Goal: Transaction & Acquisition: Book appointment/travel/reservation

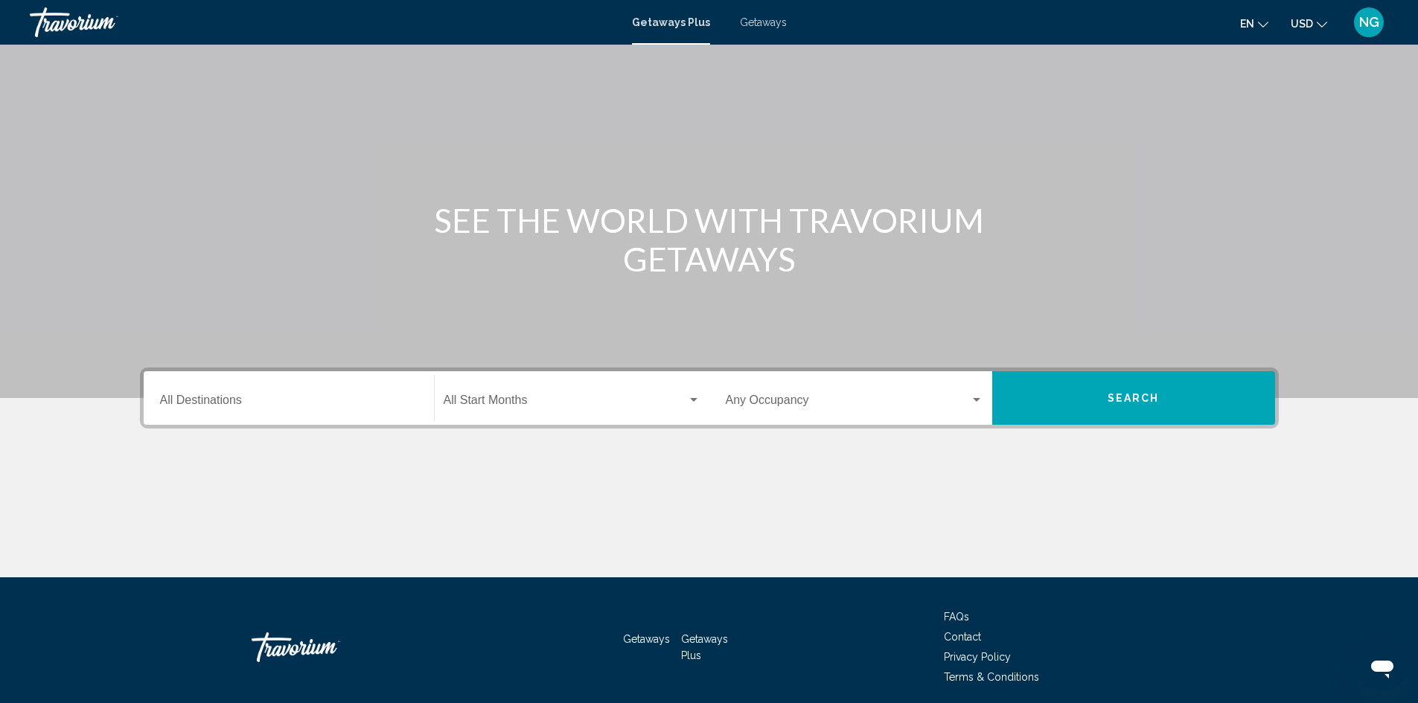
scroll to position [105, 0]
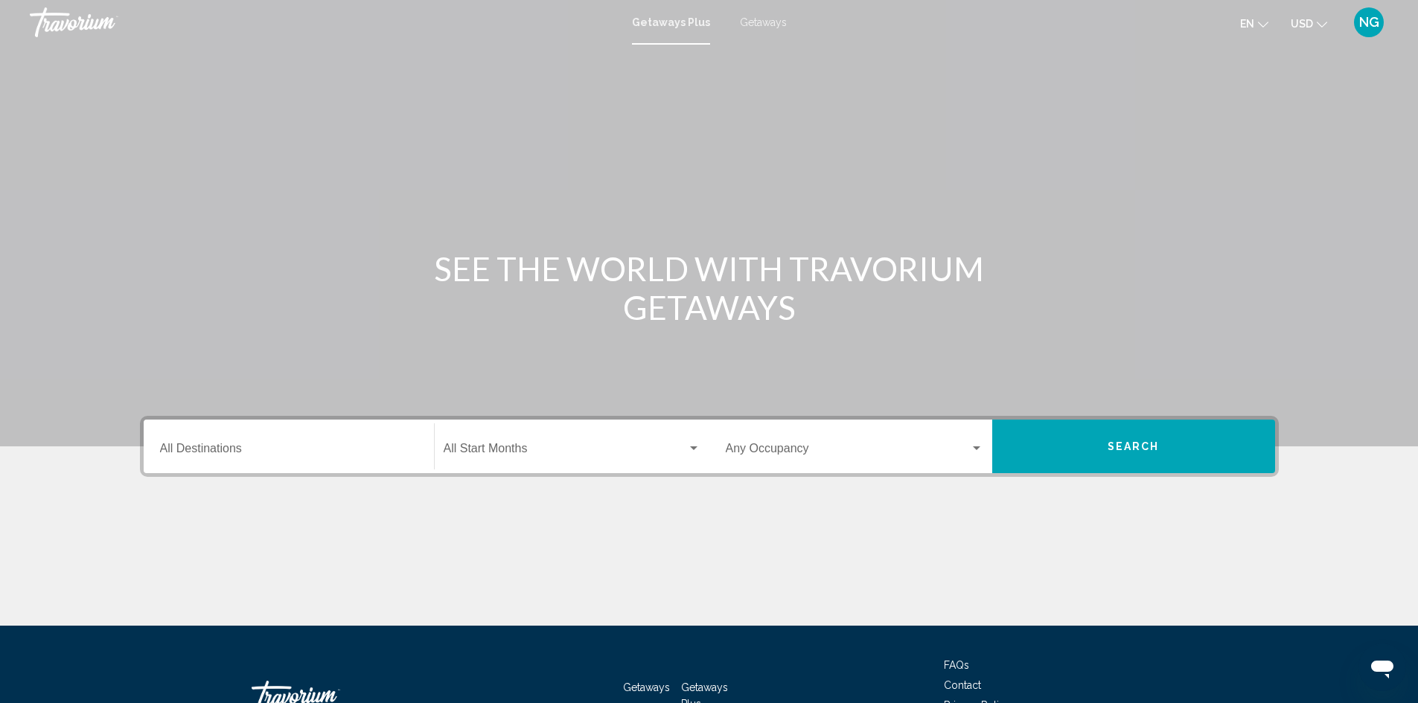
click at [769, 20] on span "Getaways" at bounding box center [763, 22] width 47 height 12
click at [160, 446] on input "Destination All Destinations" at bounding box center [289, 451] width 258 height 13
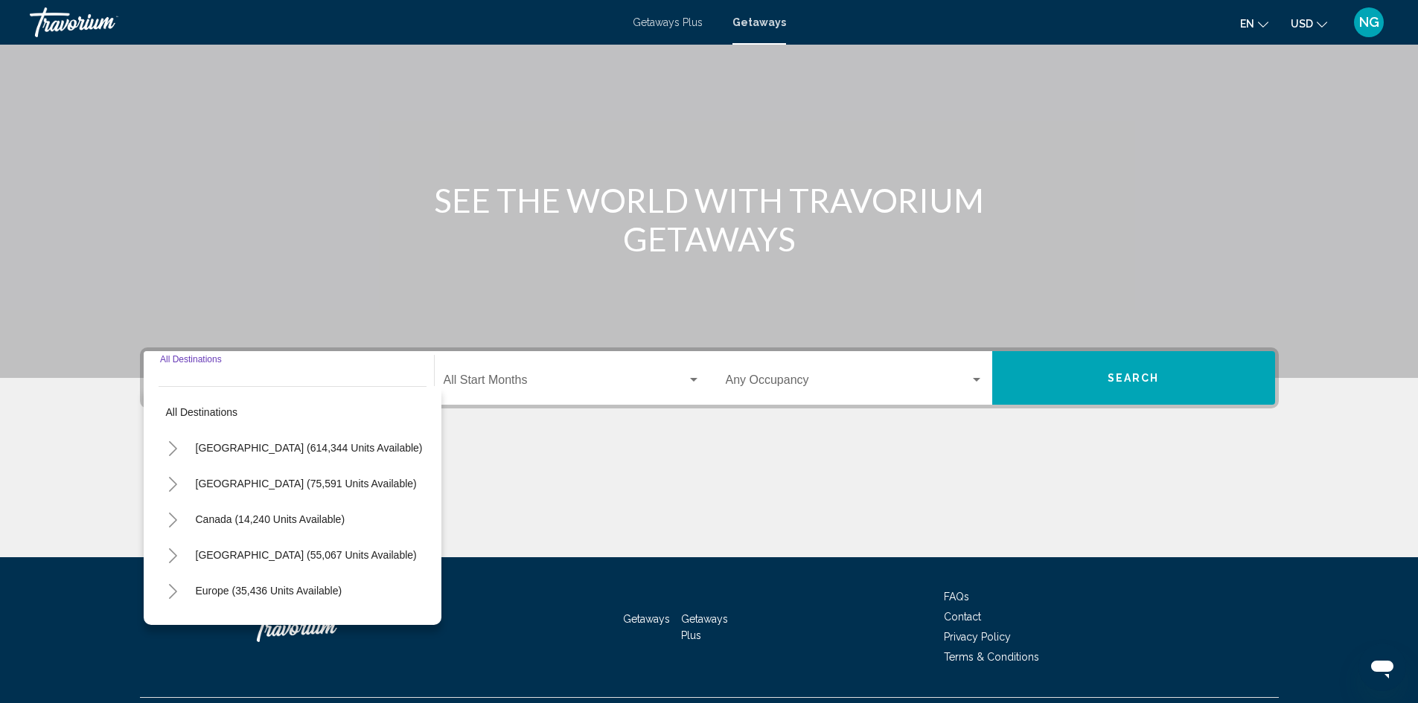
scroll to position [105, 0]
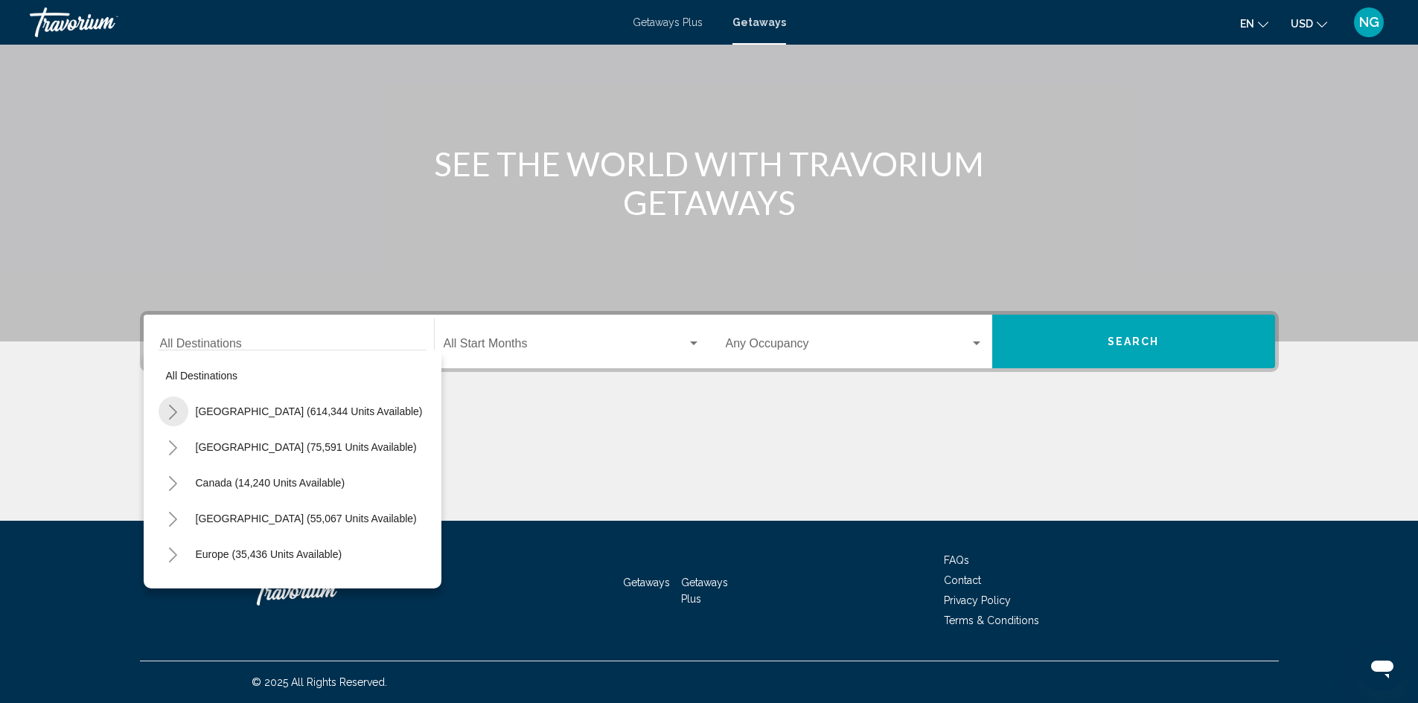
click at [172, 412] on icon "Toggle United States (614,344 units available)" at bounding box center [172, 412] width 11 height 15
click at [187, 522] on icon "Toggle California (73,937 units available)" at bounding box center [187, 519] width 11 height 15
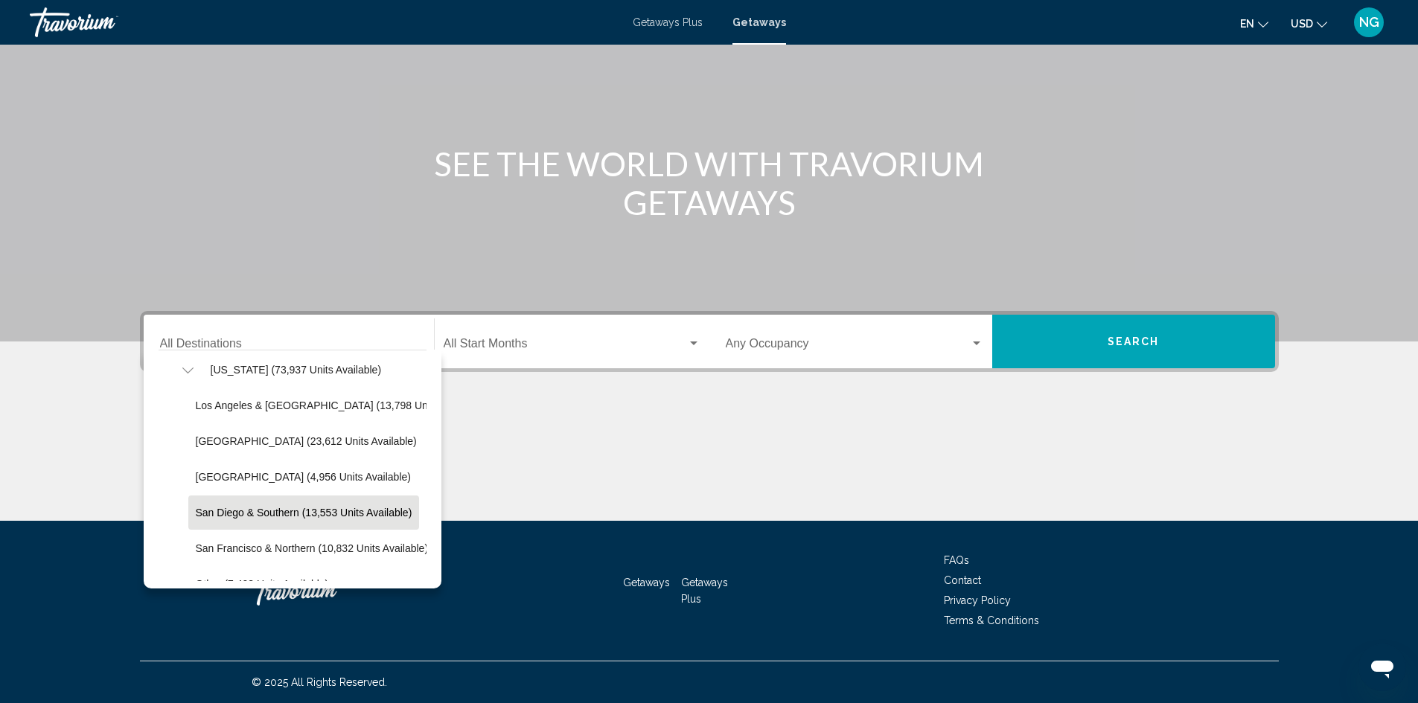
scroll to position [223, 0]
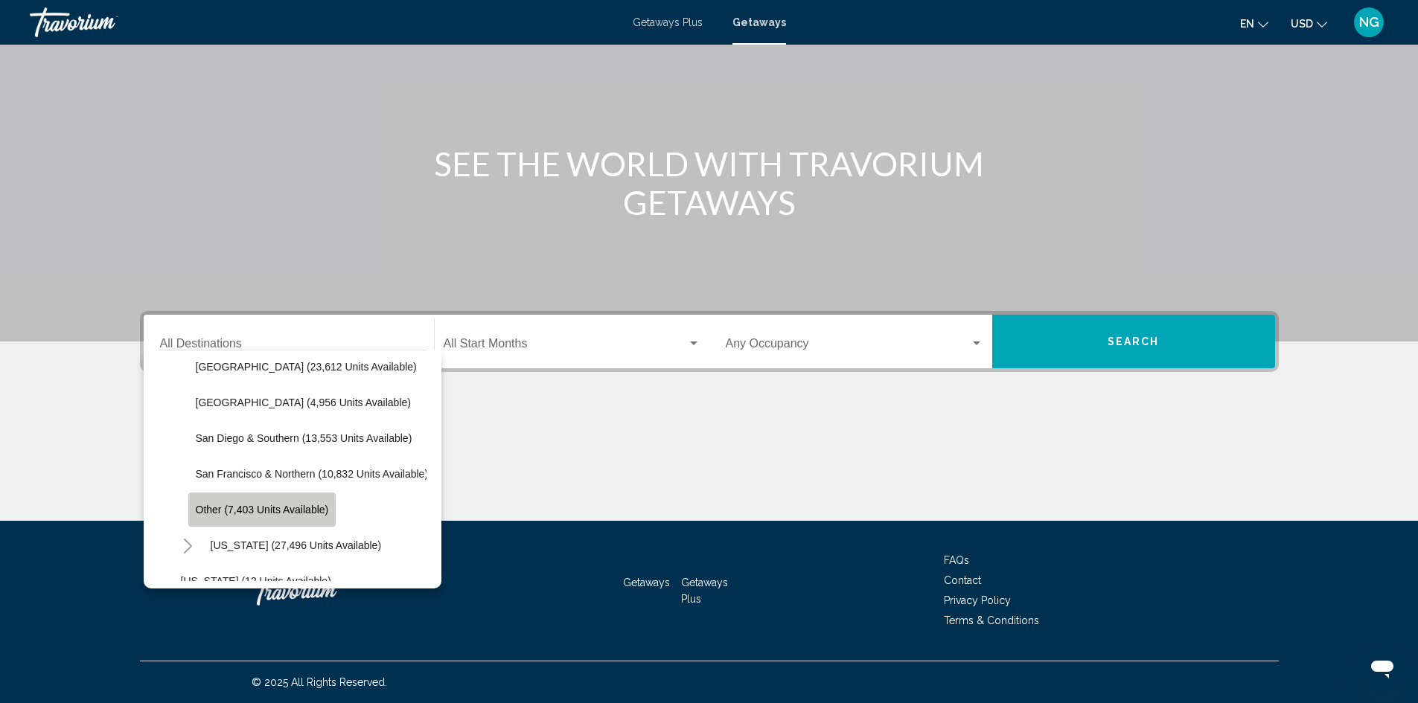
click at [229, 511] on span "Other (7,403 units available)" at bounding box center [262, 510] width 133 height 12
type input "**********"
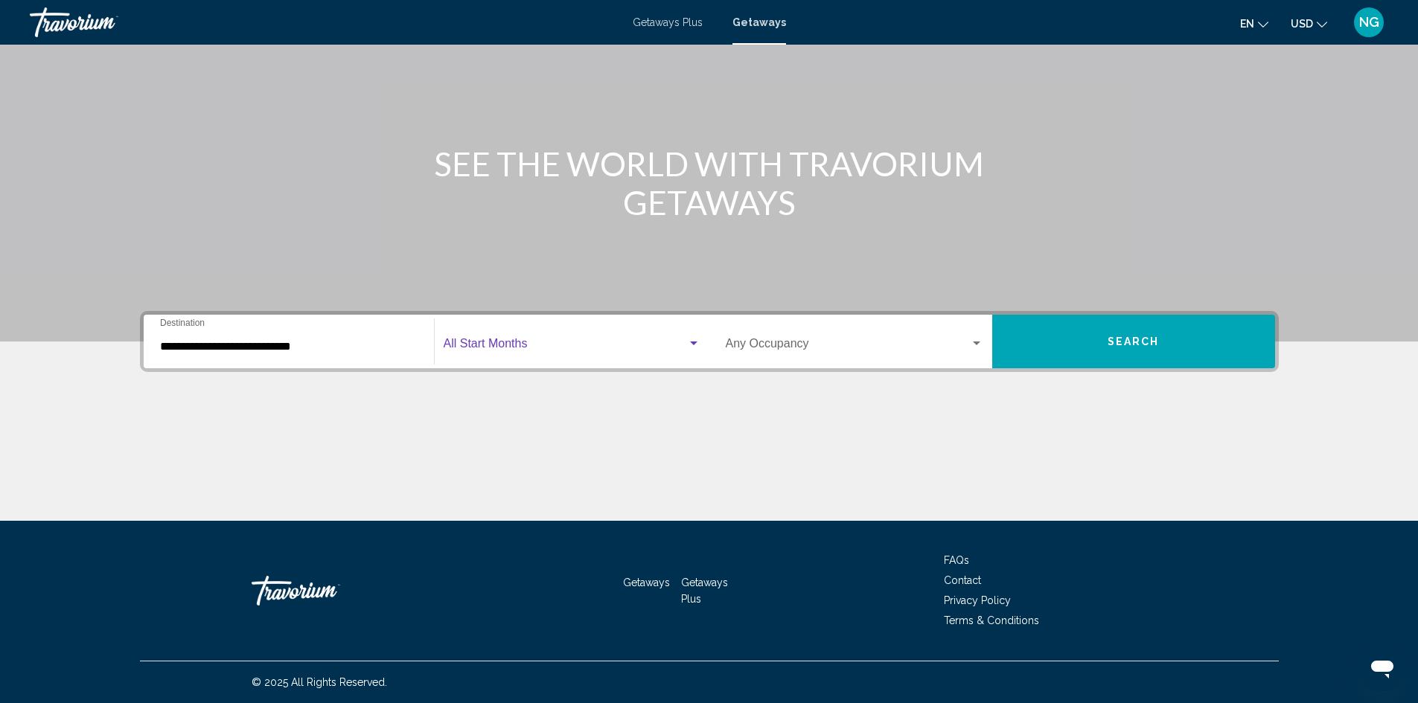
click at [462, 344] on span "Search widget" at bounding box center [565, 346] width 243 height 13
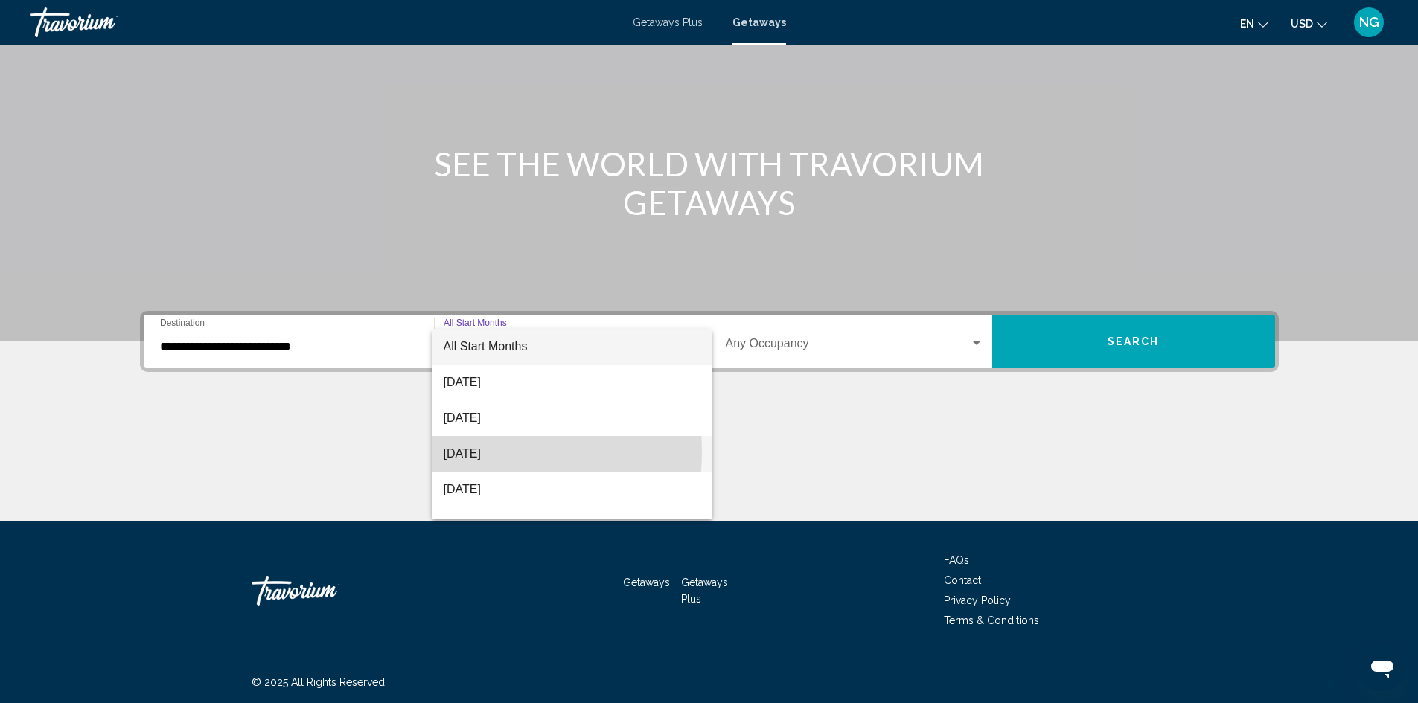
click at [468, 452] on span "October 2025" at bounding box center [572, 454] width 257 height 36
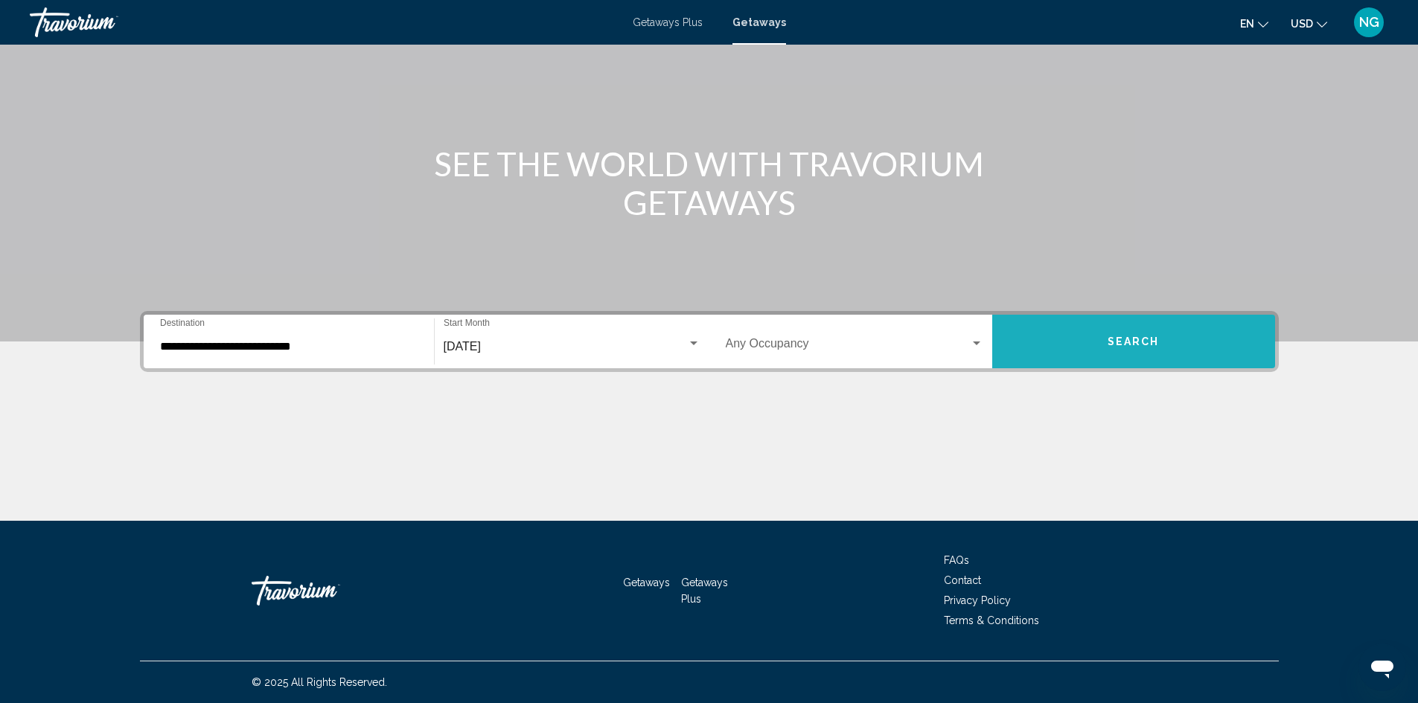
click at [1058, 330] on button "Search" at bounding box center [1133, 342] width 283 height 54
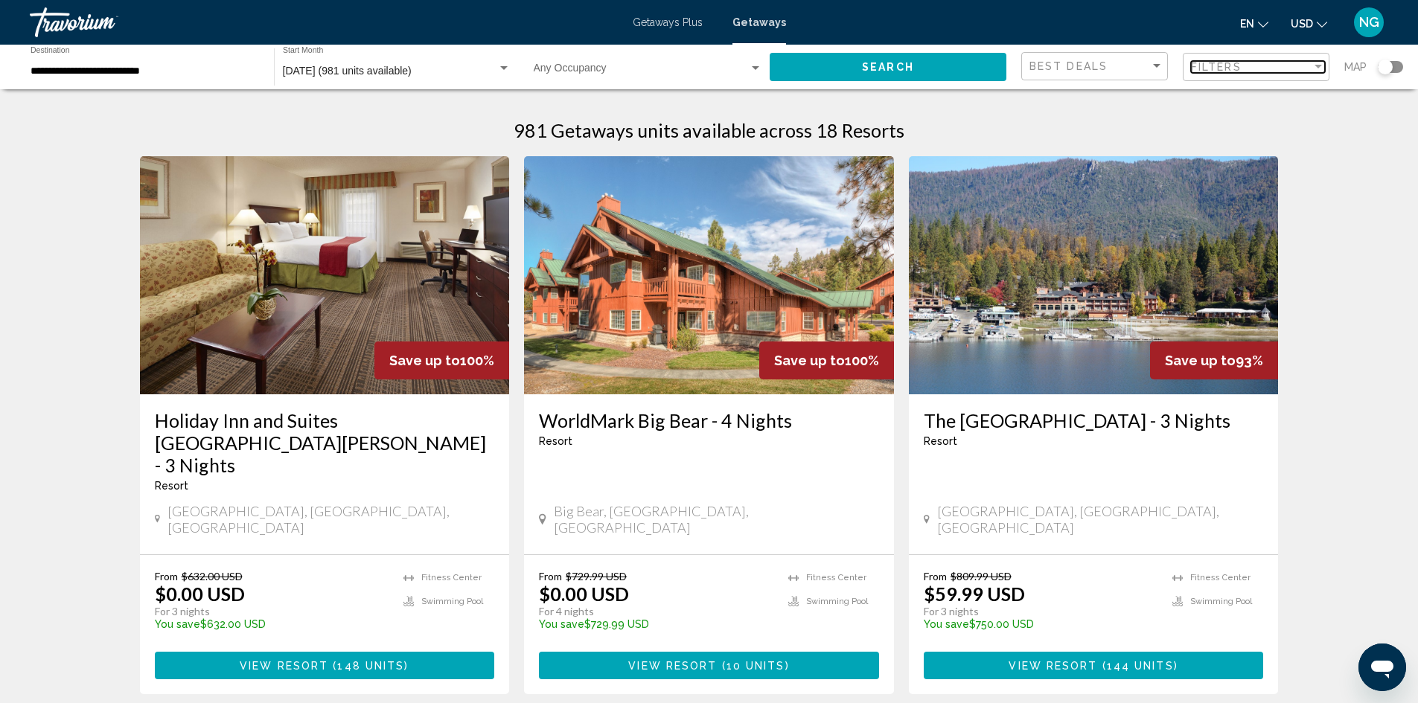
click at [1259, 66] on div "Filters" at bounding box center [1251, 67] width 121 height 12
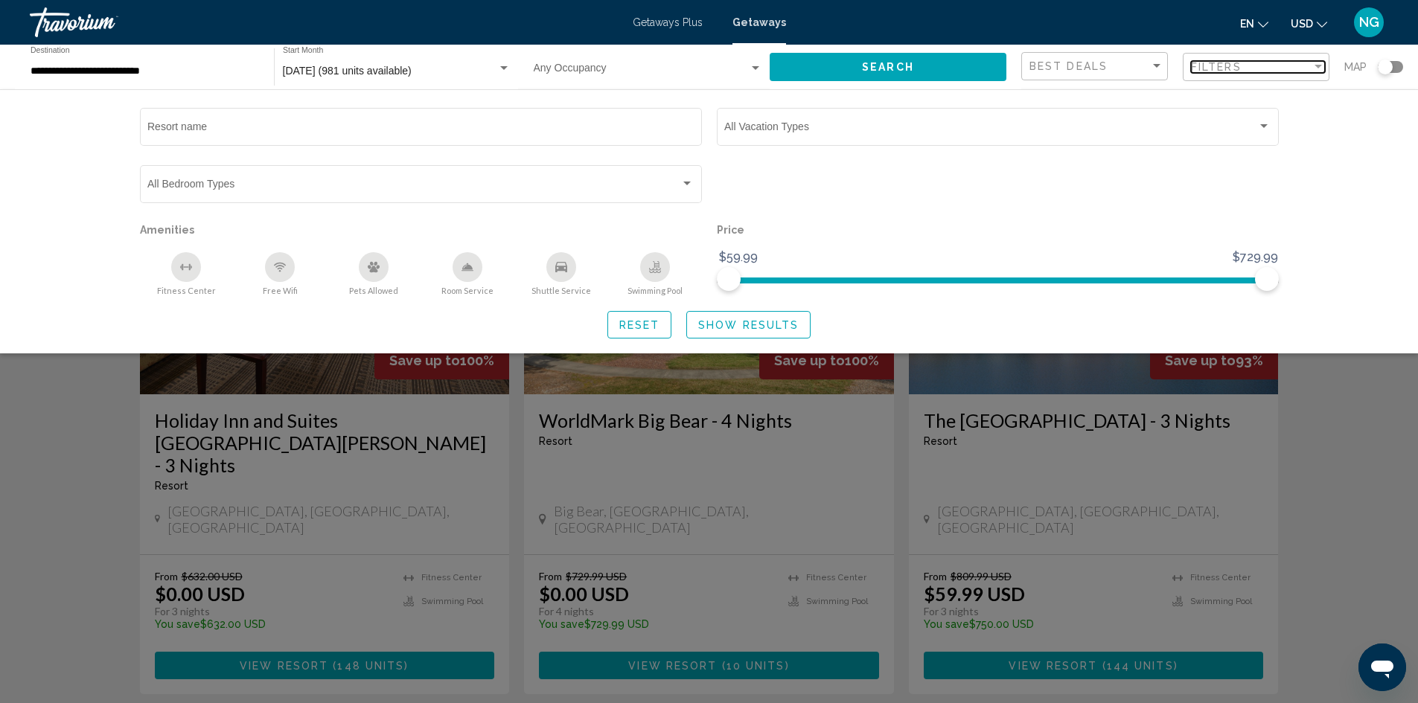
click at [1320, 63] on div "Filter" at bounding box center [1318, 67] width 13 height 12
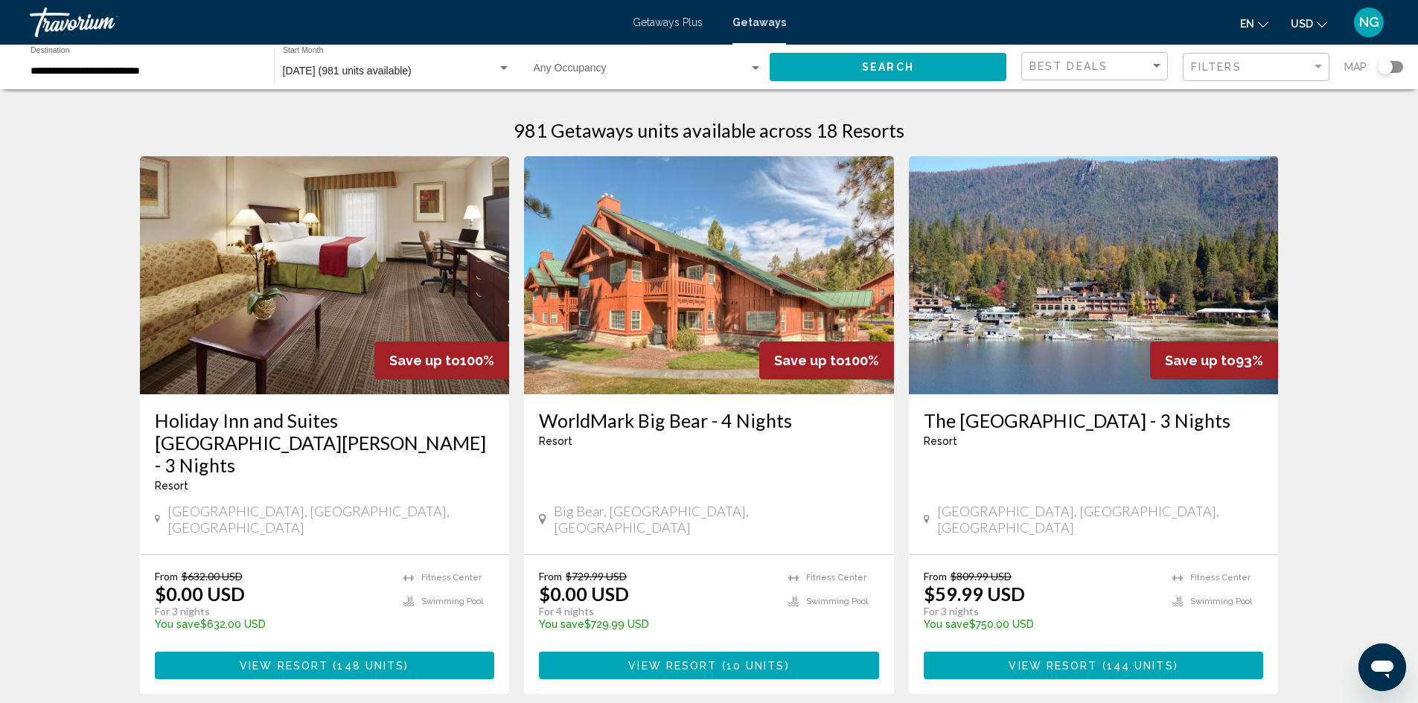
click at [1387, 63] on div "Search widget" at bounding box center [1385, 67] width 15 height 15
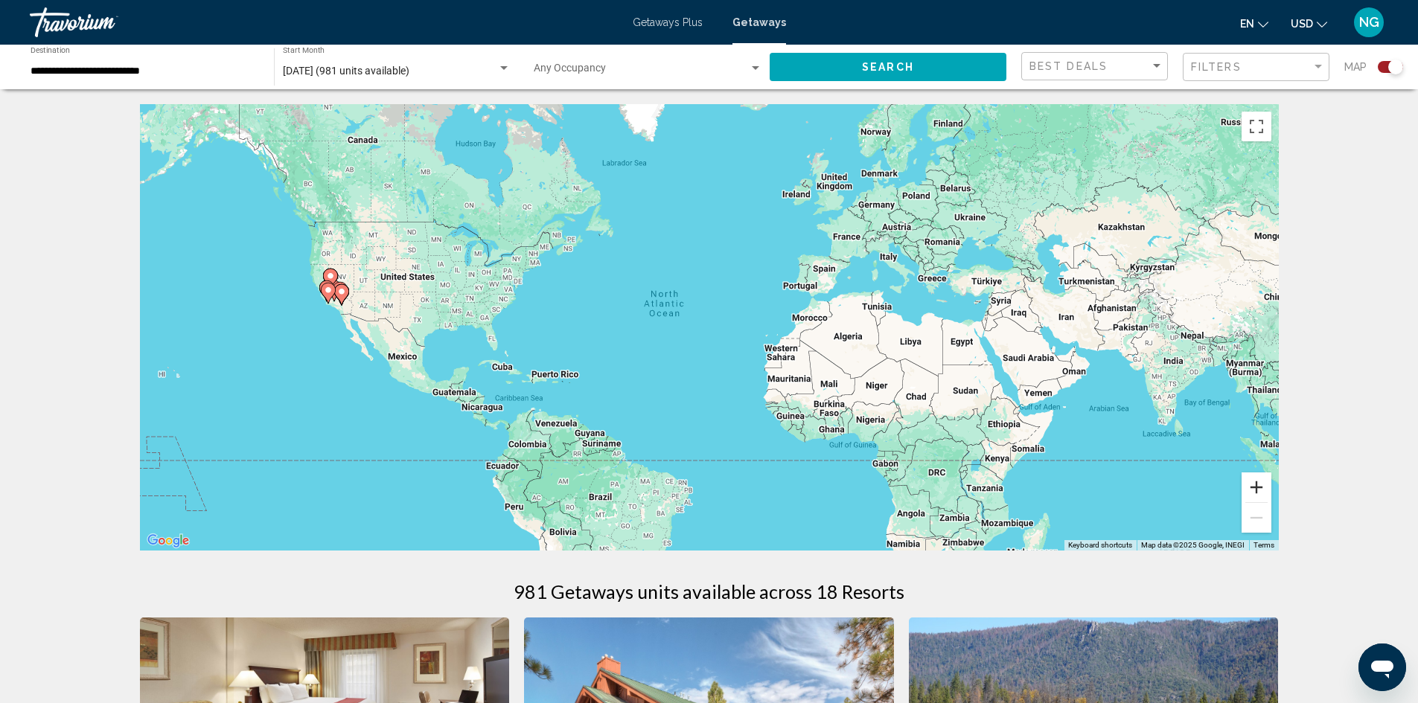
click at [1245, 484] on button "Zoom in" at bounding box center [1257, 488] width 30 height 30
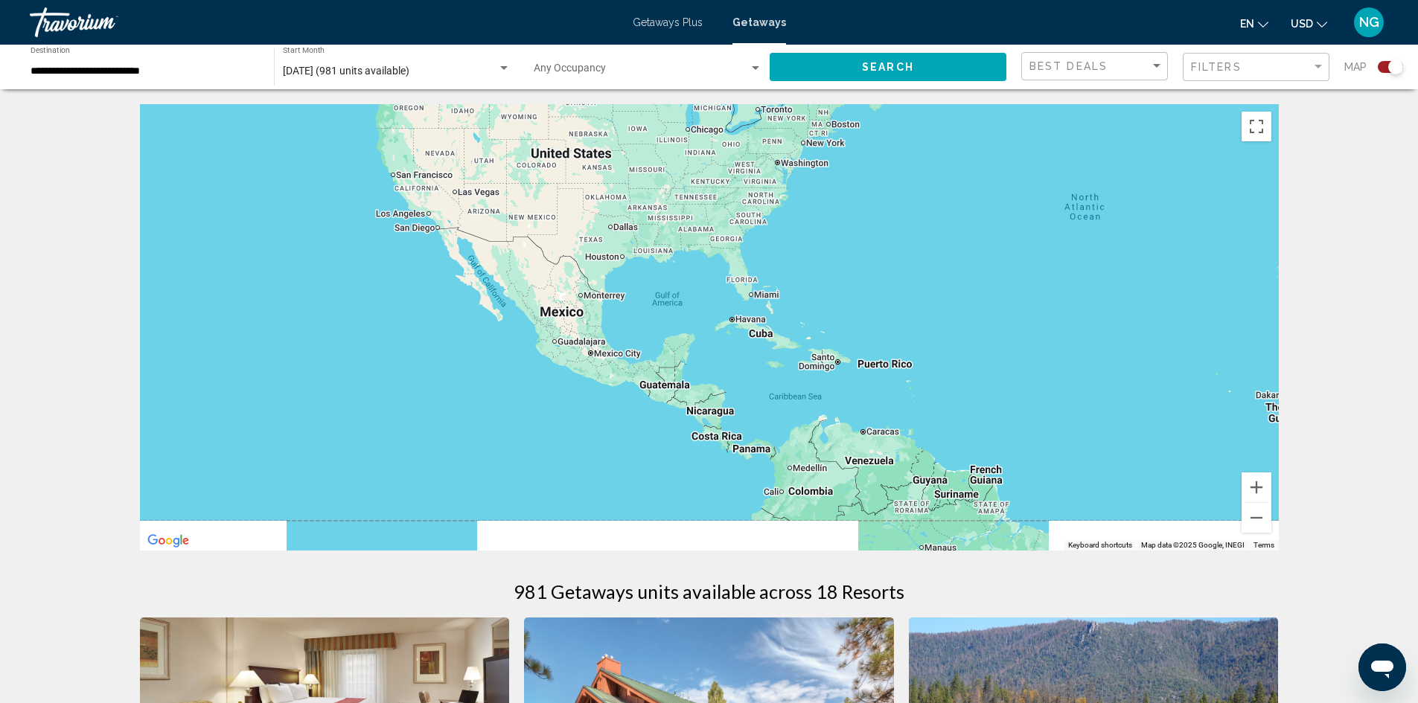
drag, startPoint x: 524, startPoint y: 374, endPoint x: 965, endPoint y: 306, distance: 445.8
click at [1012, 298] on div "Main content" at bounding box center [709, 327] width 1139 height 447
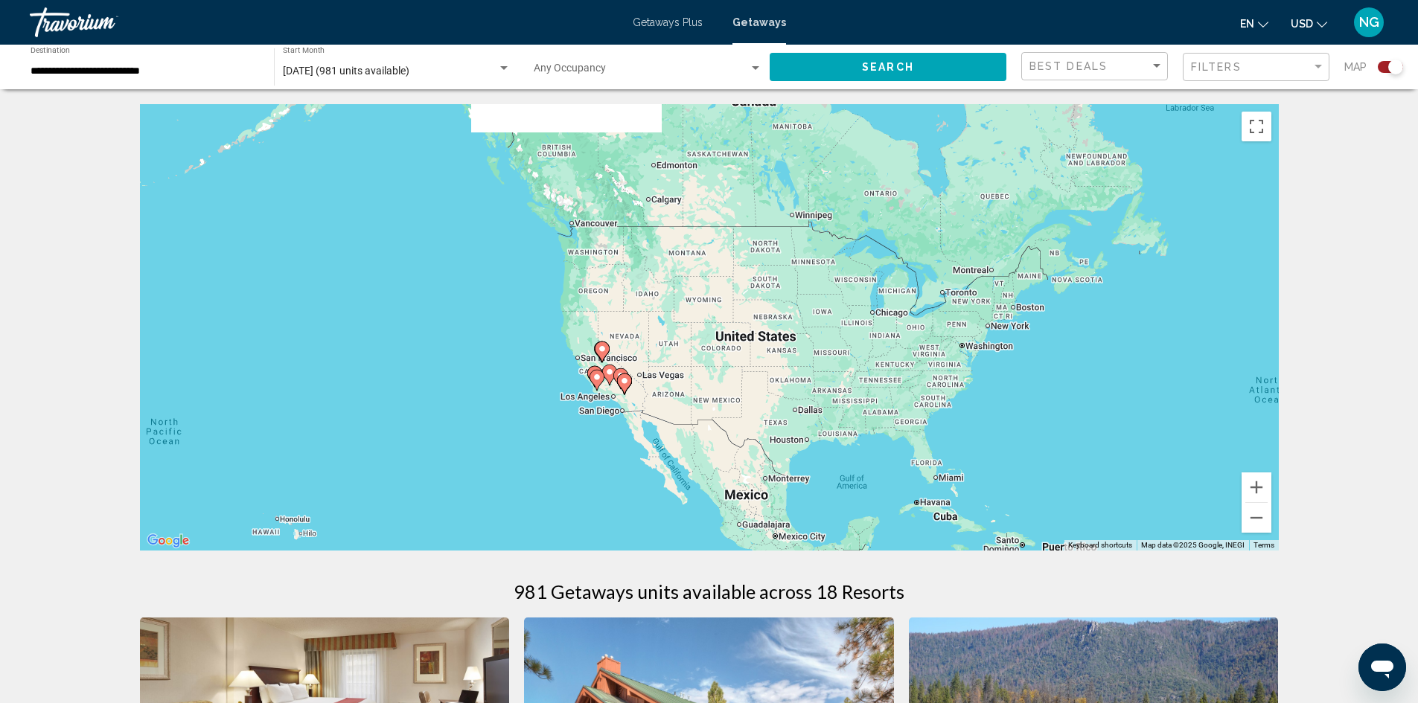
drag, startPoint x: 828, startPoint y: 287, endPoint x: 962, endPoint y: 491, distance: 244.6
click at [962, 491] on div "To activate drag with keyboard, press Alt + Enter. Once in keyboard drag state,…" at bounding box center [709, 327] width 1139 height 447
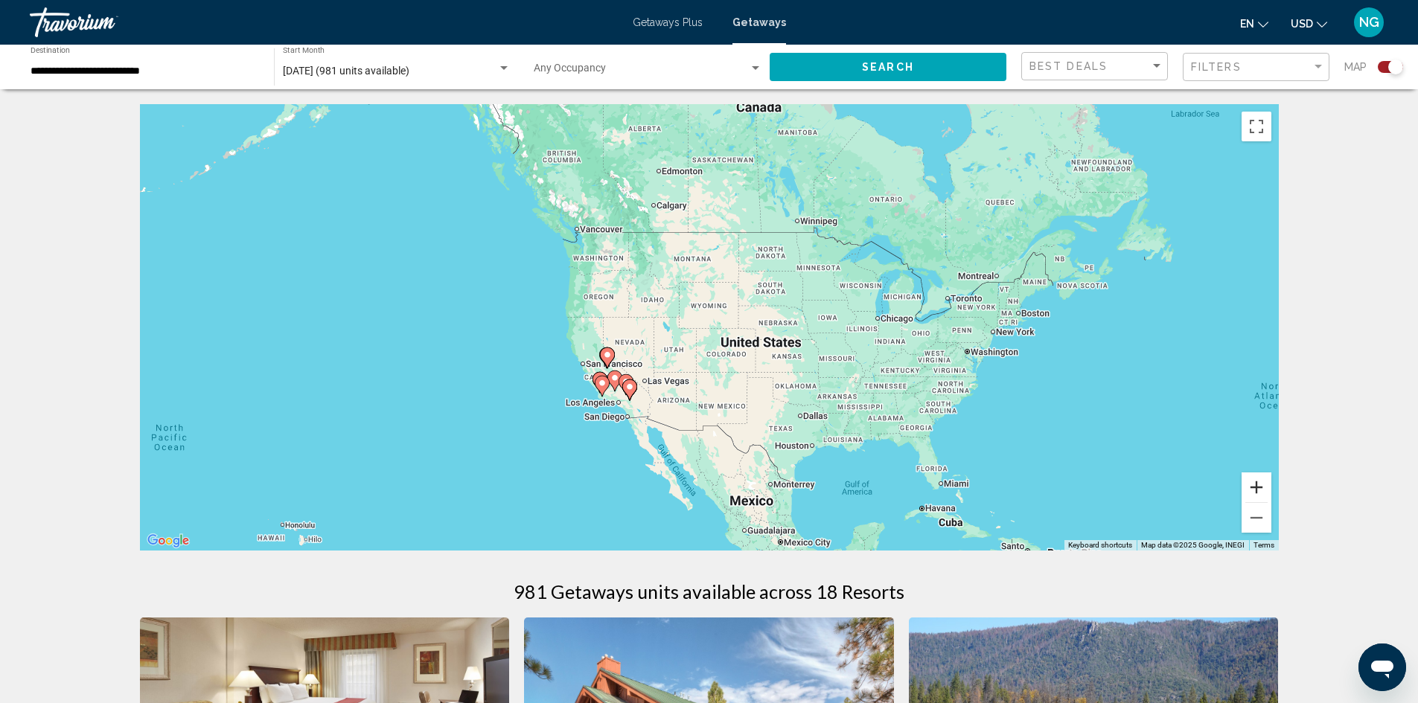
click at [1255, 492] on button "Zoom in" at bounding box center [1257, 488] width 30 height 30
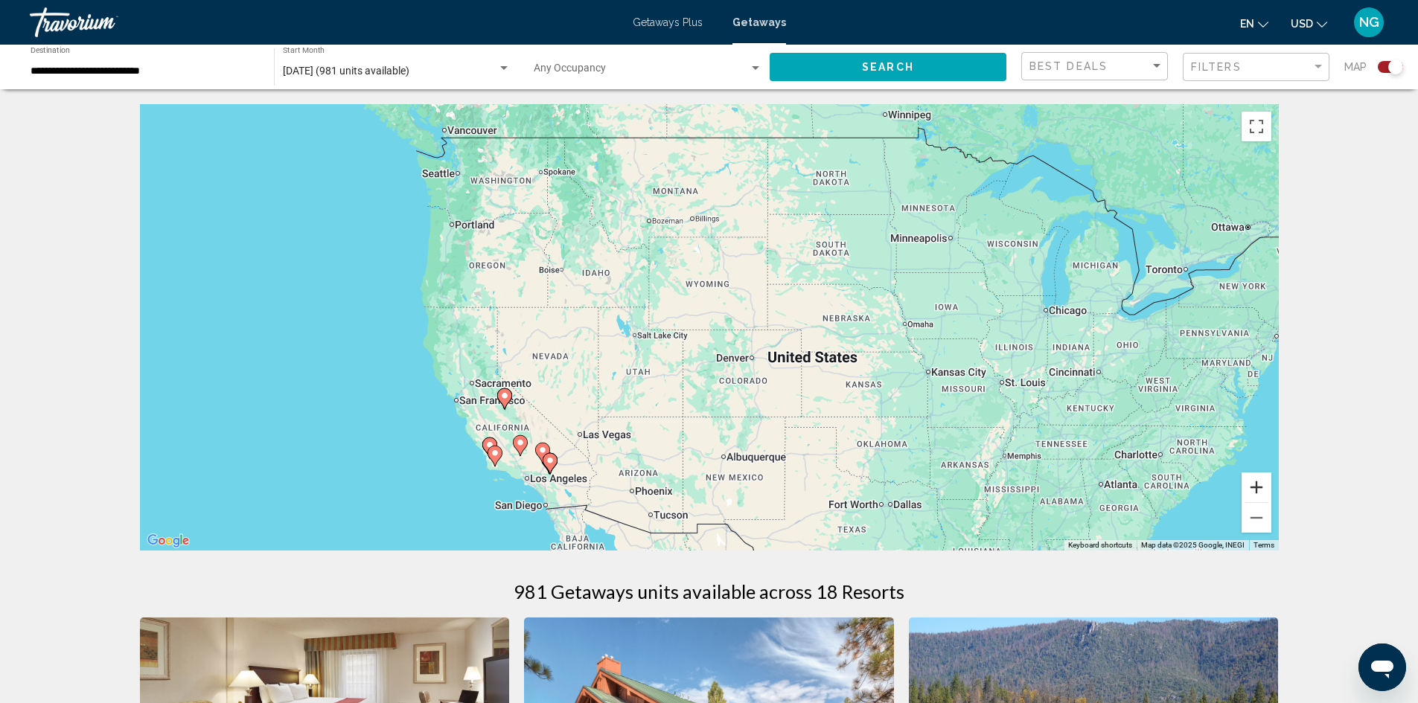
click at [1252, 492] on button "Zoom in" at bounding box center [1257, 488] width 30 height 30
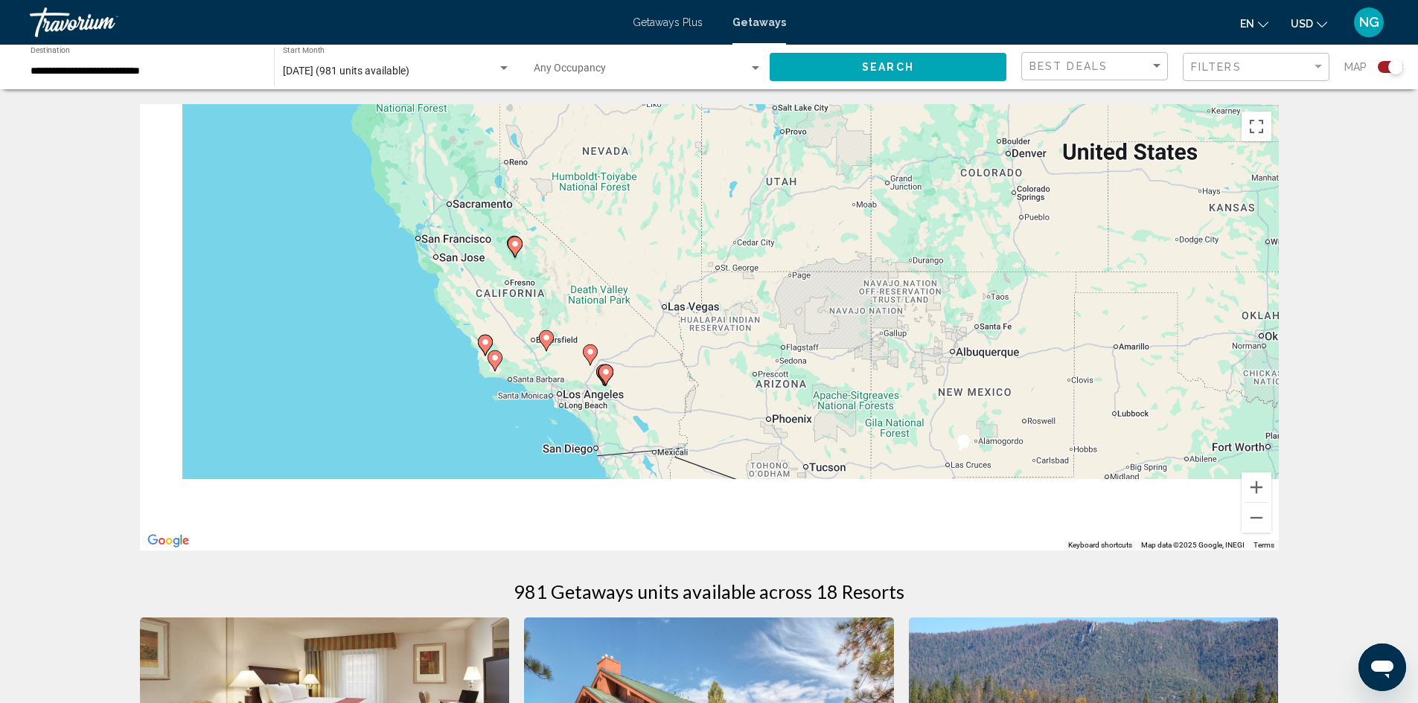
drag, startPoint x: 670, startPoint y: 417, endPoint x: 963, endPoint y: 67, distance: 456.5
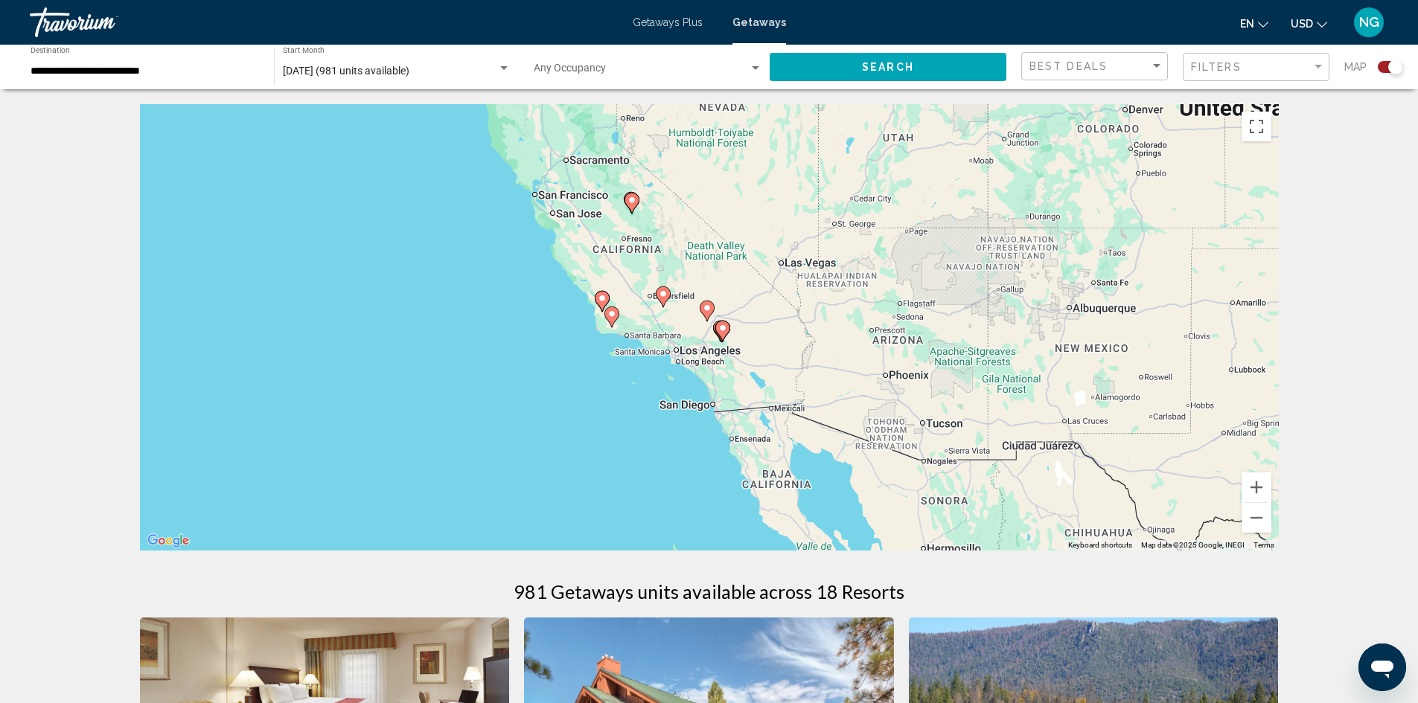
drag, startPoint x: 770, startPoint y: 245, endPoint x: 811, endPoint y: 313, distance: 79.1
click at [811, 313] on div "To activate drag with keyboard, press Alt + Enter. Once in keyboard drag state,…" at bounding box center [709, 327] width 1139 height 447
click at [1245, 488] on button "Zoom in" at bounding box center [1257, 488] width 30 height 30
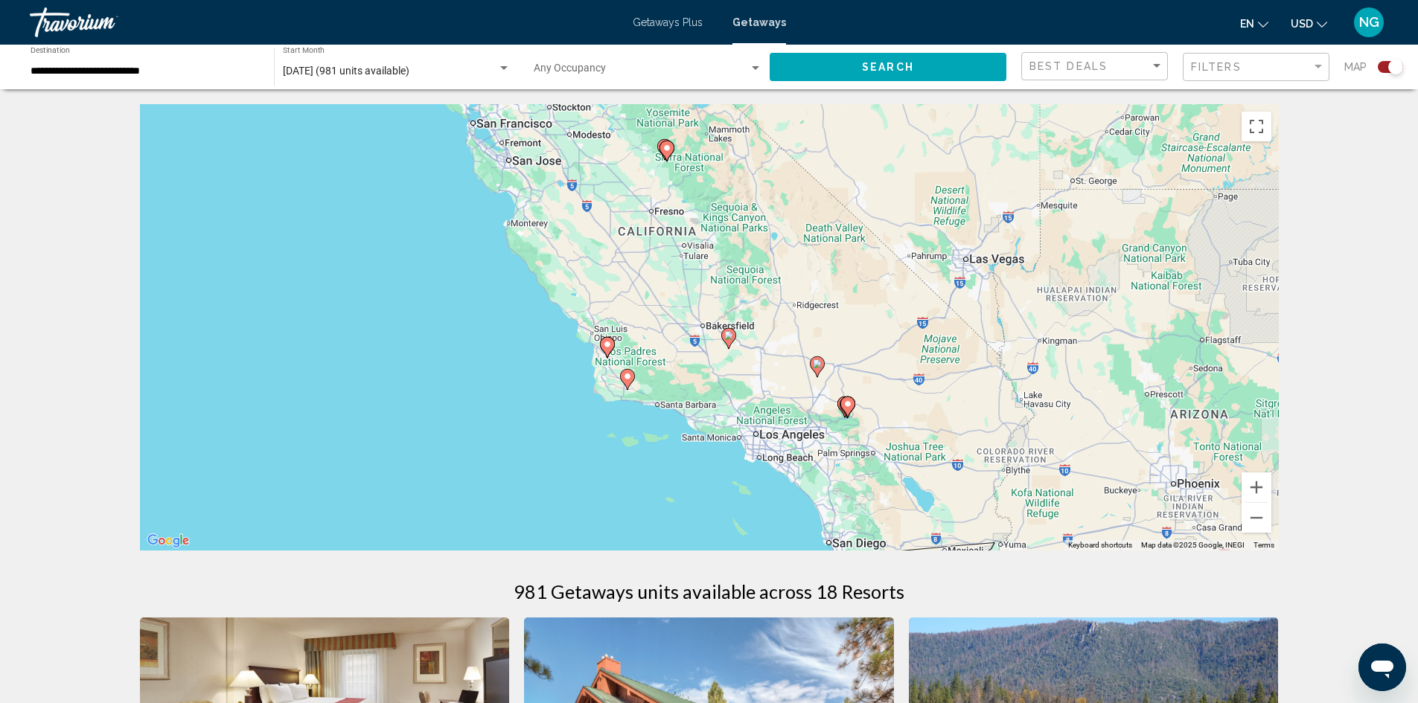
drag, startPoint x: 547, startPoint y: 333, endPoint x: 658, endPoint y: 392, distance: 125.2
click at [658, 392] on div "To activate drag with keyboard, press Alt + Enter. Once in keyboard drag state,…" at bounding box center [709, 327] width 1139 height 447
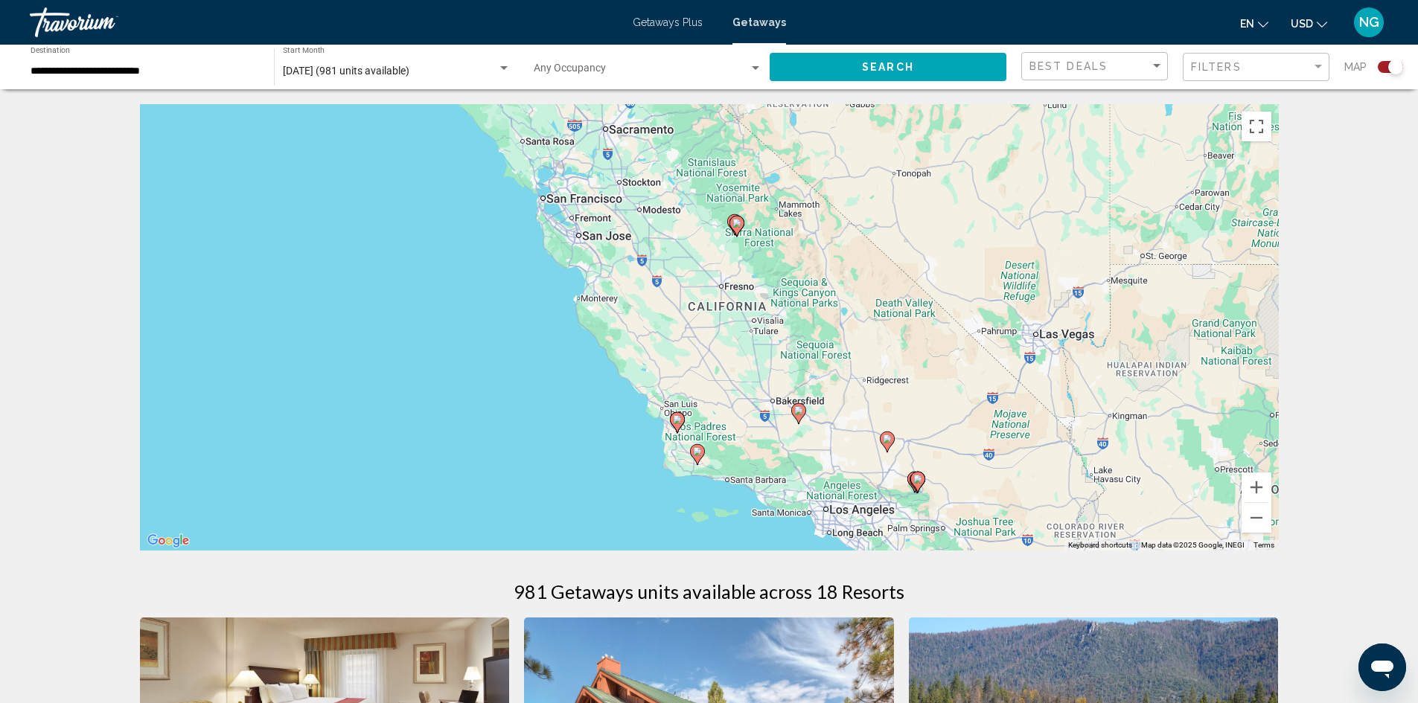
drag, startPoint x: 513, startPoint y: 241, endPoint x: 594, endPoint y: 319, distance: 112.1
click at [589, 323] on div "To activate drag with keyboard, press Alt + Enter. Once in keyboard drag state,…" at bounding box center [709, 327] width 1139 height 447
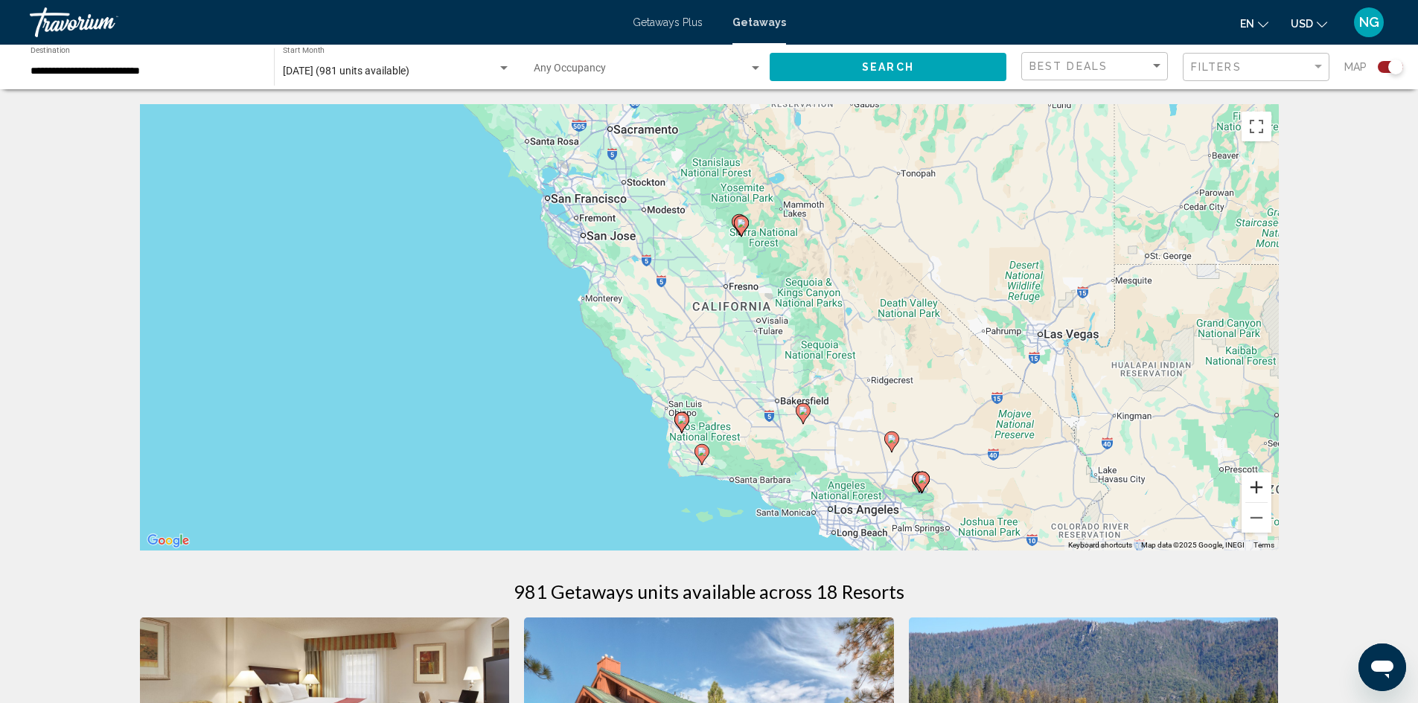
drag, startPoint x: 1245, startPoint y: 482, endPoint x: 1233, endPoint y: 479, distance: 11.8
click at [1241, 482] on div "To activate drag with keyboard, press Alt + Enter. Once in keyboard drag state,…" at bounding box center [709, 327] width 1139 height 447
click at [1243, 476] on div "To activate drag with keyboard, press Alt + Enter. Once in keyboard drag state,…" at bounding box center [709, 327] width 1139 height 447
click at [1249, 481] on button "Zoom in" at bounding box center [1257, 488] width 30 height 30
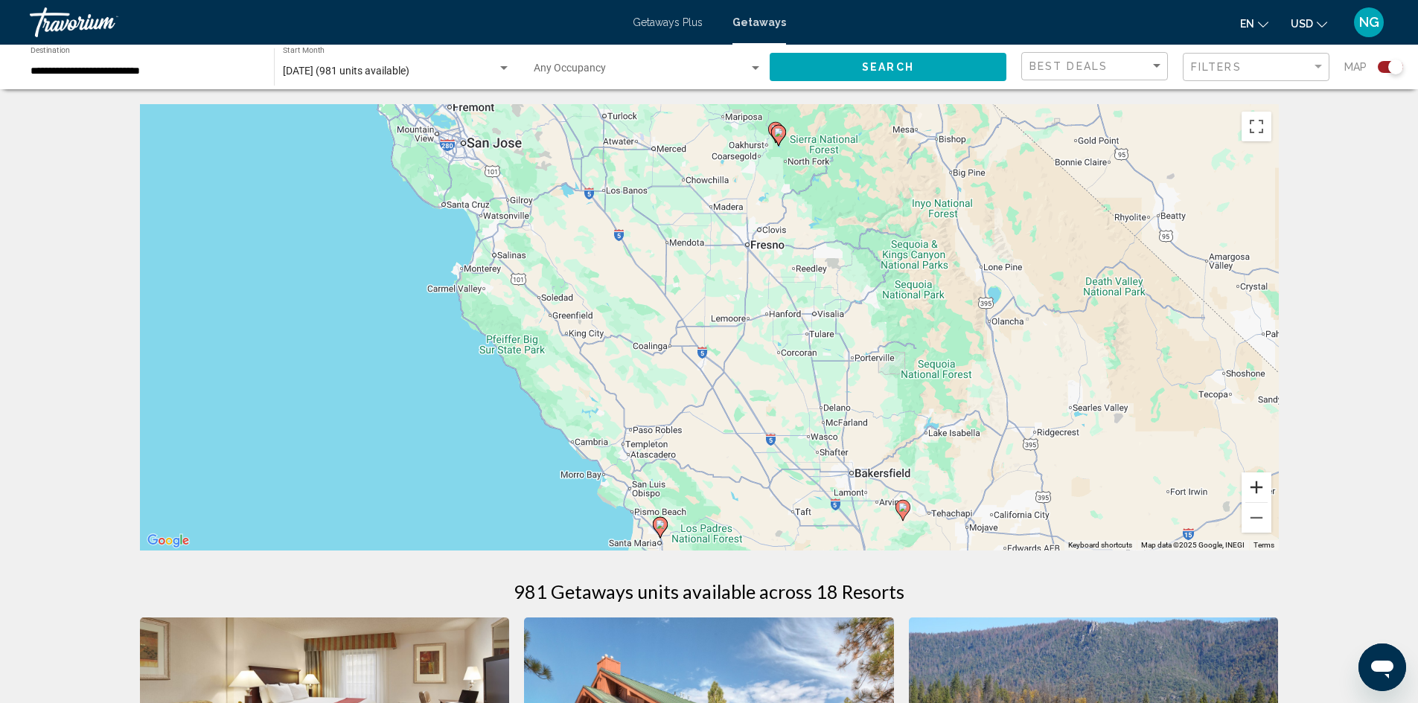
click at [1242, 475] on button "Zoom in" at bounding box center [1257, 488] width 30 height 30
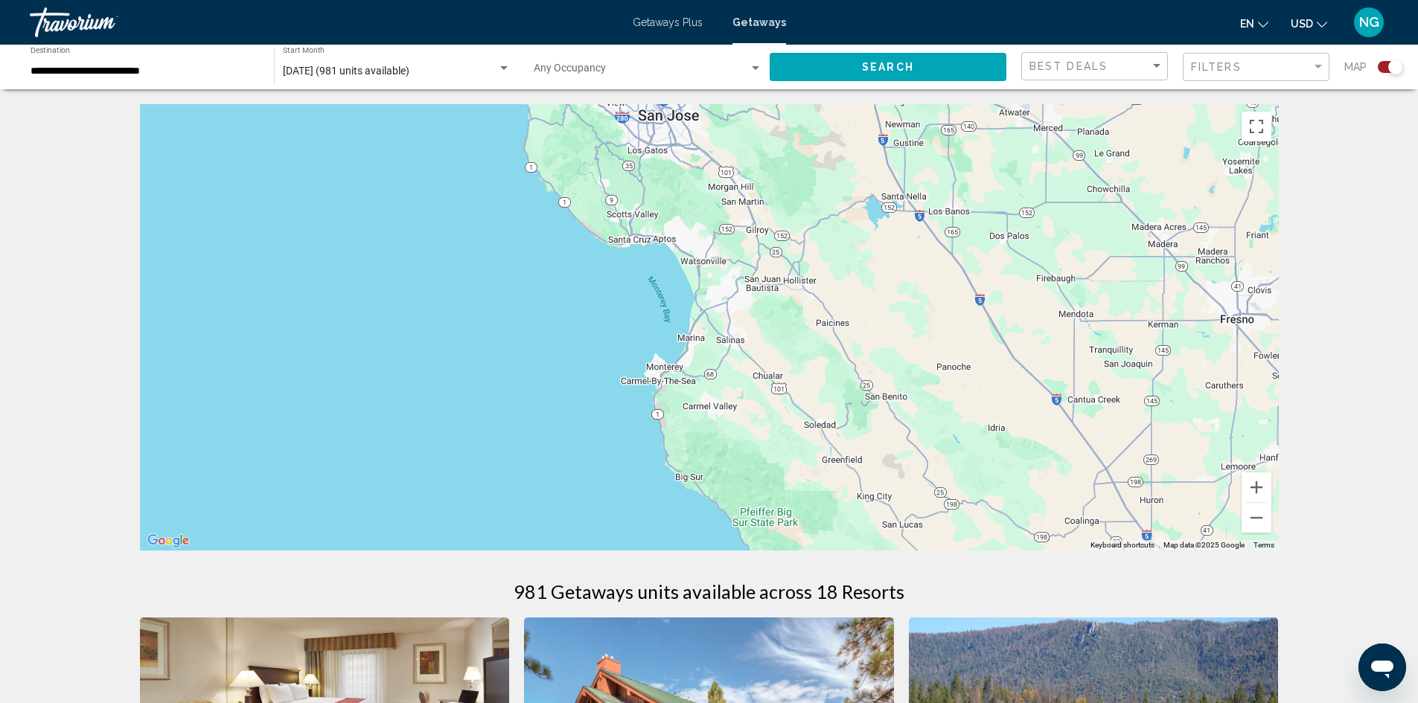
drag, startPoint x: 542, startPoint y: 278, endPoint x: 995, endPoint y: 434, distance: 479.5
click at [995, 434] on div "Main content" at bounding box center [709, 327] width 1139 height 447
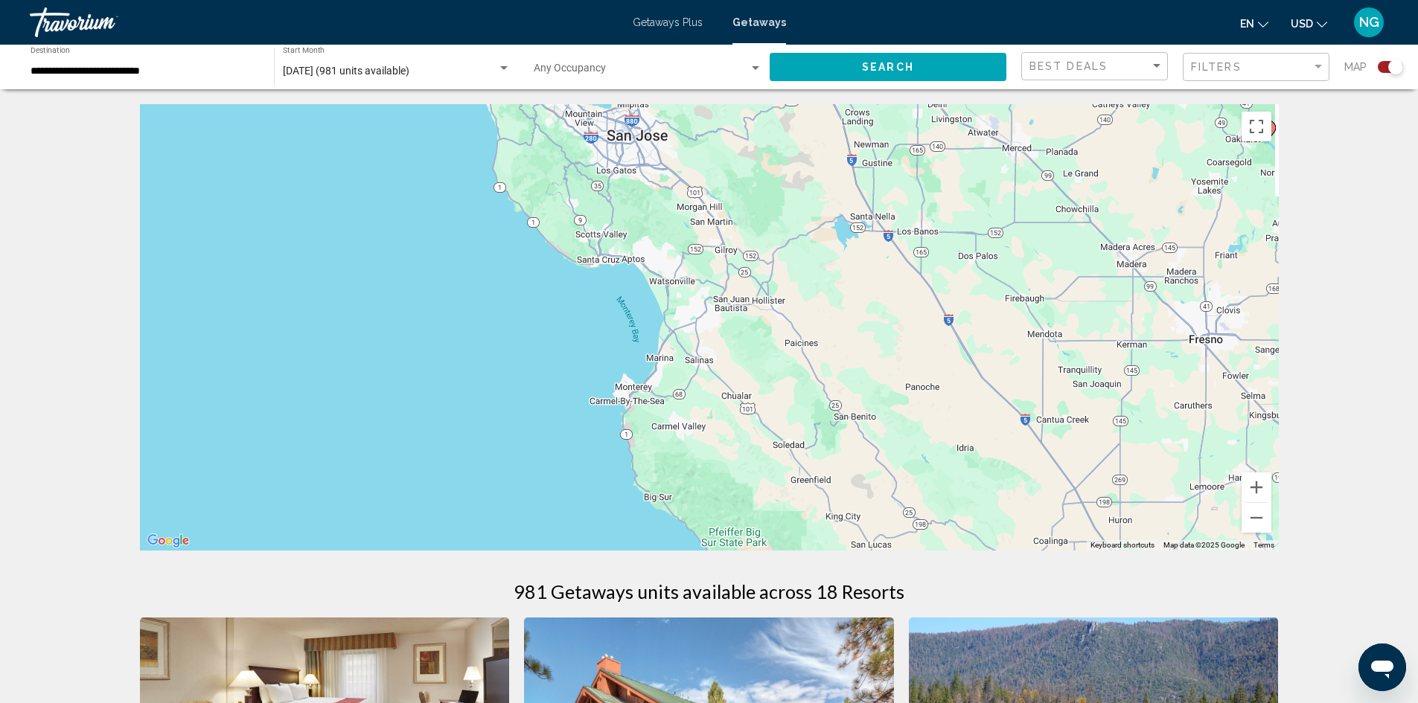
drag, startPoint x: 1006, startPoint y: 408, endPoint x: 793, endPoint y: 424, distance: 213.5
click at [795, 426] on div "To activate drag with keyboard, press Alt + Enter. Once in keyboard drag state,…" at bounding box center [709, 327] width 1139 height 447
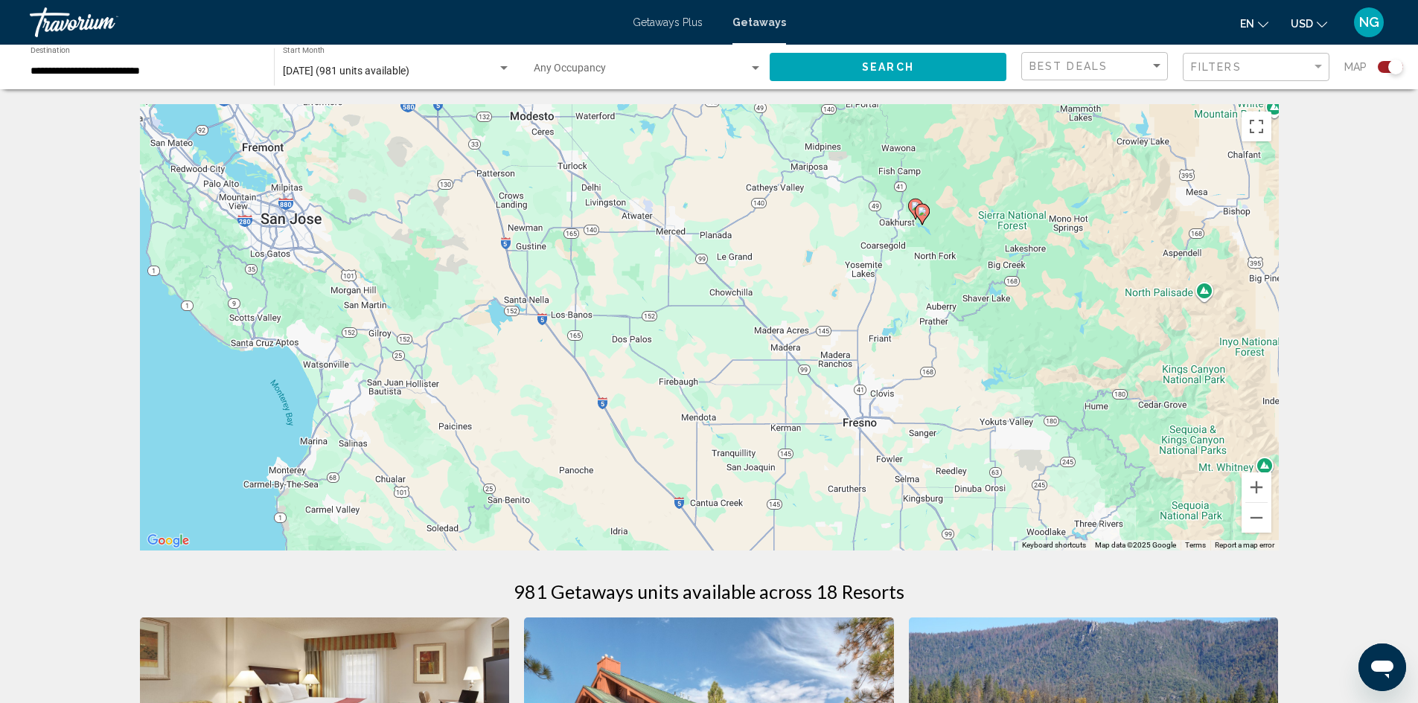
drag, startPoint x: 761, startPoint y: 327, endPoint x: 634, endPoint y: 398, distance: 146.0
click at [637, 400] on div "To activate drag with keyboard, press Alt + Enter. Once in keyboard drag state,…" at bounding box center [709, 327] width 1139 height 447
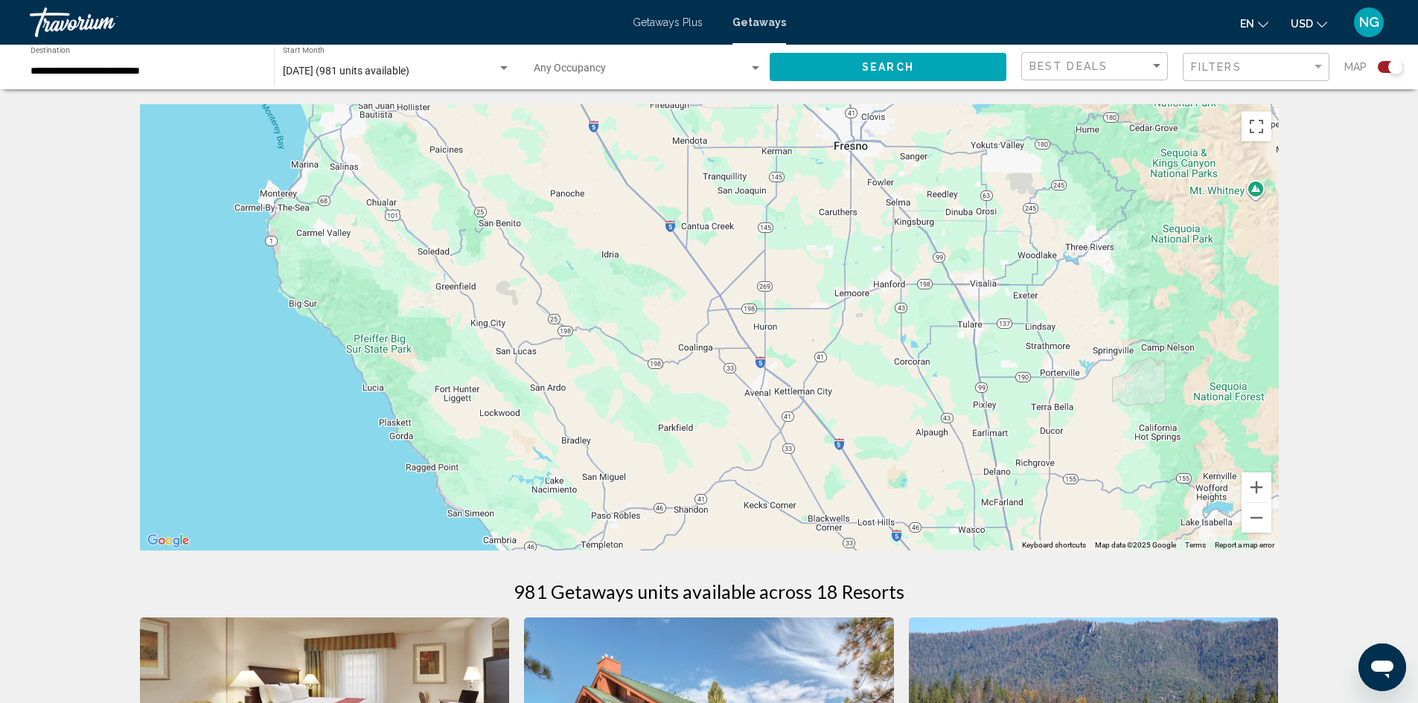
drag, startPoint x: 1087, startPoint y: 459, endPoint x: 1145, endPoint y: 213, distance: 252.4
click at [1145, 213] on div "To activate drag with keyboard, press Alt + Enter. Once in keyboard drag state,…" at bounding box center [709, 327] width 1139 height 447
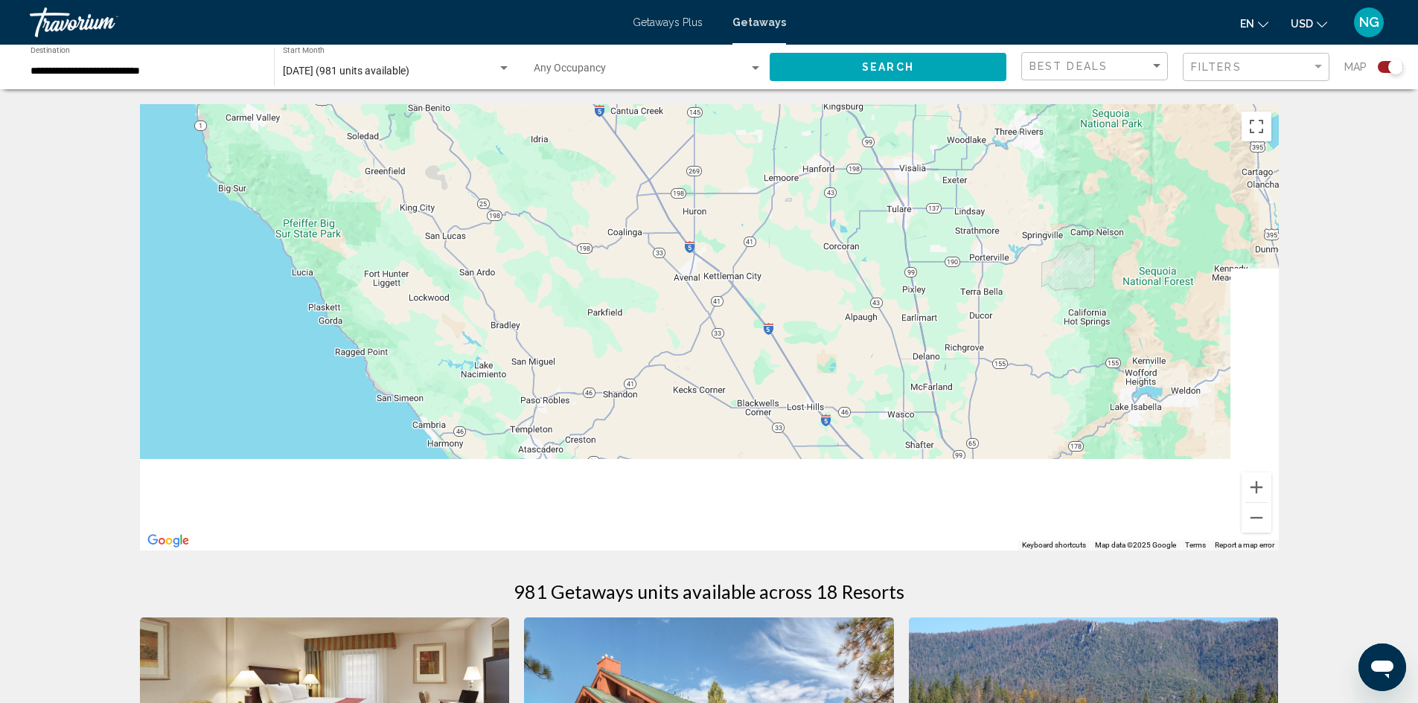
drag, startPoint x: 1030, startPoint y: 420, endPoint x: 914, endPoint y: 226, distance: 225.7
click at [914, 226] on div "Main content" at bounding box center [709, 327] width 1139 height 447
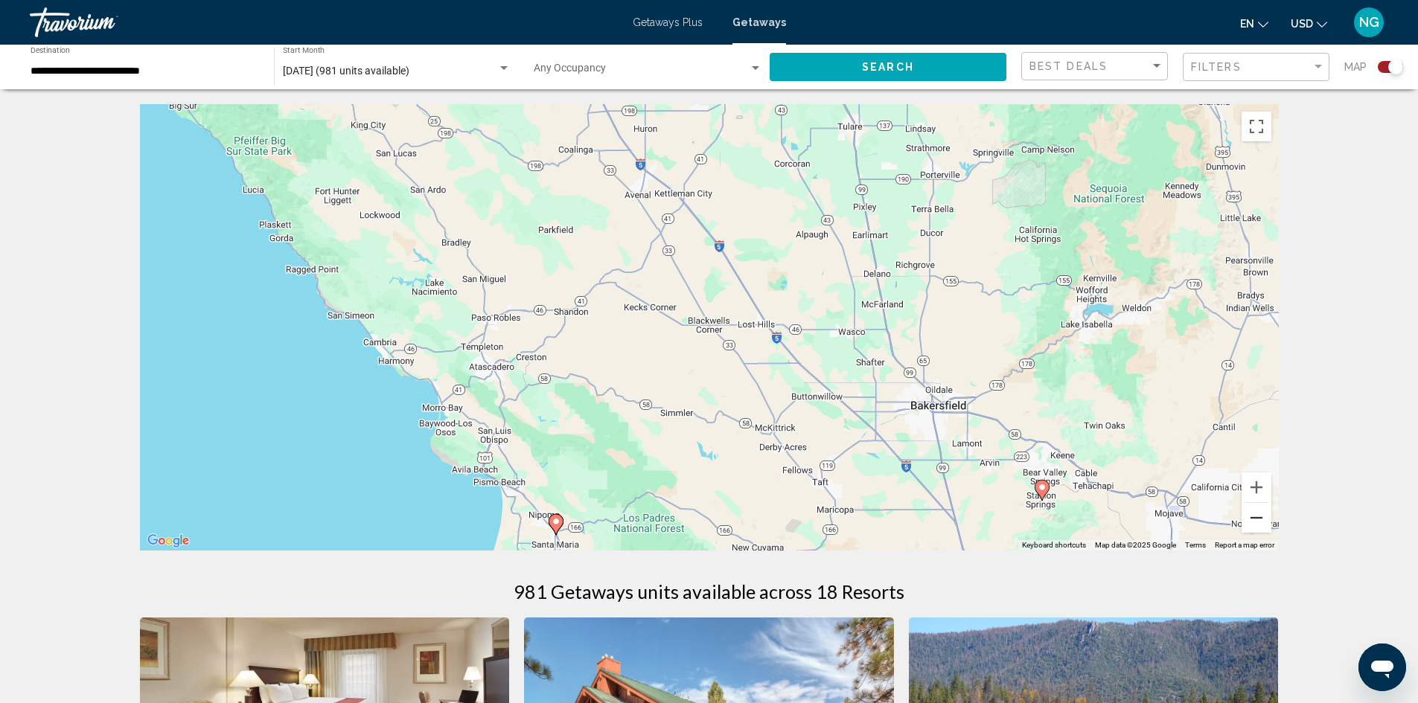
click at [1264, 520] on button "Zoom out" at bounding box center [1257, 518] width 30 height 30
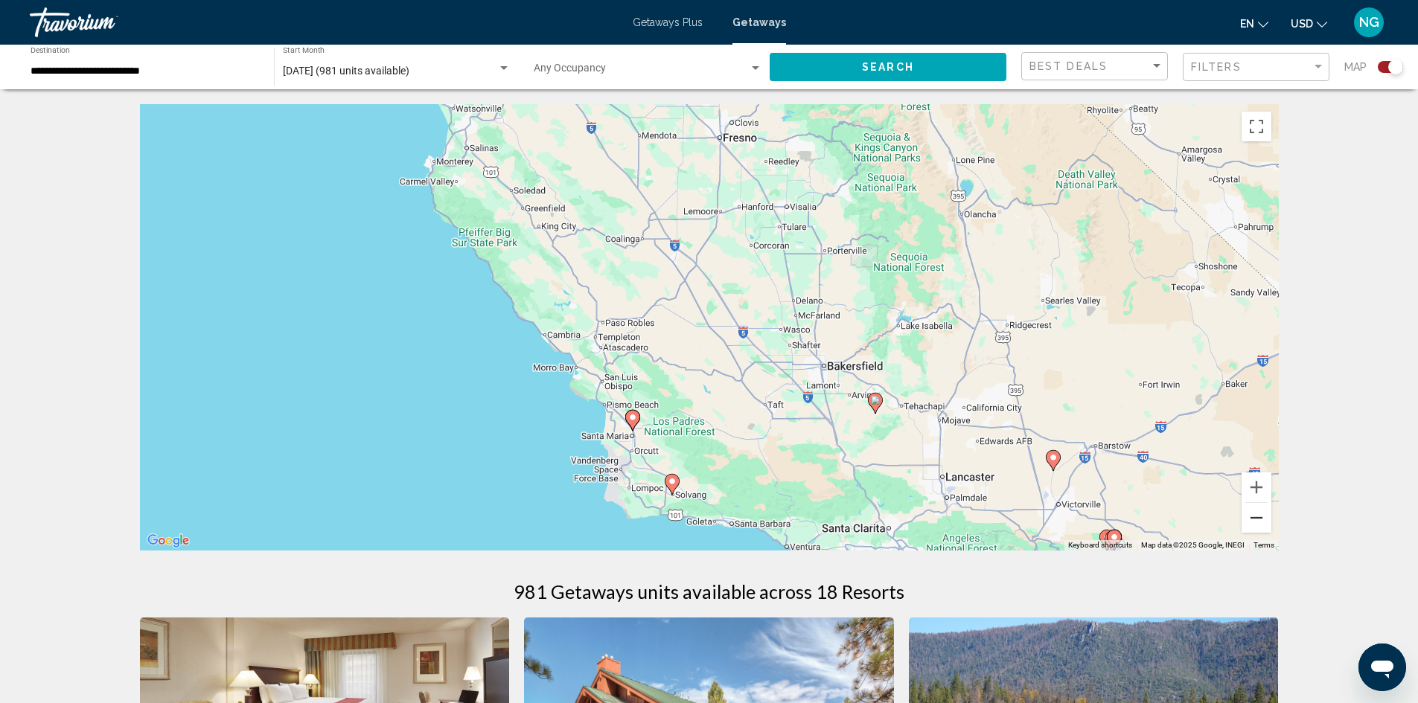
click at [1251, 520] on button "Zoom out" at bounding box center [1257, 518] width 30 height 30
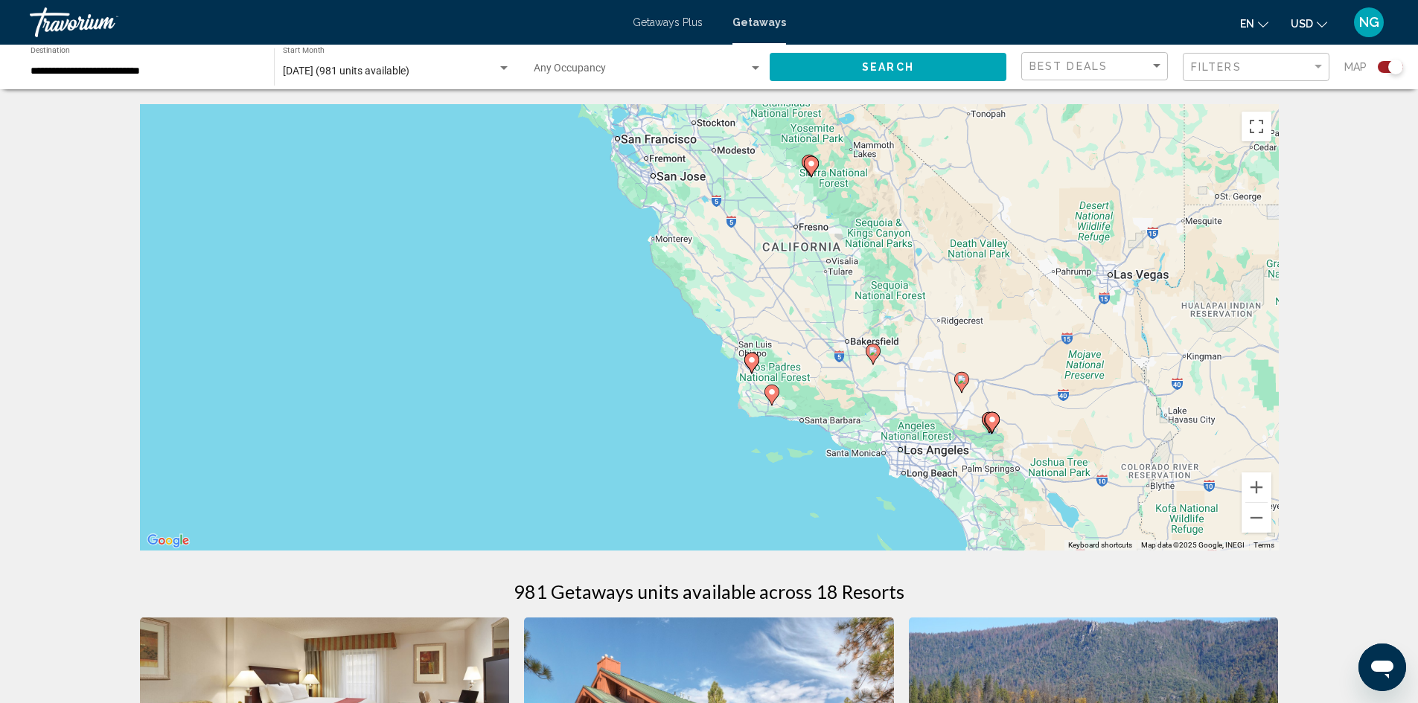
drag, startPoint x: 677, startPoint y: 348, endPoint x: 763, endPoint y: 342, distance: 85.8
click at [763, 342] on div "To activate drag with keyboard, press Alt + Enter. Once in keyboard drag state,…" at bounding box center [709, 327] width 1139 height 447
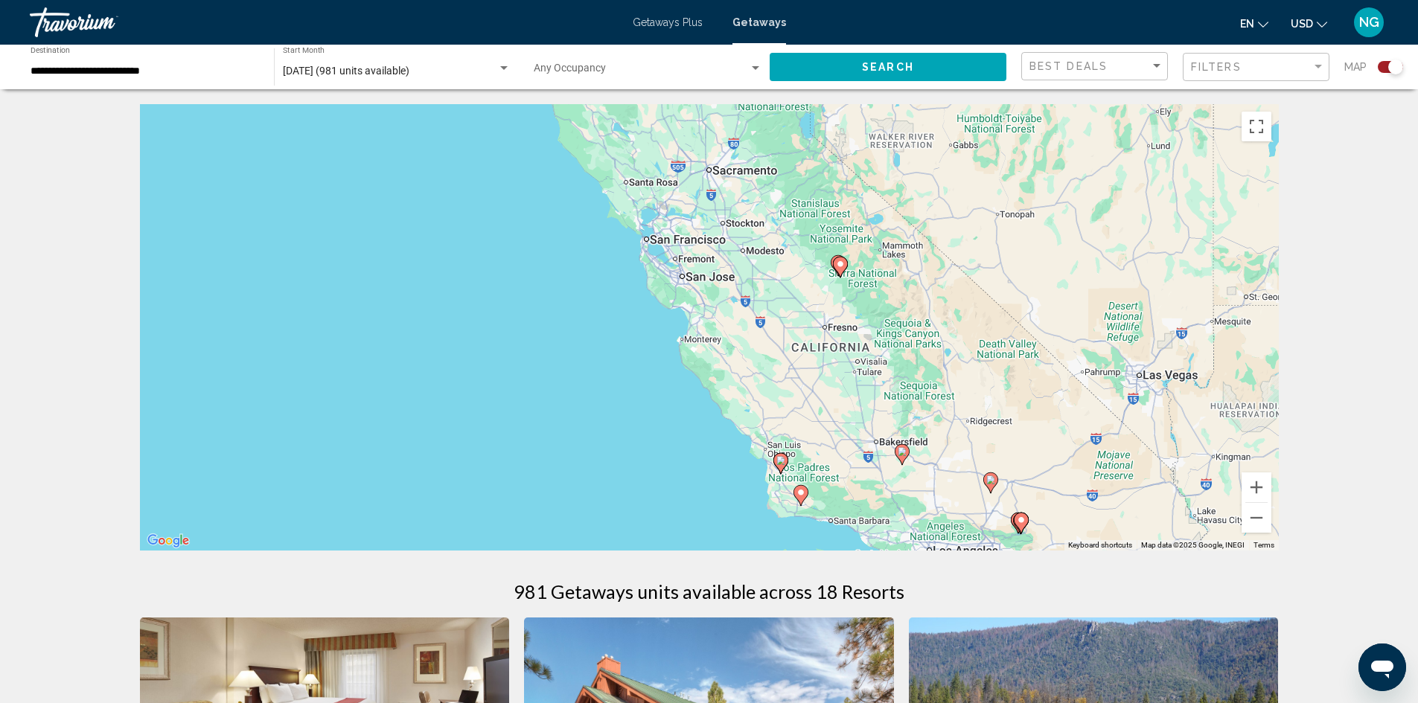
drag, startPoint x: 713, startPoint y: 310, endPoint x: 747, endPoint y: 433, distance: 127.3
click at [747, 433] on div "To activate drag with keyboard, press Alt + Enter. Once in keyboard drag state,…" at bounding box center [709, 327] width 1139 height 447
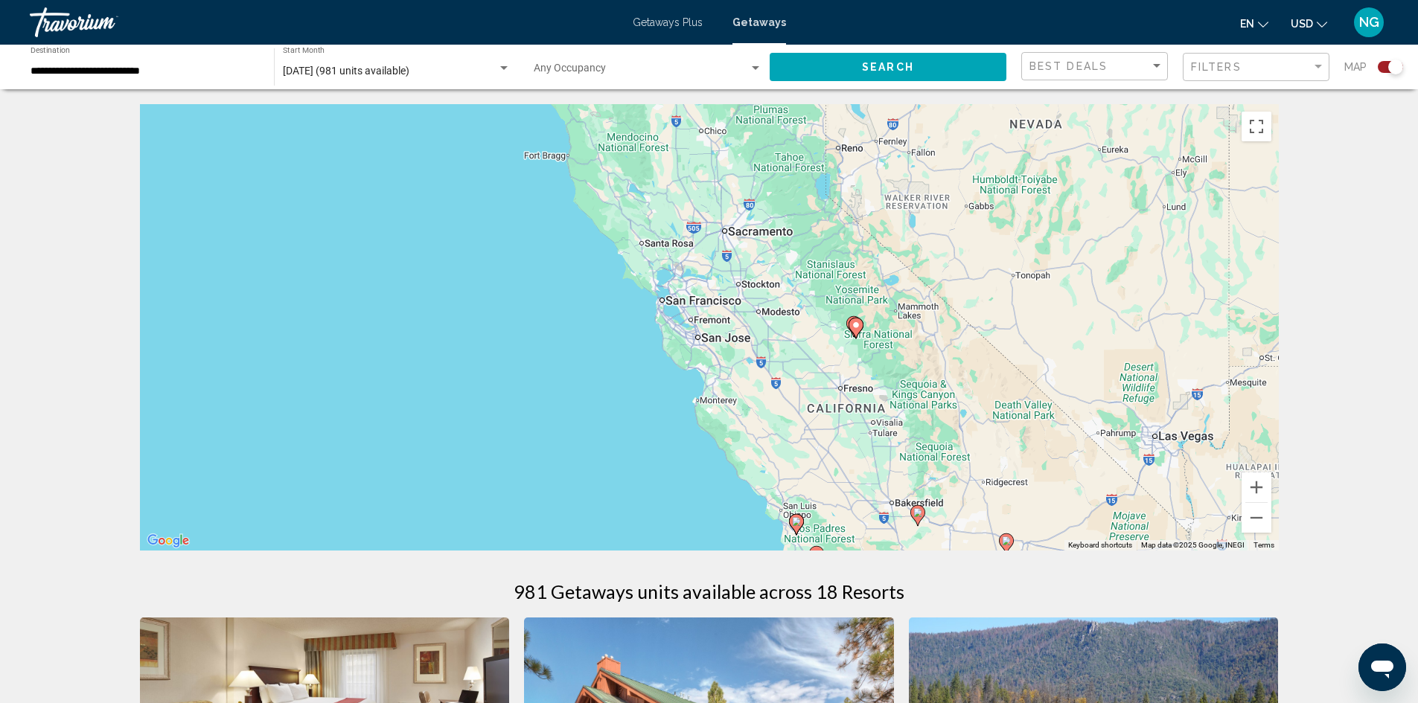
drag, startPoint x: 686, startPoint y: 330, endPoint x: 707, endPoint y: 428, distance: 100.4
click at [707, 432] on div "To activate drag with keyboard, press Alt + Enter. Once in keyboard drag state,…" at bounding box center [709, 327] width 1139 height 447
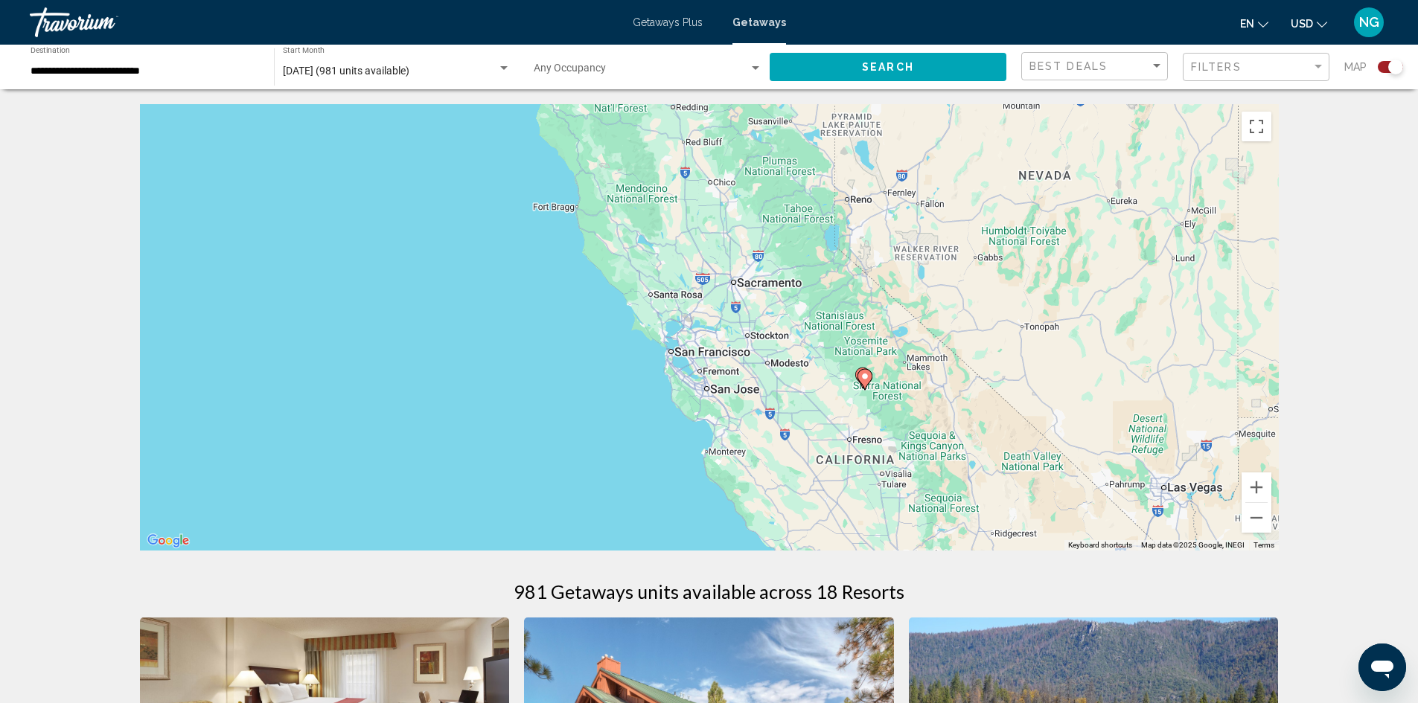
drag, startPoint x: 664, startPoint y: 314, endPoint x: 691, endPoint y: 288, distance: 37.9
click at [685, 295] on div "To activate drag with keyboard, press Alt + Enter. Once in keyboard drag state,…" at bounding box center [709, 327] width 1139 height 447
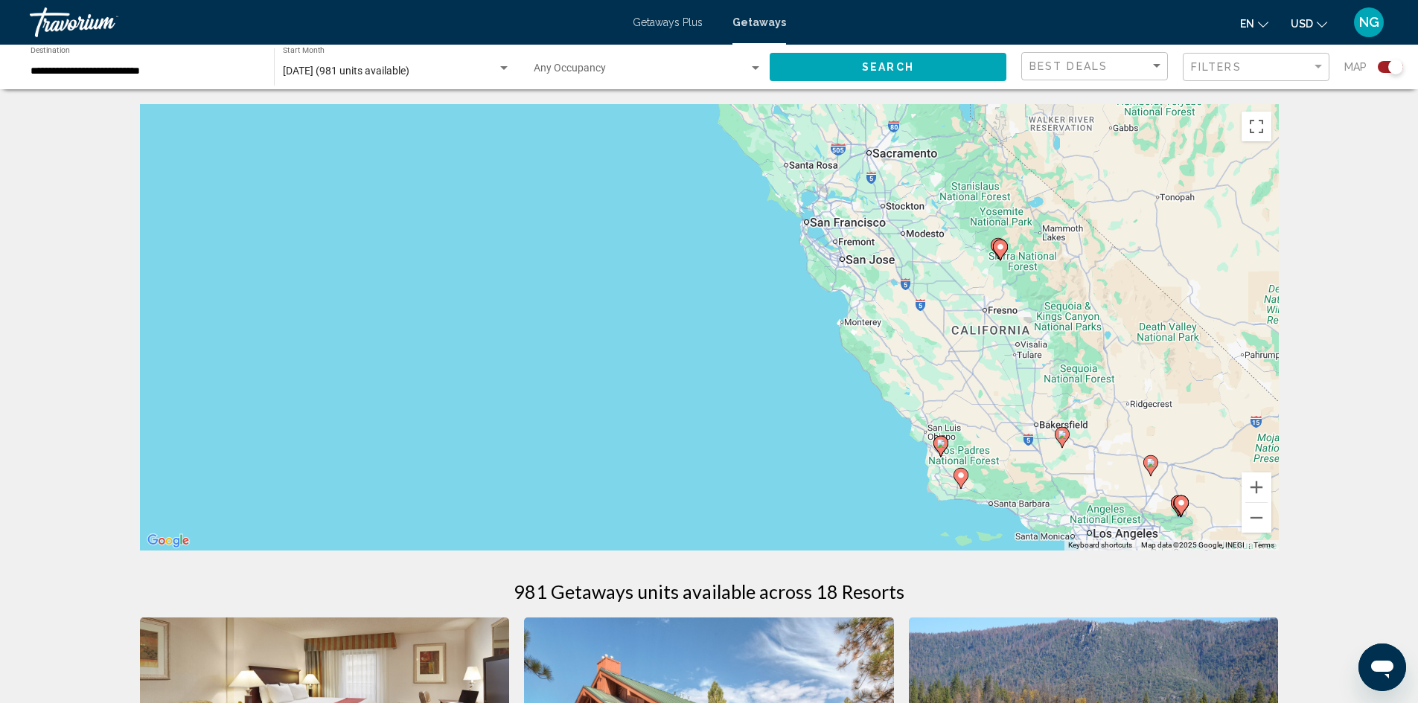
drag, startPoint x: 691, startPoint y: 264, endPoint x: 570, endPoint y: 277, distance: 121.2
click at [605, 303] on div "To activate drag with keyboard, press Alt + Enter. Once in keyboard drag state,…" at bounding box center [709, 327] width 1139 height 447
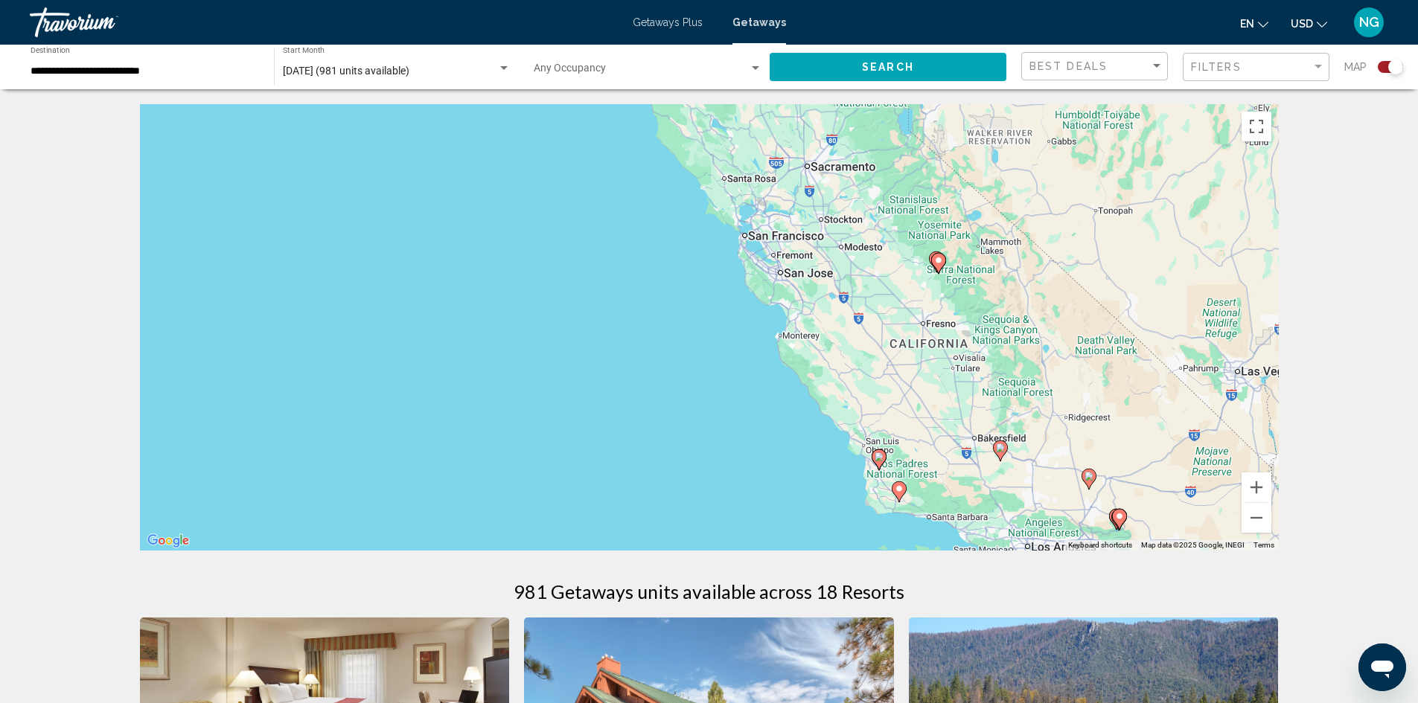
drag, startPoint x: 380, startPoint y: 205, endPoint x: 380, endPoint y: 235, distance: 30.5
click at [375, 217] on div "To activate drag with keyboard, press Alt + Enter. Once in keyboard drag state,…" at bounding box center [709, 327] width 1139 height 447
click at [141, 57] on div "**********" at bounding box center [145, 67] width 229 height 41
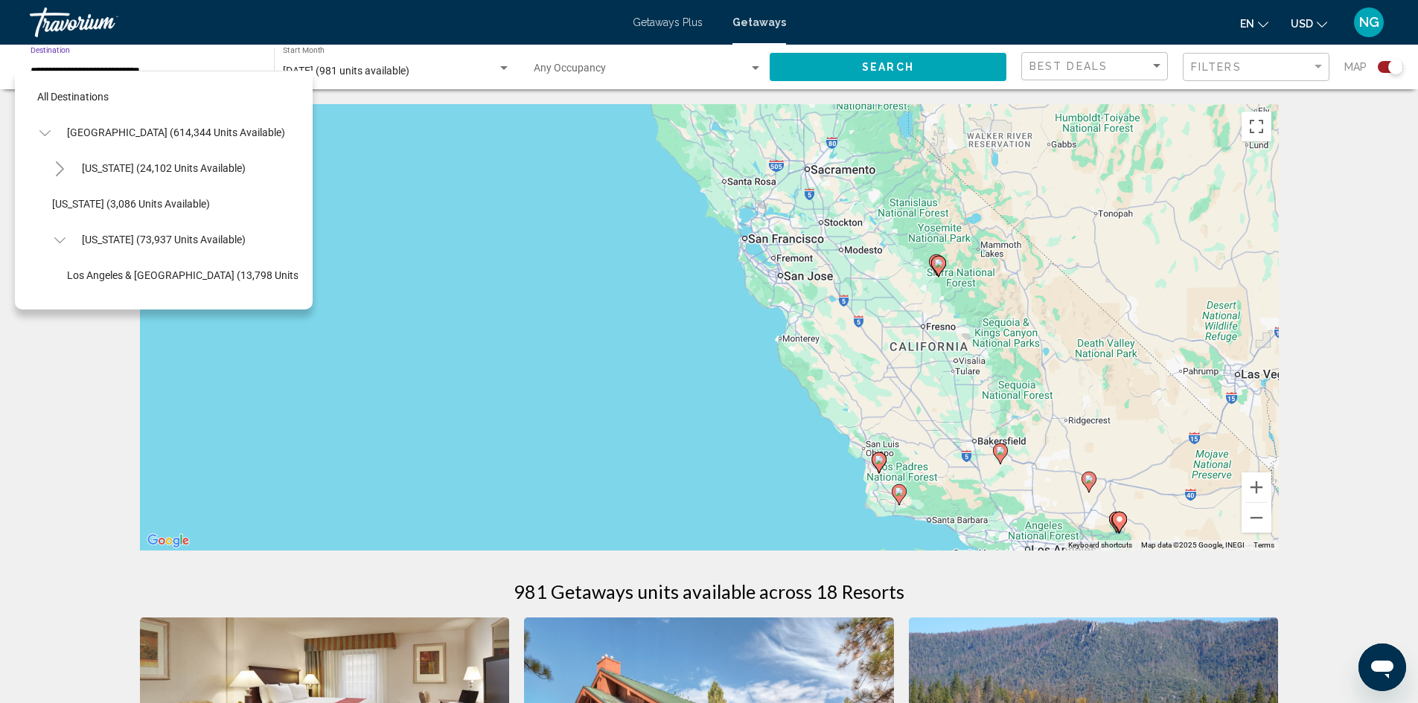
scroll to position [273, 0]
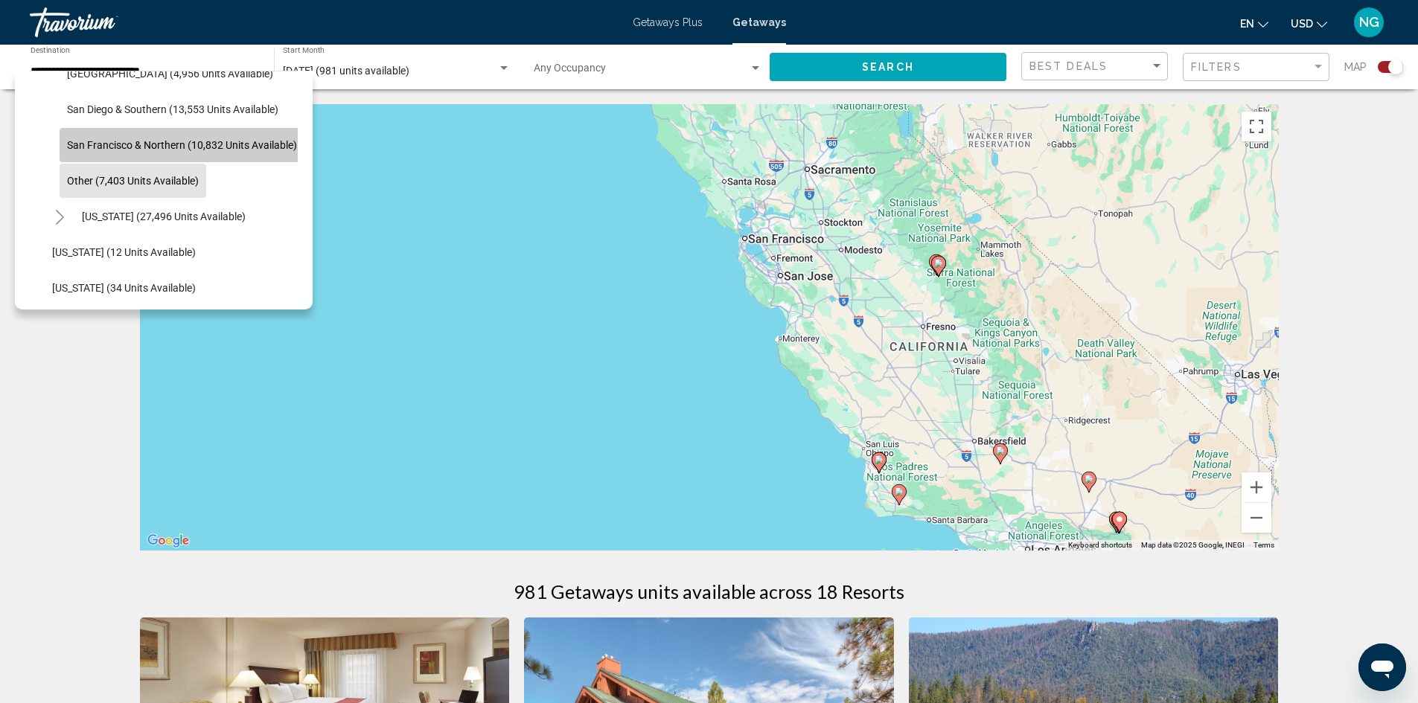
click at [159, 143] on span "San Francisco & Northern (10,832 units available)" at bounding box center [182, 145] width 230 height 12
type input "**********"
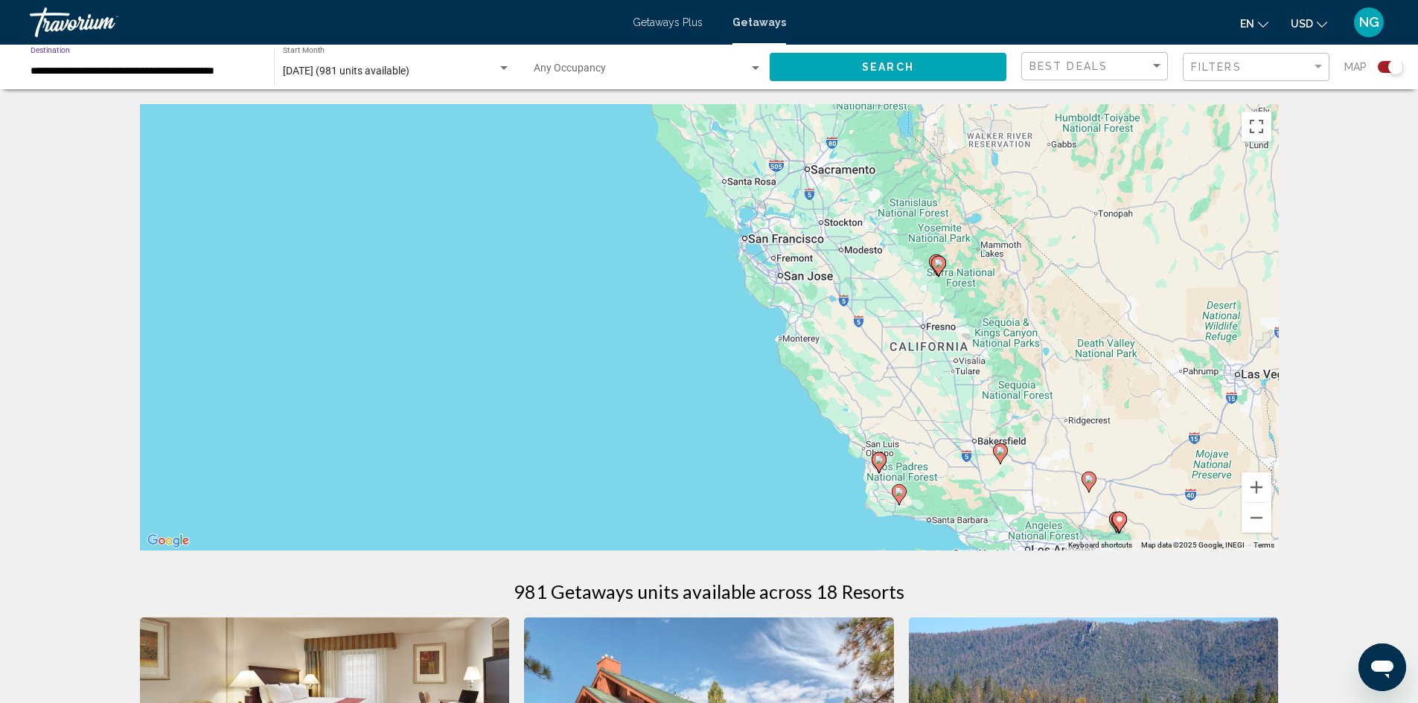
click at [881, 68] on span "Search" at bounding box center [888, 68] width 52 height 12
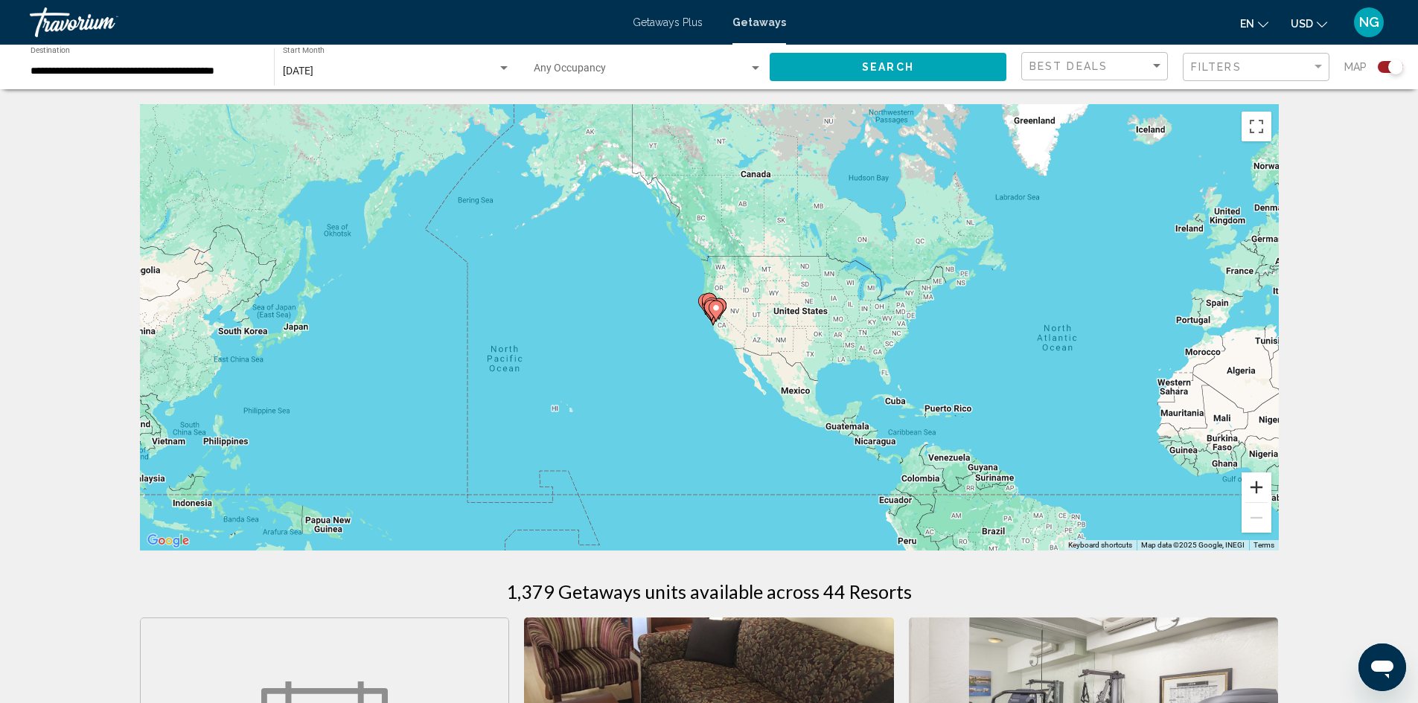
click at [1259, 485] on button "Zoom in" at bounding box center [1257, 488] width 30 height 30
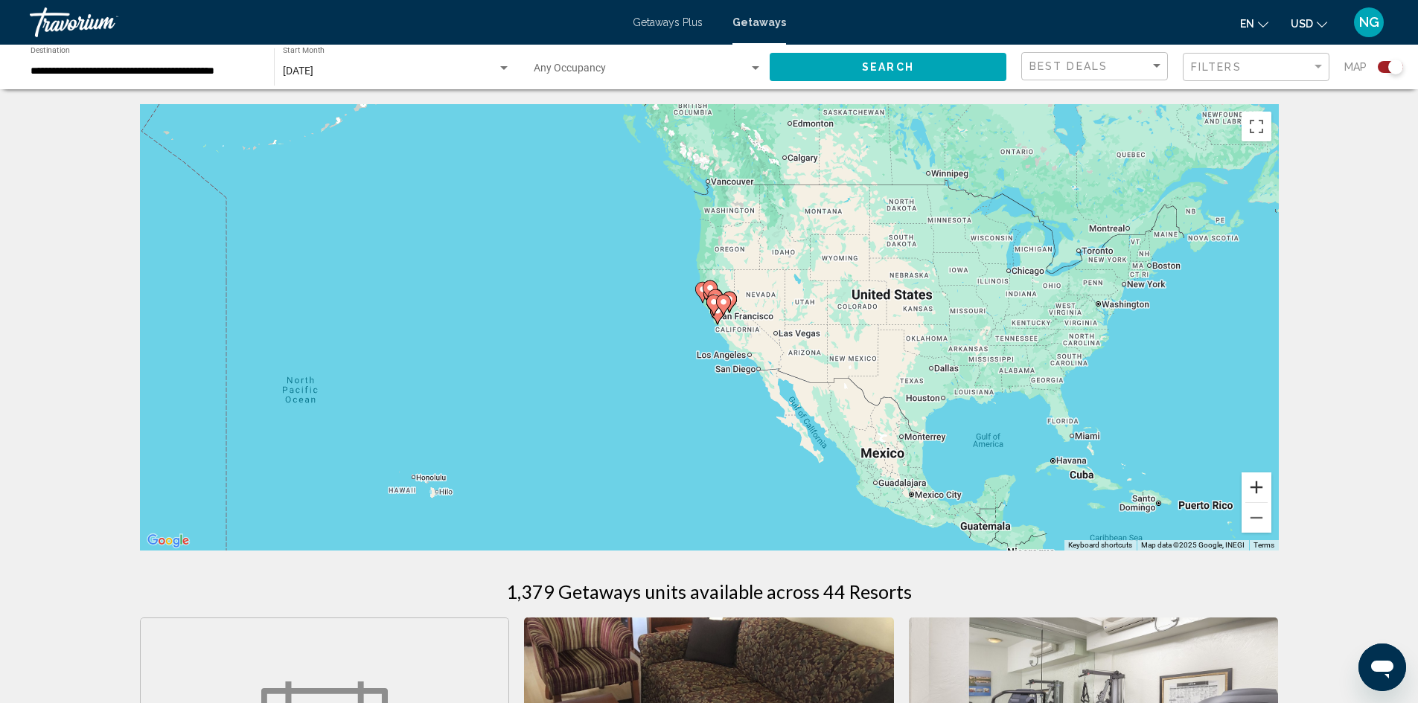
click at [1259, 485] on button "Zoom in" at bounding box center [1257, 488] width 30 height 30
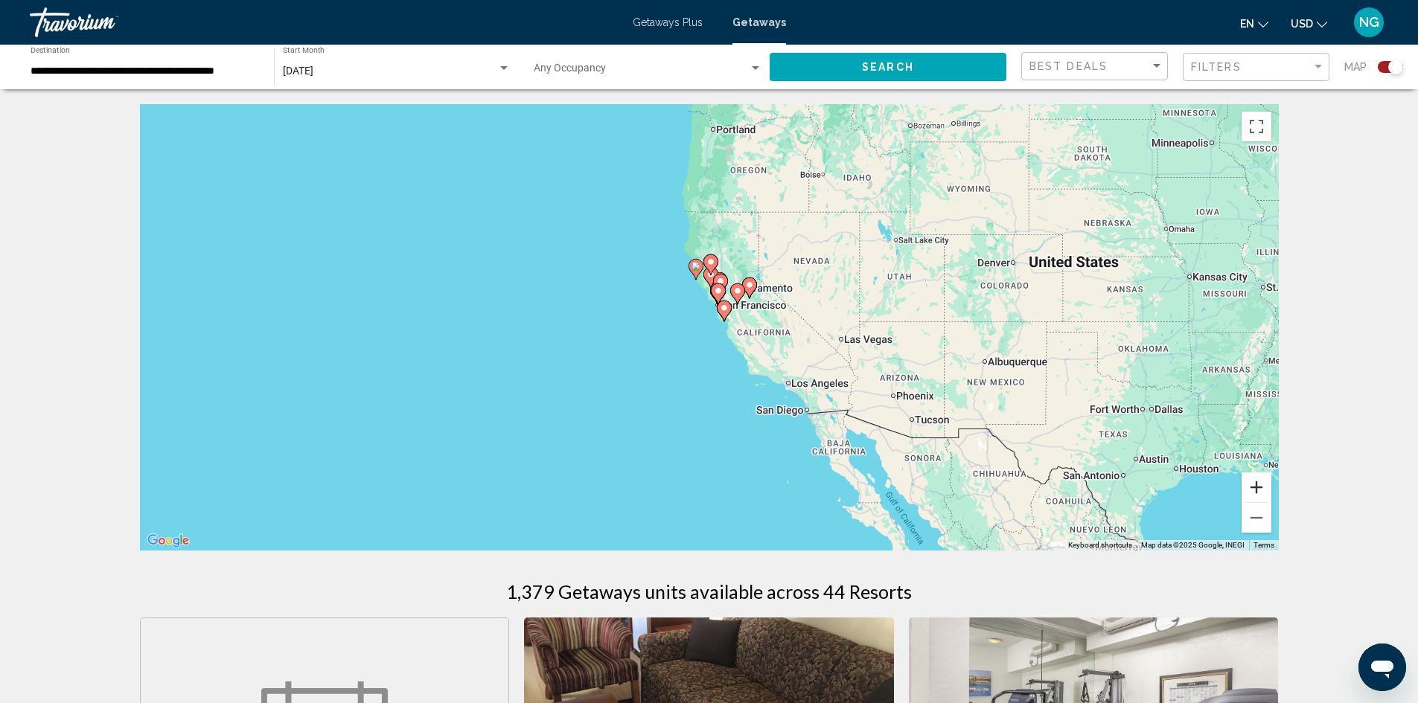
click at [1259, 485] on button "Zoom in" at bounding box center [1257, 488] width 30 height 30
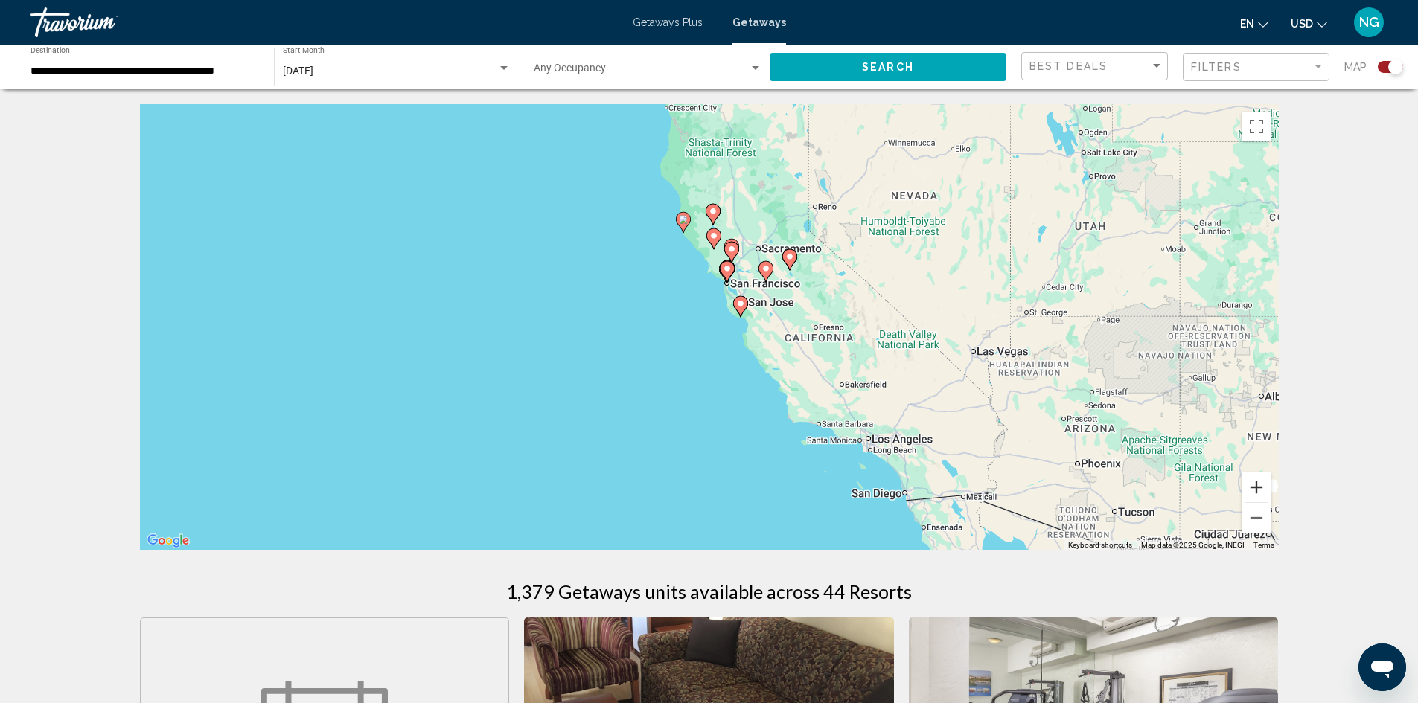
click at [1259, 485] on button "Zoom in" at bounding box center [1257, 488] width 30 height 30
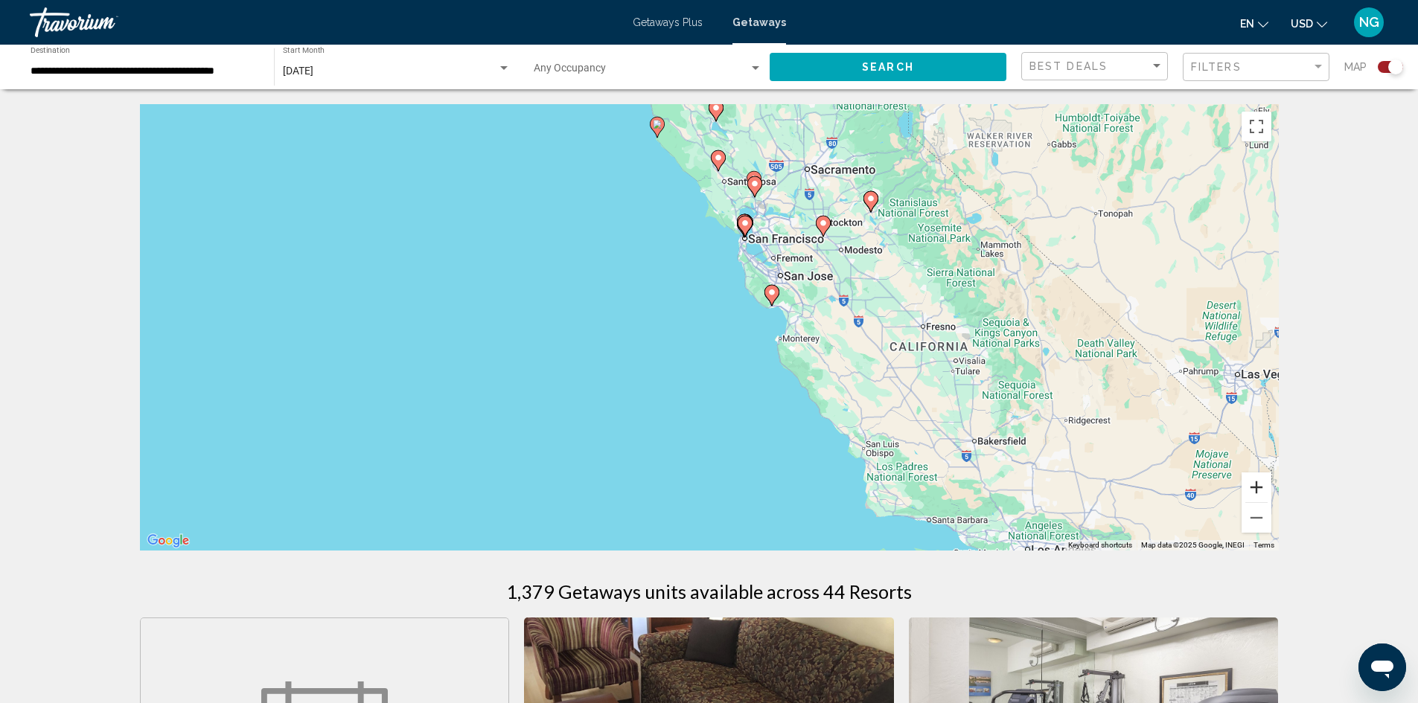
click at [1259, 485] on button "Zoom in" at bounding box center [1257, 488] width 30 height 30
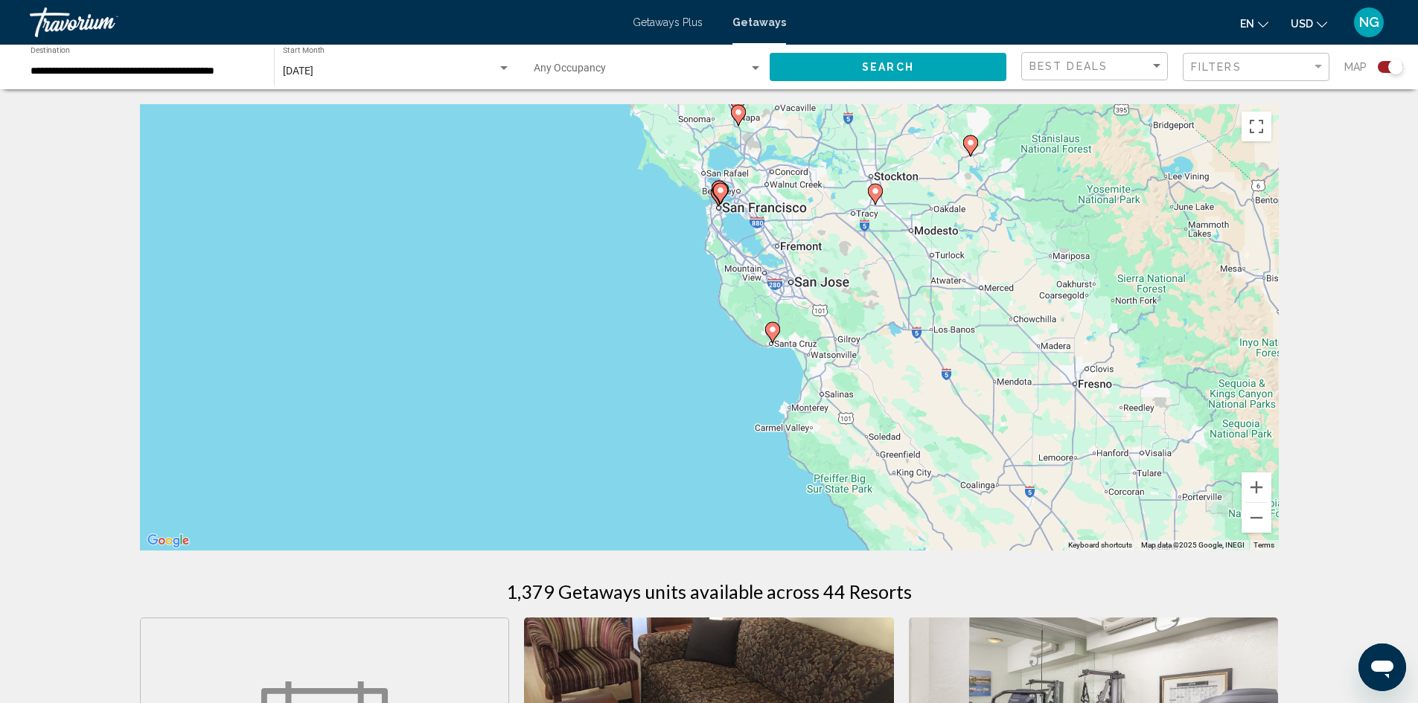
drag, startPoint x: 796, startPoint y: 280, endPoint x: 737, endPoint y: 343, distance: 86.9
click at [737, 343] on div "To activate drag with keyboard, press Alt + Enter. Once in keyboard drag state,…" at bounding box center [709, 327] width 1139 height 447
click at [1244, 476] on button "Zoom in" at bounding box center [1257, 488] width 30 height 30
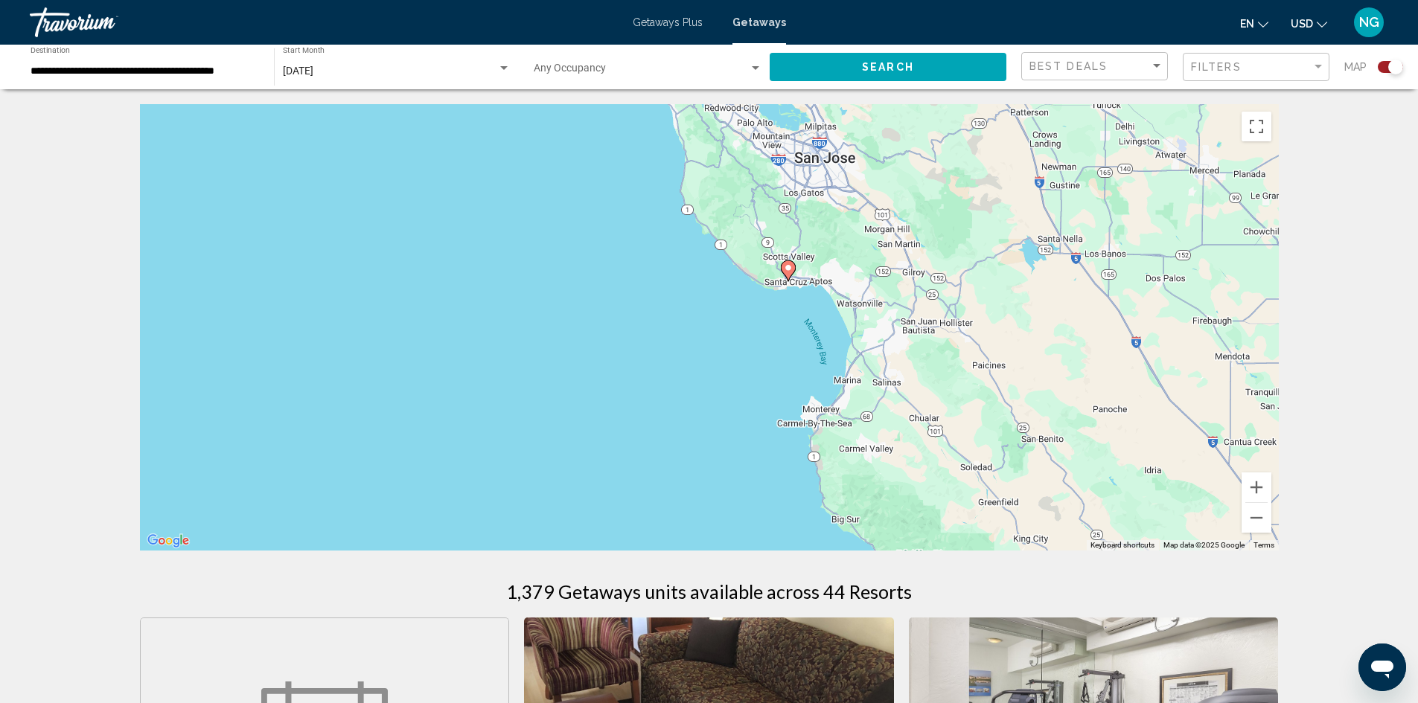
drag, startPoint x: 994, startPoint y: 508, endPoint x: 928, endPoint y: 415, distance: 113.8
click at [945, 427] on div "To activate drag with keyboard, press Alt + Enter. Once in keyboard drag state,…" at bounding box center [709, 327] width 1139 height 447
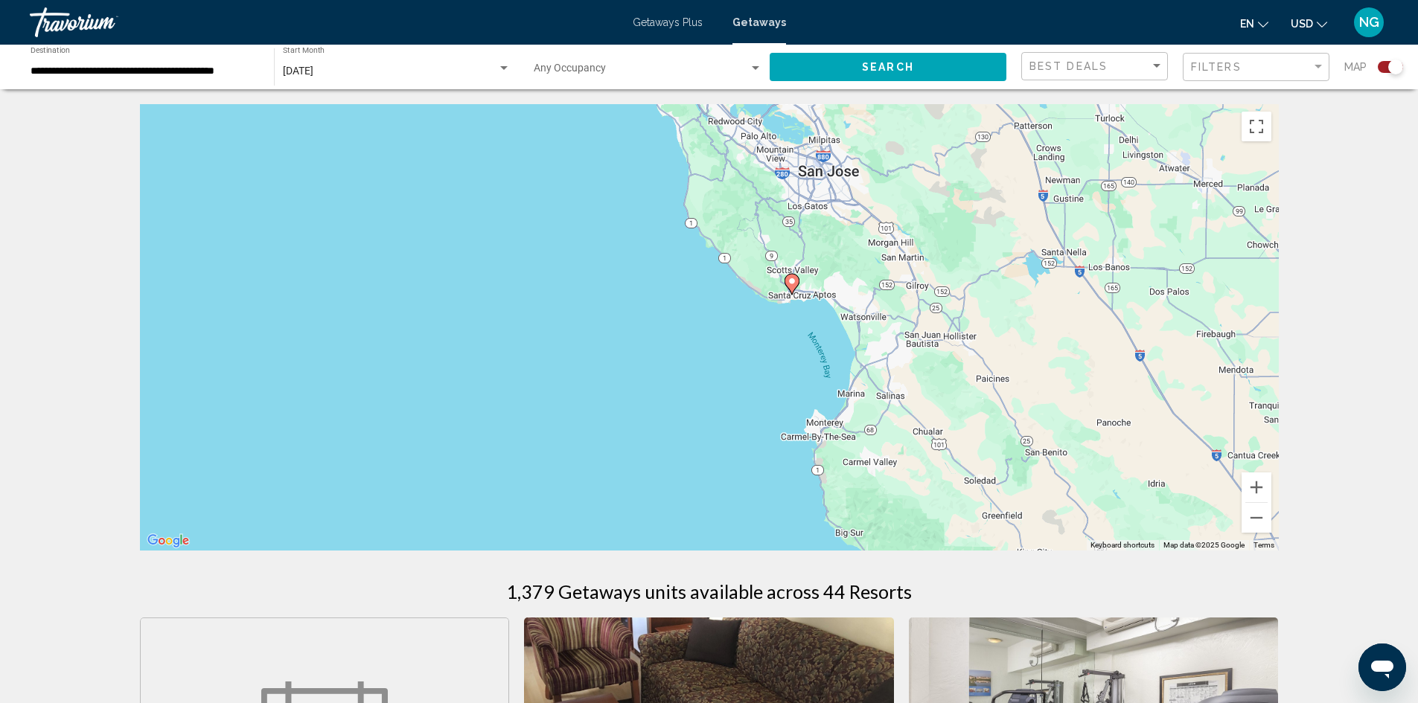
click at [788, 281] on image "Main content" at bounding box center [792, 281] width 9 height 9
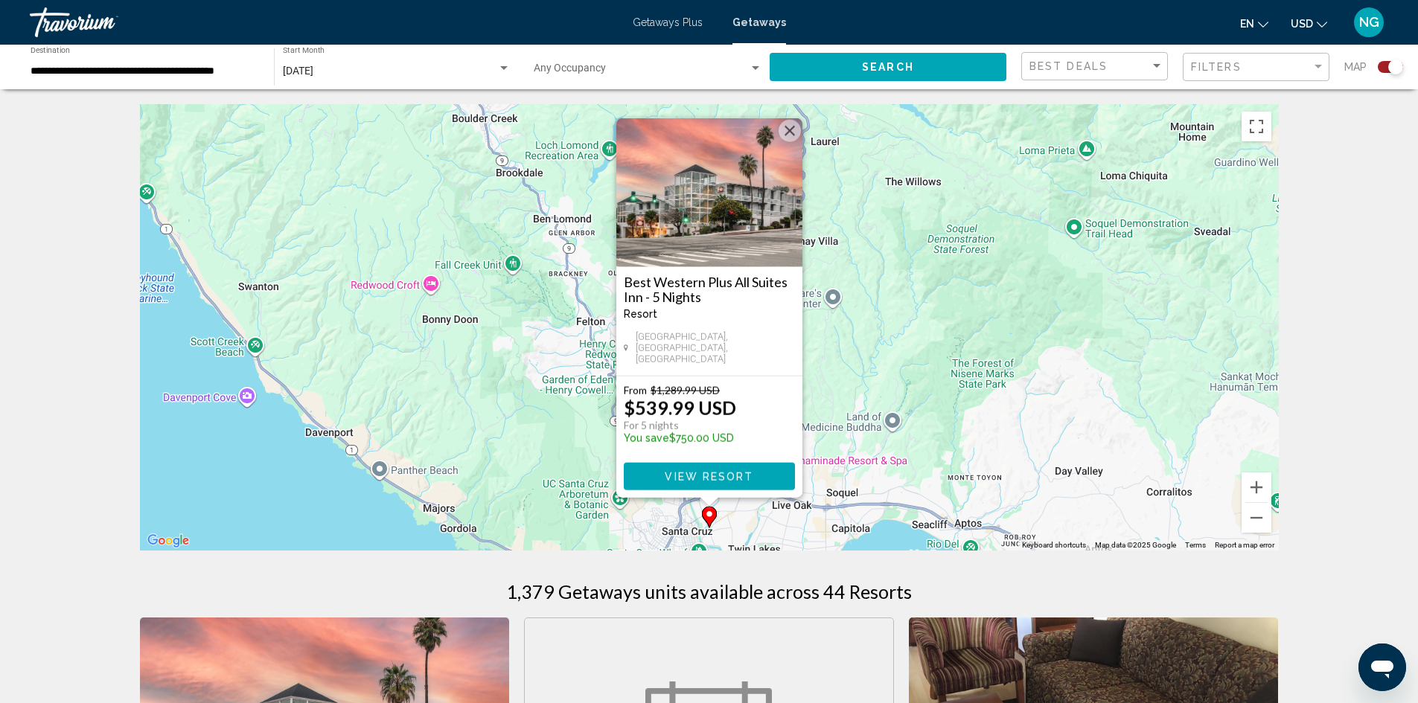
click at [794, 141] on button "Close" at bounding box center [790, 131] width 22 height 22
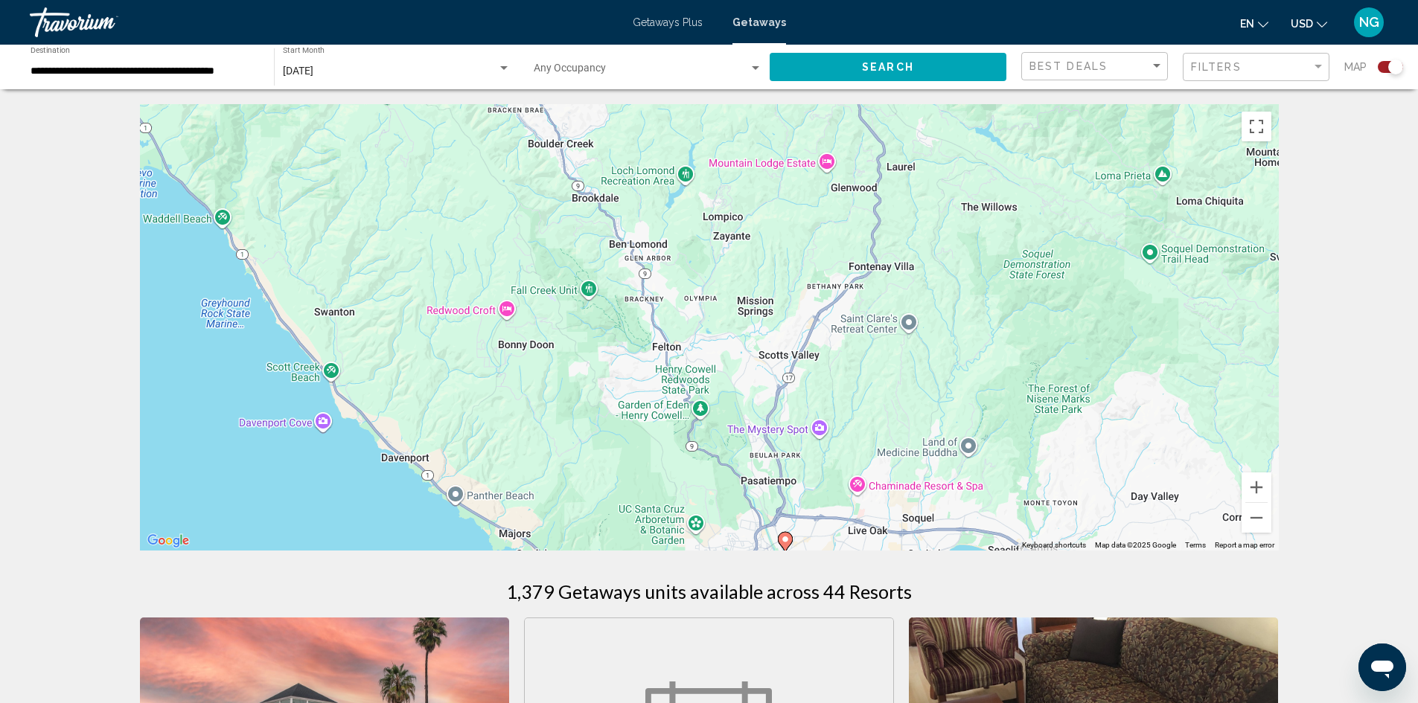
drag, startPoint x: 705, startPoint y: 317, endPoint x: 908, endPoint y: 386, distance: 214.4
click at [908, 386] on div "To navigate, press the arrow keys. To activate drag with keyboard, press Alt + …" at bounding box center [709, 327] width 1139 height 447
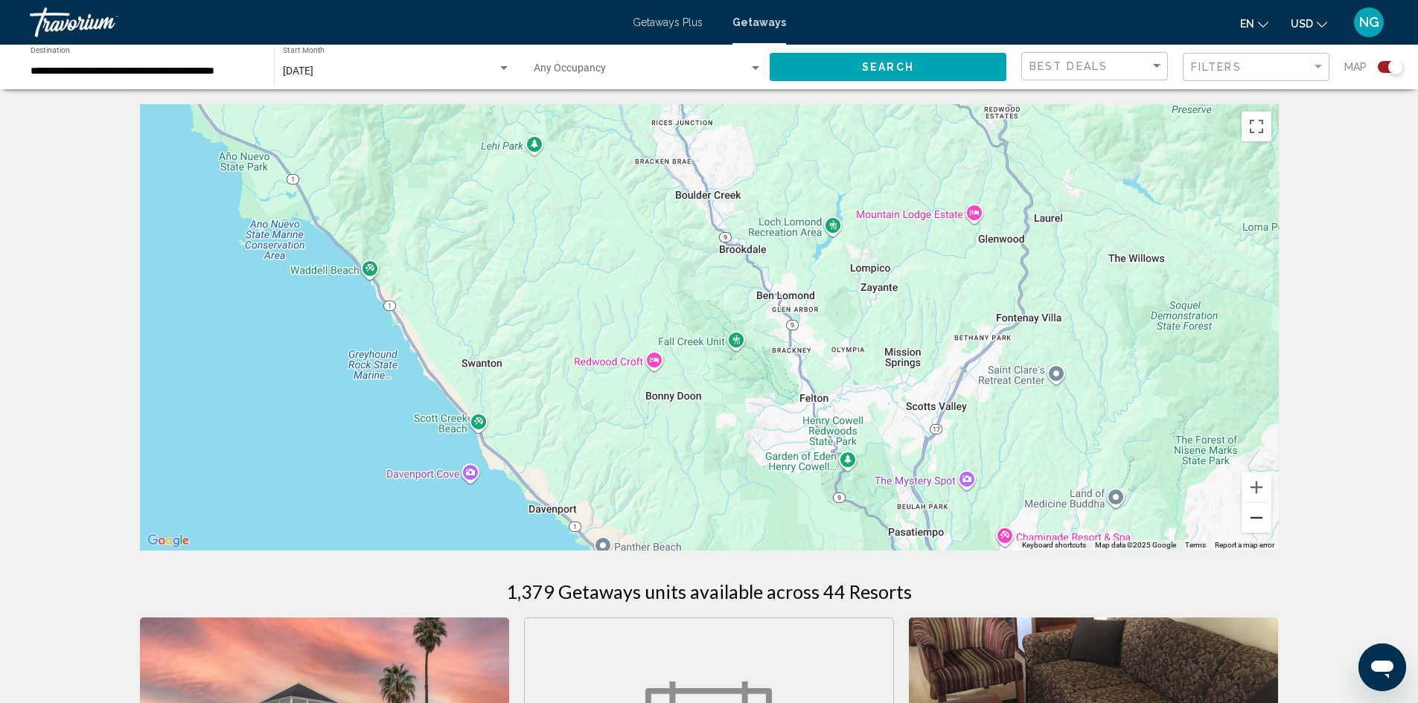
click at [1245, 519] on button "Zoom out" at bounding box center [1257, 518] width 30 height 30
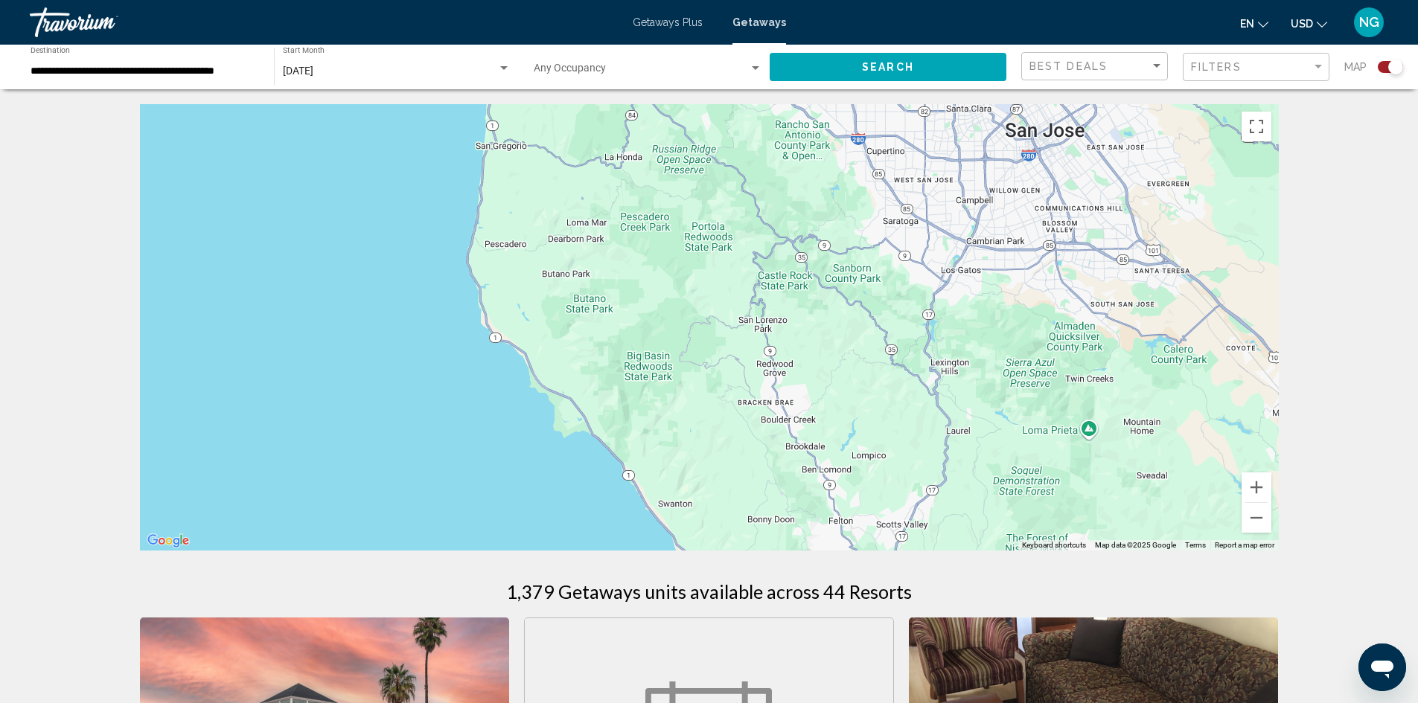
drag, startPoint x: 768, startPoint y: 304, endPoint x: 855, endPoint y: 476, distance: 192.7
click at [855, 476] on div "To activate drag with keyboard, press Alt + Enter. Once in keyboard drag state,…" at bounding box center [709, 327] width 1139 height 447
click at [1251, 520] on button "Zoom out" at bounding box center [1257, 518] width 30 height 30
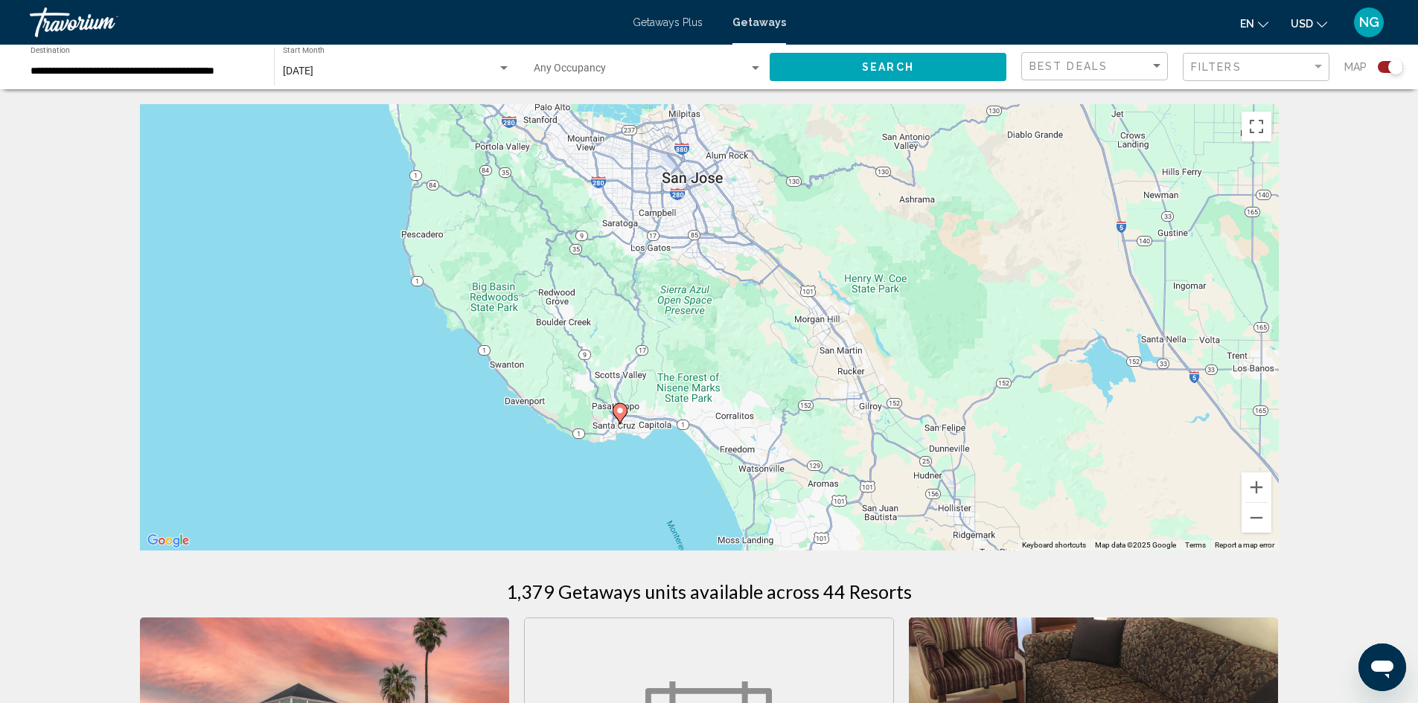
drag, startPoint x: 1160, startPoint y: 507, endPoint x: 981, endPoint y: 459, distance: 184.9
click at [981, 459] on div "To activate drag with keyboard, press Alt + Enter. Once in keyboard drag state,…" at bounding box center [709, 327] width 1139 height 447
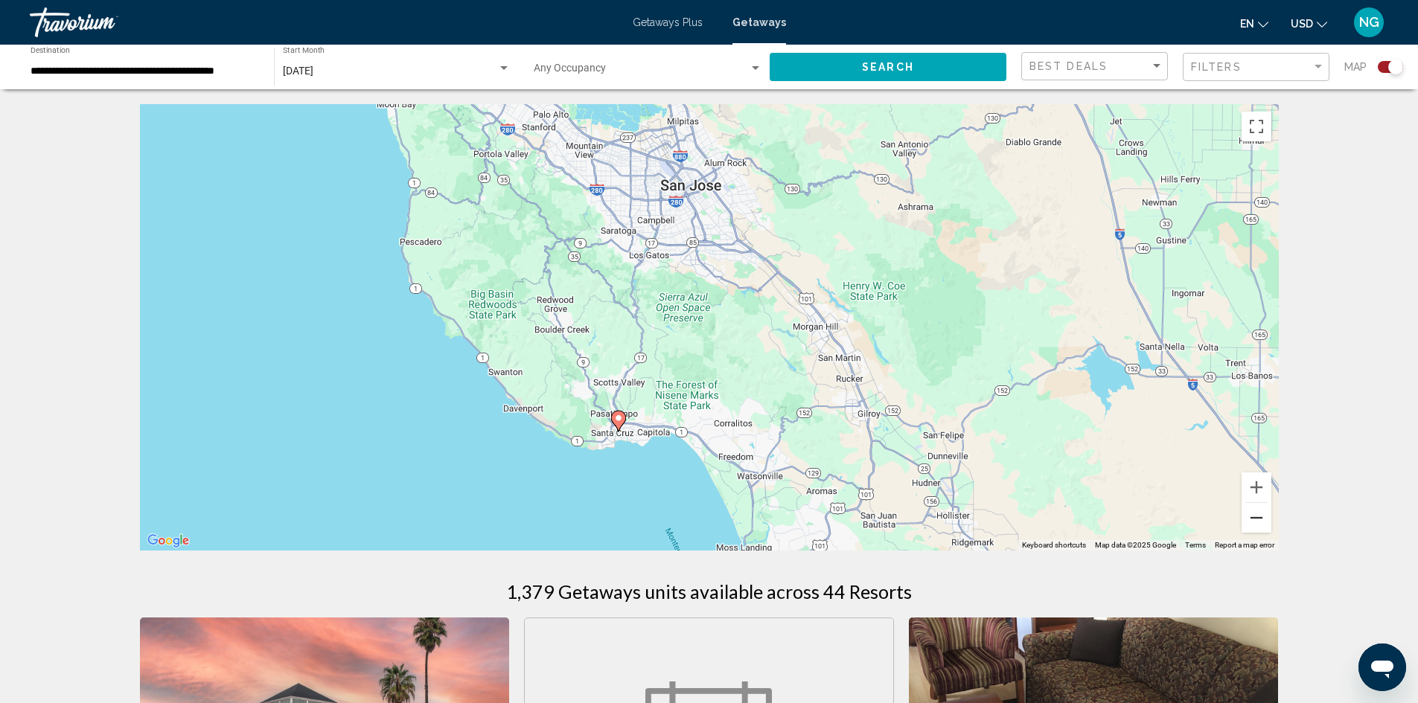
click at [1251, 516] on button "Zoom out" at bounding box center [1257, 518] width 30 height 30
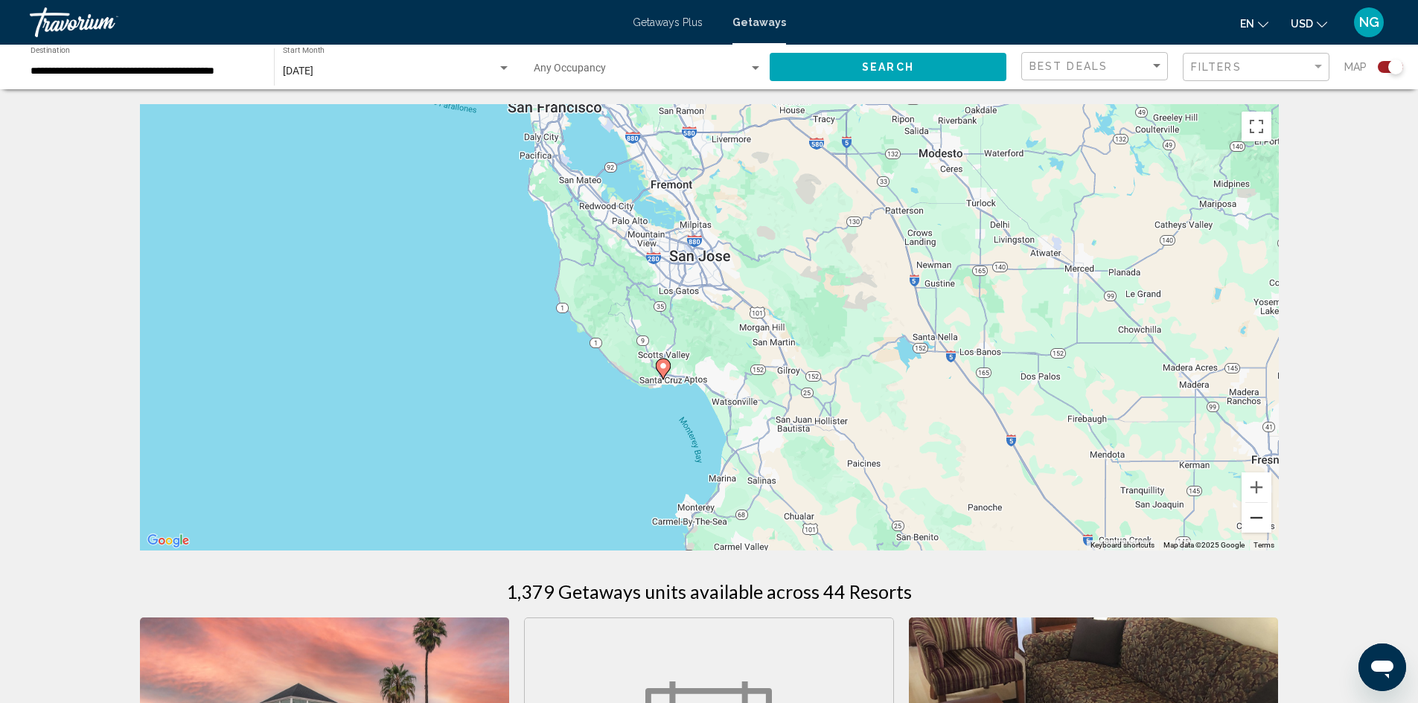
click at [1248, 515] on button "Zoom out" at bounding box center [1257, 518] width 30 height 30
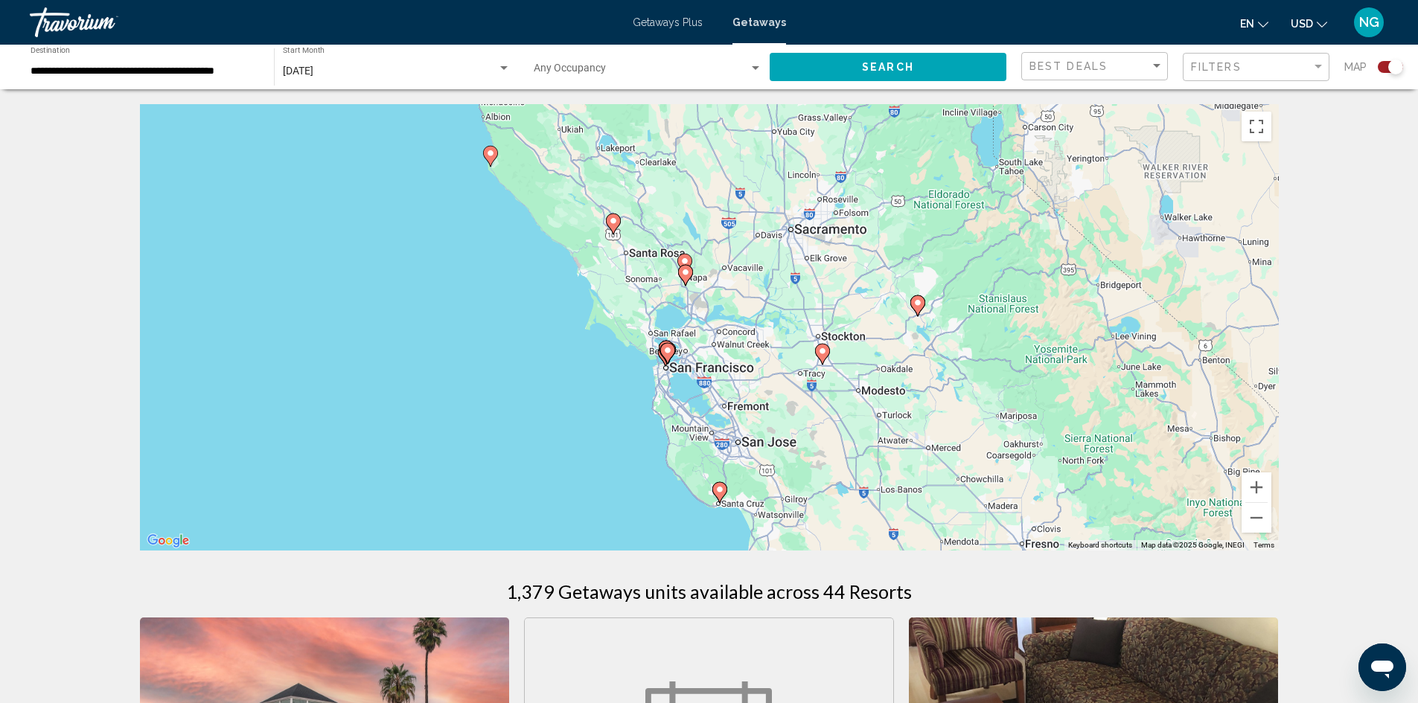
drag, startPoint x: 637, startPoint y: 217, endPoint x: 672, endPoint y: 380, distance: 166.0
click at [672, 380] on div "To activate drag with keyboard, press Alt + Enter. Once in keyboard drag state,…" at bounding box center [709, 327] width 1139 height 447
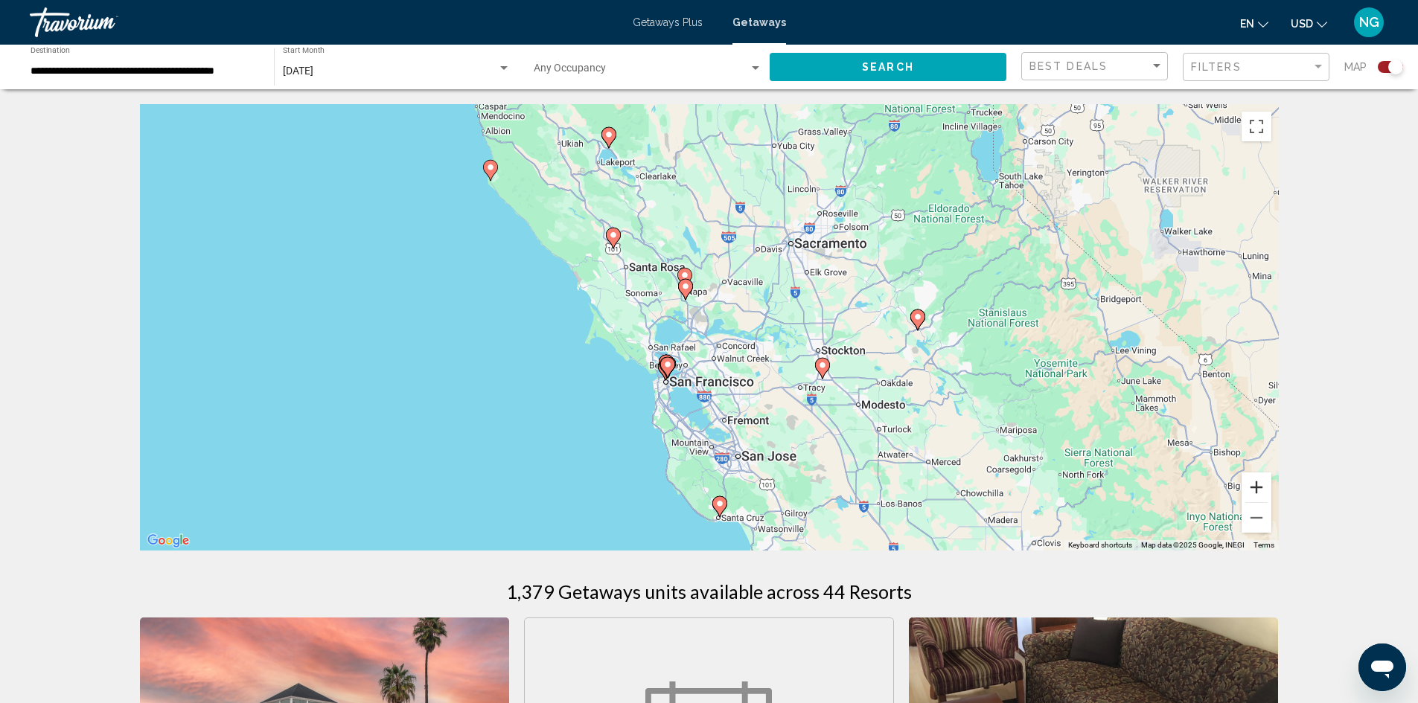
click at [1253, 493] on button "Zoom in" at bounding box center [1257, 488] width 30 height 30
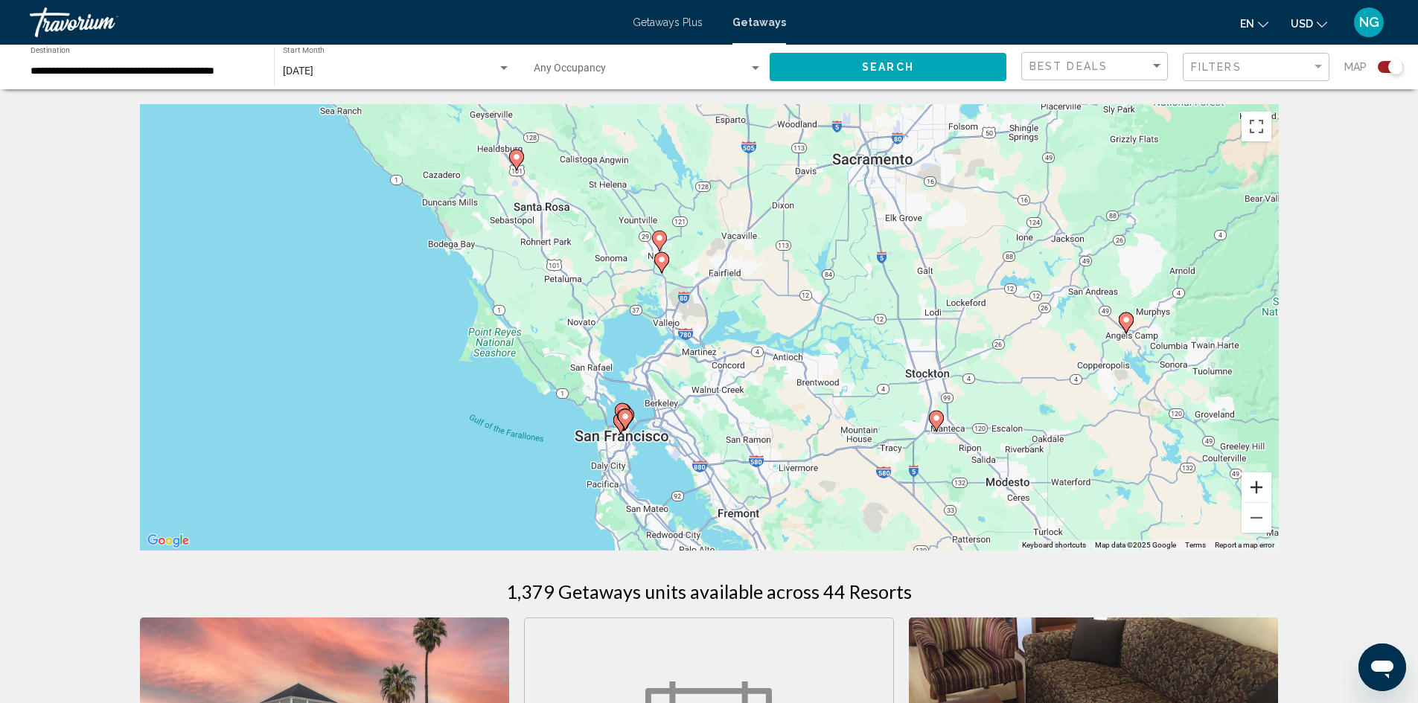
click at [1253, 493] on button "Zoom in" at bounding box center [1257, 488] width 30 height 30
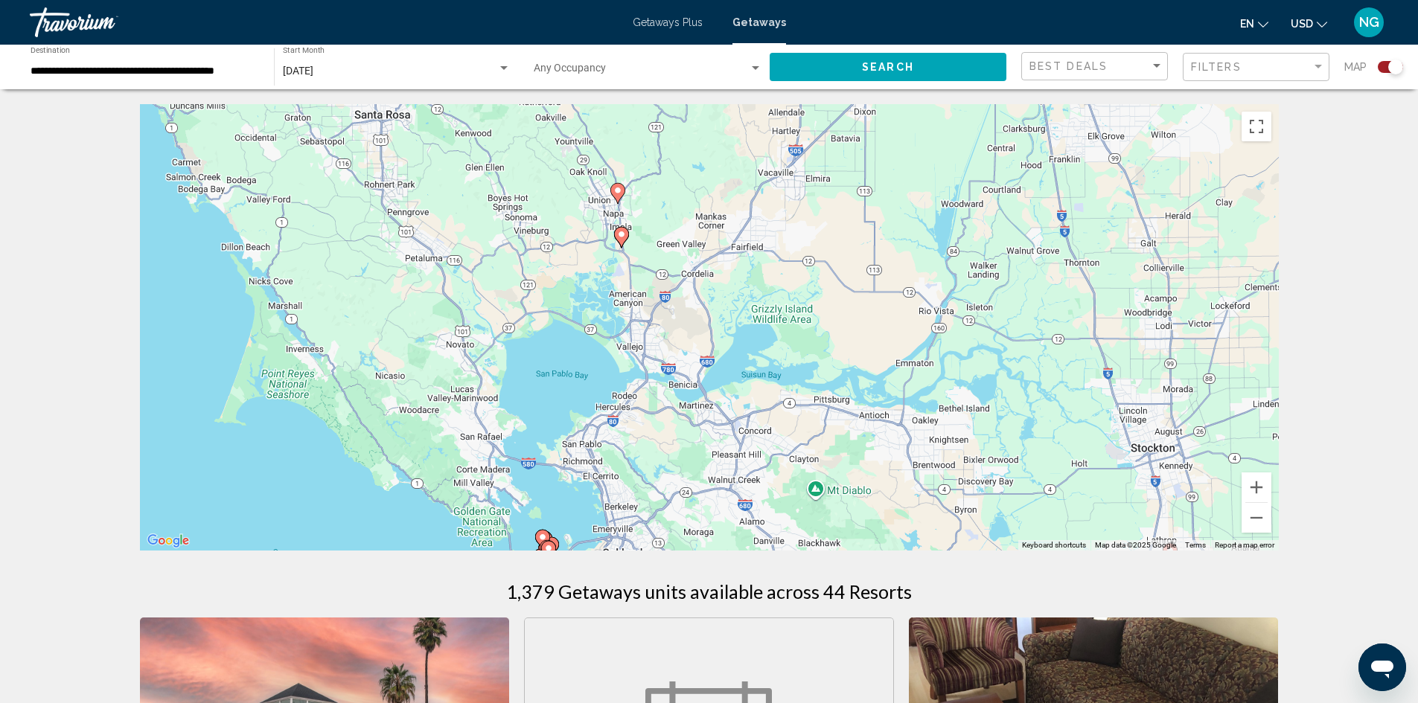
drag, startPoint x: 562, startPoint y: 240, endPoint x: 572, endPoint y: 286, distance: 47.2
click at [572, 286] on div "To activate drag with keyboard, press Alt + Enter. Once in keyboard drag state,…" at bounding box center [709, 327] width 1139 height 447
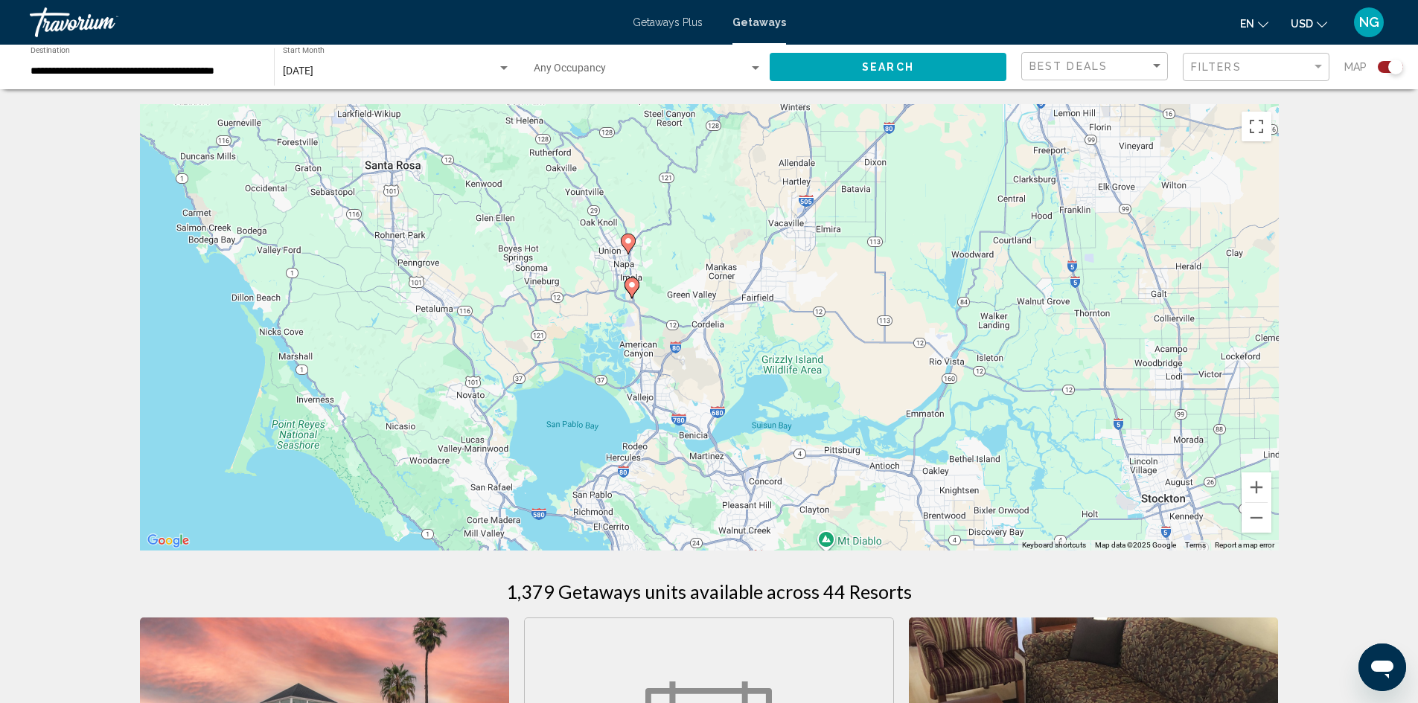
click at [630, 245] on image "Main content" at bounding box center [628, 241] width 9 height 9
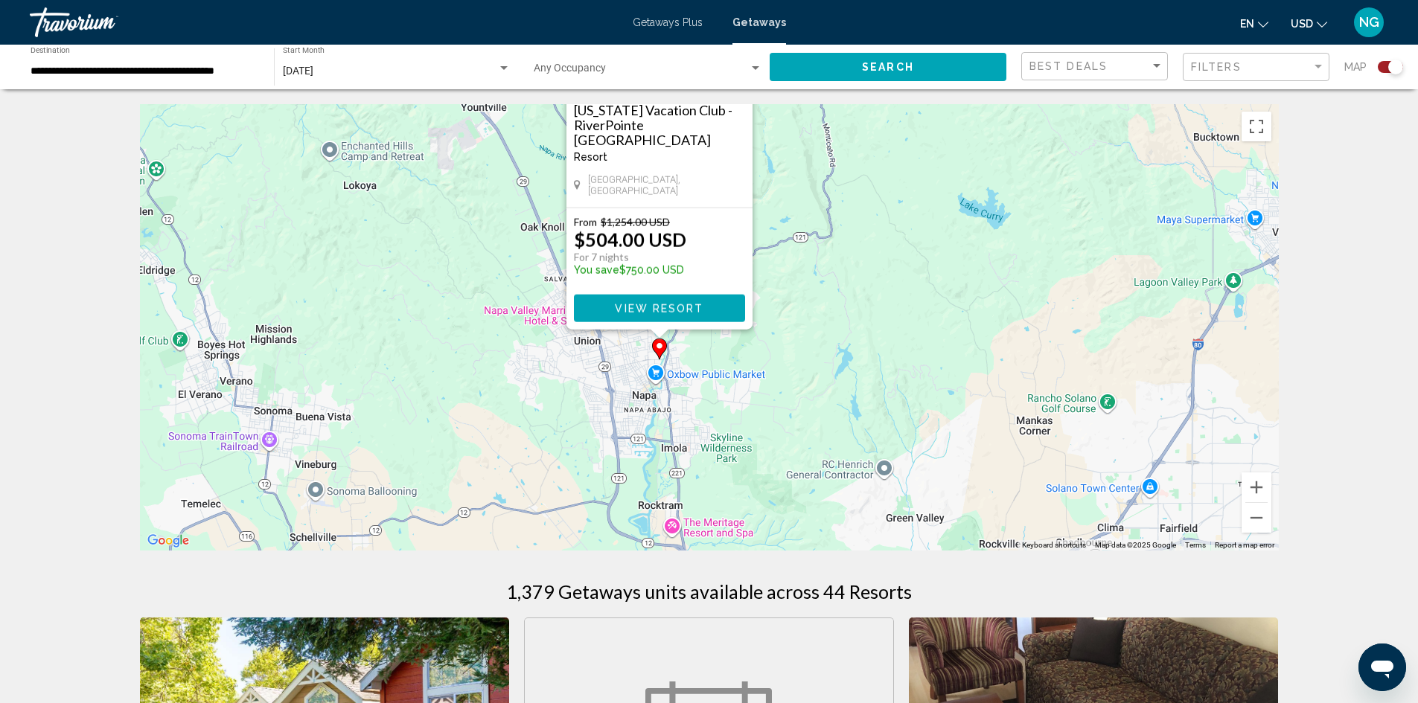
drag, startPoint x: 894, startPoint y: 494, endPoint x: 843, endPoint y: 317, distance: 183.7
click at [843, 317] on div "To activate drag with keyboard, press Alt + Enter. Once in keyboard drag state,…" at bounding box center [709, 327] width 1139 height 447
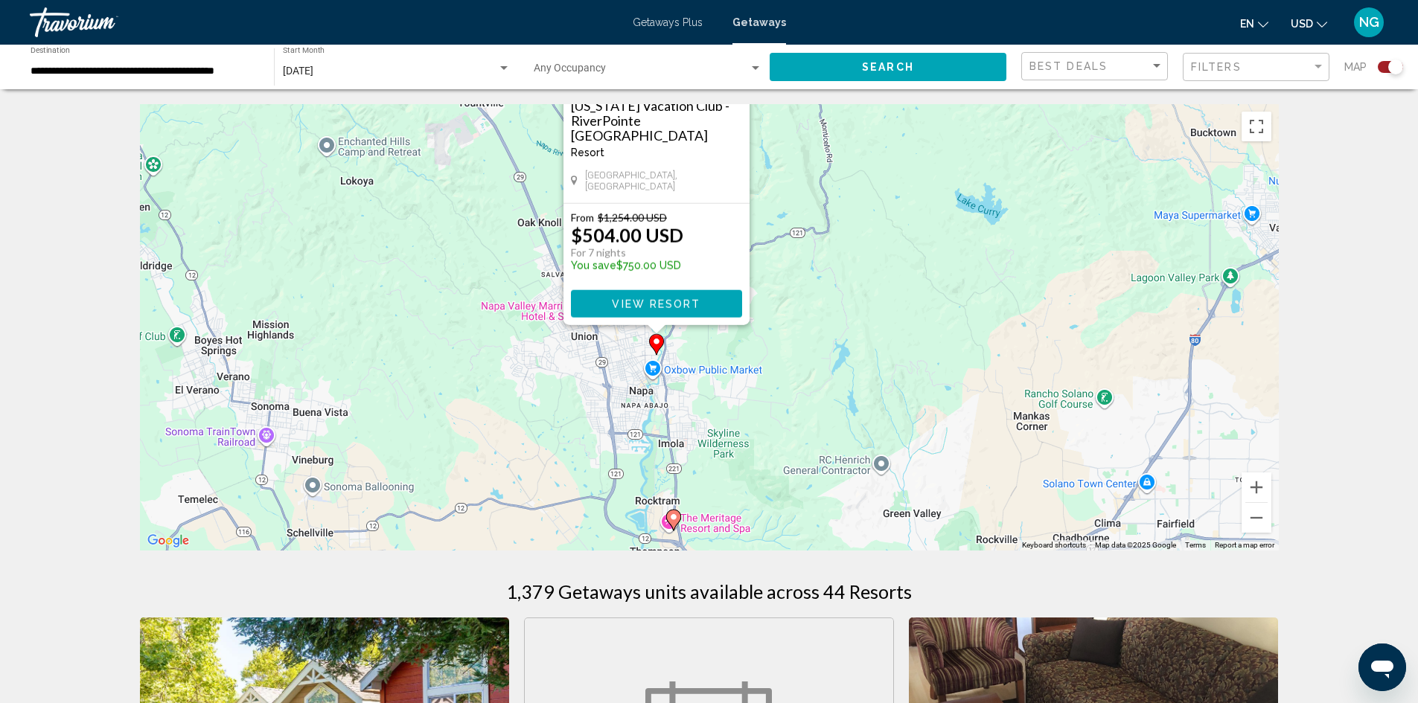
click at [677, 516] on image "Main content" at bounding box center [673, 517] width 9 height 9
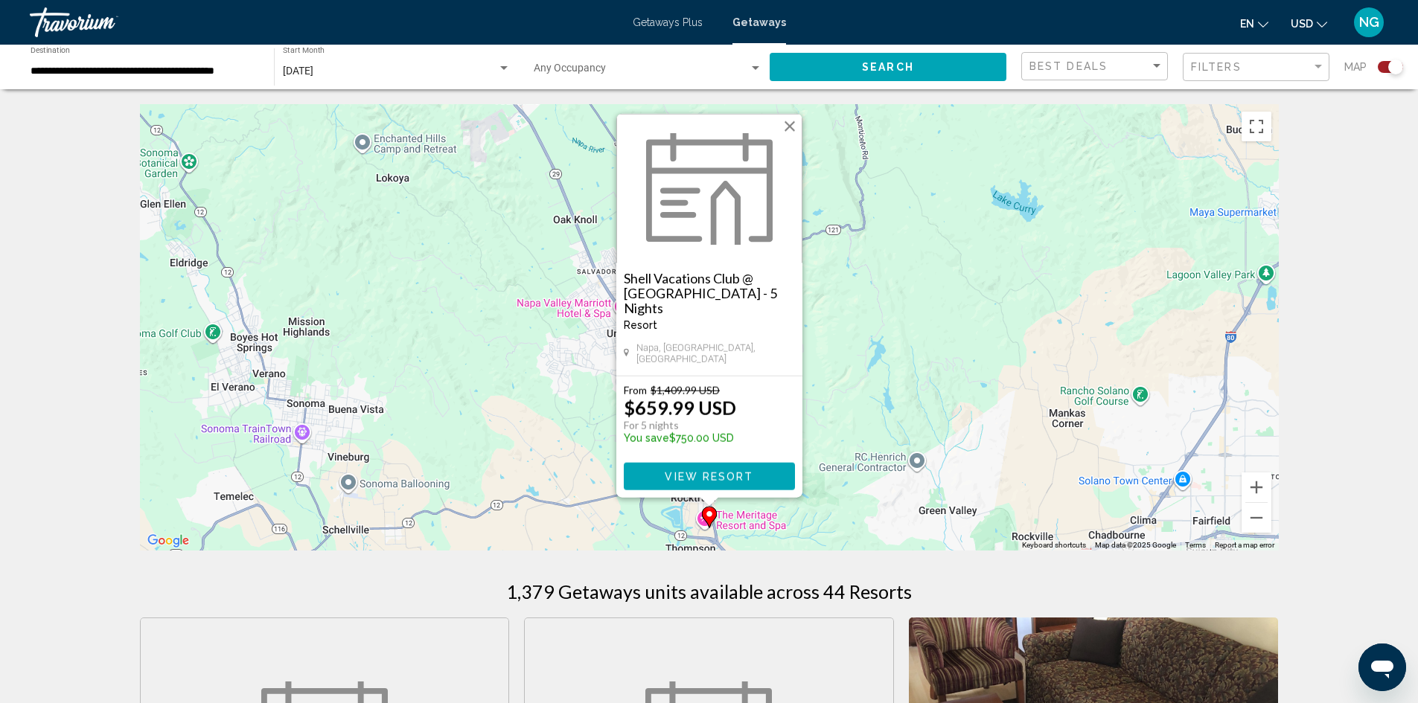
click at [791, 135] on button "Close" at bounding box center [790, 126] width 22 height 22
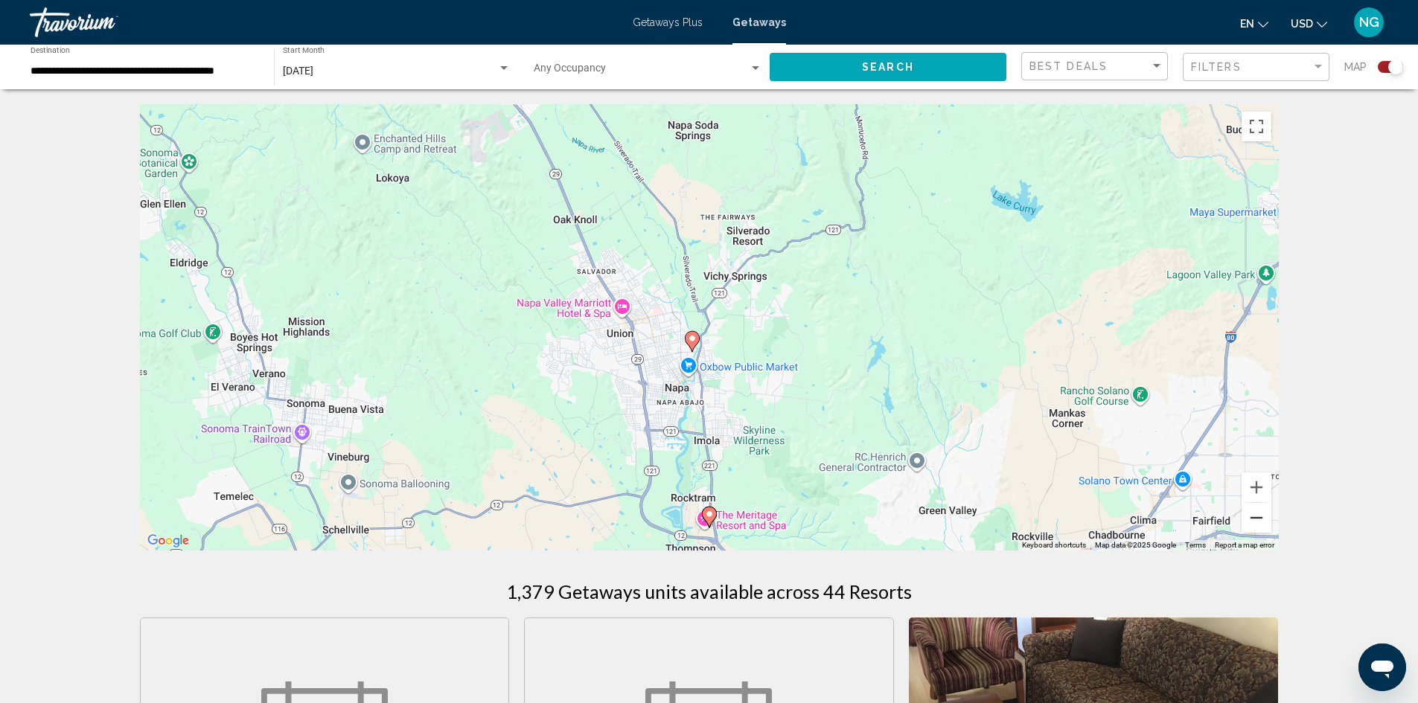
click at [1248, 511] on button "Zoom out" at bounding box center [1257, 518] width 30 height 30
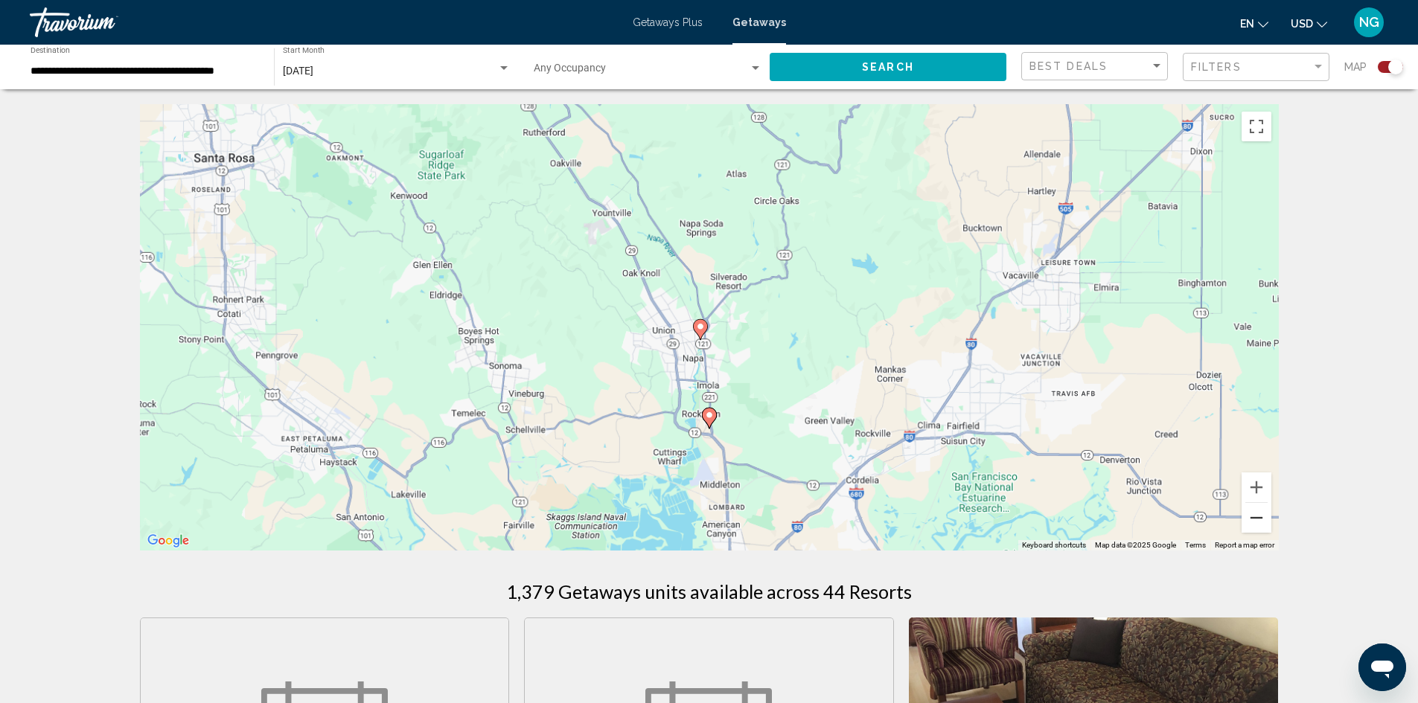
click at [1248, 511] on button "Zoom out" at bounding box center [1257, 518] width 30 height 30
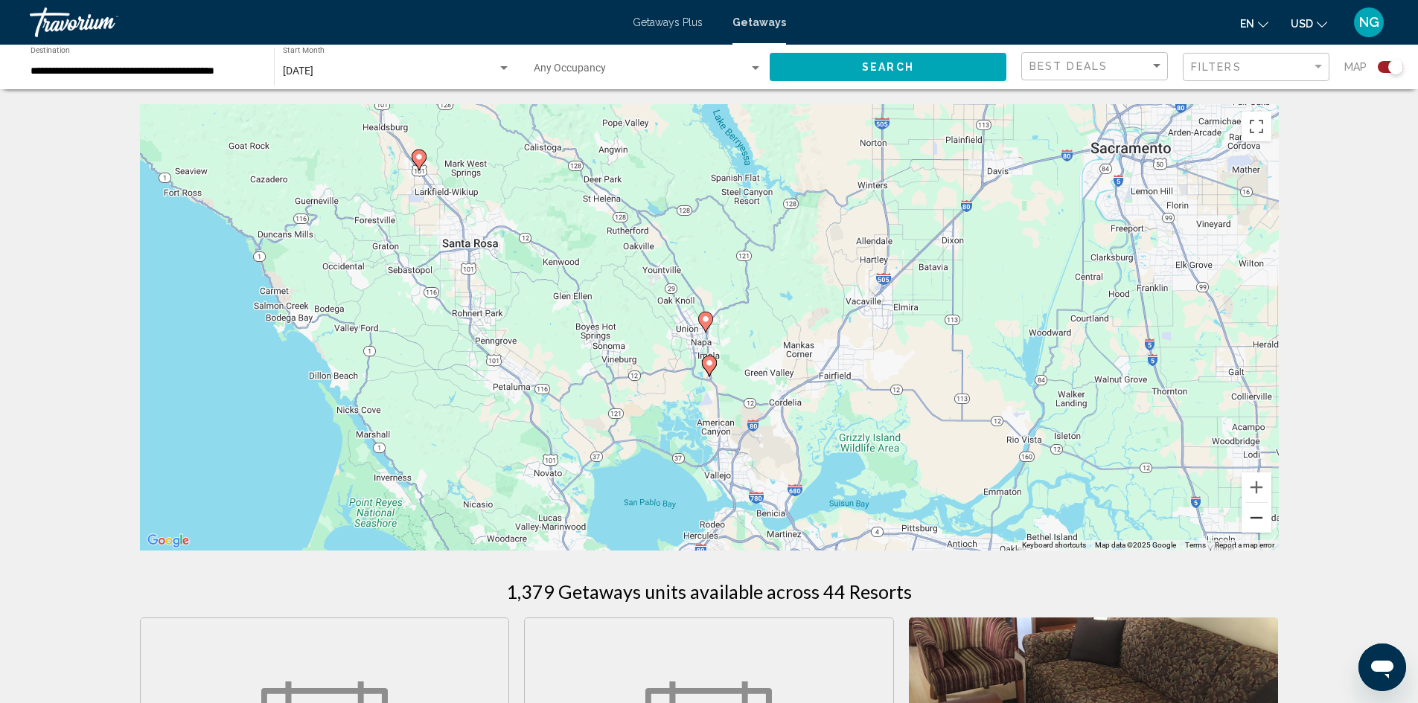
click at [1248, 511] on button "Zoom out" at bounding box center [1257, 518] width 30 height 30
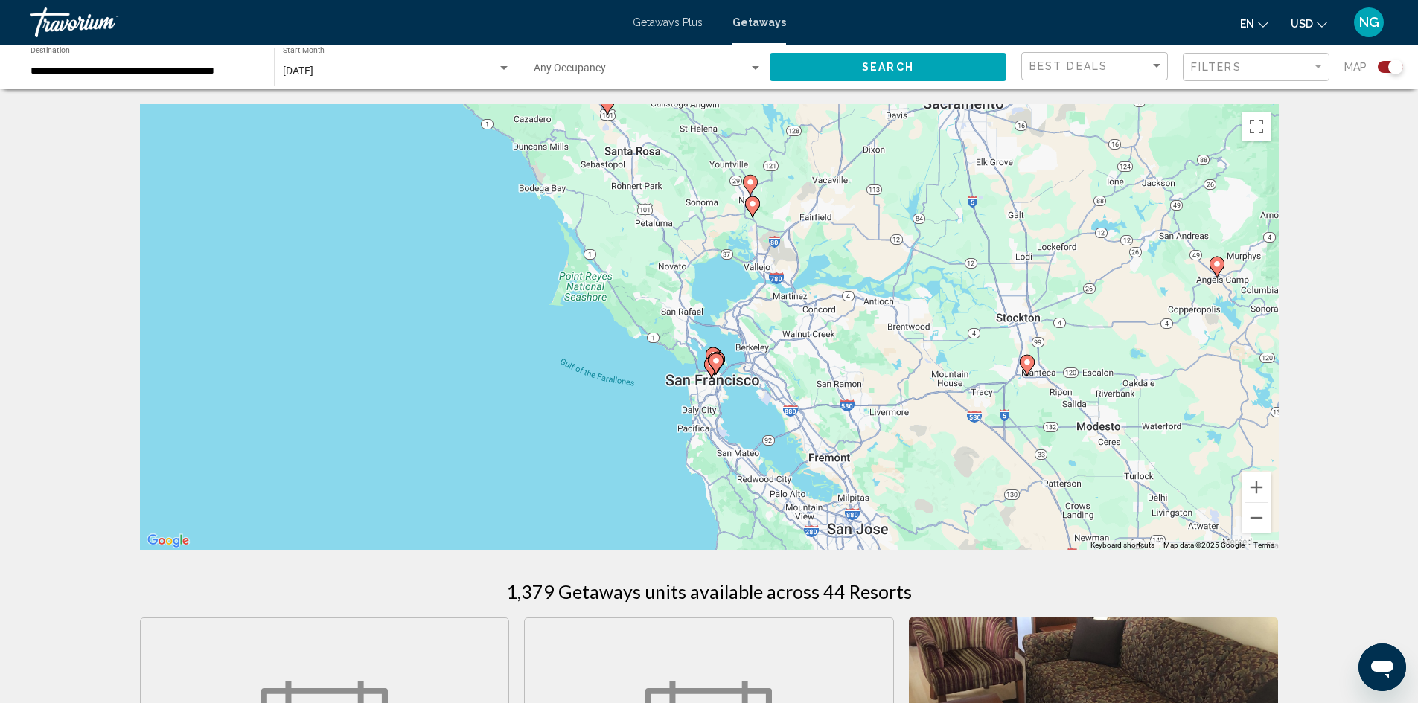
drag, startPoint x: 743, startPoint y: 448, endPoint x: 789, endPoint y: 310, distance: 145.9
click at [789, 310] on div "To activate drag with keyboard, press Alt + Enter. Once in keyboard drag state,…" at bounding box center [709, 327] width 1139 height 447
click at [1248, 487] on button "Zoom in" at bounding box center [1257, 488] width 30 height 30
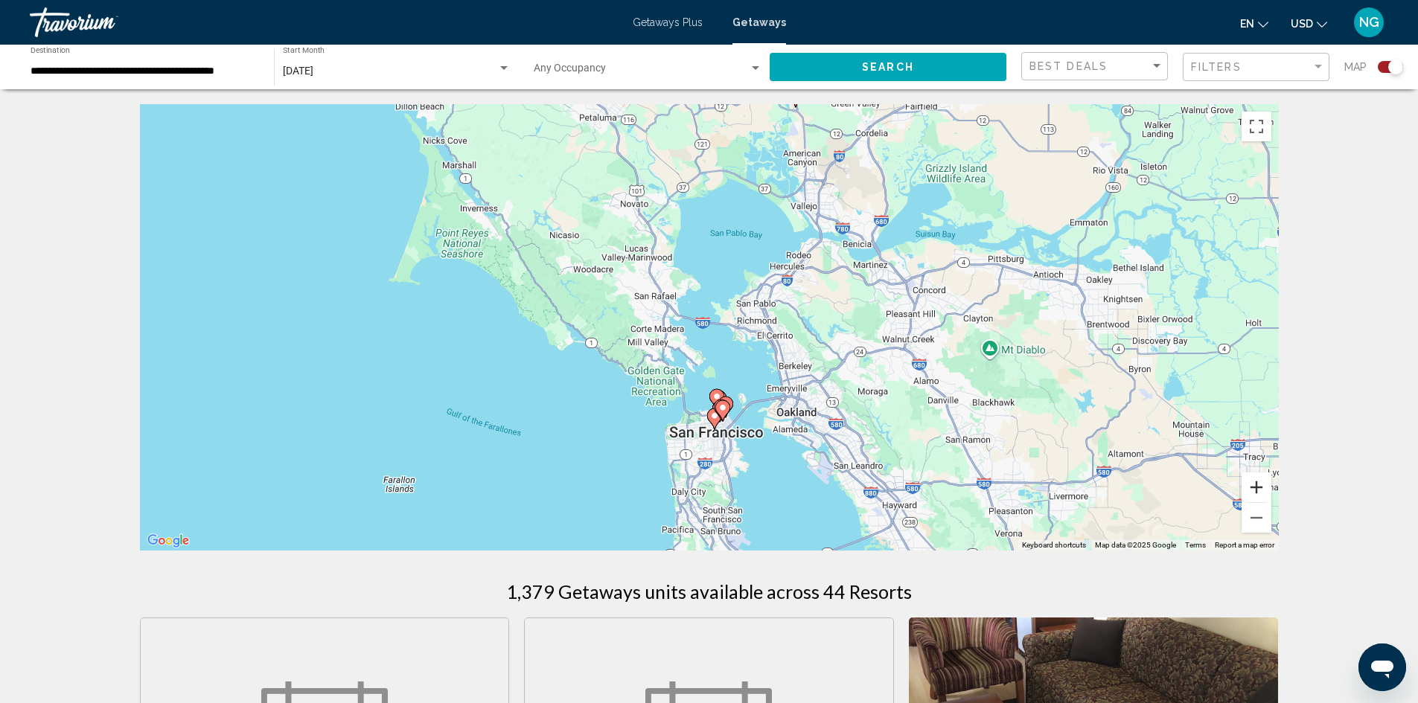
click at [1248, 487] on button "Zoom in" at bounding box center [1257, 488] width 30 height 30
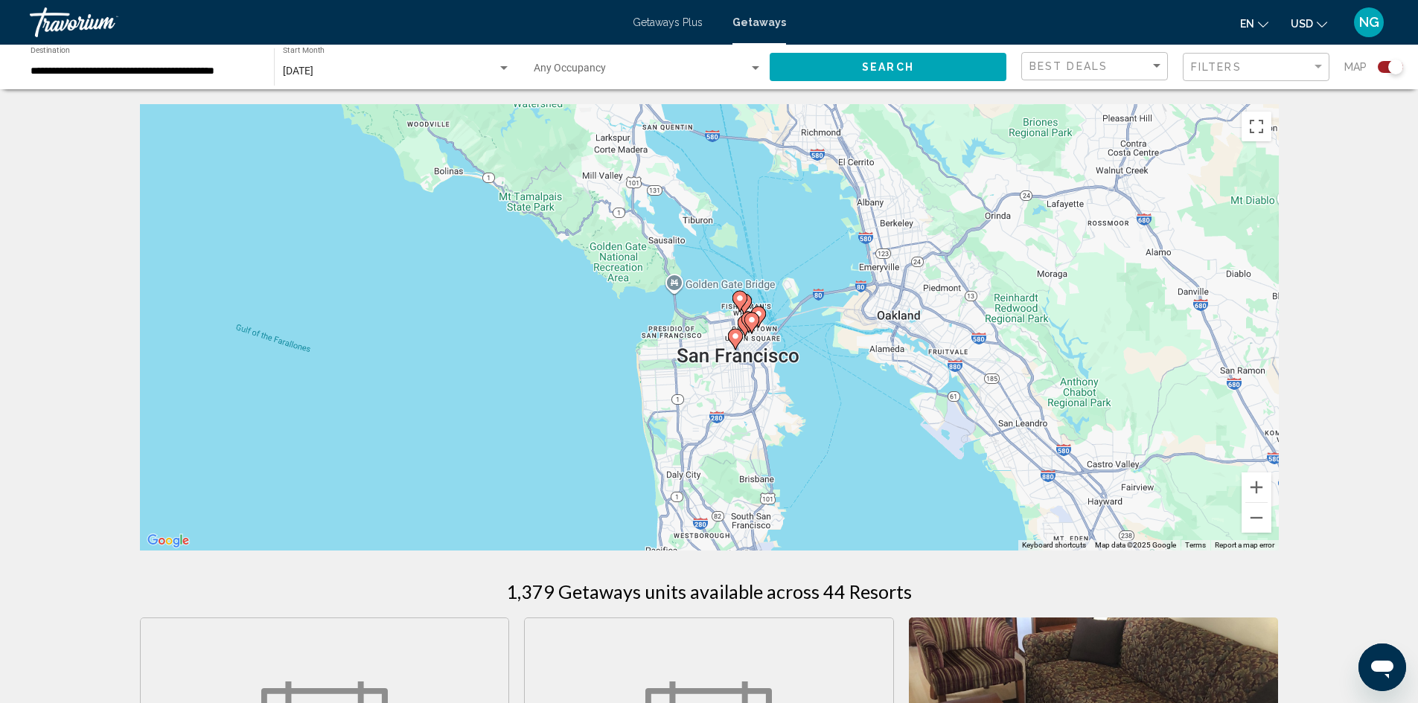
drag, startPoint x: 770, startPoint y: 514, endPoint x: 786, endPoint y: 325, distance: 189.8
click at [786, 325] on div "To activate drag with keyboard, press Alt + Enter. Once in keyboard drag state,…" at bounding box center [709, 327] width 1139 height 447
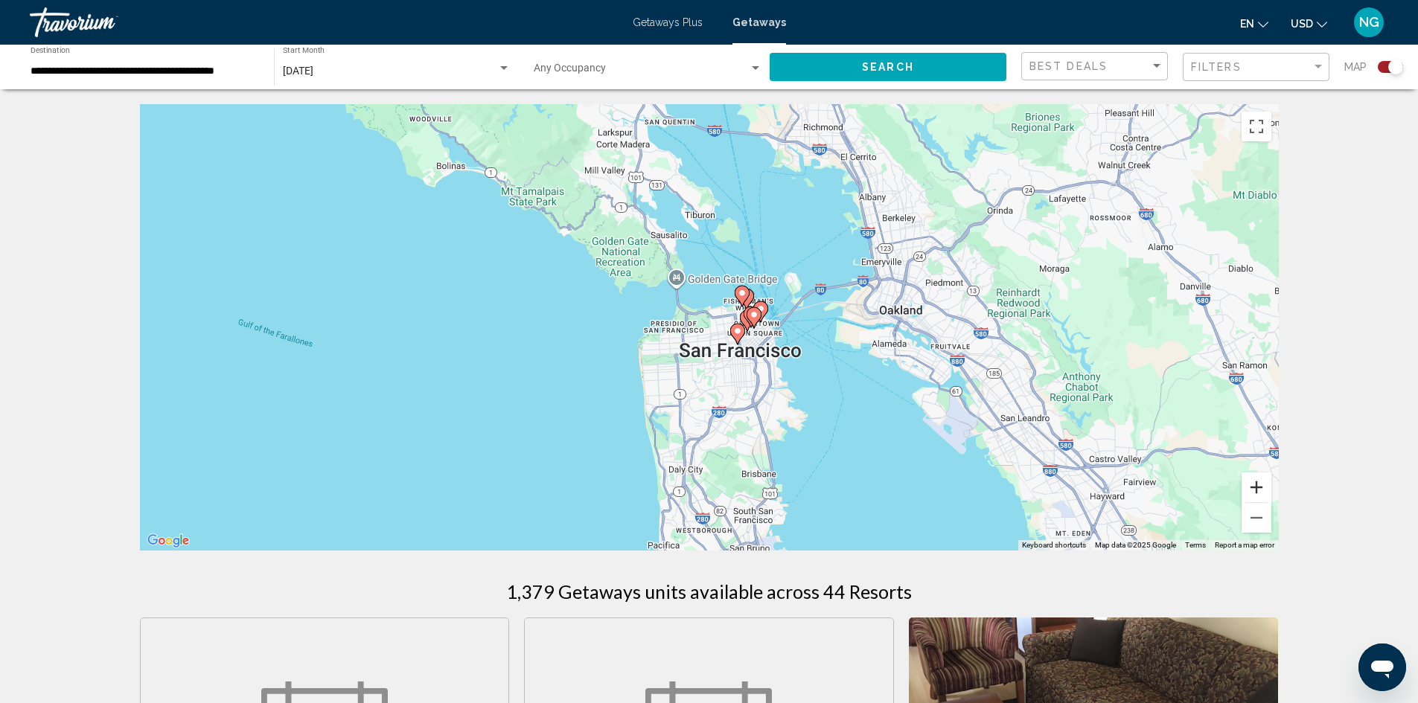
click at [1256, 483] on button "Zoom in" at bounding box center [1257, 488] width 30 height 30
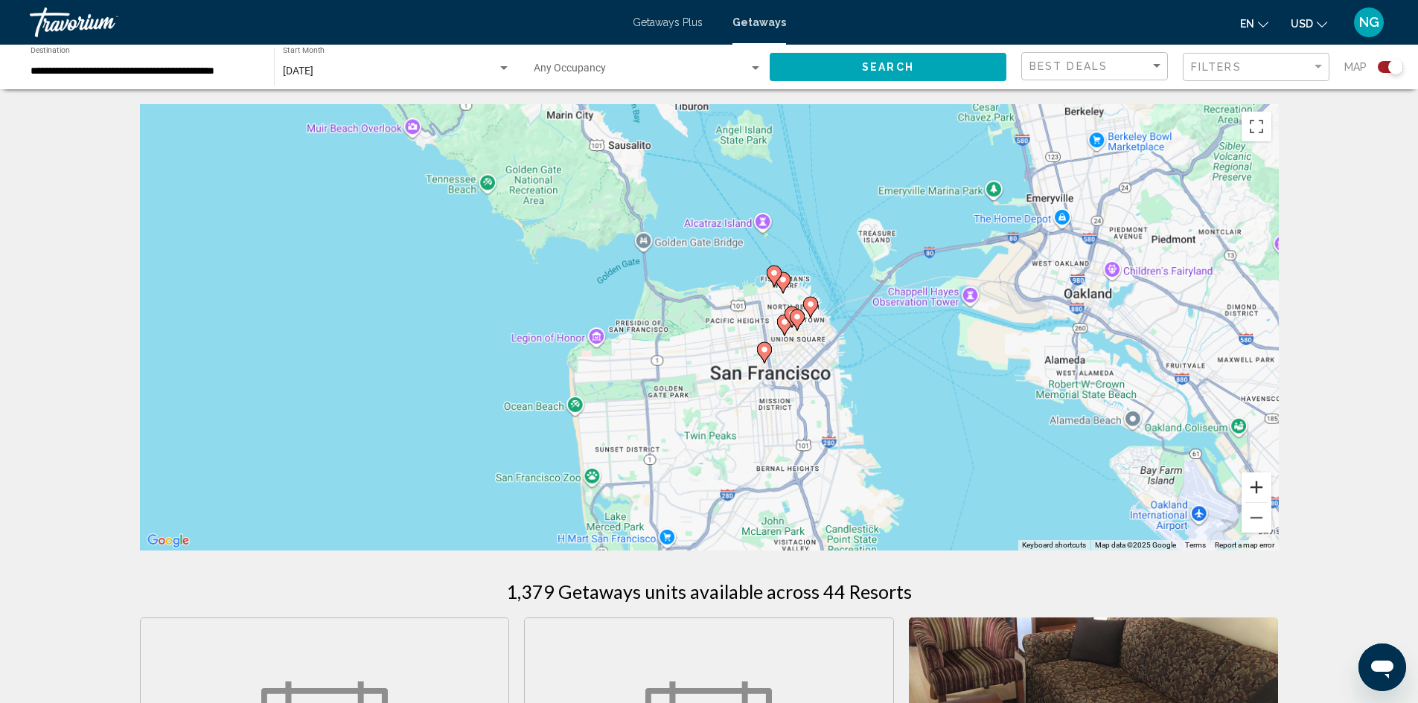
click at [1256, 483] on button "Zoom in" at bounding box center [1257, 488] width 30 height 30
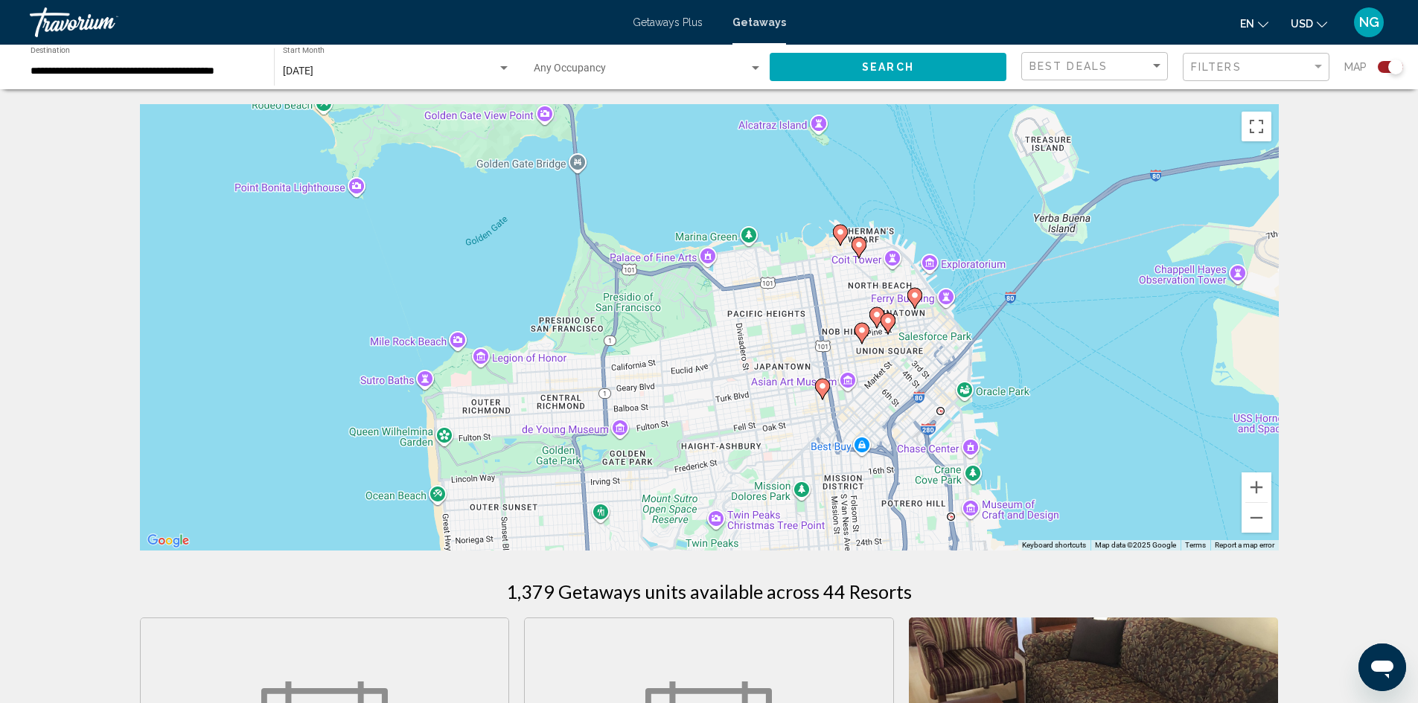
click at [857, 331] on icon "Main content" at bounding box center [861, 333] width 13 height 19
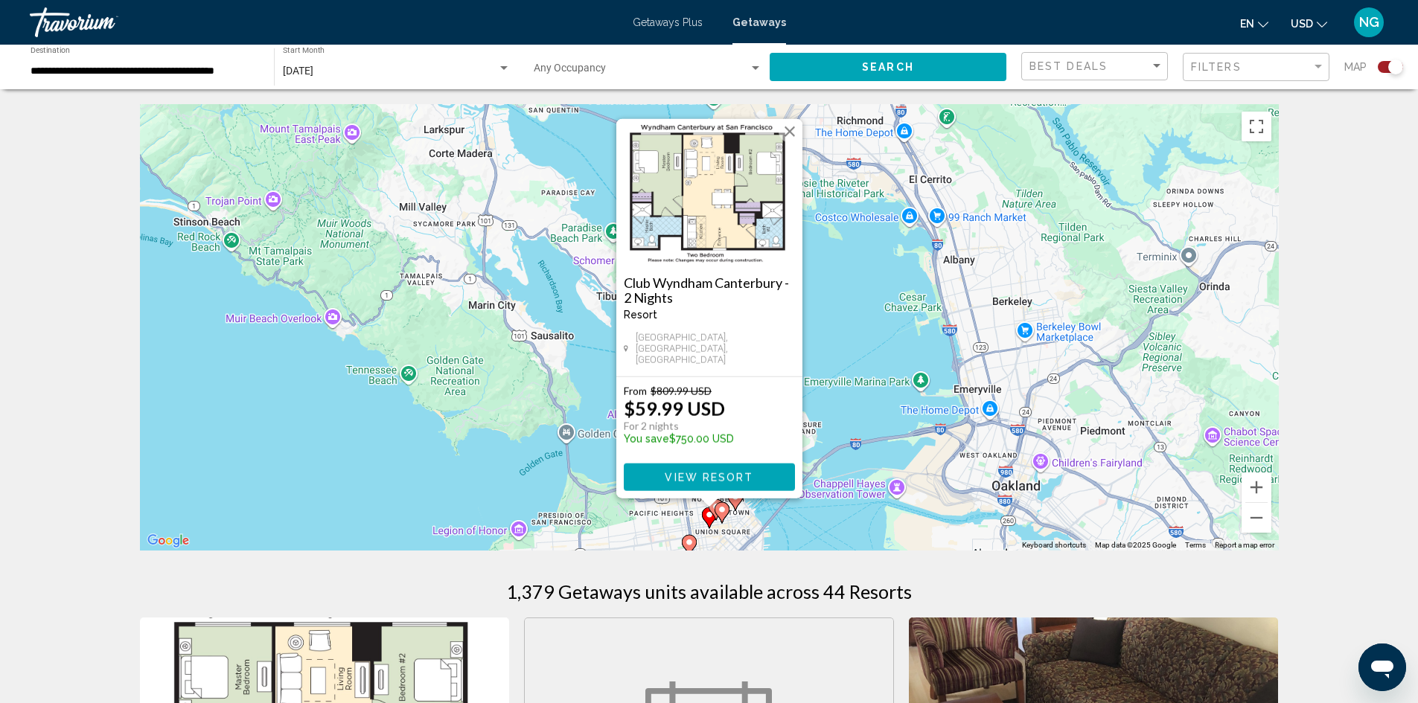
click at [790, 139] on button "Close" at bounding box center [790, 132] width 22 height 22
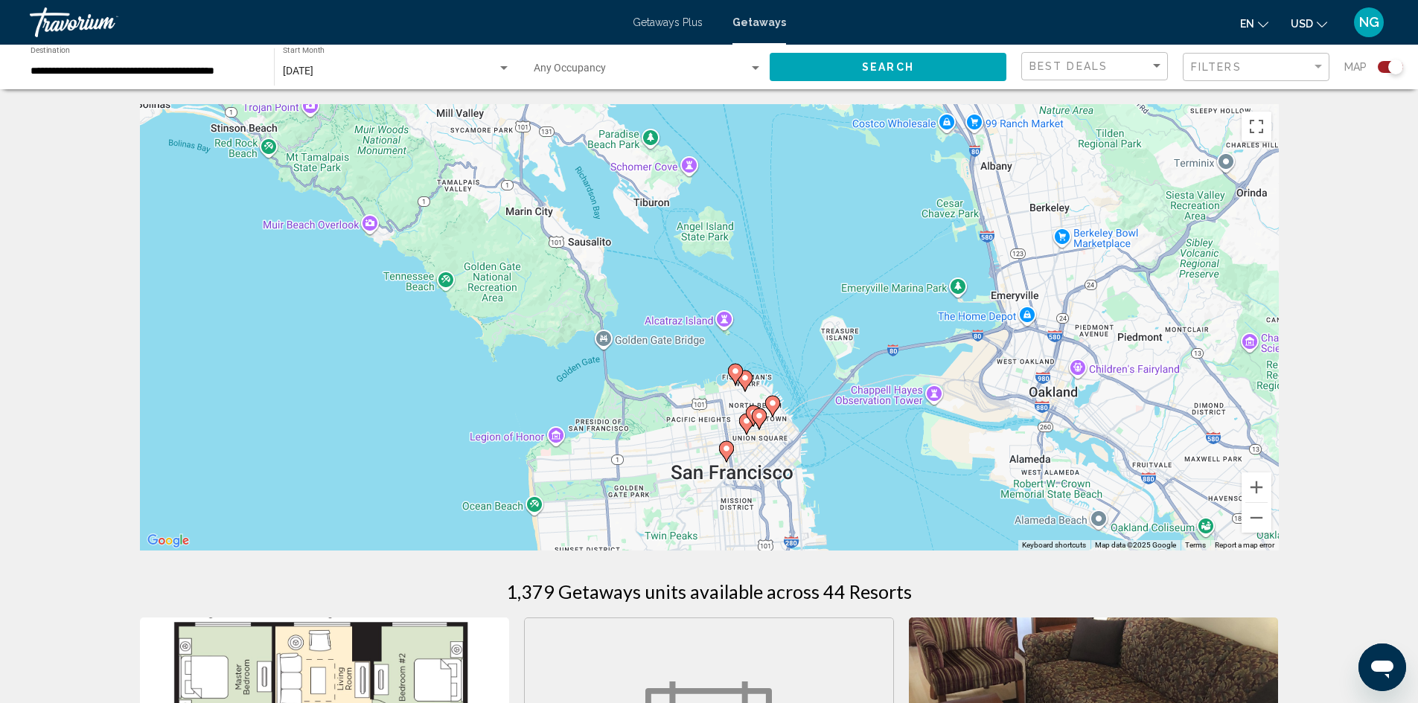
drag, startPoint x: 780, startPoint y: 357, endPoint x: 814, endPoint y: 212, distance: 148.4
click at [814, 212] on div "To activate drag with keyboard, press Alt + Enter. Once in keyboard drag state,…" at bounding box center [709, 327] width 1139 height 447
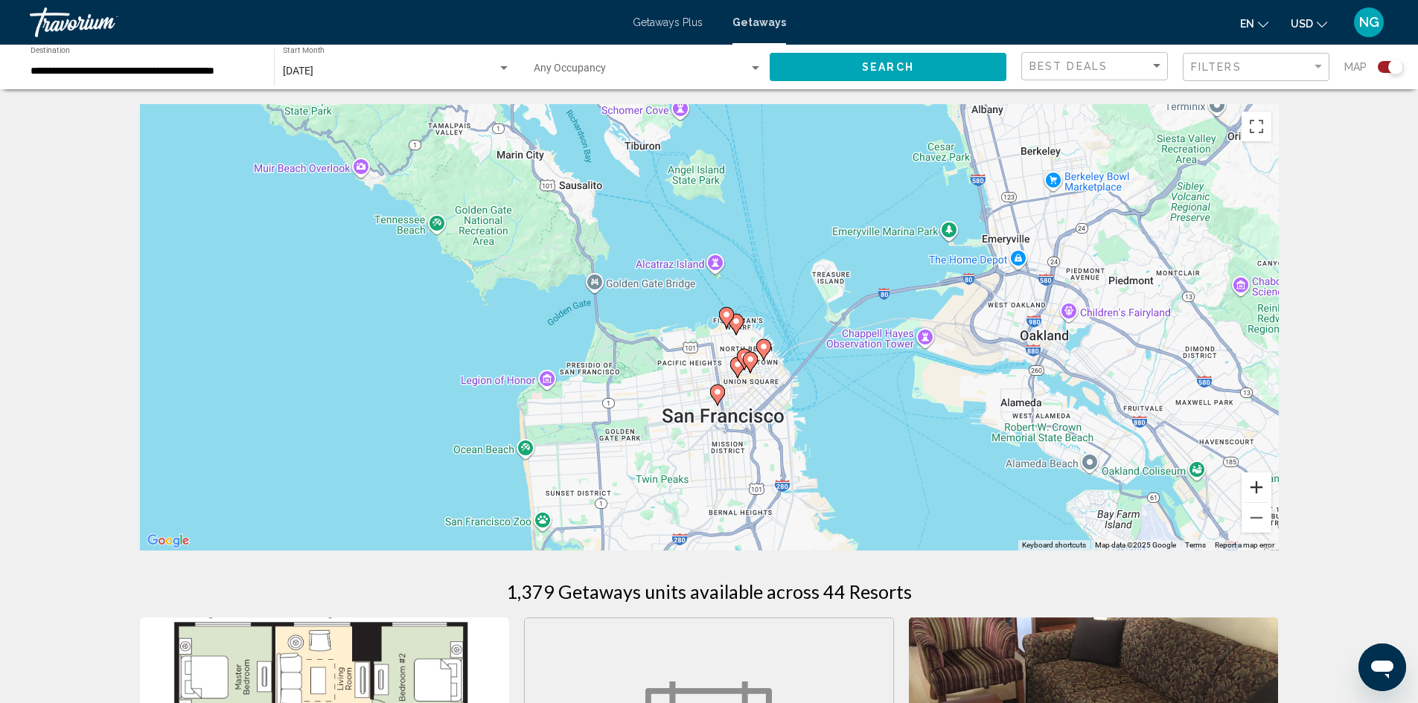
click at [1262, 486] on button "Zoom in" at bounding box center [1257, 488] width 30 height 30
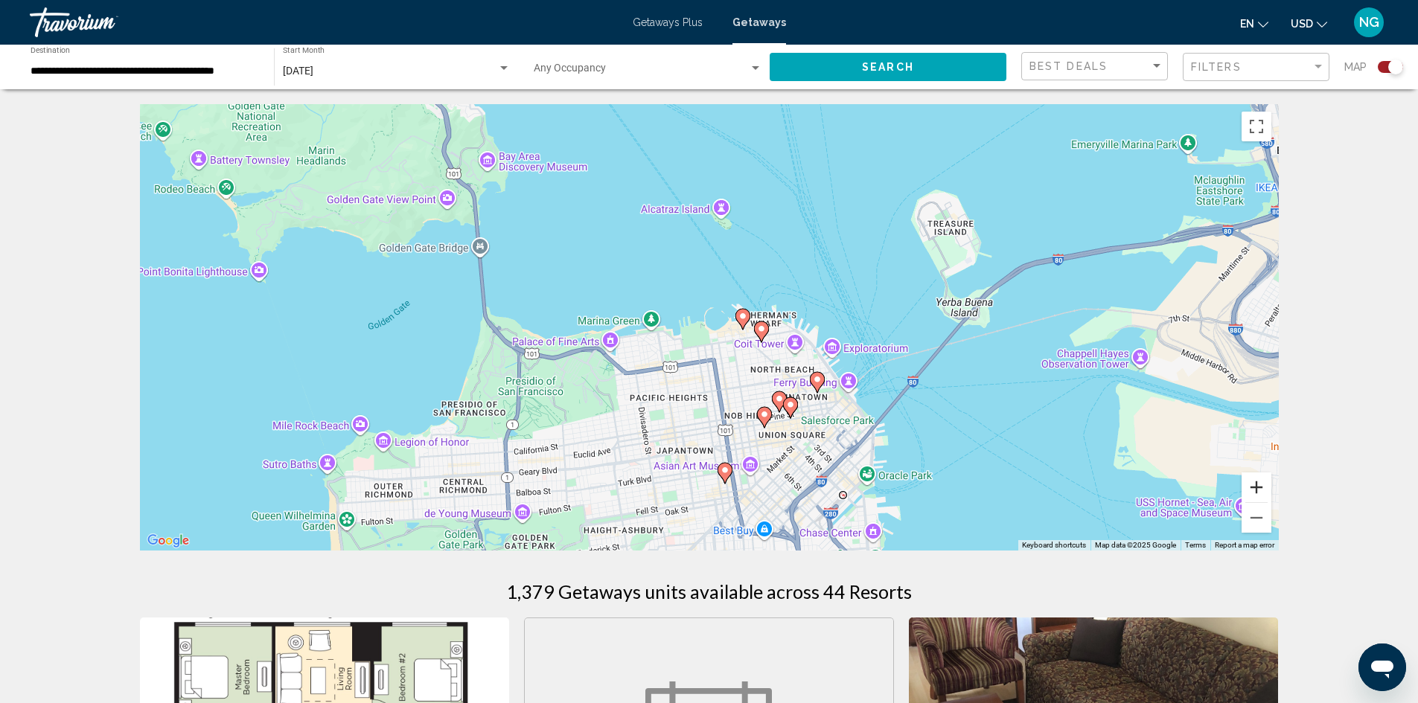
click at [1259, 486] on button "Zoom in" at bounding box center [1257, 488] width 30 height 30
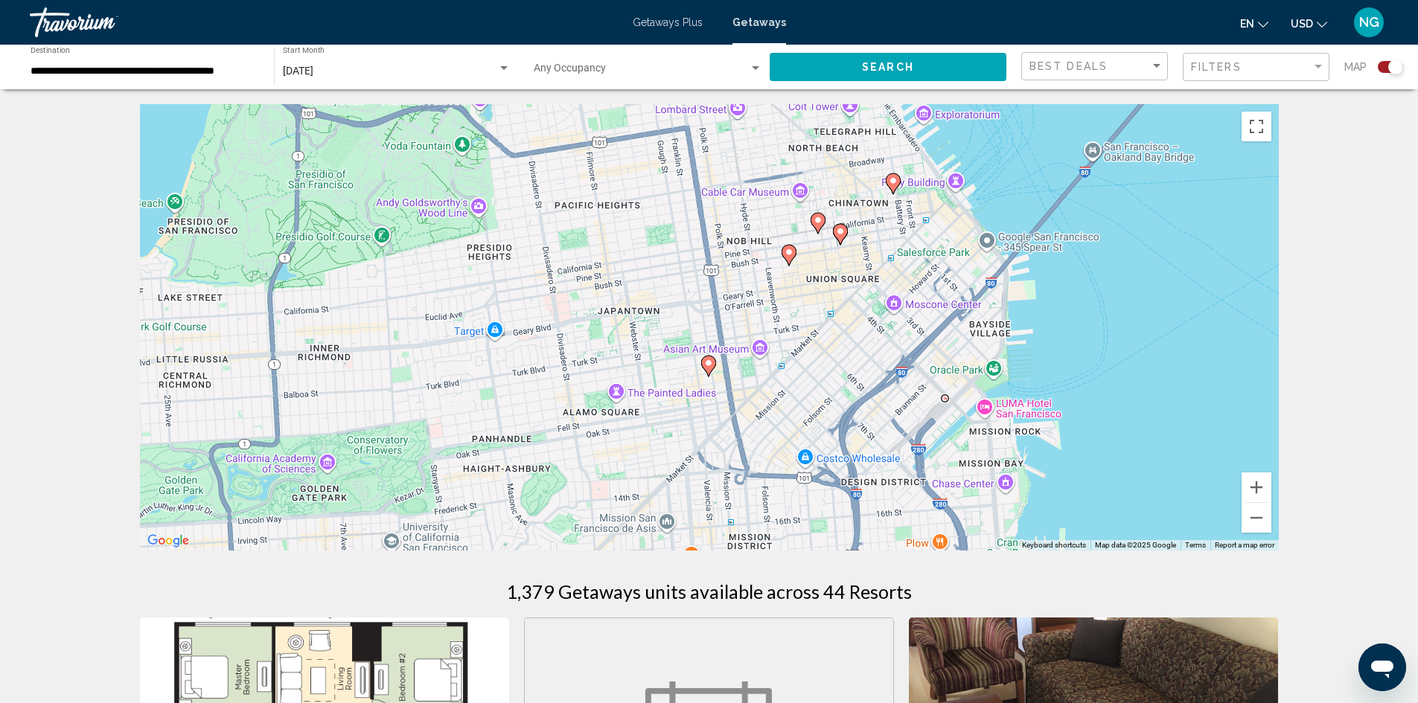
drag, startPoint x: 1091, startPoint y: 447, endPoint x: 1059, endPoint y: 179, distance: 269.1
click at [1059, 179] on div "To activate drag with keyboard, press Alt + Enter. Once in keyboard drag state,…" at bounding box center [709, 327] width 1139 height 447
click at [836, 232] on icon "Main content" at bounding box center [839, 234] width 13 height 19
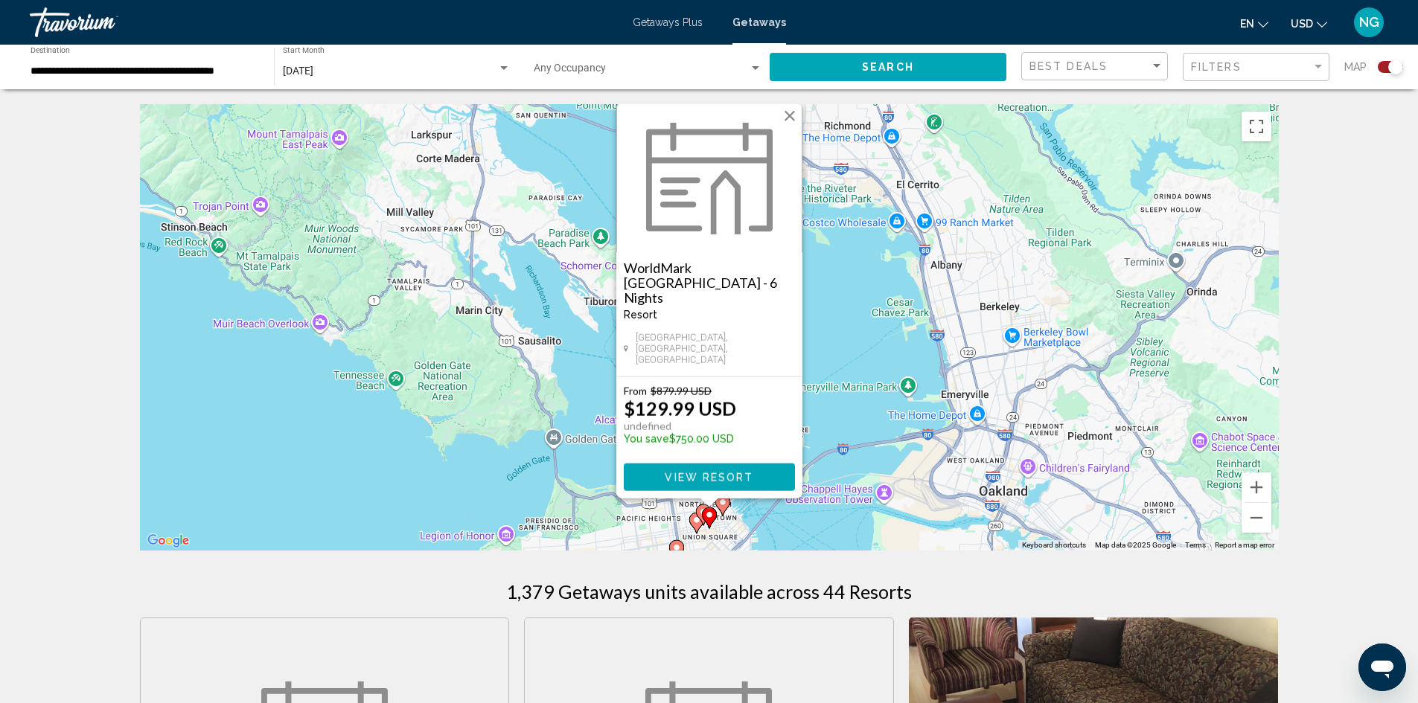
click at [785, 127] on button "Close" at bounding box center [790, 116] width 22 height 22
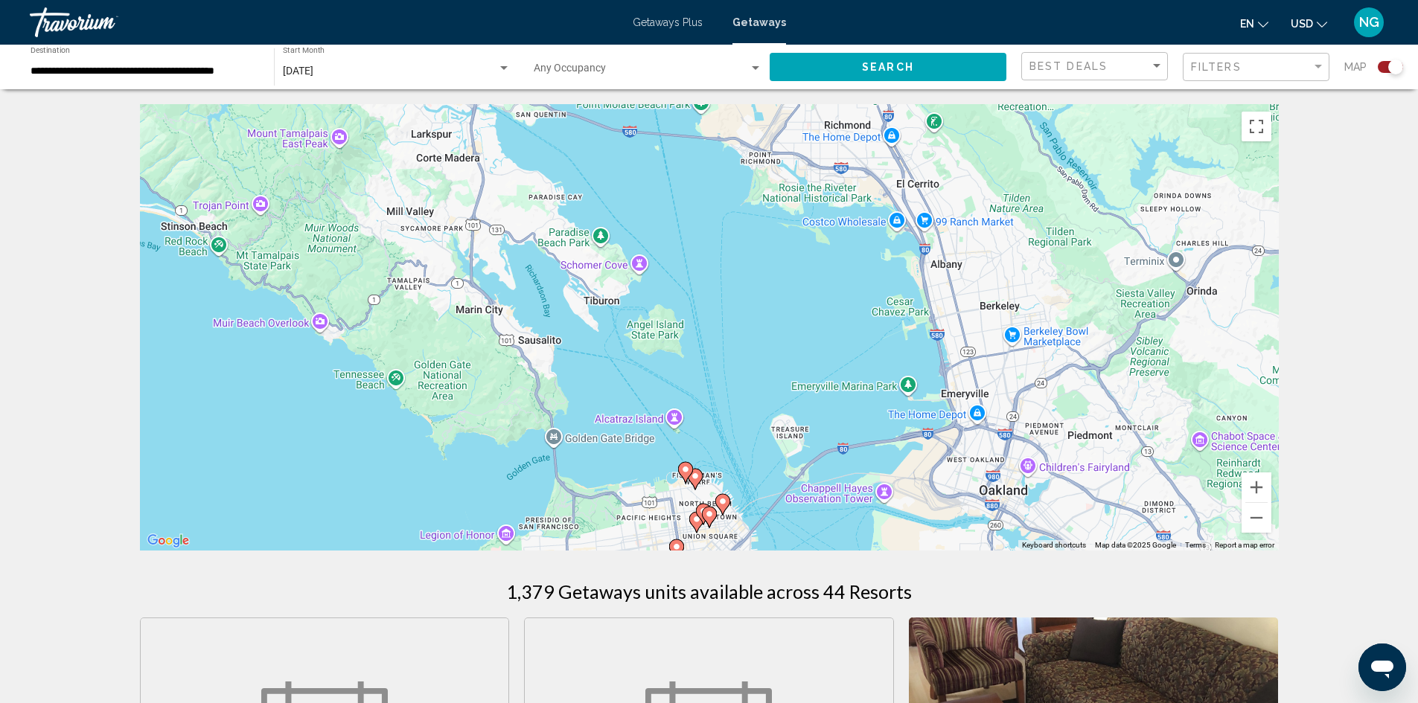
click at [1005, 456] on div "To navigate, press the arrow keys. To activate drag with keyboard, press Alt + …" at bounding box center [709, 327] width 1139 height 447
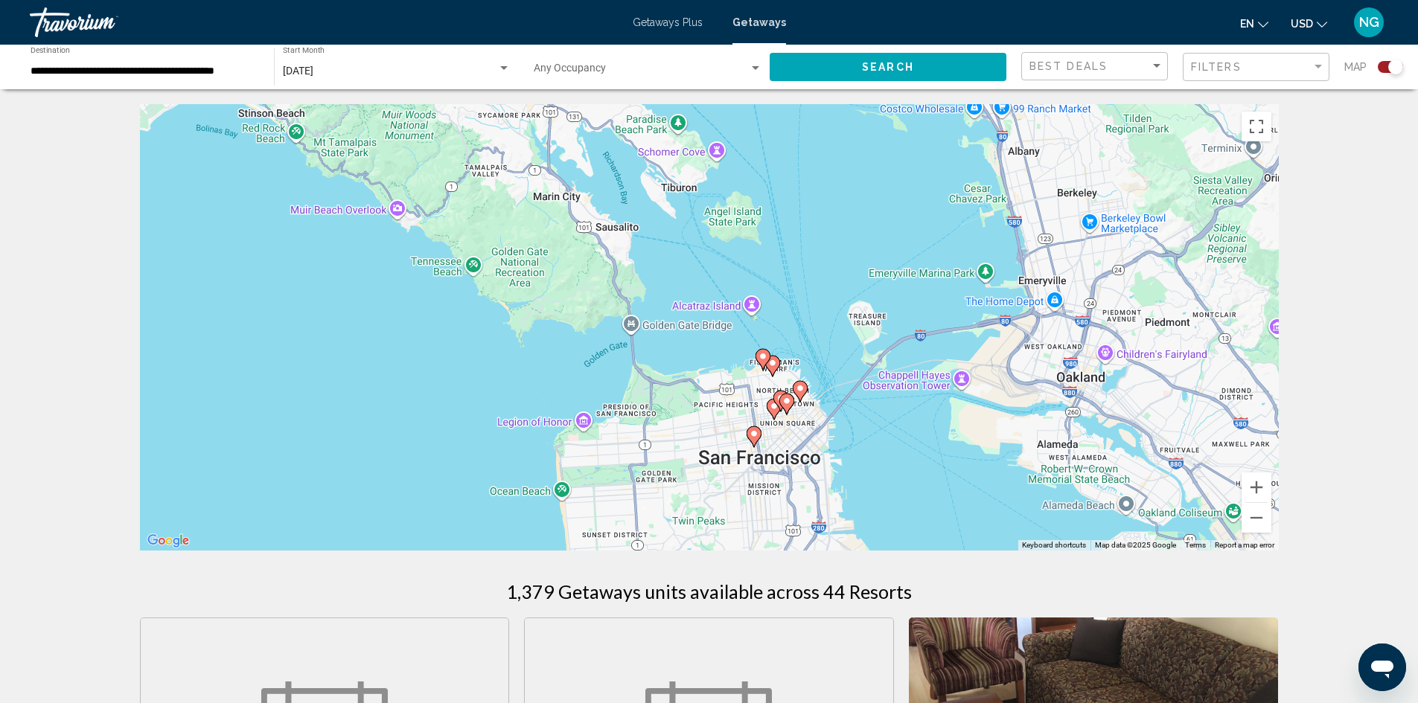
drag, startPoint x: 962, startPoint y: 464, endPoint x: 1042, endPoint y: 354, distance: 135.9
click at [1042, 354] on div "To activate drag with keyboard, press Alt + Enter. Once in keyboard drag state,…" at bounding box center [709, 327] width 1139 height 447
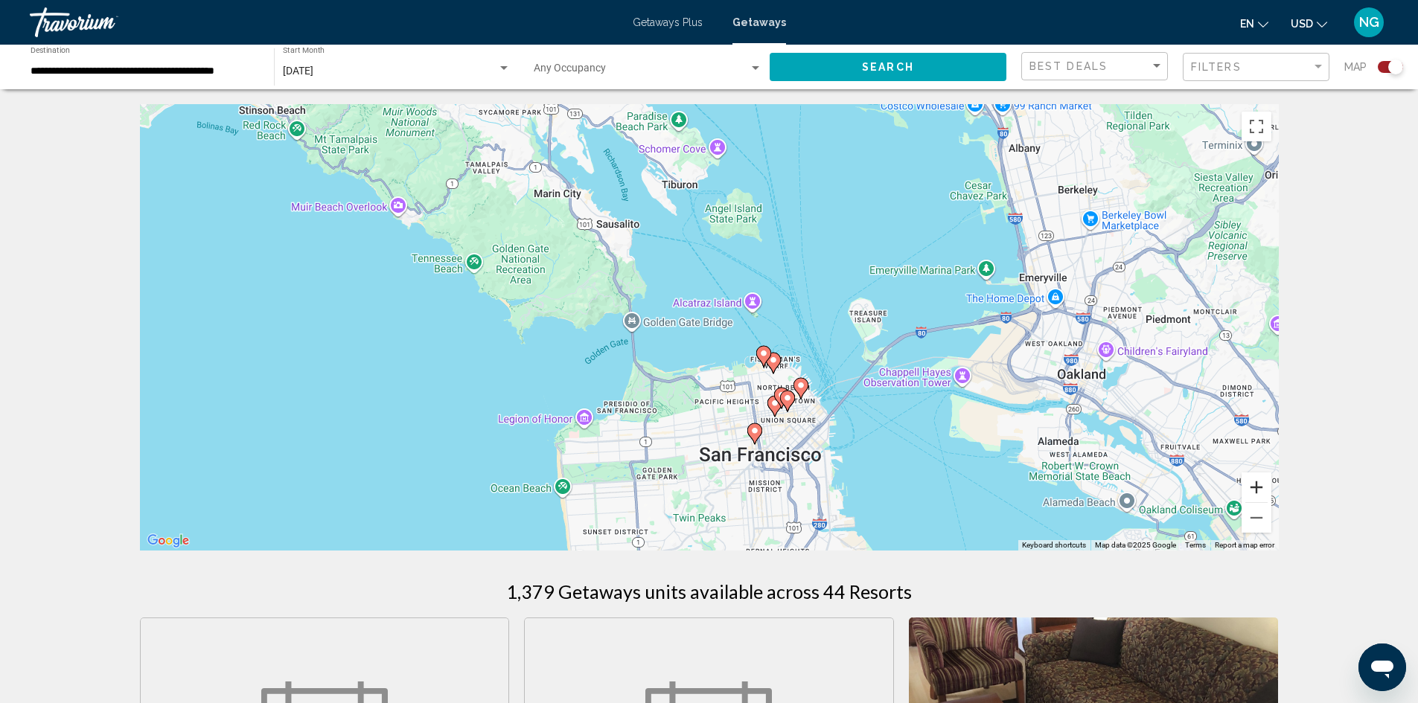
click at [1253, 488] on button "Zoom in" at bounding box center [1257, 488] width 30 height 30
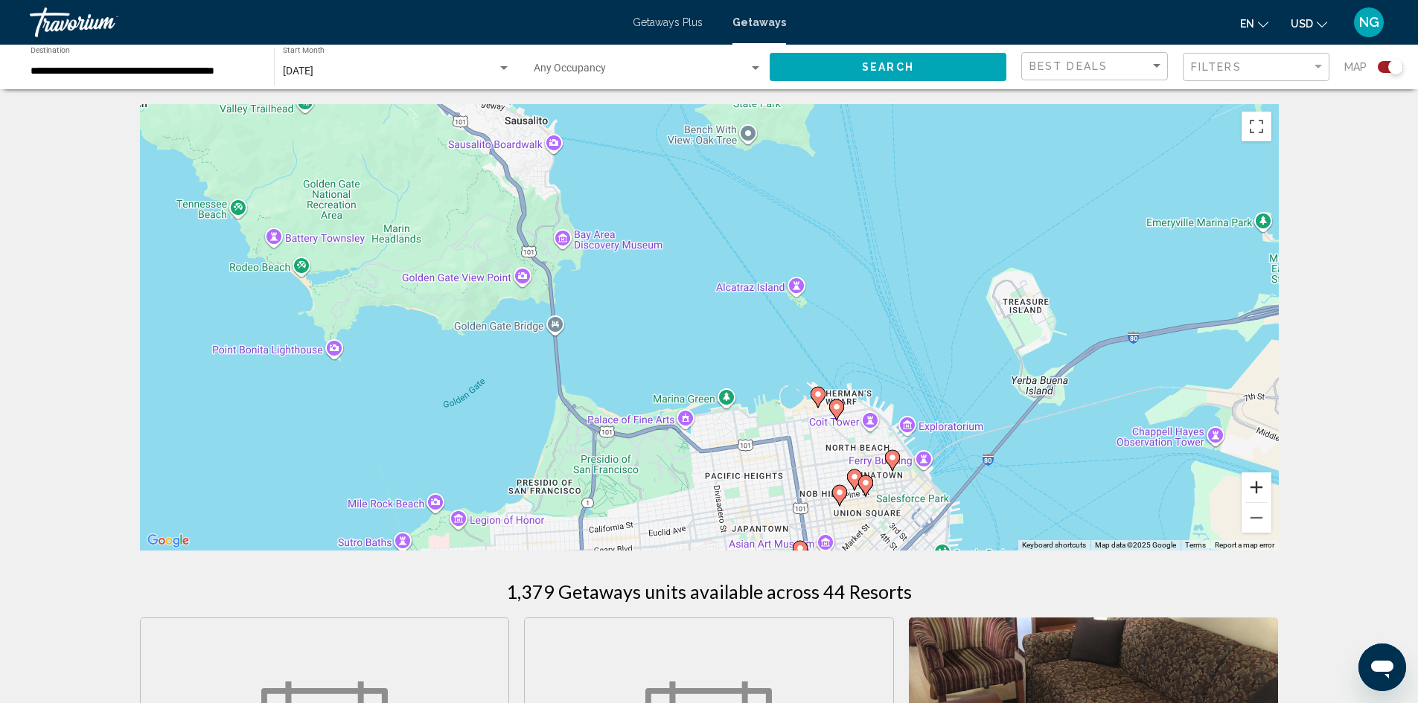
click at [1253, 488] on button "Zoom in" at bounding box center [1257, 488] width 30 height 30
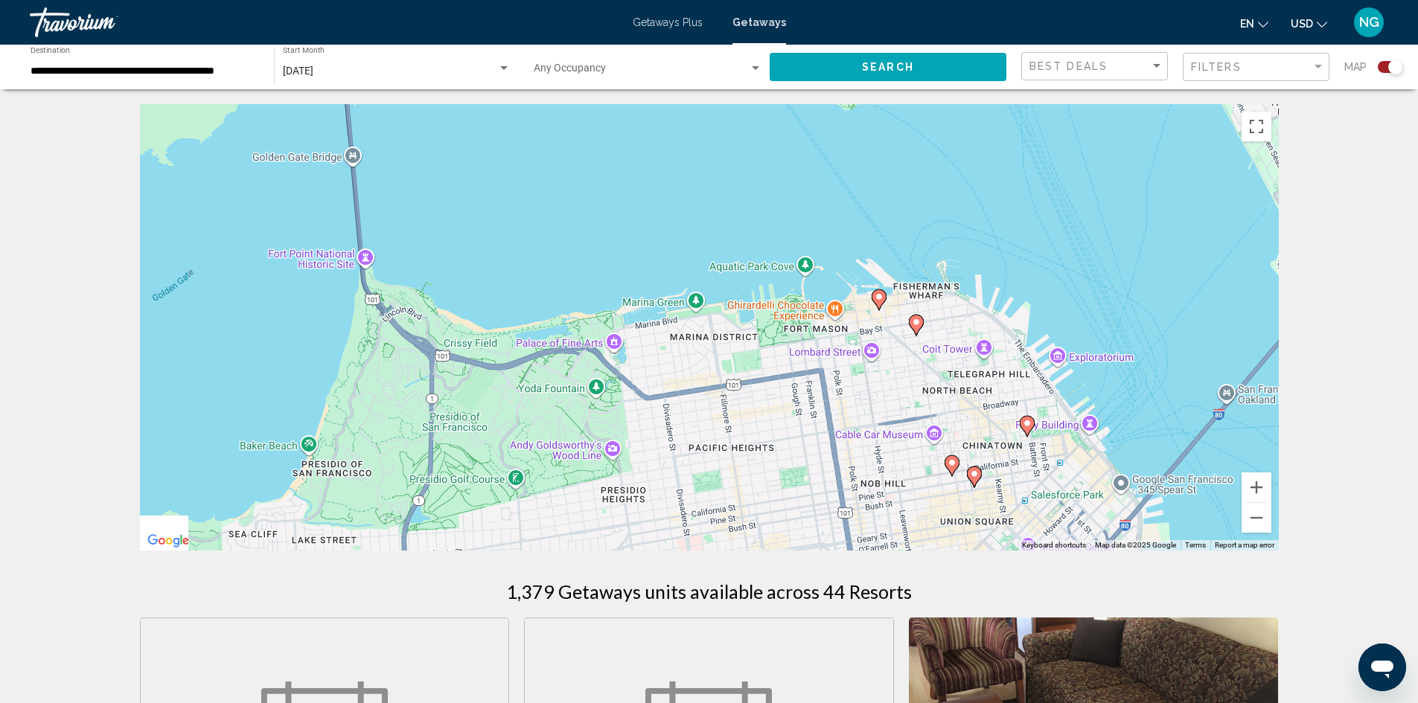
drag, startPoint x: 1157, startPoint y: 469, endPoint x: 1074, endPoint y: 237, distance: 246.5
click at [1074, 237] on div "To activate drag with keyboard, press Alt + Enter. Once in keyboard drag state,…" at bounding box center [709, 327] width 1139 height 447
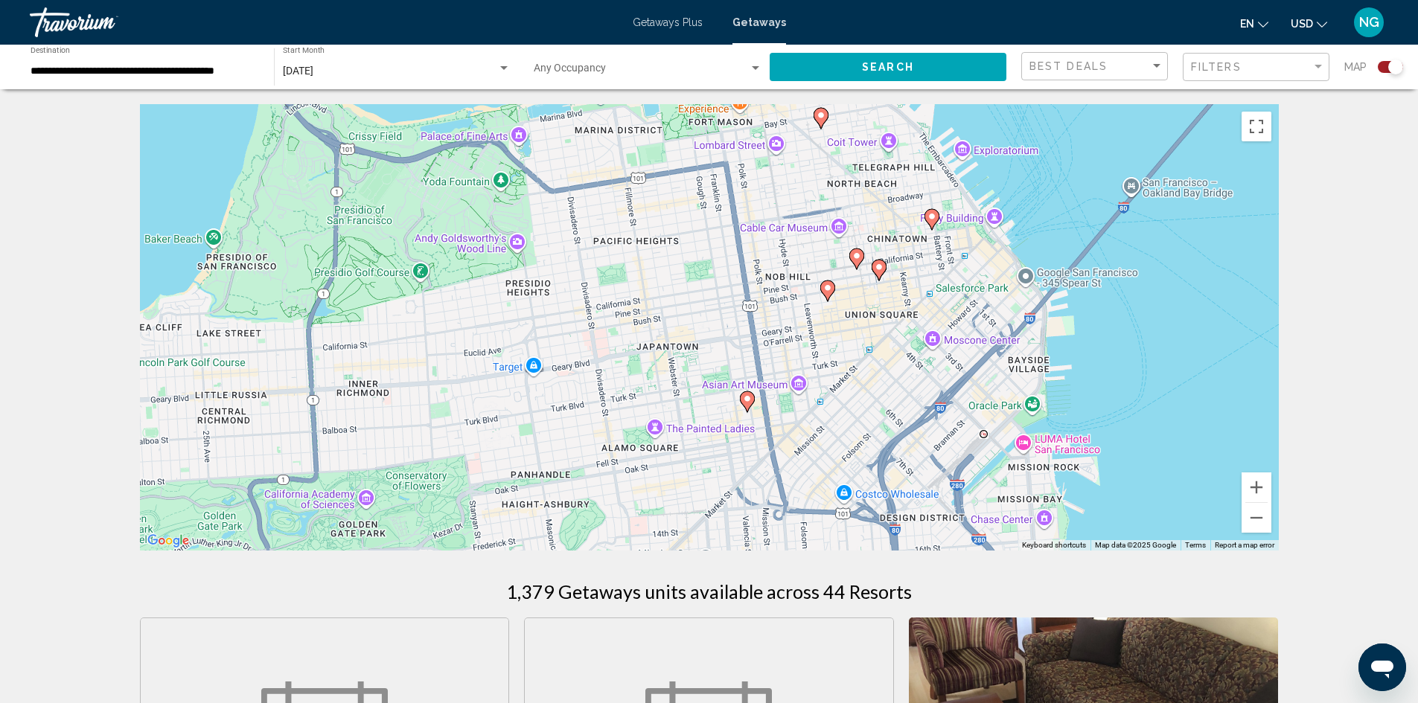
drag, startPoint x: 1050, startPoint y: 385, endPoint x: 1001, endPoint y: 243, distance: 149.7
click at [1001, 243] on div "To activate drag with keyboard, press Alt + Enter. Once in keyboard drag state,…" at bounding box center [709, 327] width 1139 height 447
click at [854, 258] on image "Main content" at bounding box center [855, 254] width 9 height 9
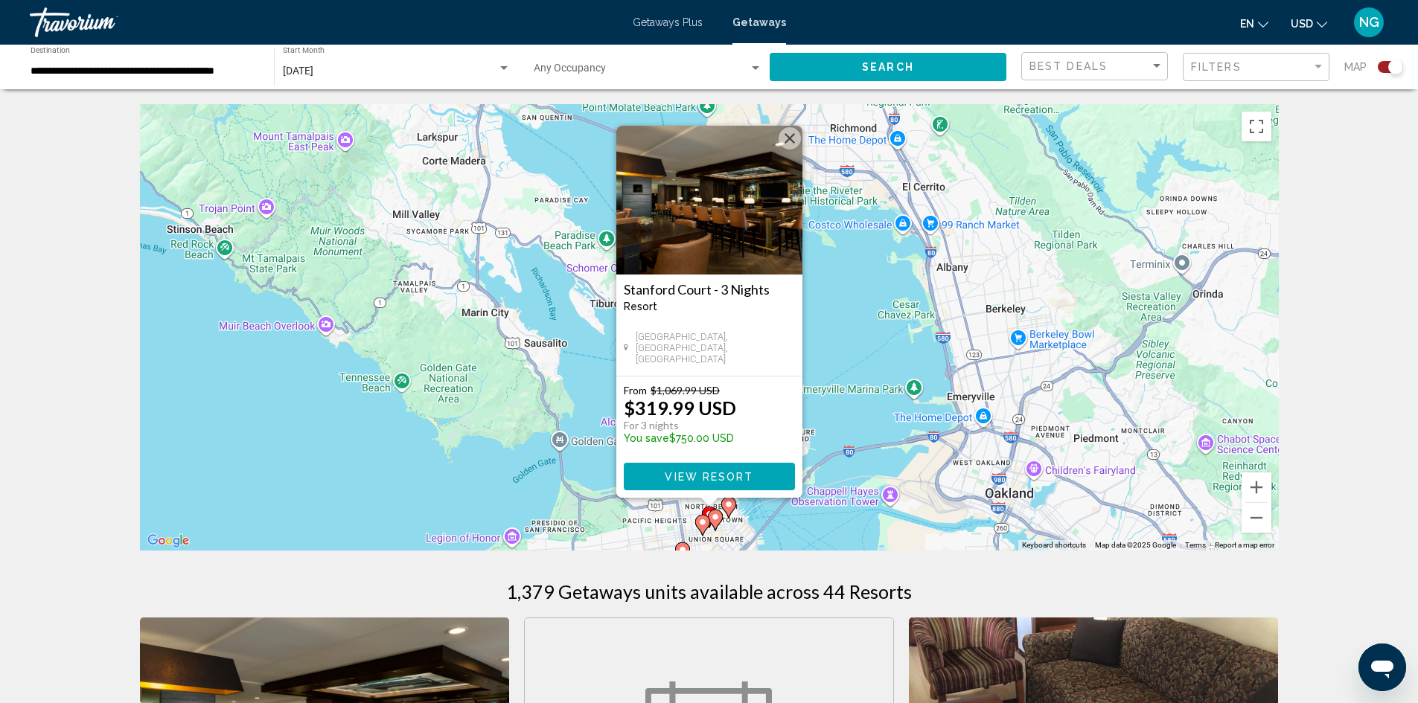
click at [786, 130] on button "Close" at bounding box center [790, 138] width 22 height 22
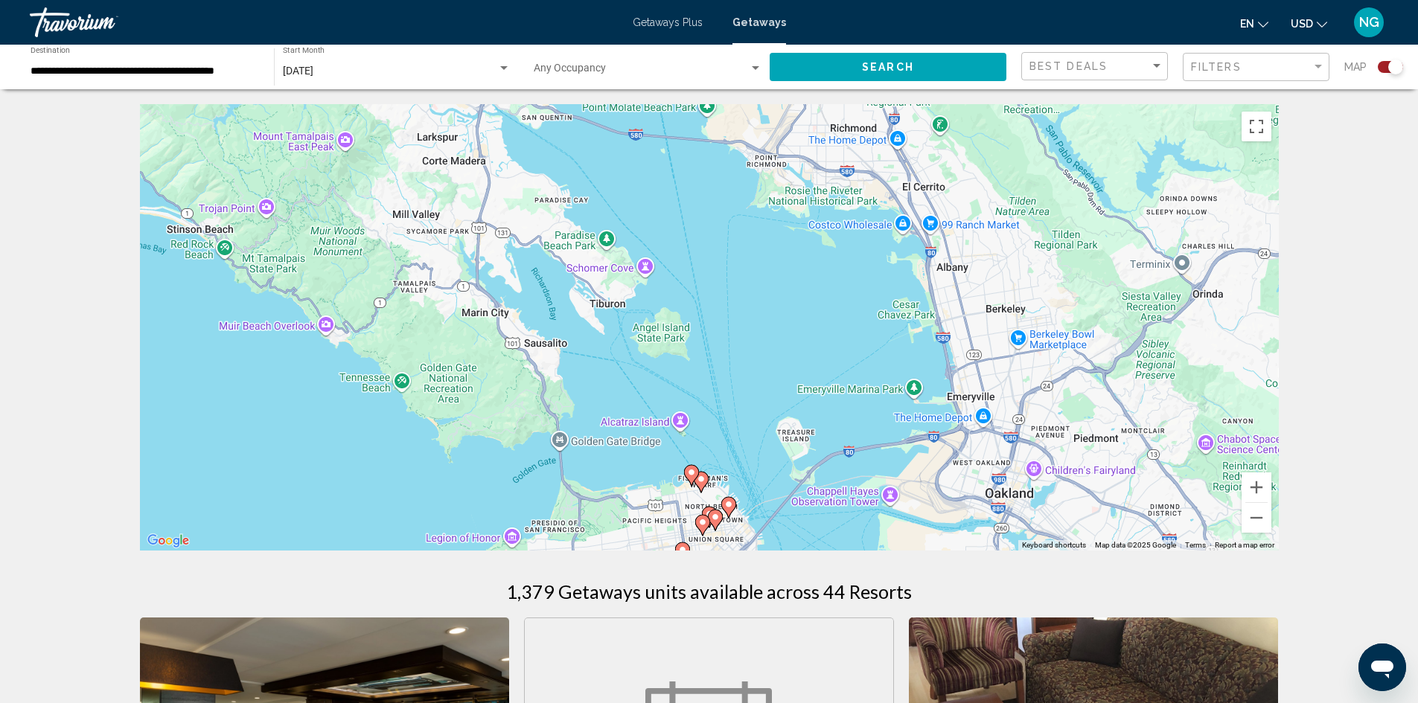
click at [699, 520] on image "Main content" at bounding box center [702, 522] width 9 height 9
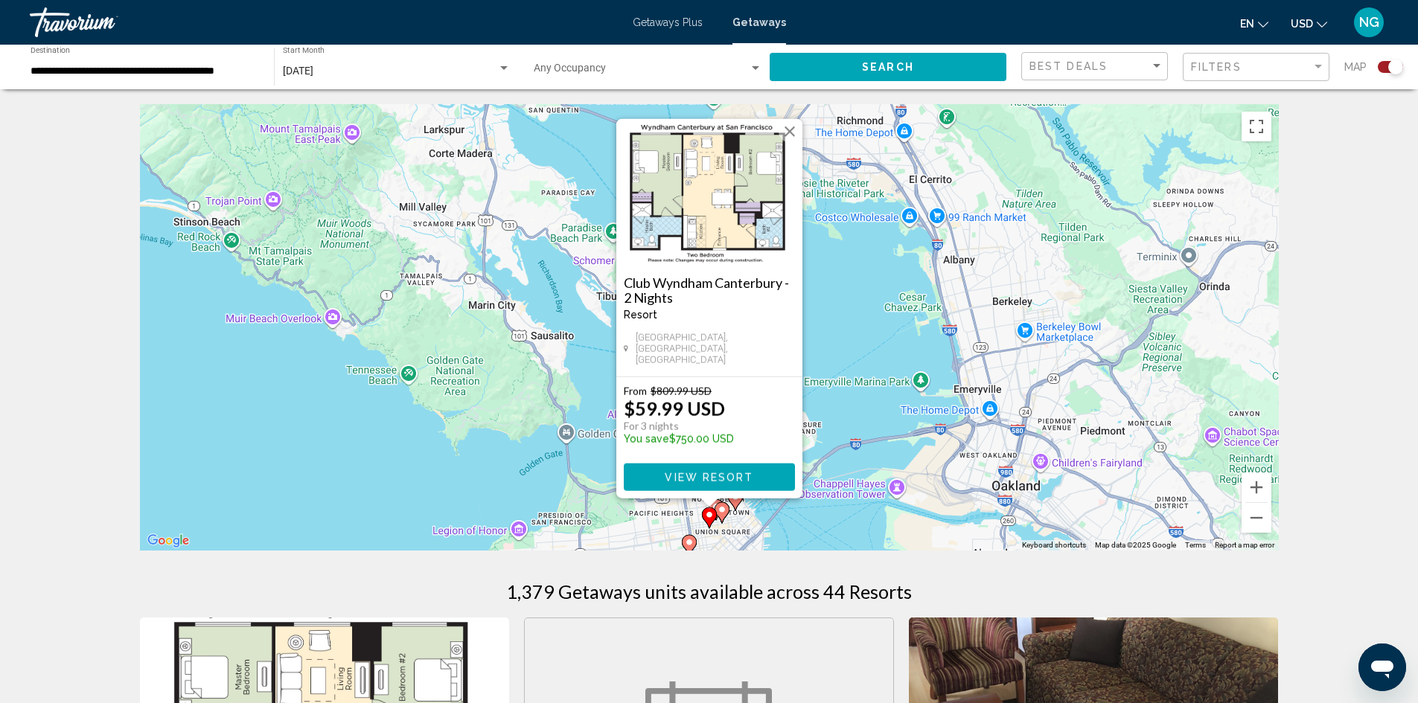
click at [789, 141] on button "Close" at bounding box center [790, 132] width 22 height 22
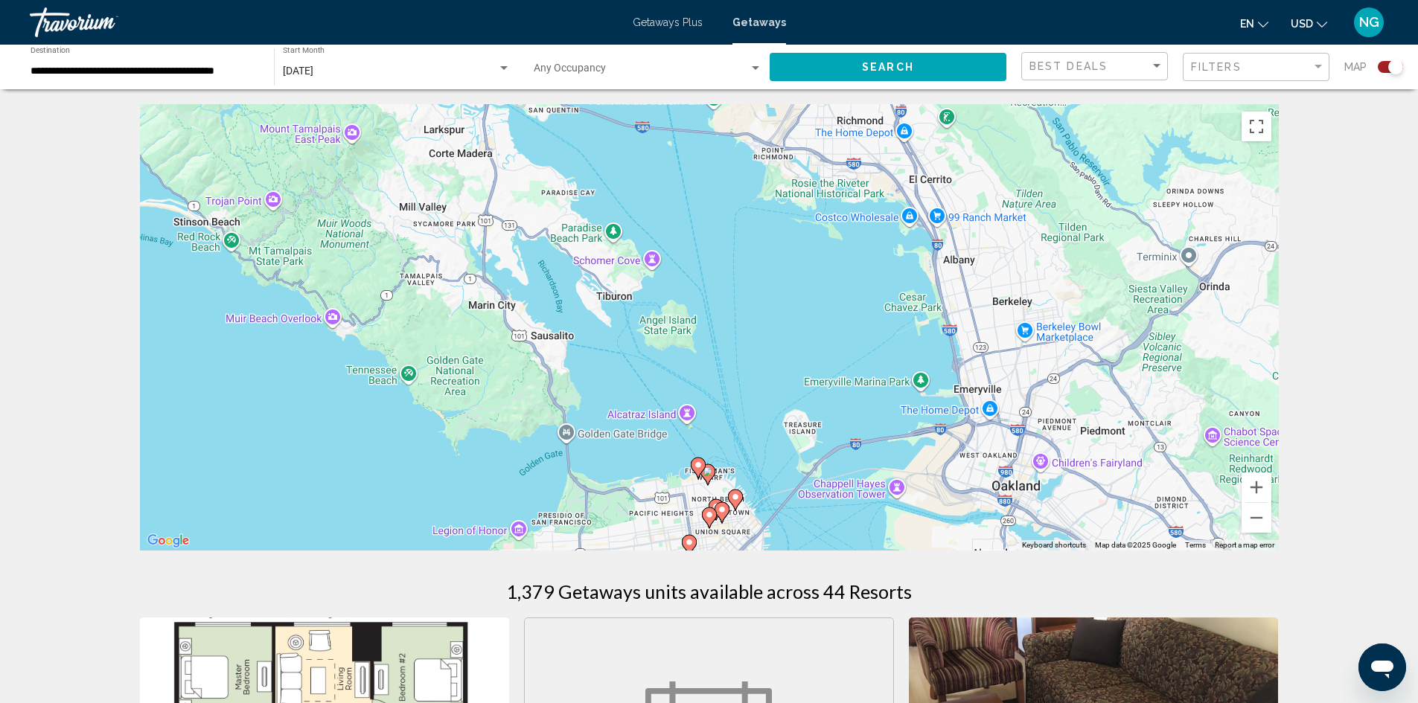
click at [738, 501] on image "Main content" at bounding box center [735, 497] width 9 height 9
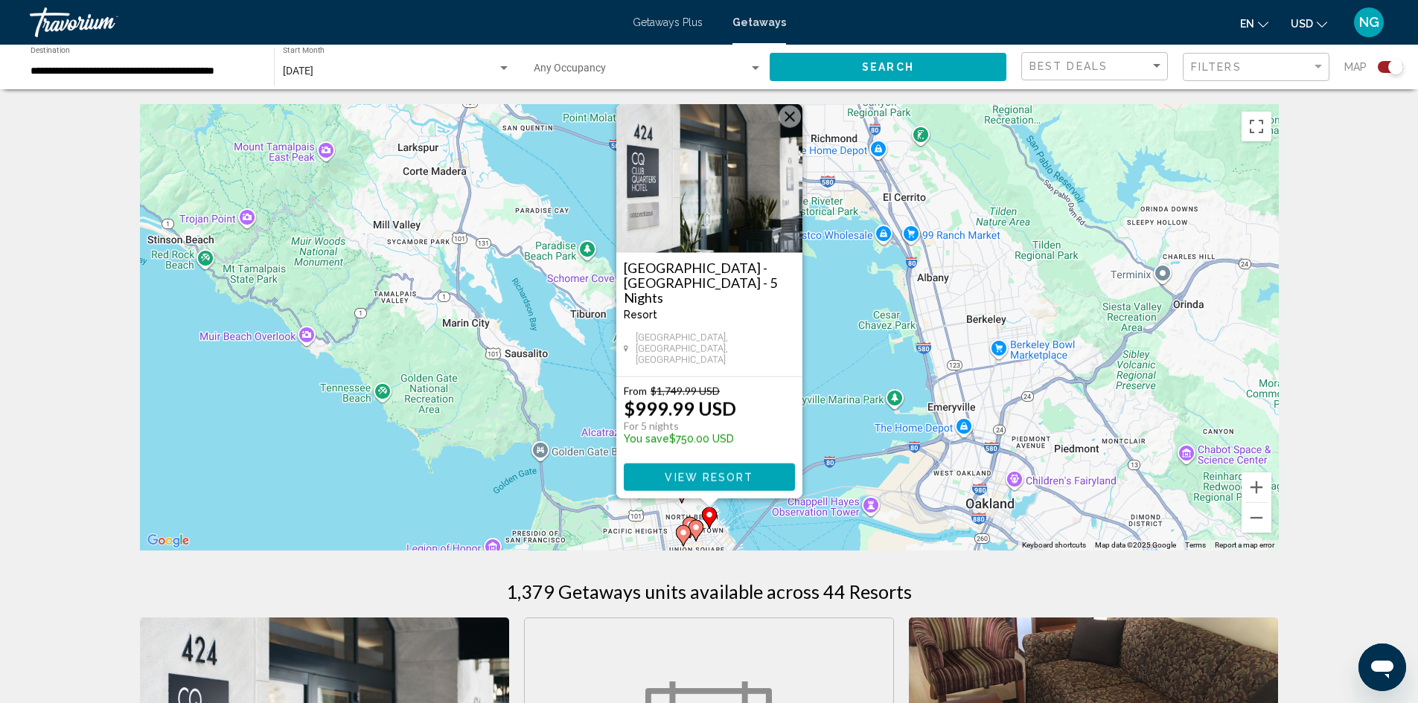
click at [741, 187] on img "Main content" at bounding box center [709, 178] width 186 height 149
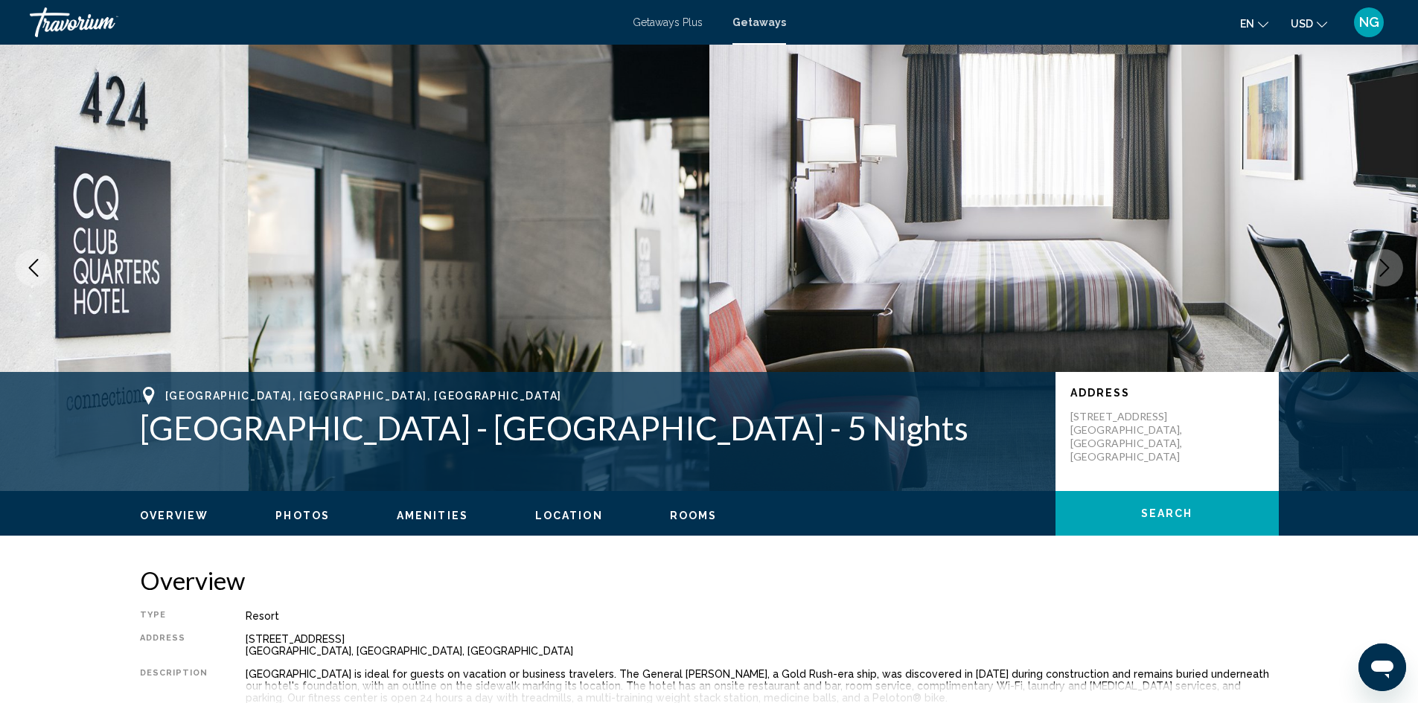
click at [1382, 258] on button "Next image" at bounding box center [1384, 267] width 37 height 37
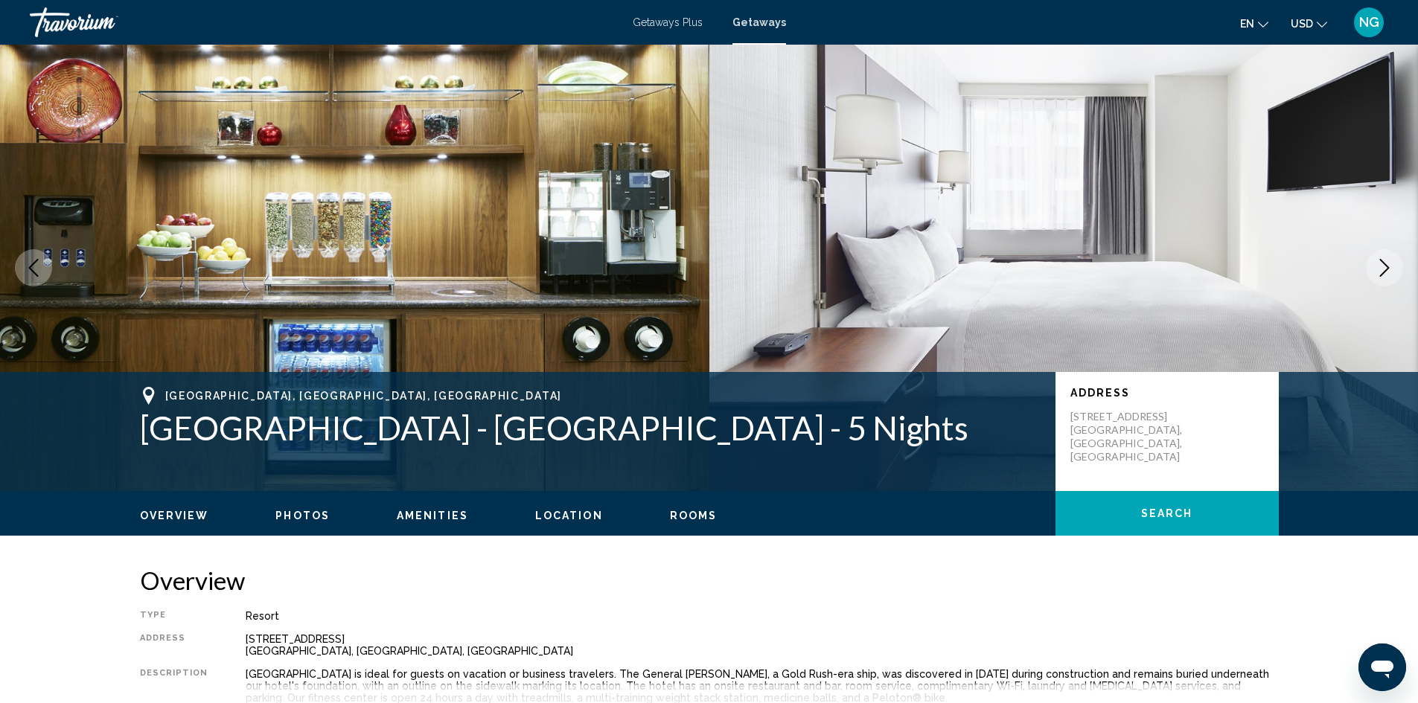
click at [1382, 258] on button "Next image" at bounding box center [1384, 267] width 37 height 37
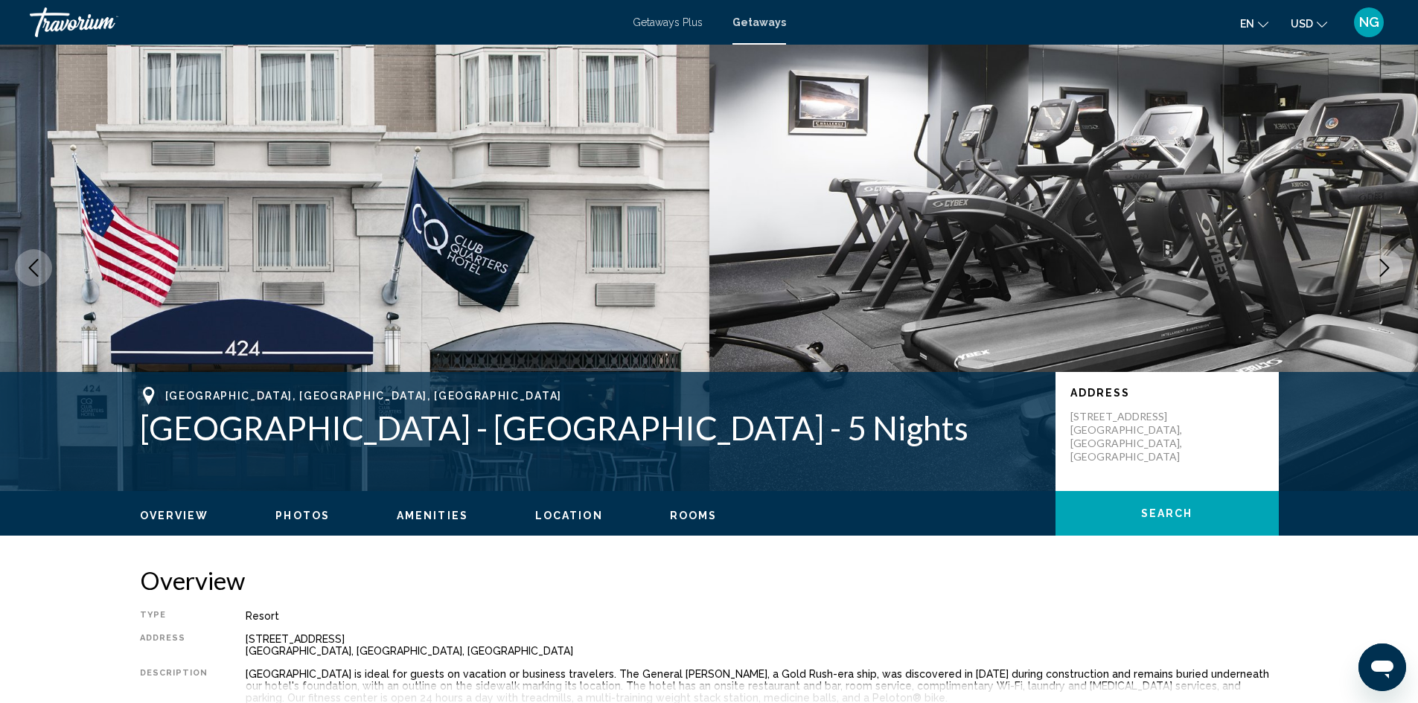
click at [1382, 258] on button "Next image" at bounding box center [1384, 267] width 37 height 37
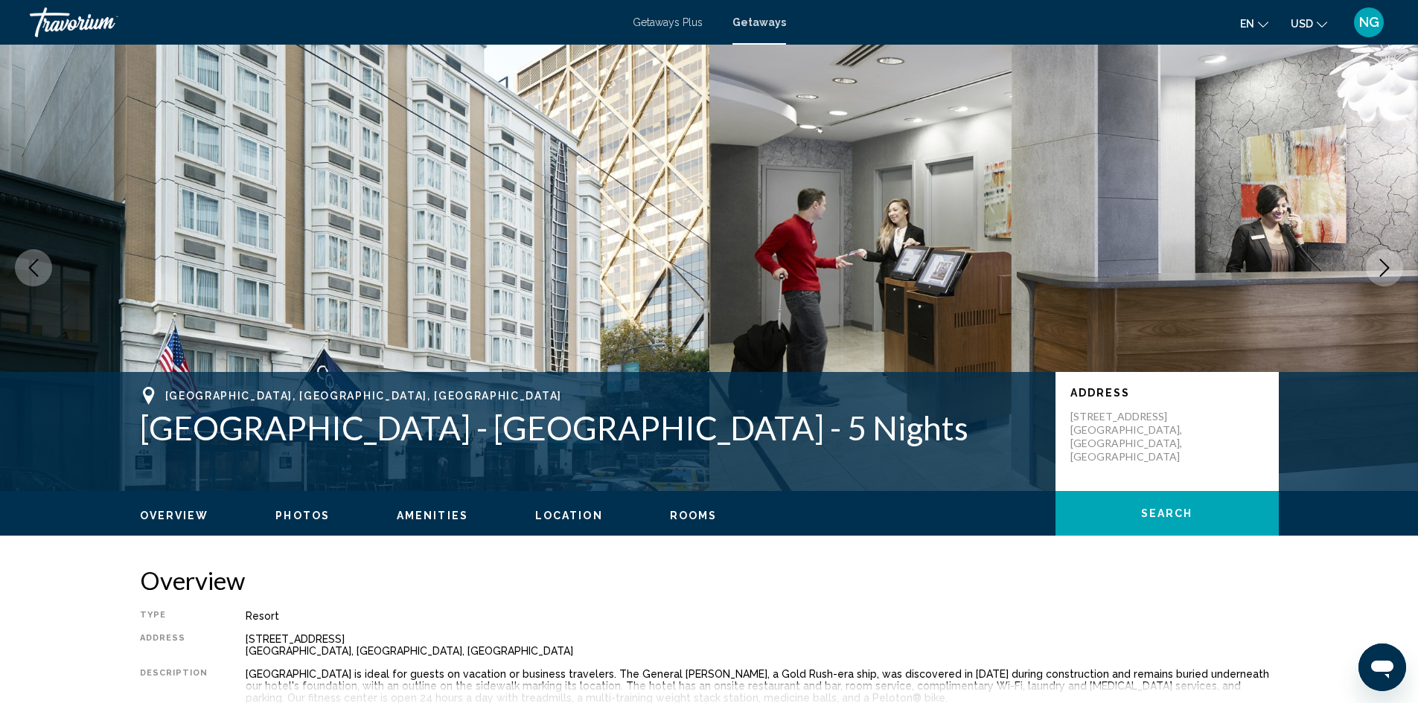
click at [1382, 258] on button "Next image" at bounding box center [1384, 267] width 37 height 37
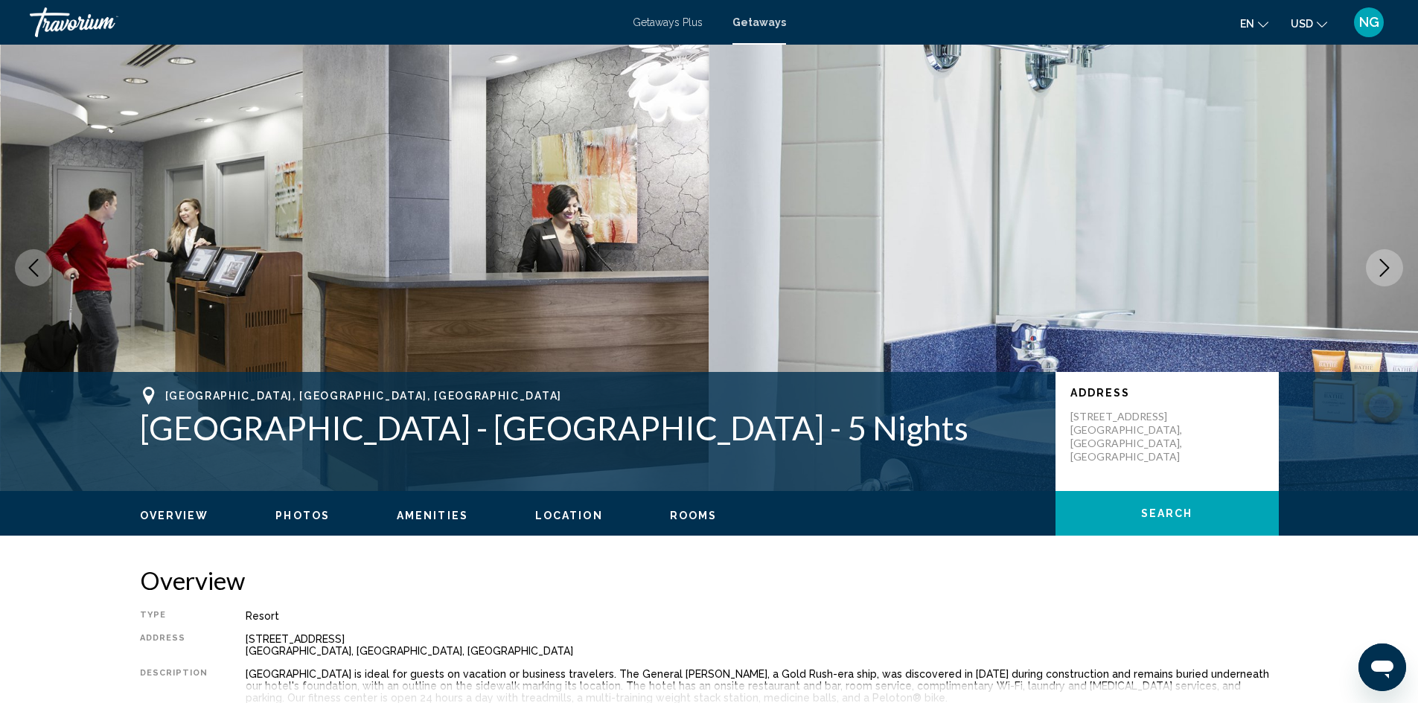
click at [1382, 258] on button "Next image" at bounding box center [1384, 267] width 37 height 37
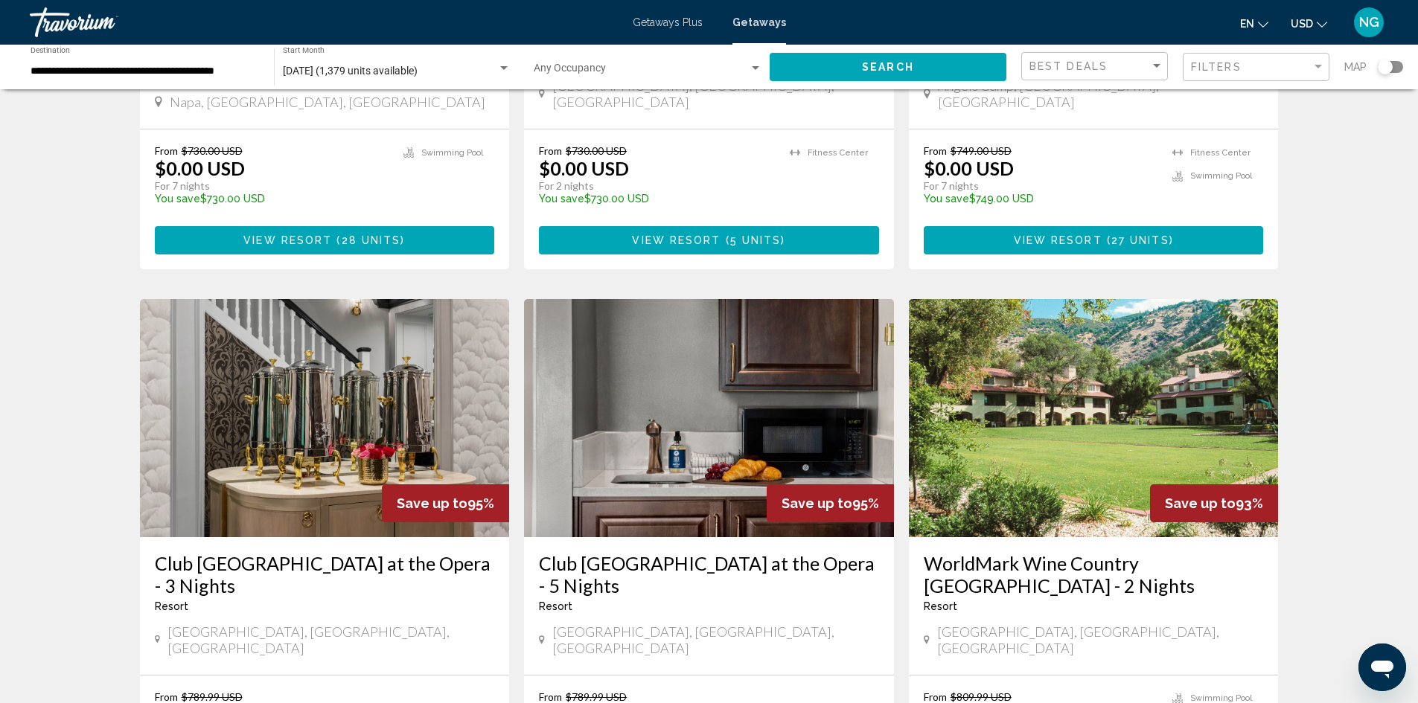
scroll to position [968, 0]
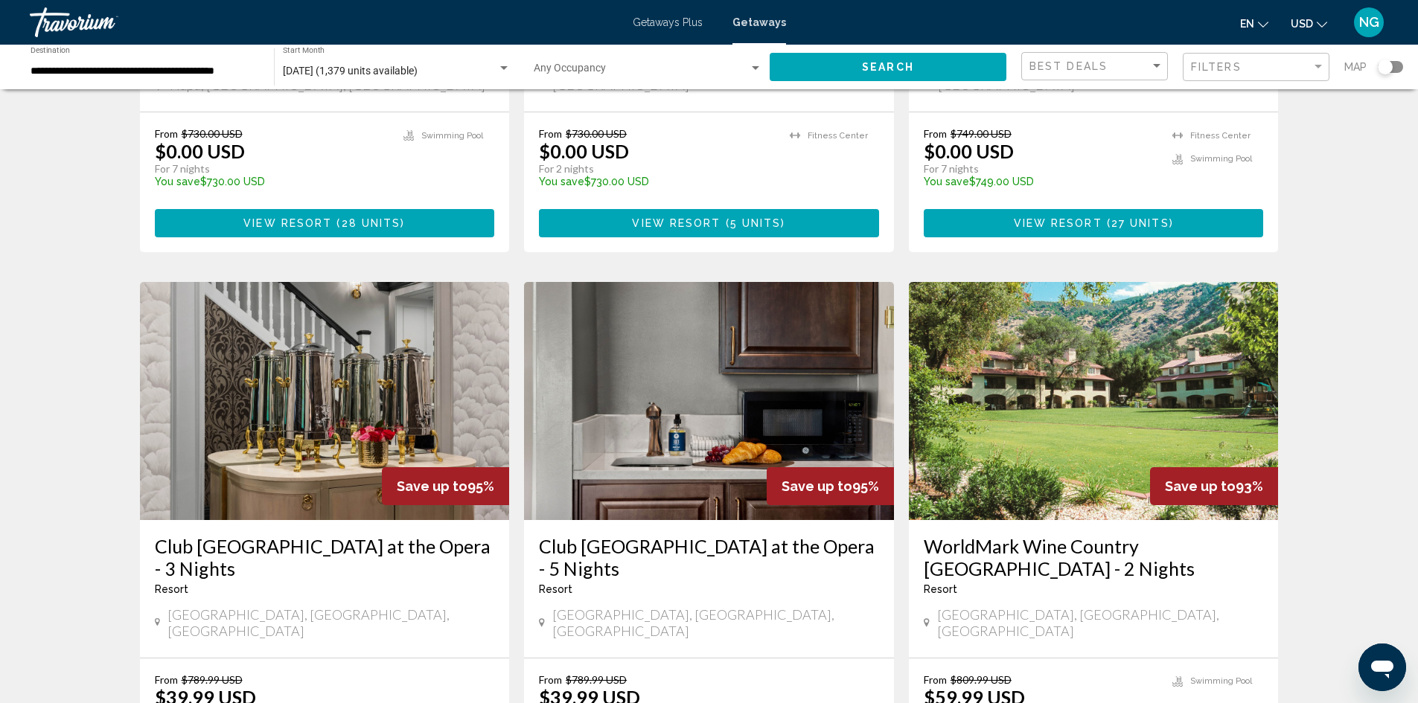
click at [266, 311] on img "Main content" at bounding box center [325, 401] width 370 height 238
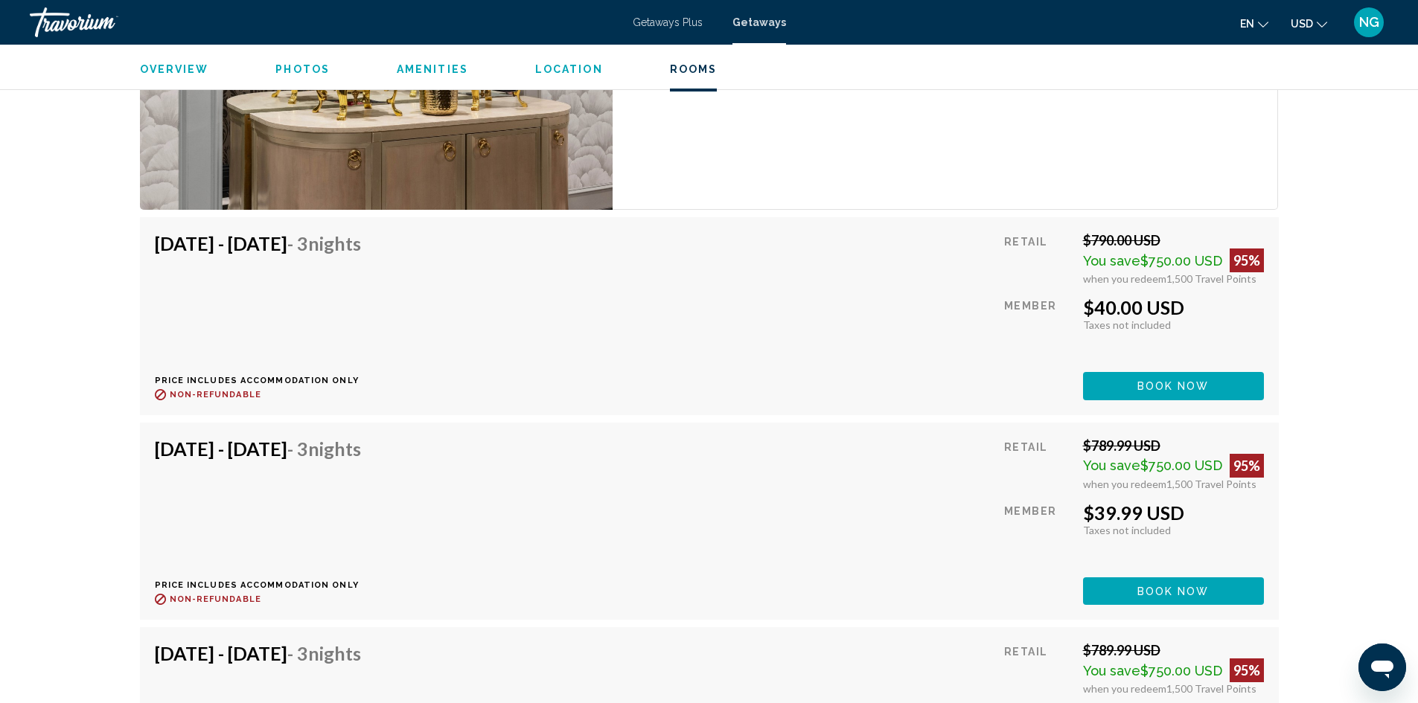
scroll to position [2754, 0]
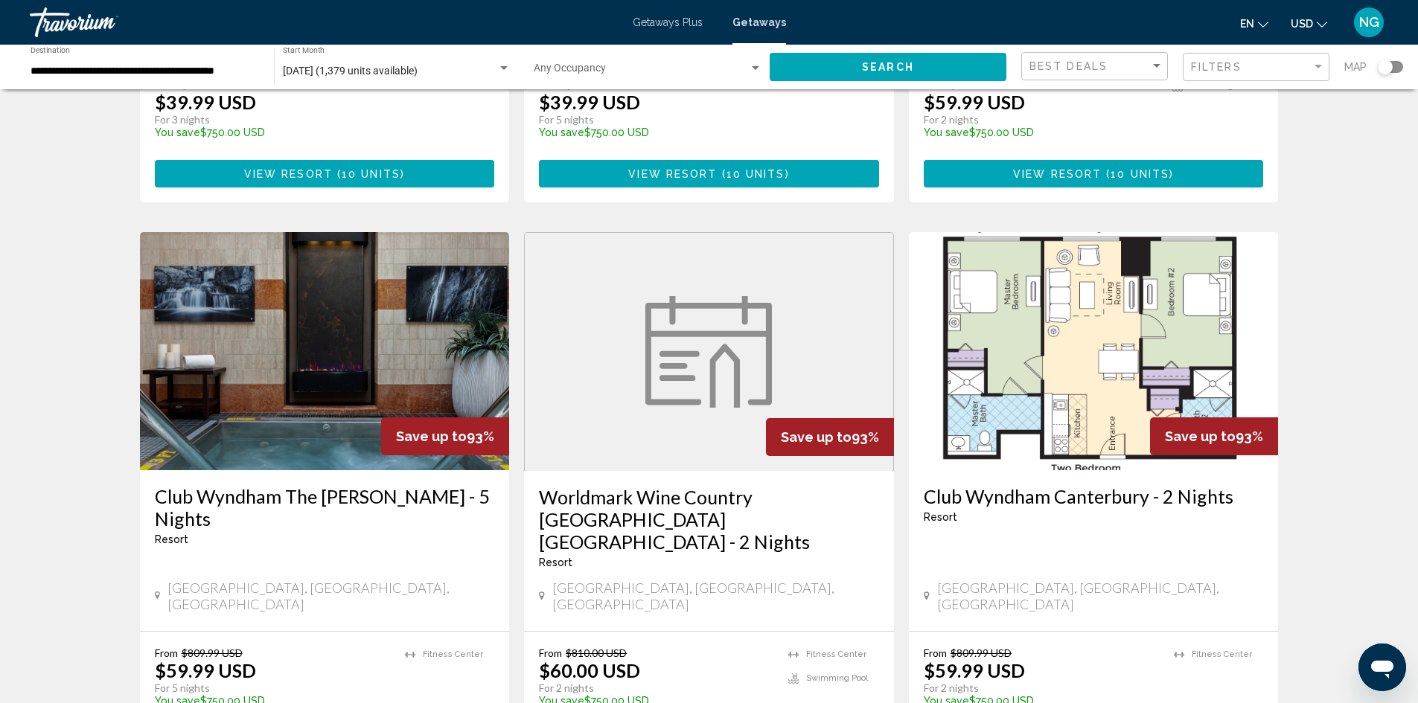
scroll to position [1489, 0]
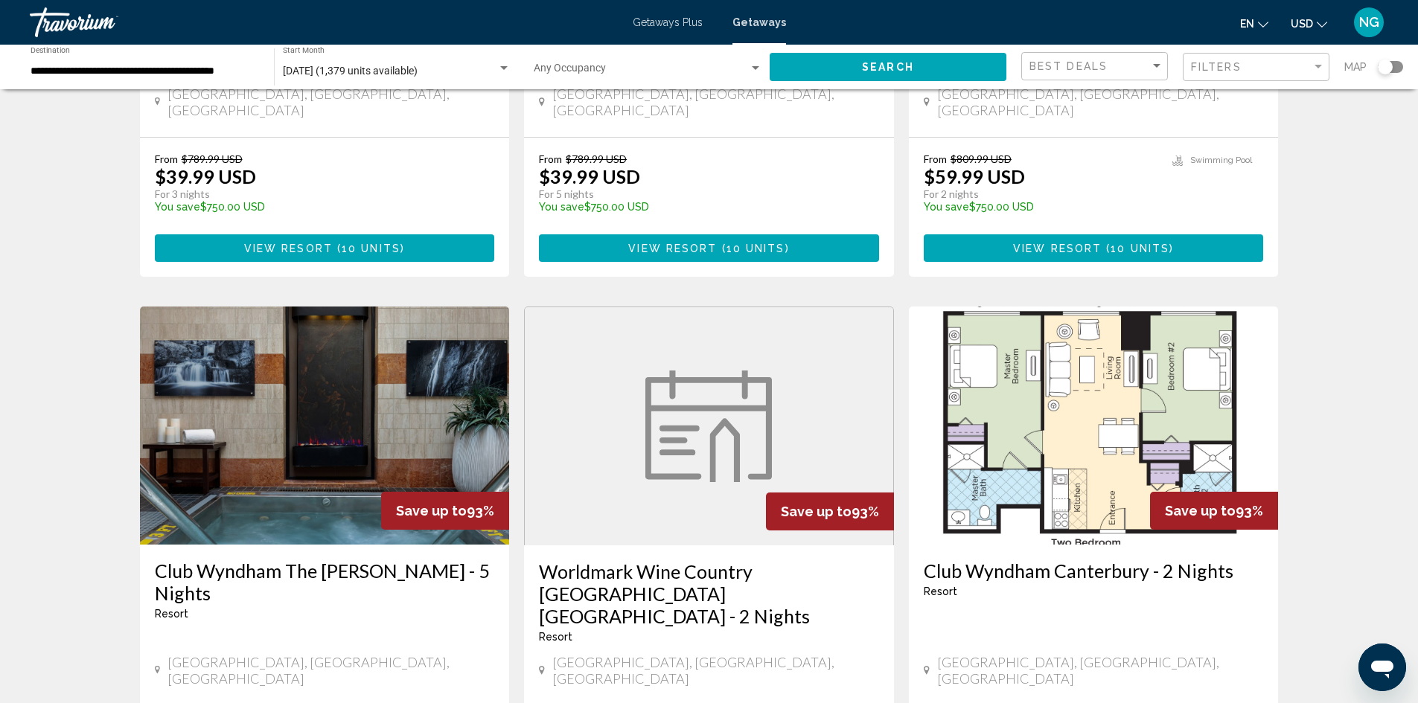
click at [1102, 405] on img "Main content" at bounding box center [1094, 426] width 370 height 238
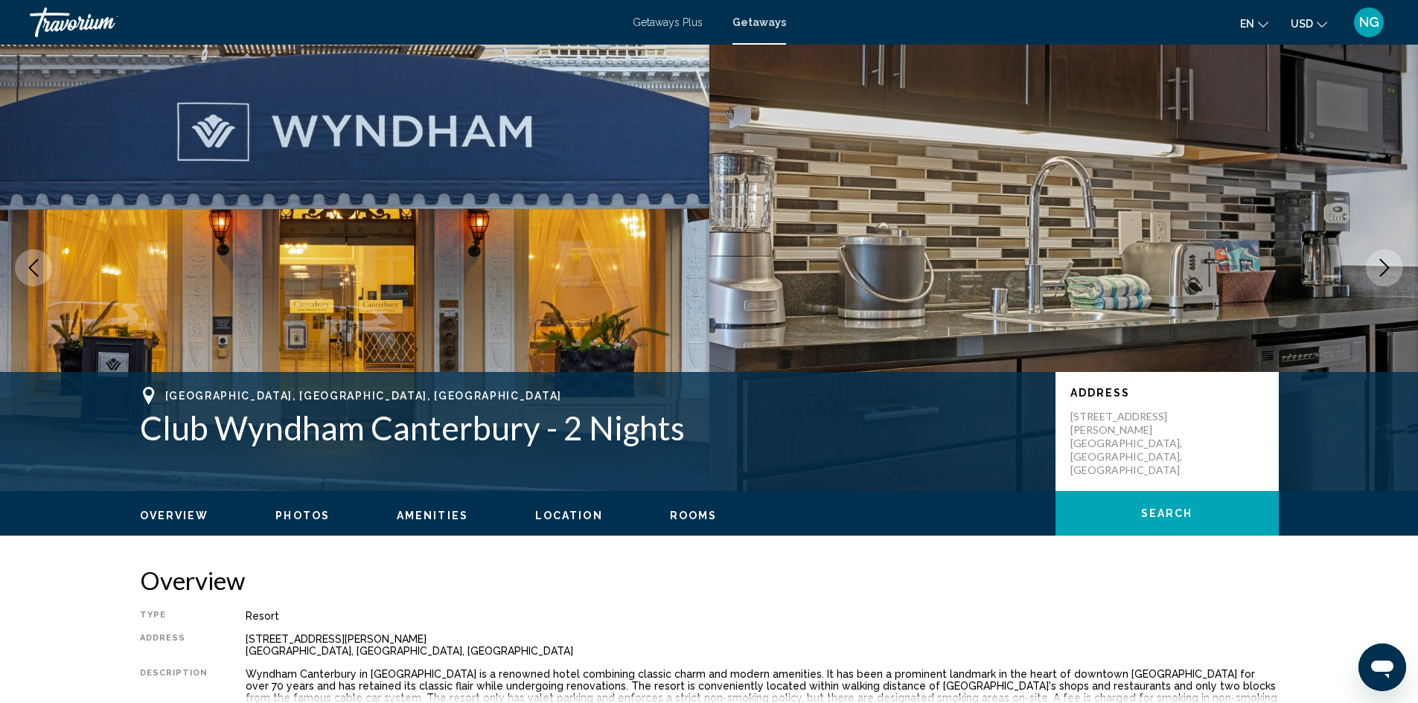
click at [1386, 266] on icon "Next image" at bounding box center [1385, 268] width 18 height 18
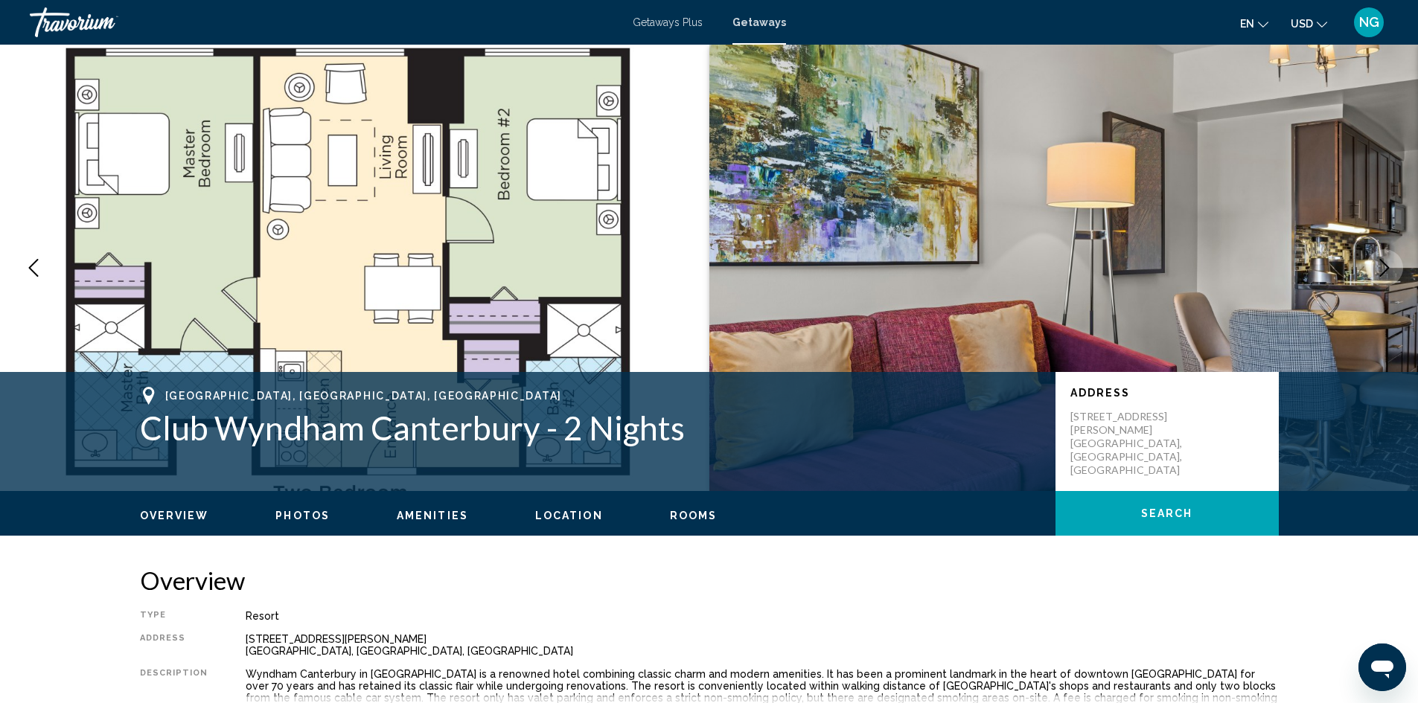
click at [1386, 266] on icon "Next image" at bounding box center [1385, 268] width 18 height 18
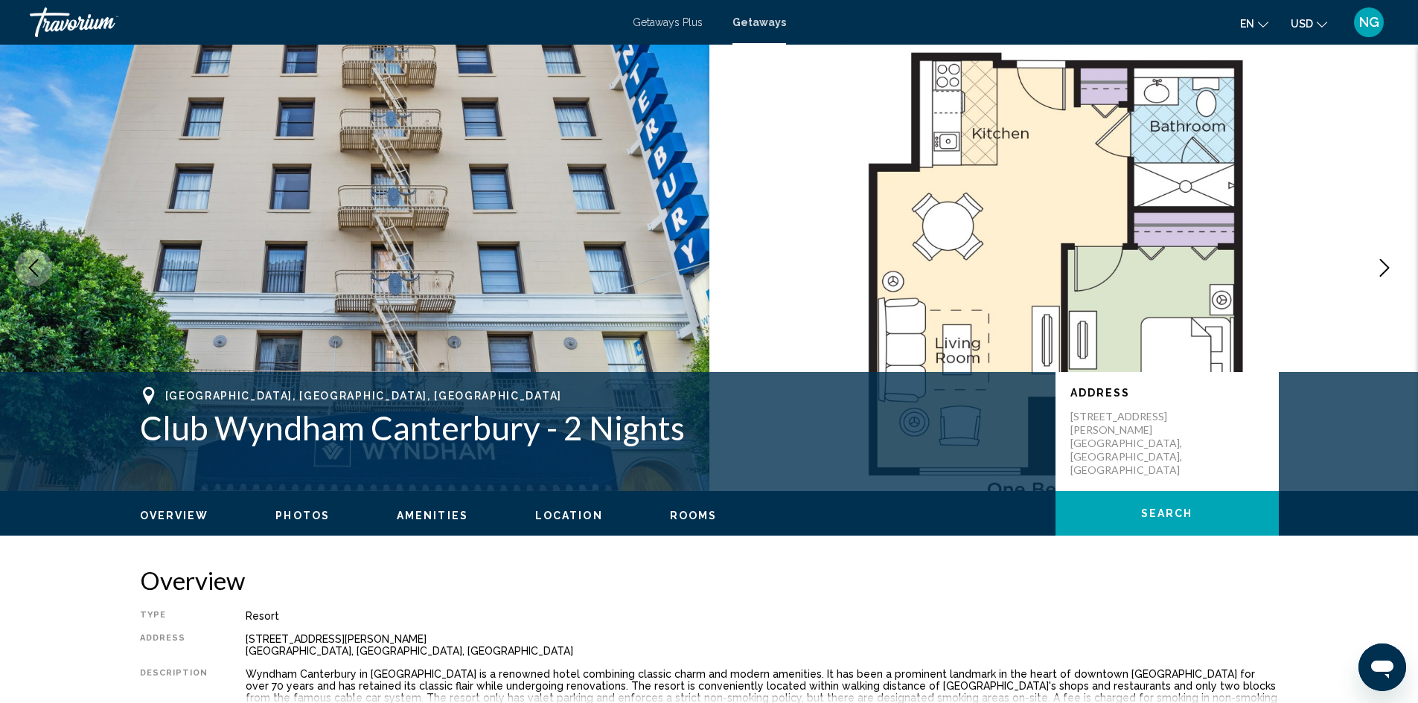
click at [1386, 266] on icon "Next image" at bounding box center [1385, 268] width 18 height 18
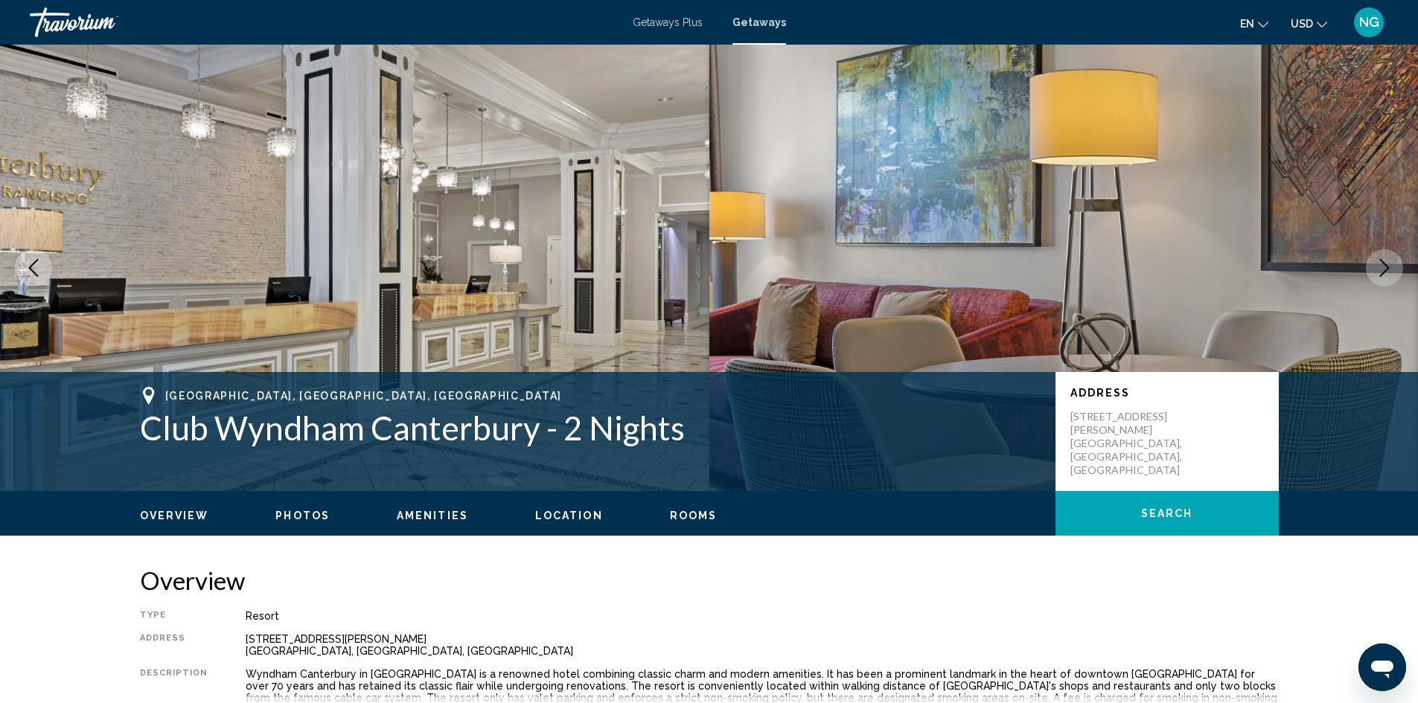
click at [1386, 266] on icon "Next image" at bounding box center [1385, 268] width 18 height 18
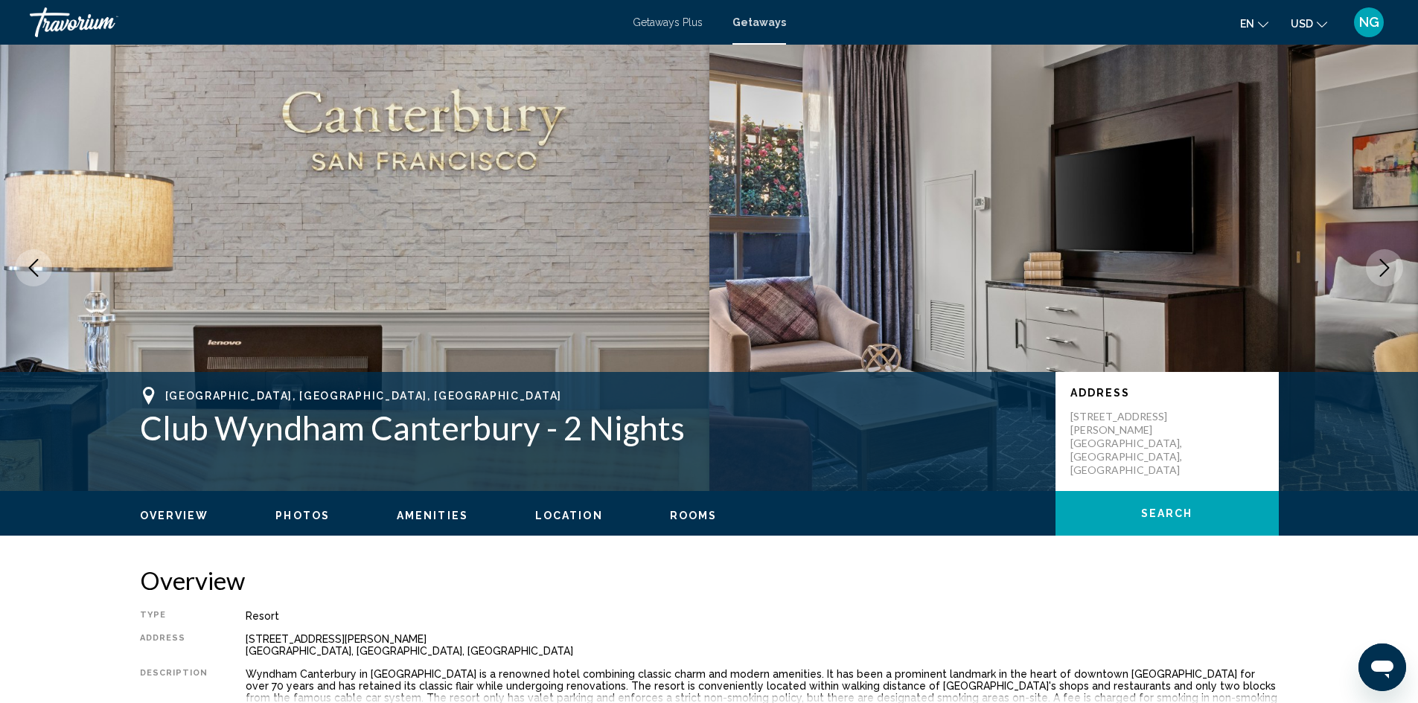
click at [1386, 266] on icon "Next image" at bounding box center [1385, 268] width 18 height 18
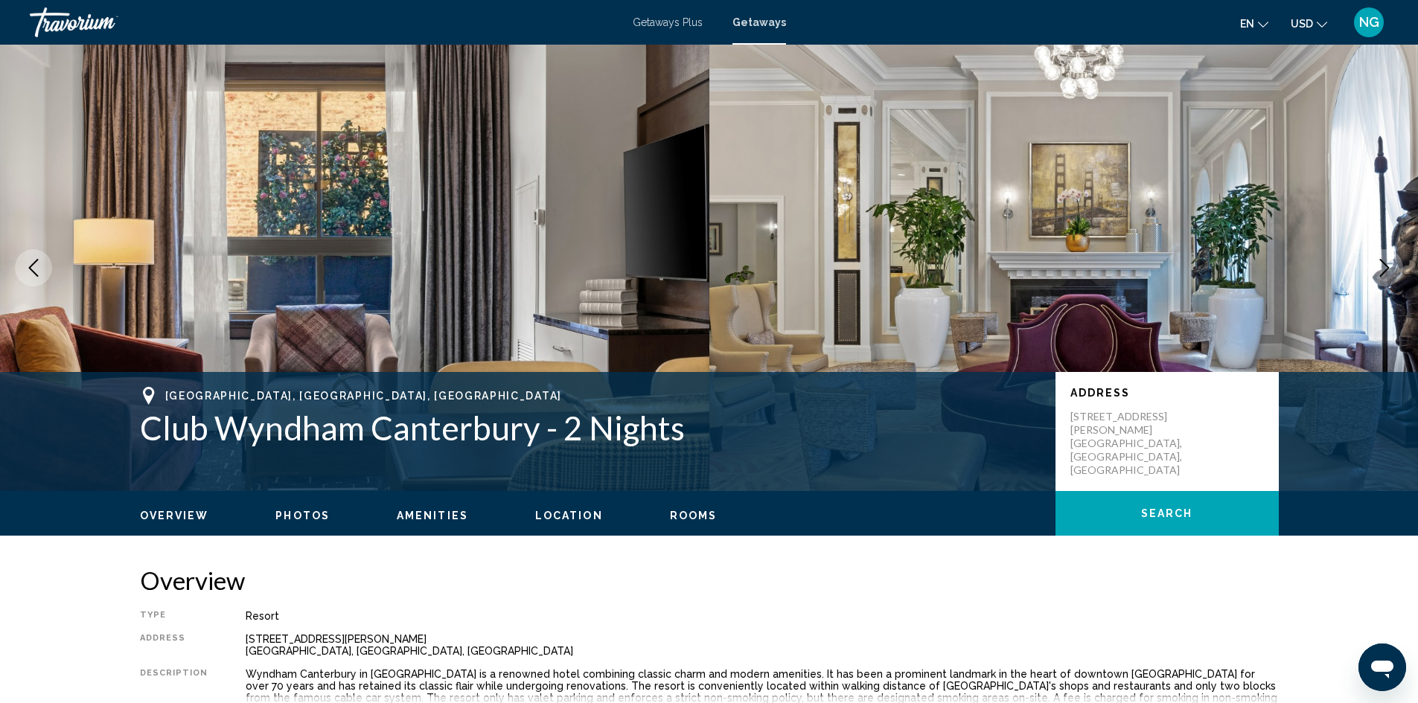
click at [1386, 266] on icon "Next image" at bounding box center [1385, 268] width 18 height 18
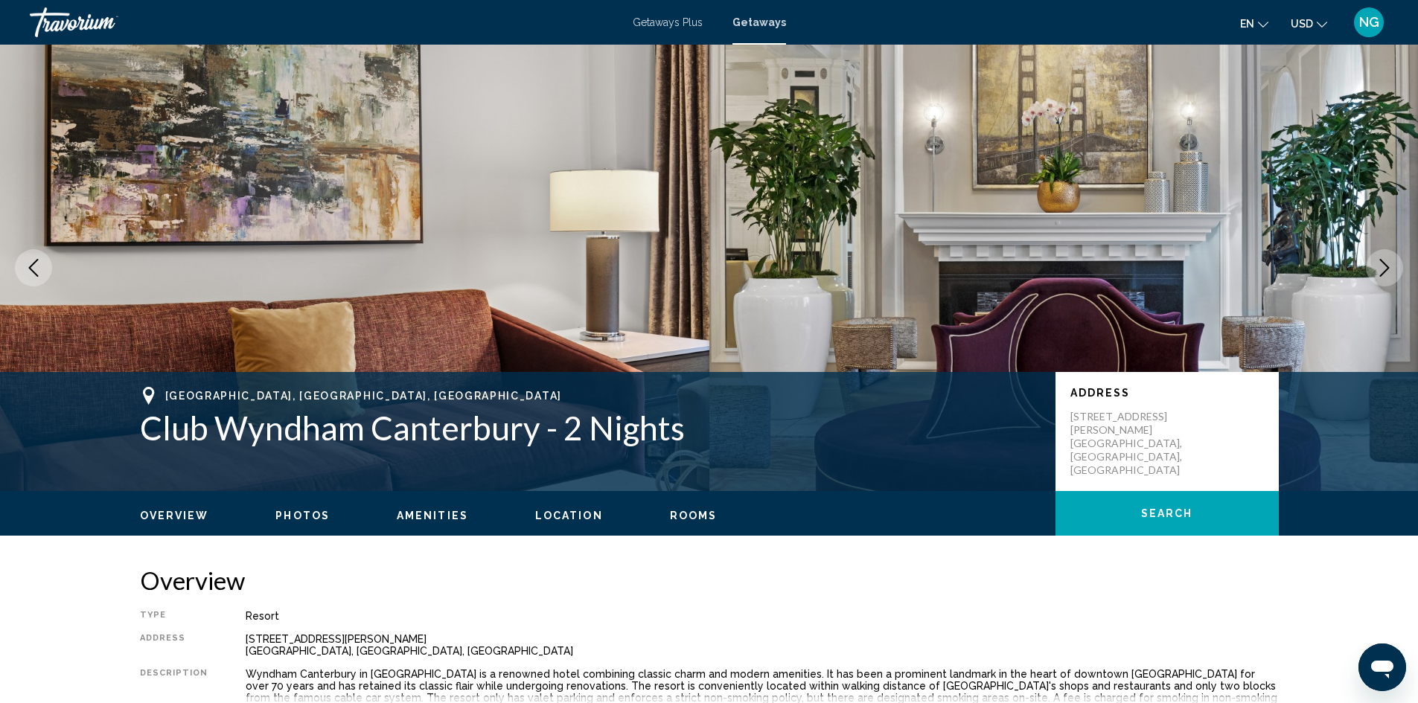
click at [1386, 266] on icon "Next image" at bounding box center [1385, 268] width 18 height 18
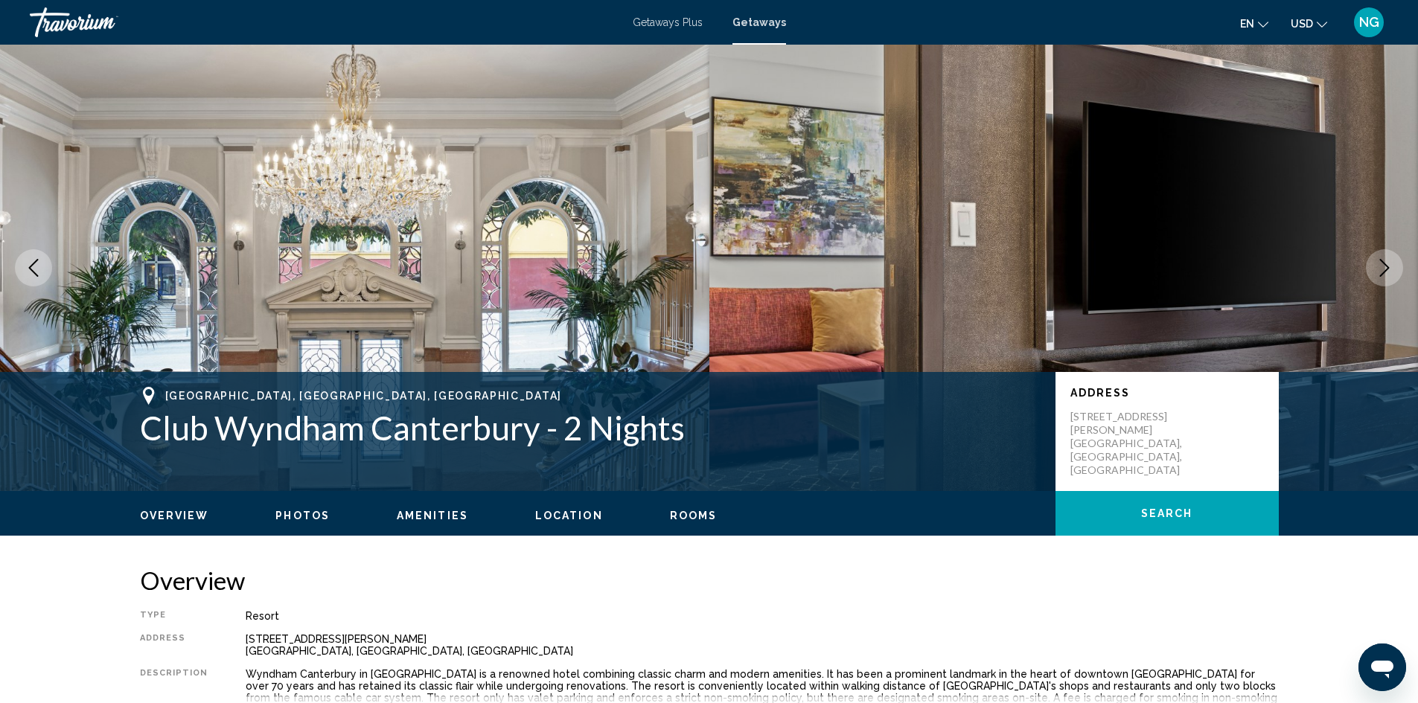
click at [1386, 266] on icon "Next image" at bounding box center [1385, 268] width 18 height 18
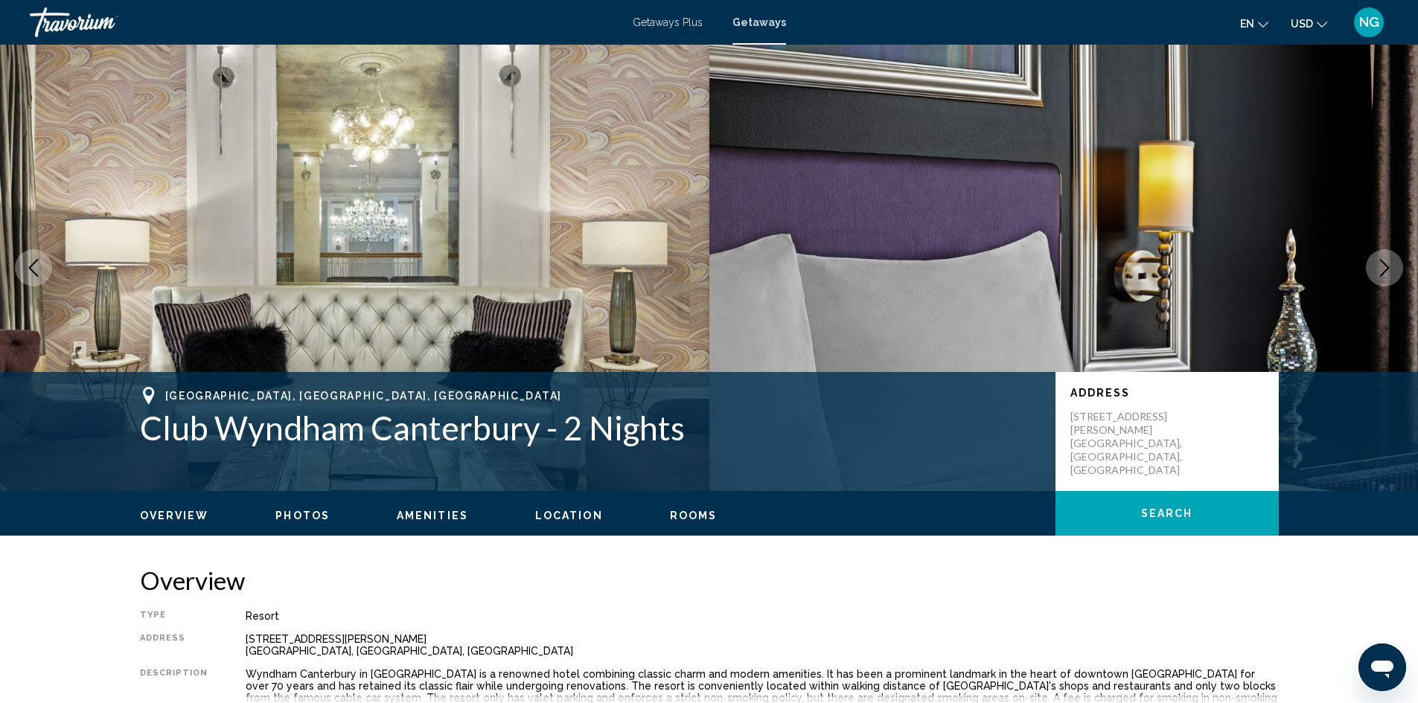
click at [1386, 266] on icon "Next image" at bounding box center [1385, 268] width 18 height 18
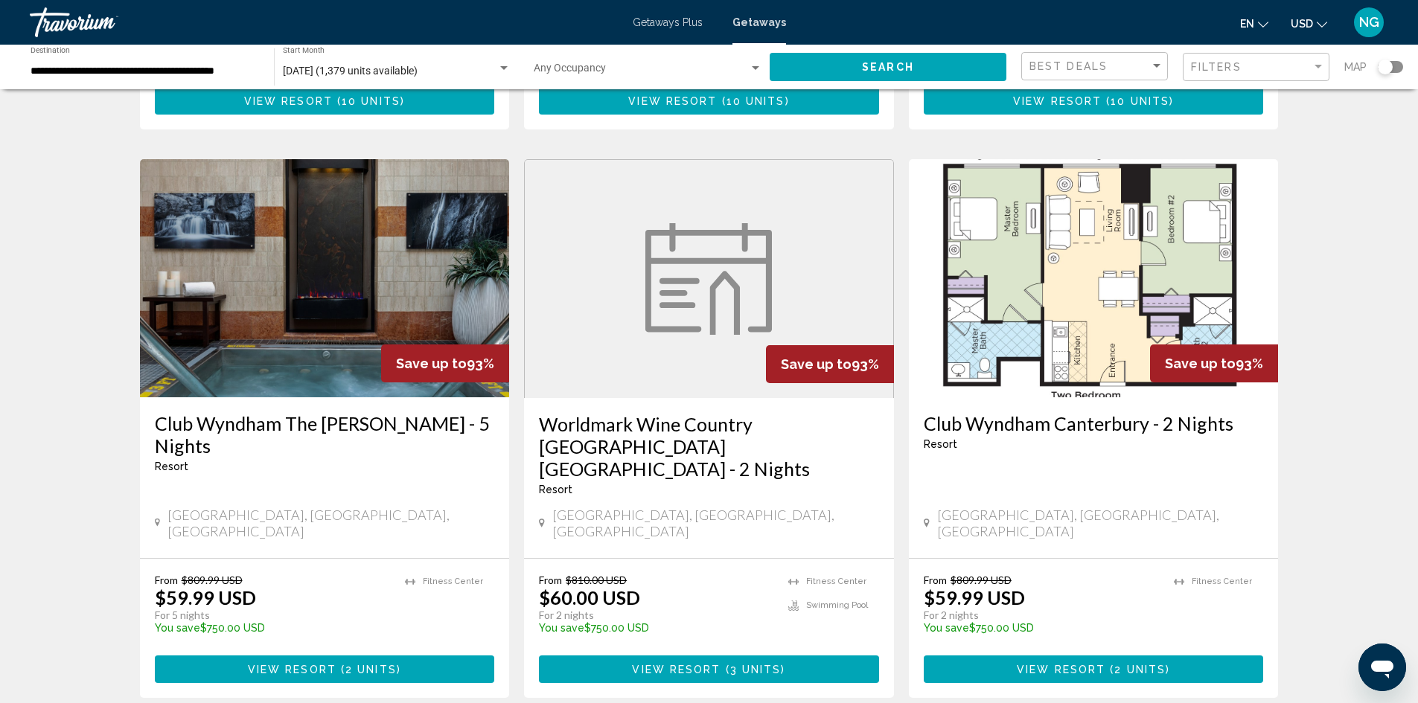
scroll to position [1638, 0]
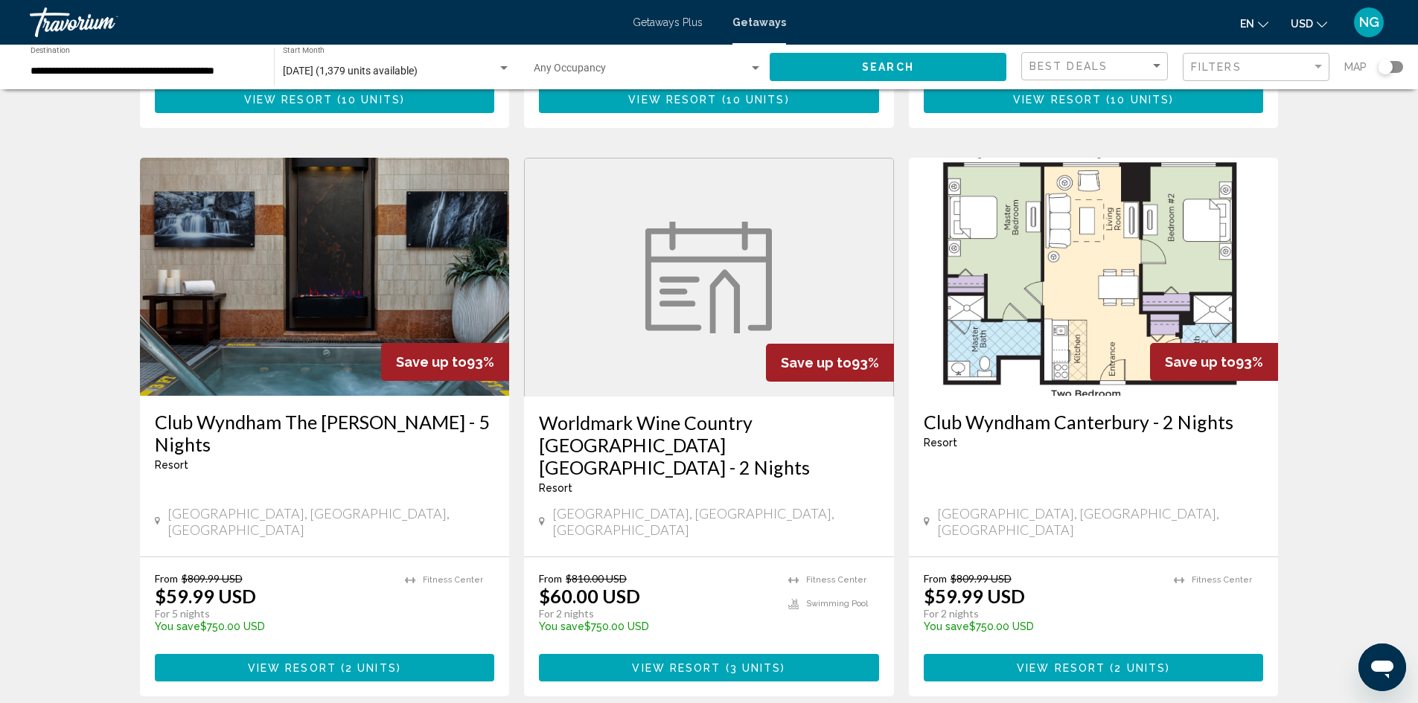
click at [753, 71] on div "Search widget" at bounding box center [755, 69] width 13 height 12
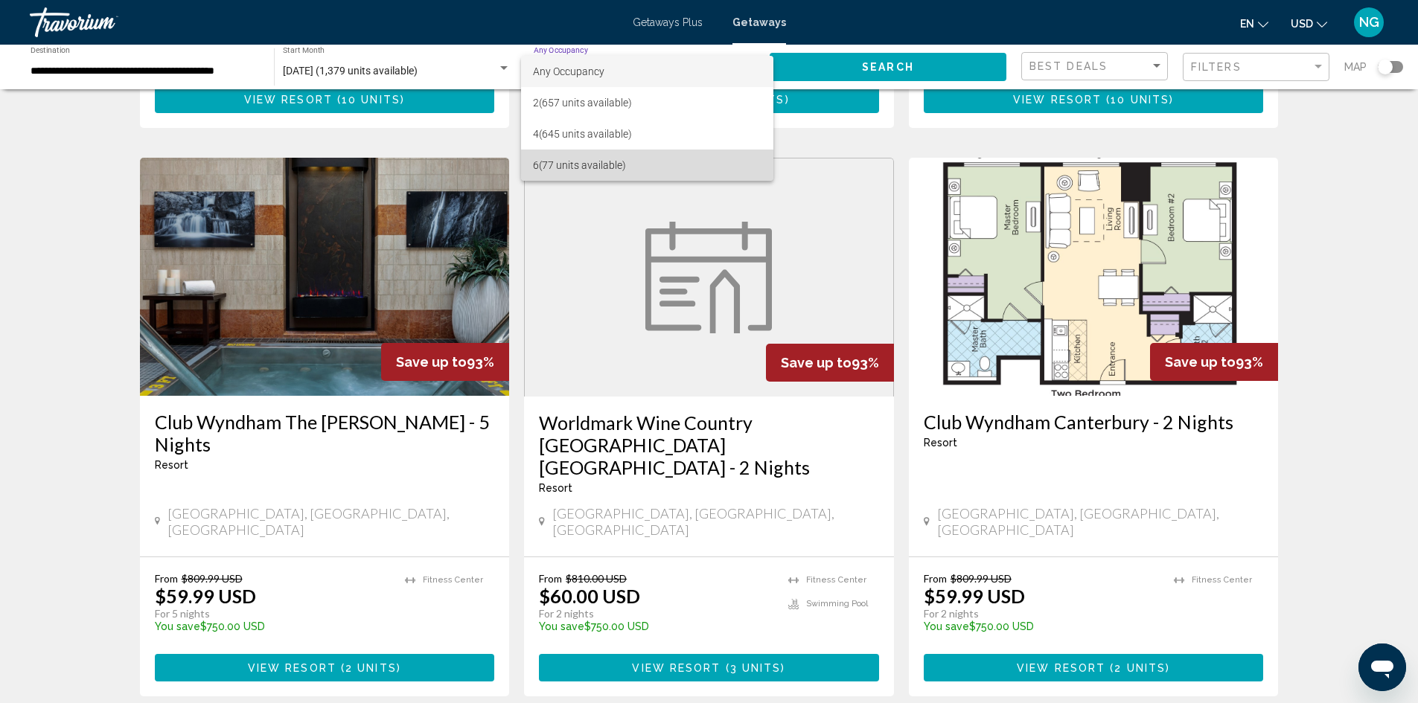
click at [609, 168] on span "6 (77 units available)" at bounding box center [647, 165] width 229 height 31
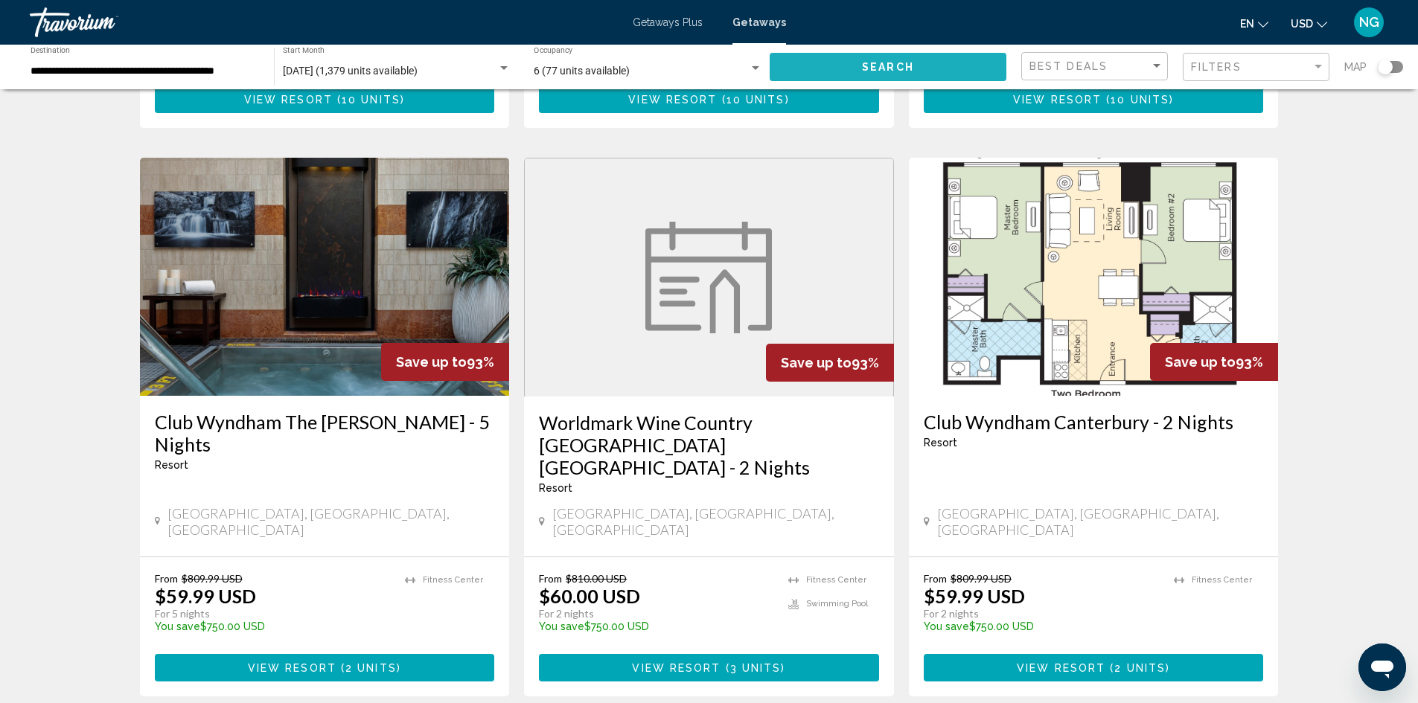
click at [855, 68] on button "Search" at bounding box center [888, 67] width 237 height 28
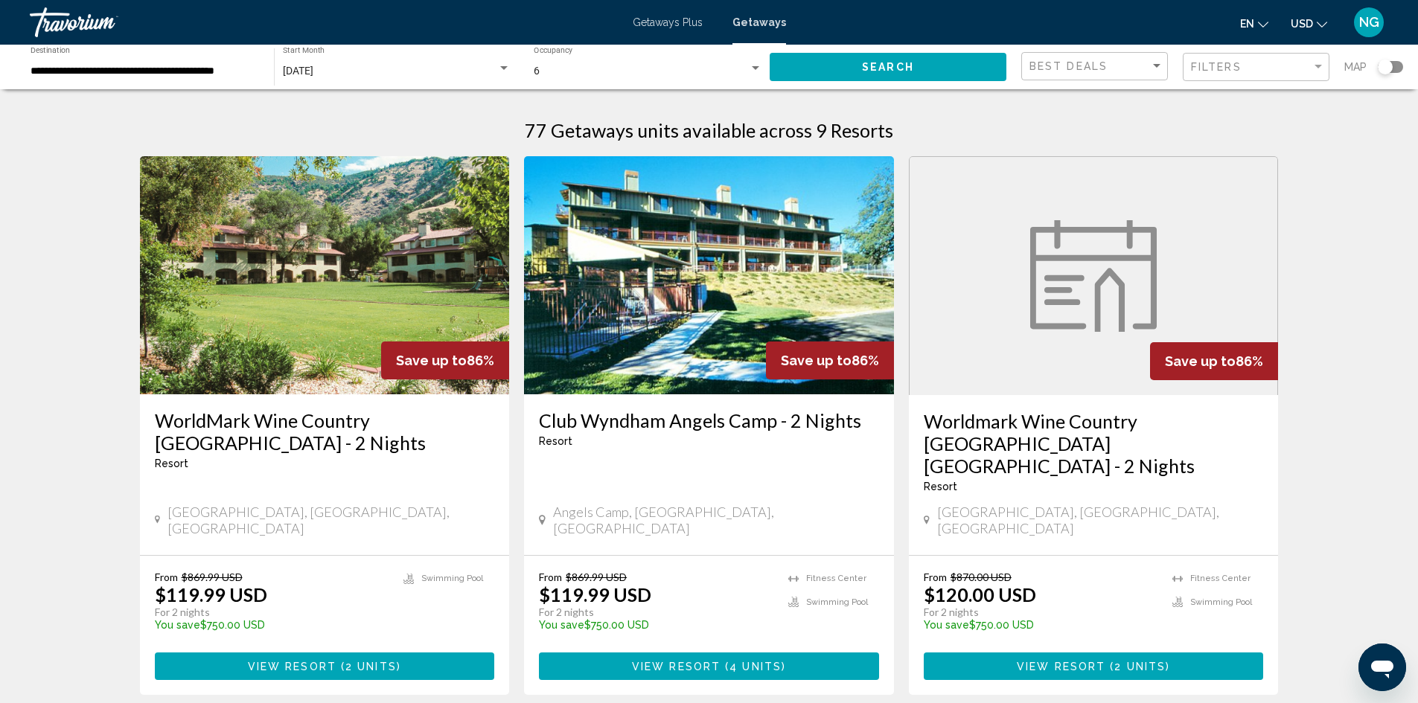
click at [747, 64] on div "6 Occupancy Any Occupancy" at bounding box center [648, 67] width 229 height 41
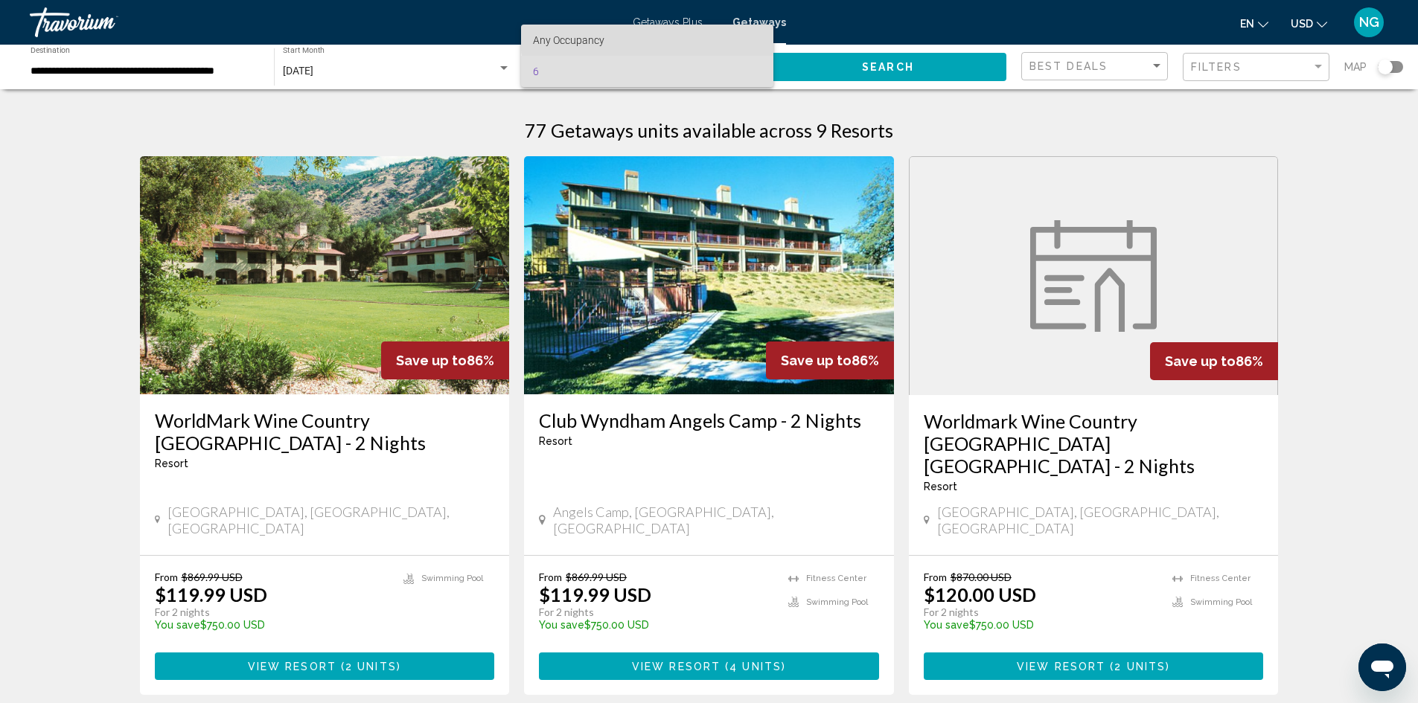
click at [724, 34] on span "Any Occupancy" at bounding box center [647, 40] width 229 height 31
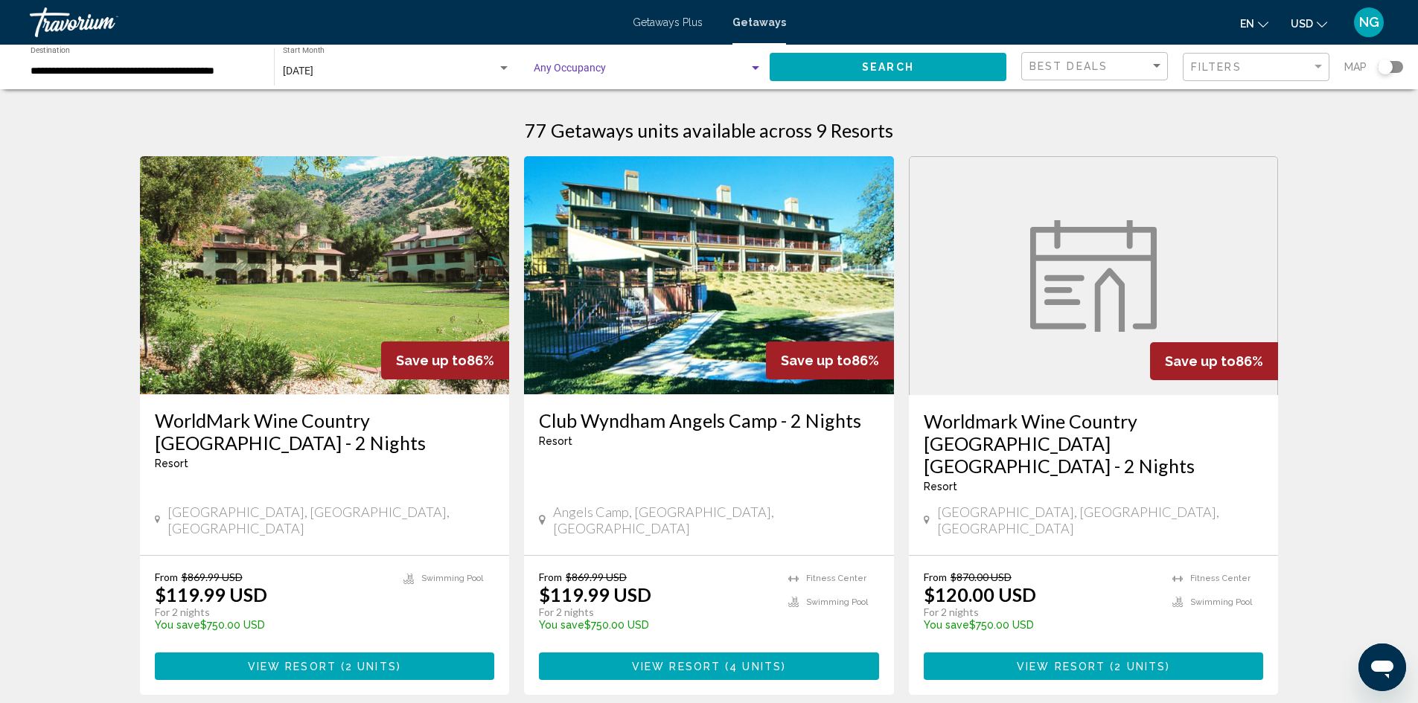
click at [591, 66] on span "Search widget" at bounding box center [641, 72] width 215 height 12
click at [526, 66] on mat-option "Any Occupancy" at bounding box center [647, 71] width 252 height 31
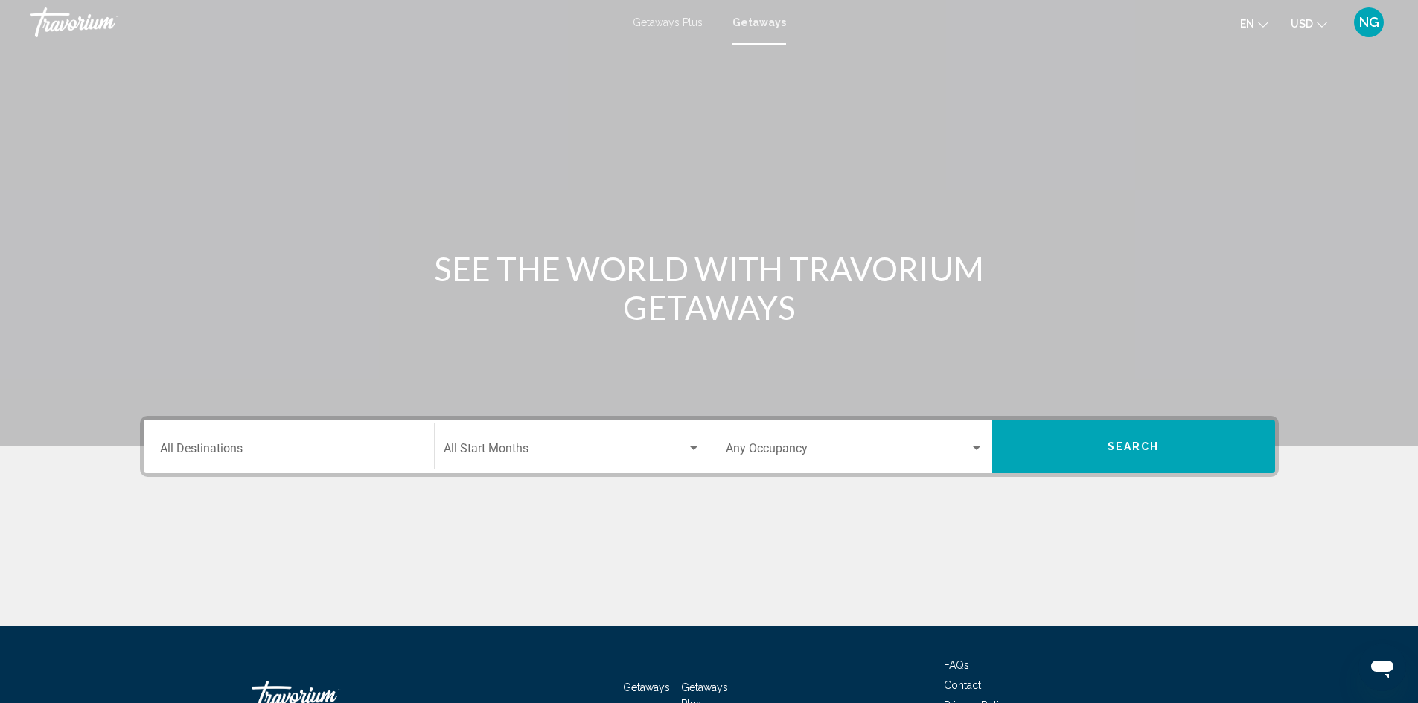
click at [758, 22] on span "Getaways" at bounding box center [759, 22] width 54 height 12
click at [170, 451] on input "Destination All Destinations" at bounding box center [289, 451] width 258 height 13
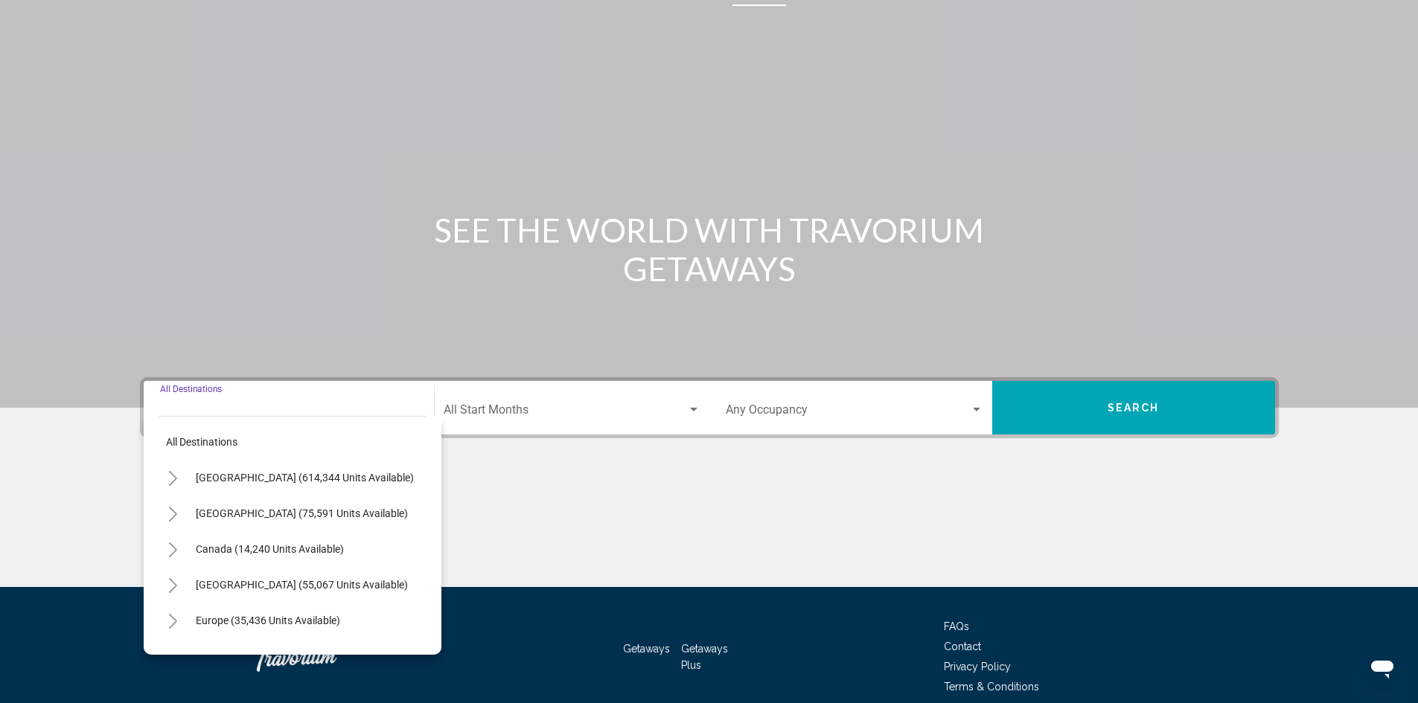
scroll to position [105, 0]
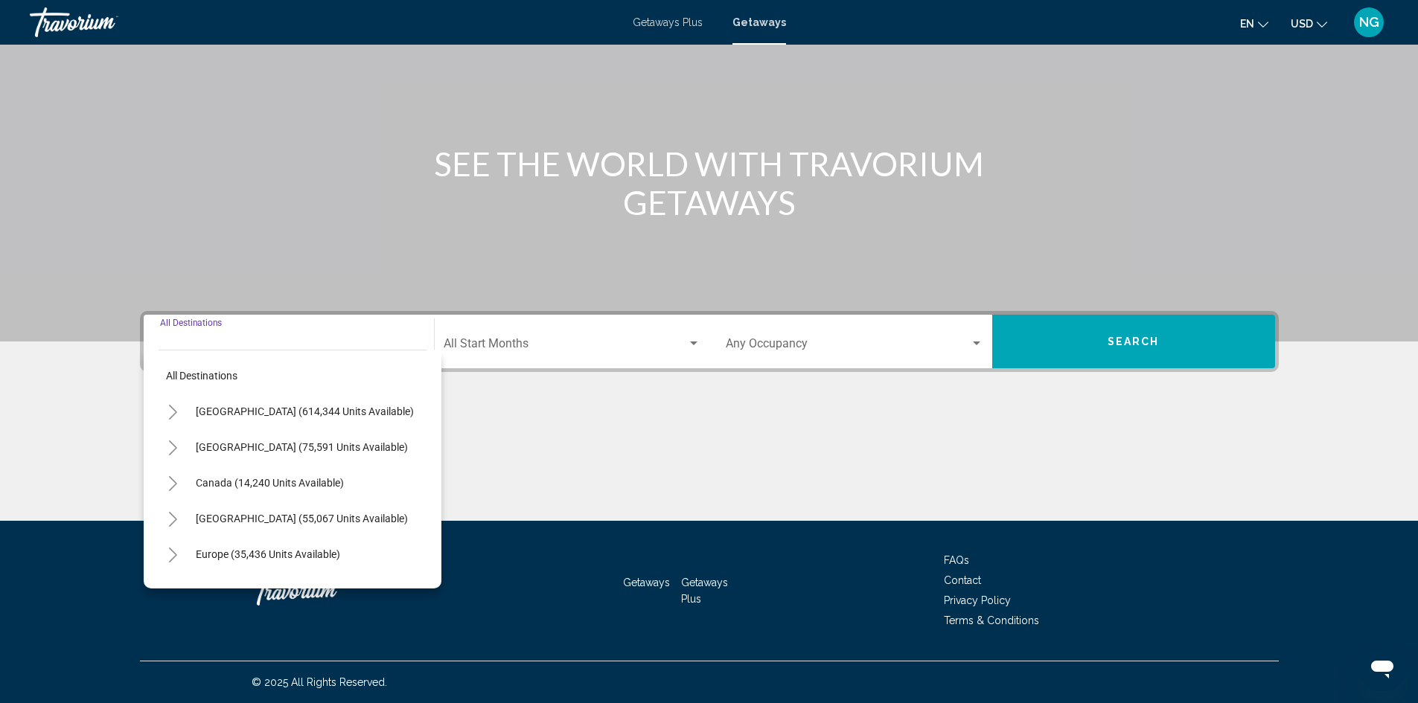
click at [168, 409] on icon "Toggle United States (614,344 units available)" at bounding box center [172, 412] width 11 height 15
click at [190, 522] on icon "Toggle California (73,937 units available)" at bounding box center [188, 519] width 8 height 15
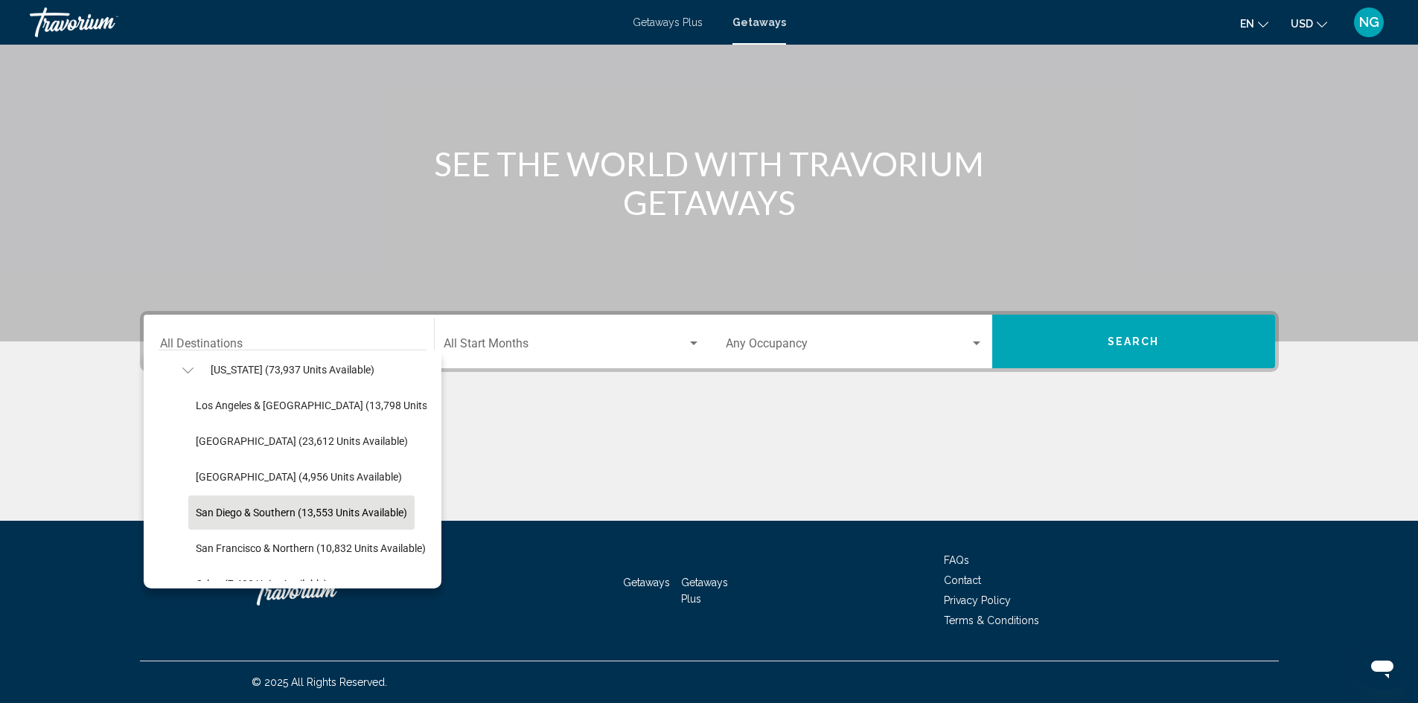
scroll to position [223, 0]
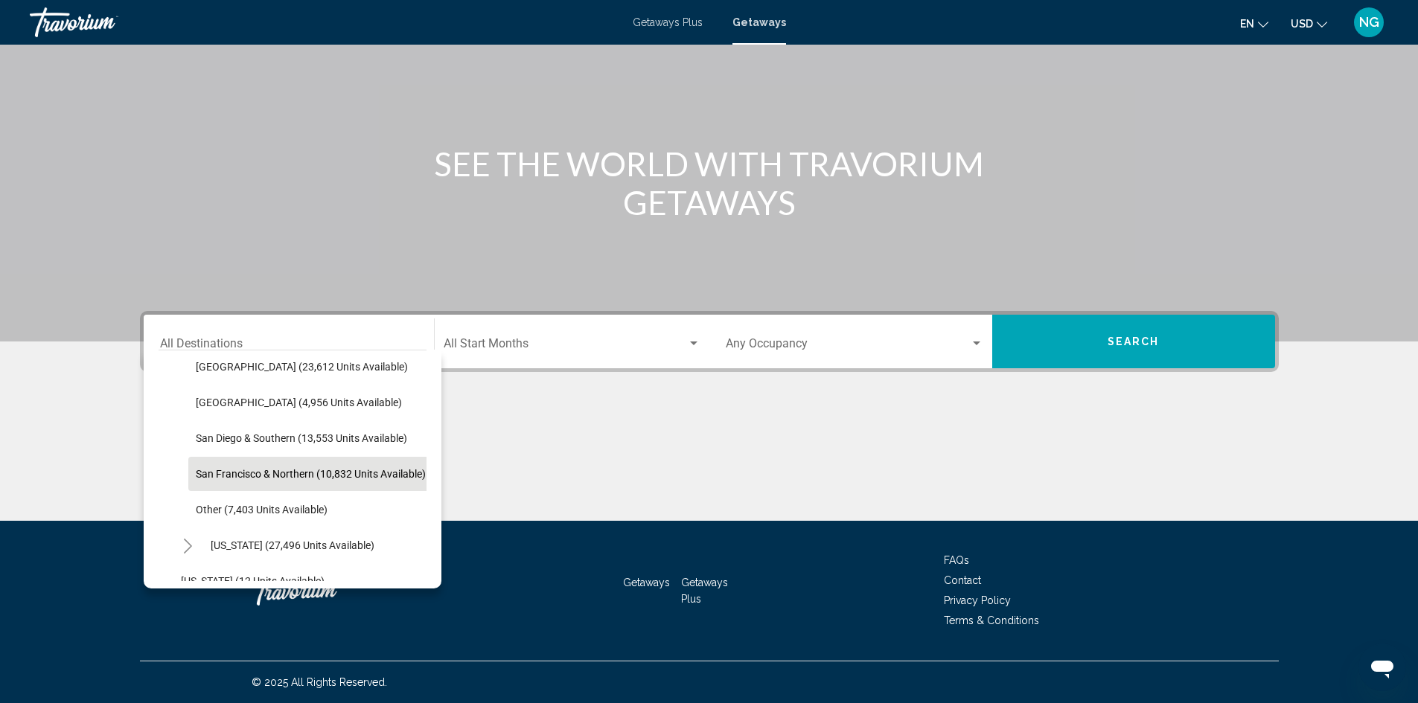
click at [228, 472] on span "San Francisco & Northern (10,832 units available)" at bounding box center [311, 474] width 230 height 12
type input "**********"
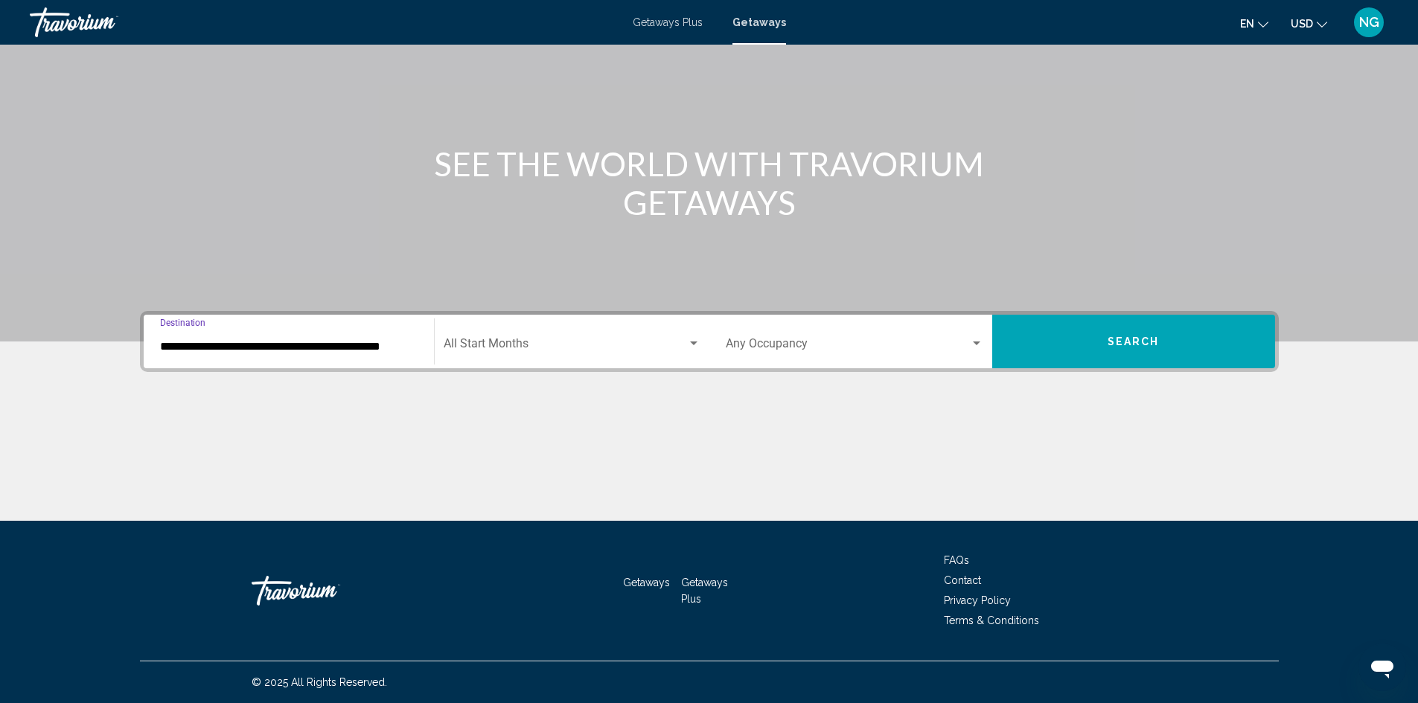
click at [690, 342] on div "Search widget" at bounding box center [693, 344] width 7 height 4
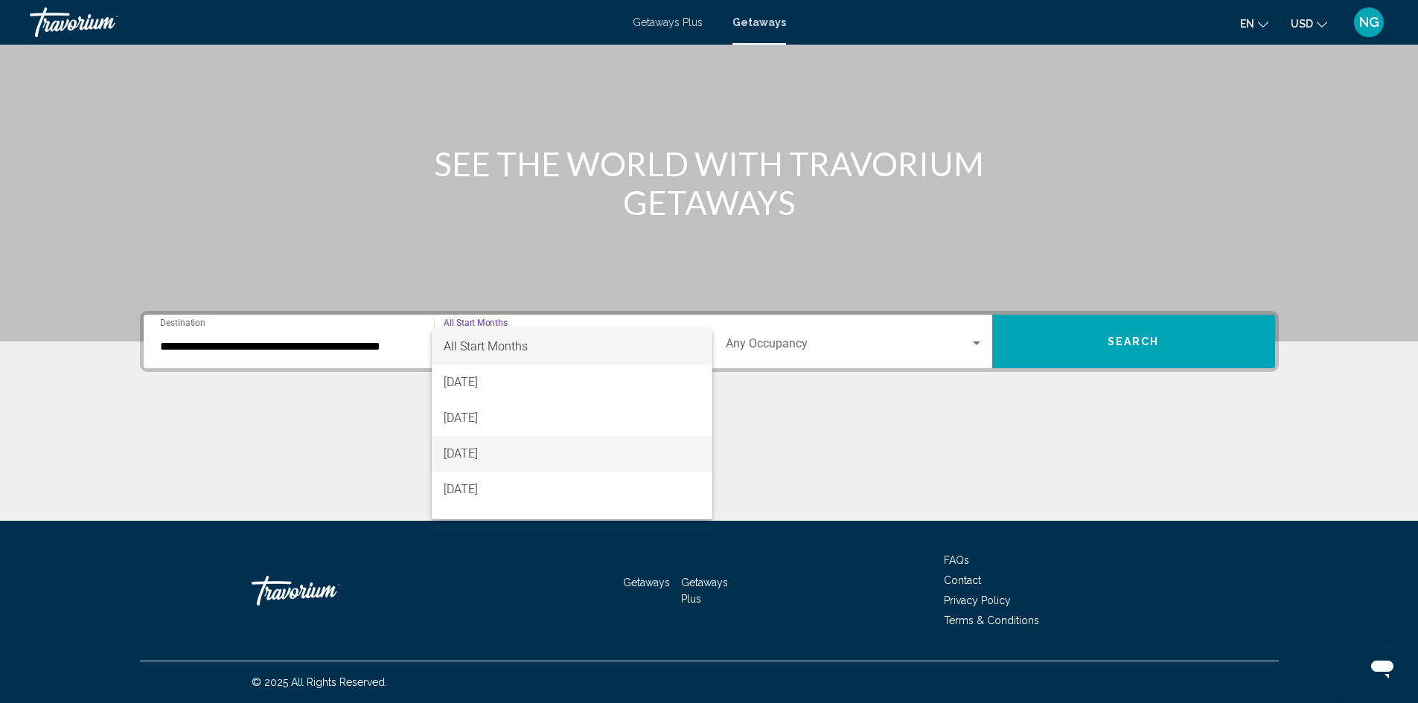
click at [514, 452] on span "October 2025" at bounding box center [572, 454] width 257 height 36
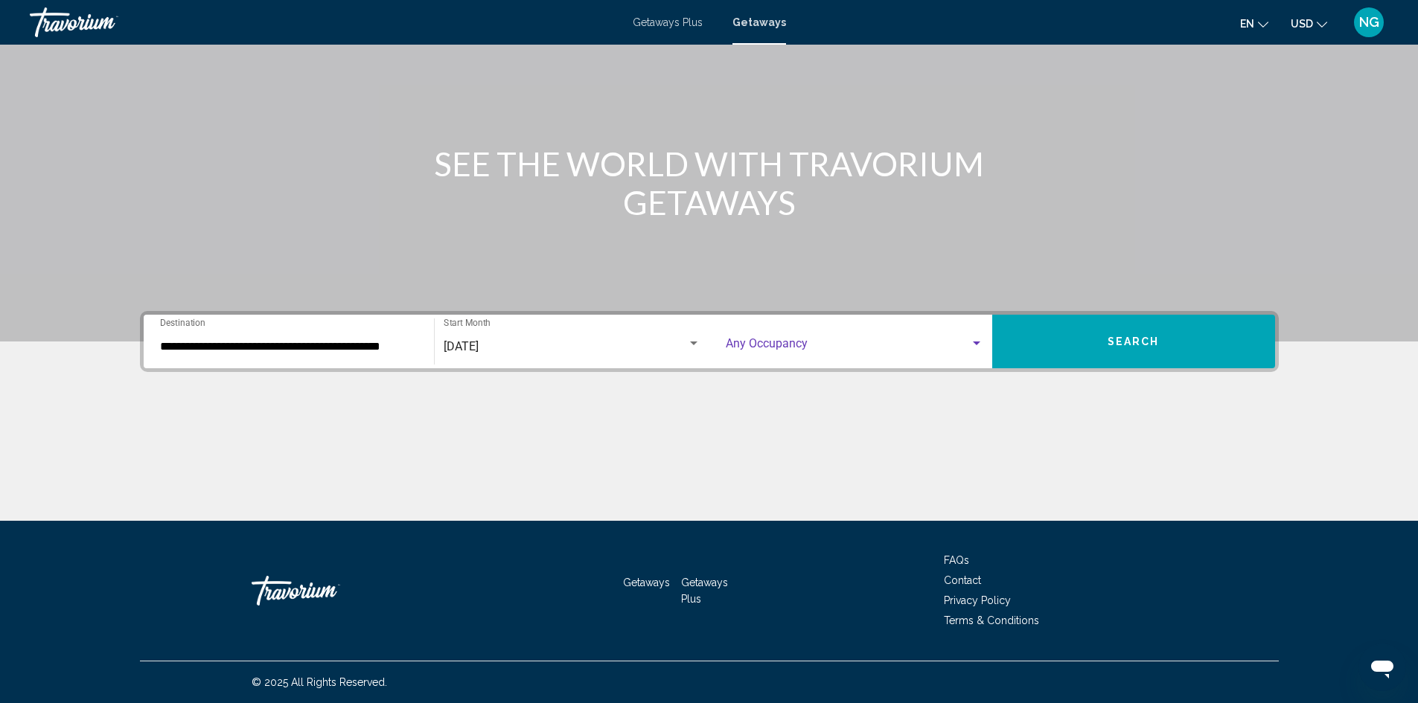
click at [970, 342] on div "Search widget" at bounding box center [976, 344] width 13 height 12
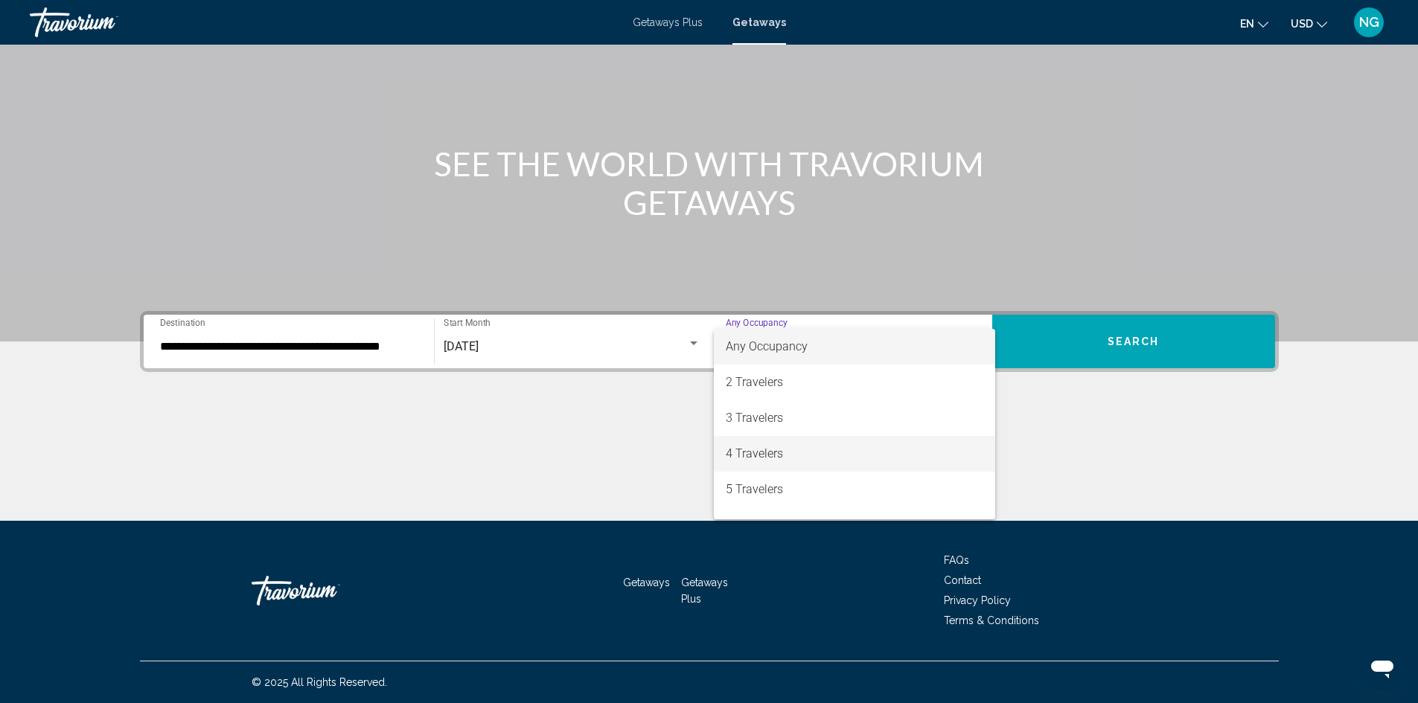
click at [814, 453] on span "4 Travelers" at bounding box center [855, 454] width 258 height 36
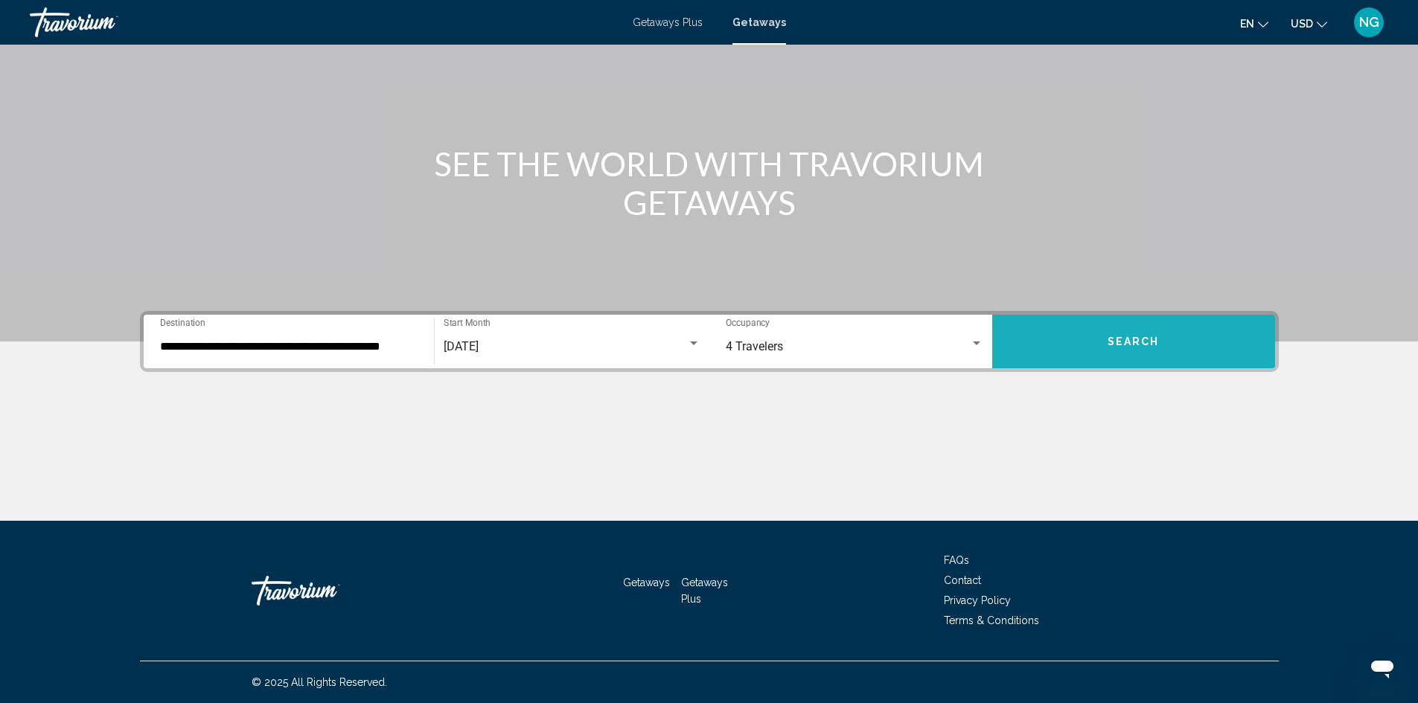
click at [1135, 344] on span "Search" at bounding box center [1134, 342] width 52 height 12
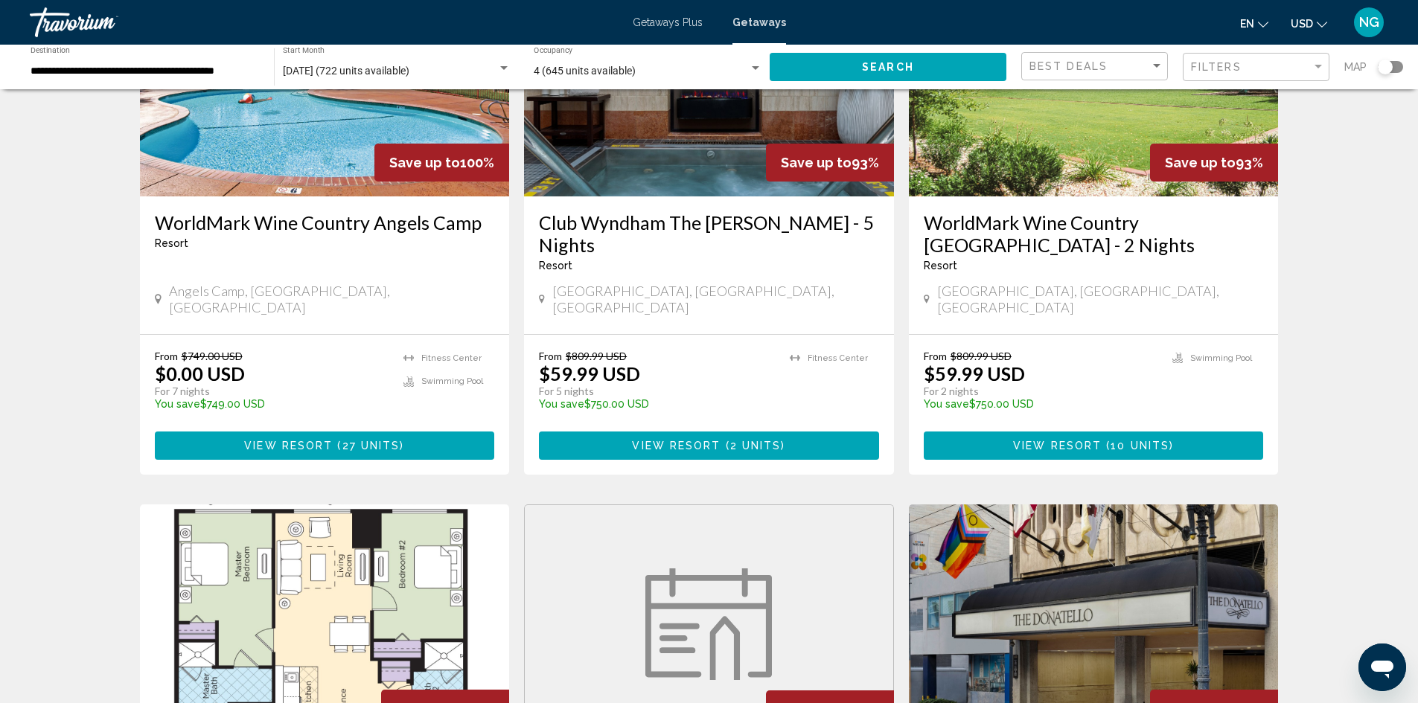
scroll to position [1042, 0]
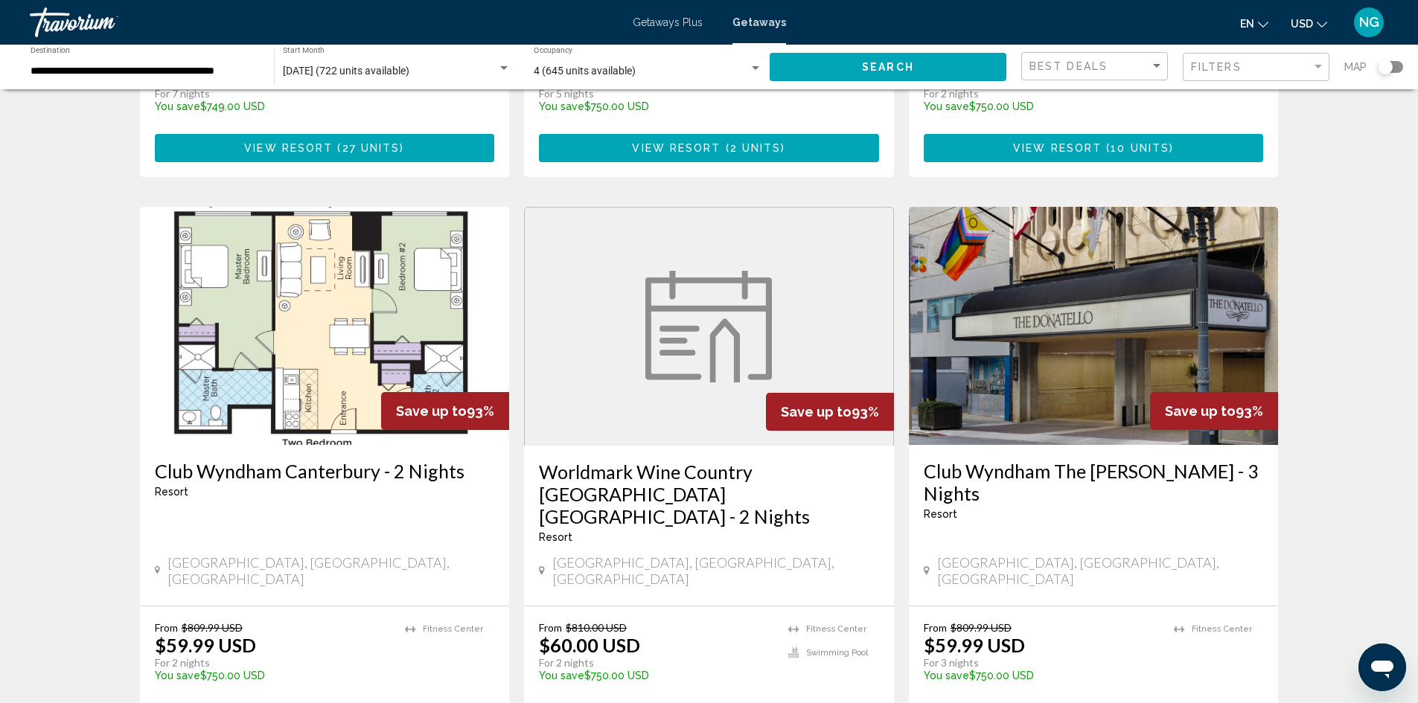
click at [301, 314] on img "Main content" at bounding box center [325, 326] width 370 height 238
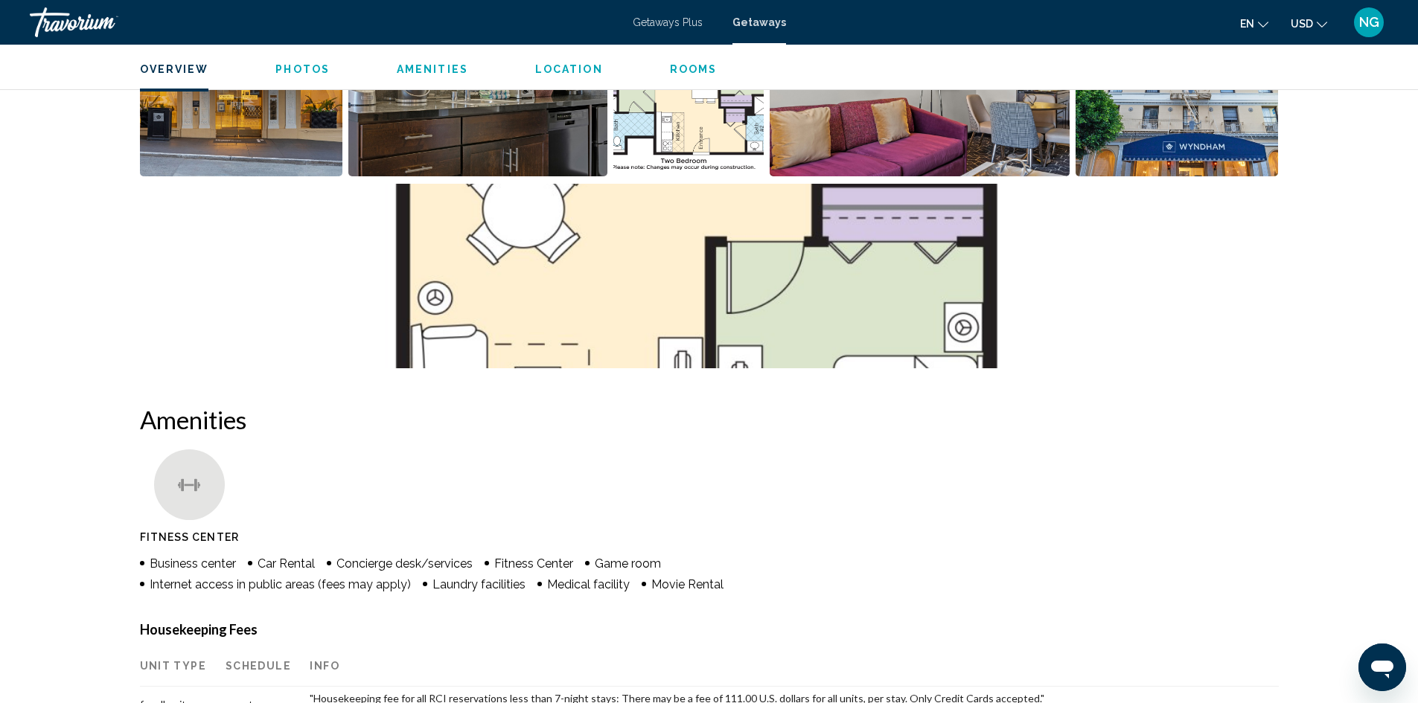
scroll to position [535, 0]
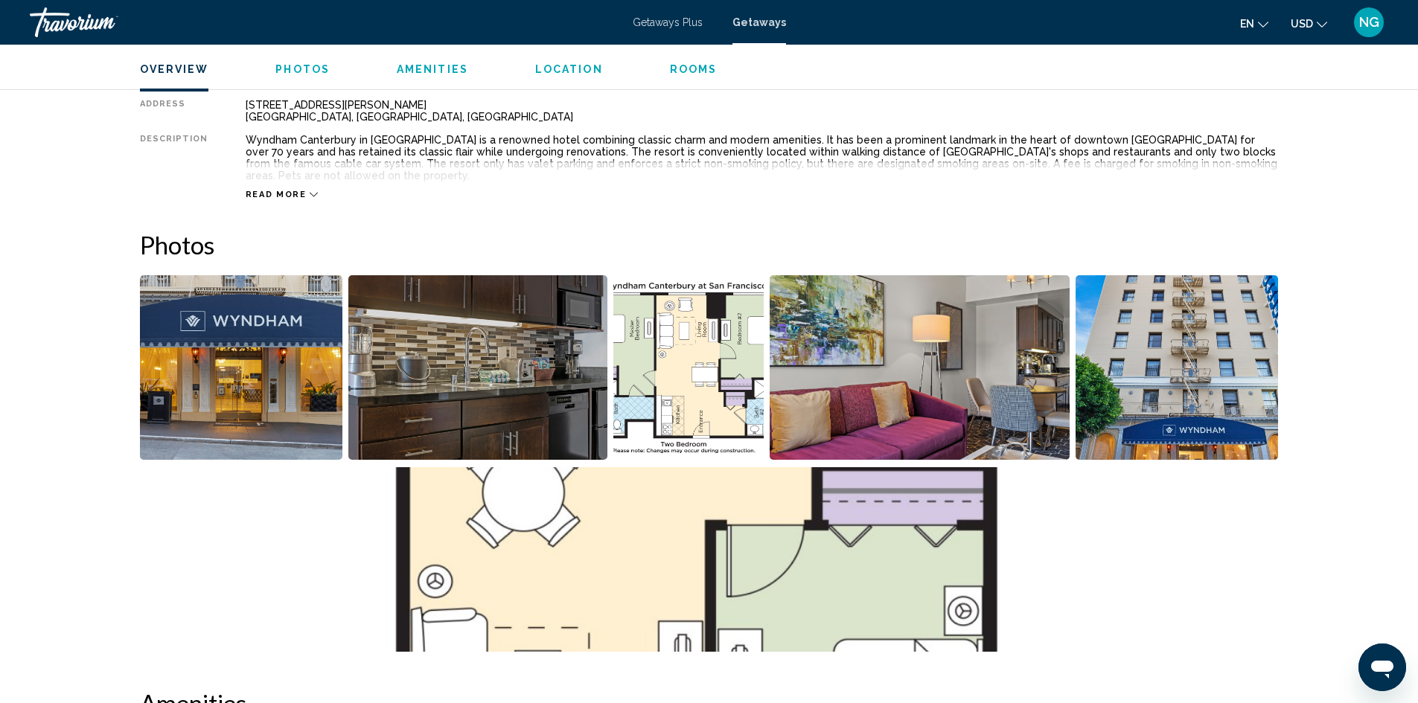
click at [216, 365] on img "Open full-screen image slider" at bounding box center [241, 367] width 203 height 185
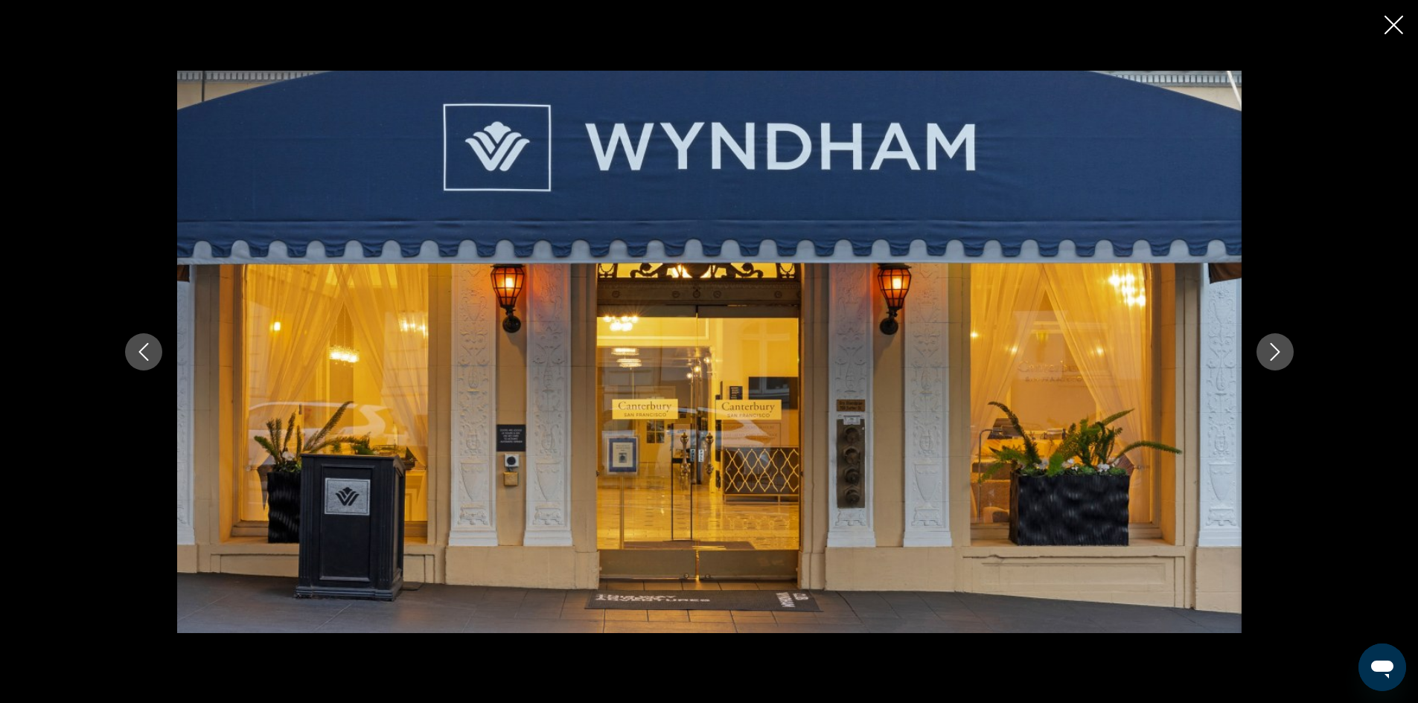
click at [1270, 345] on icon "Next image" at bounding box center [1275, 352] width 18 height 18
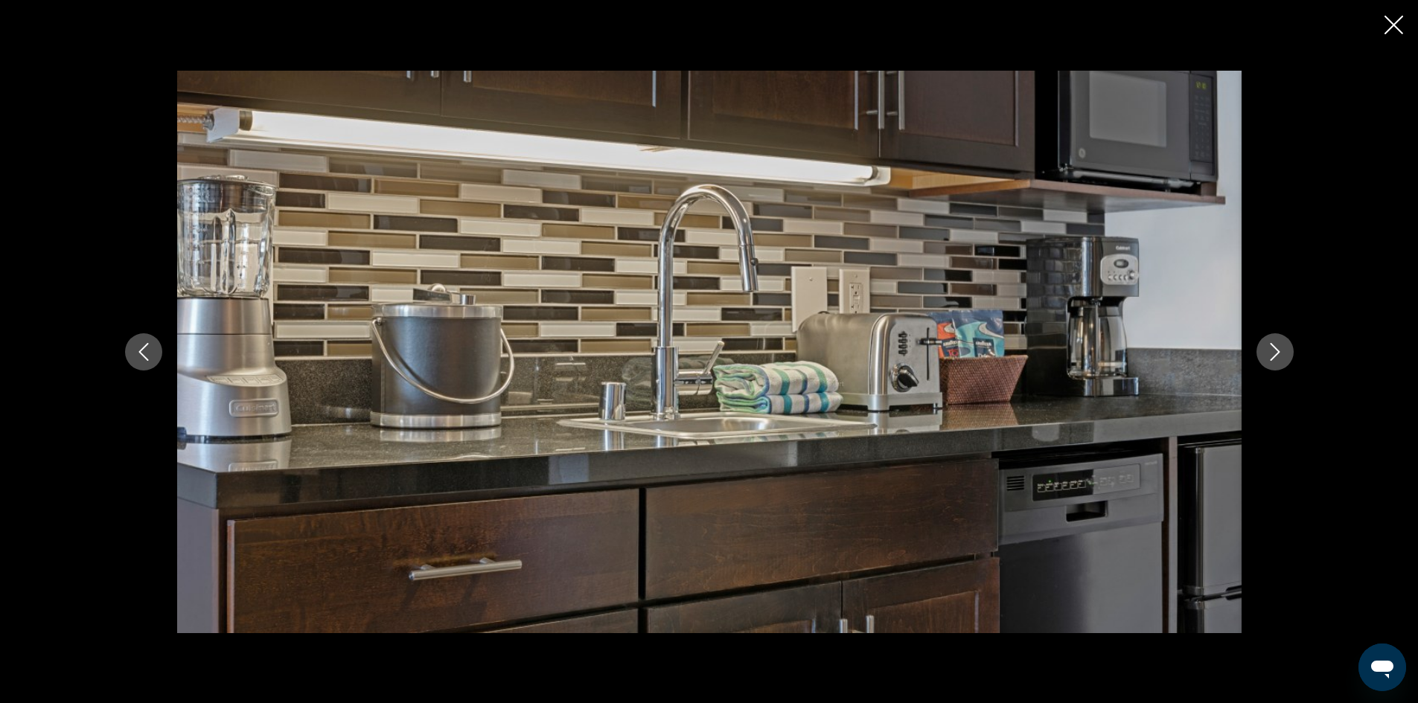
click at [1270, 354] on icon "Next image" at bounding box center [1275, 352] width 18 height 18
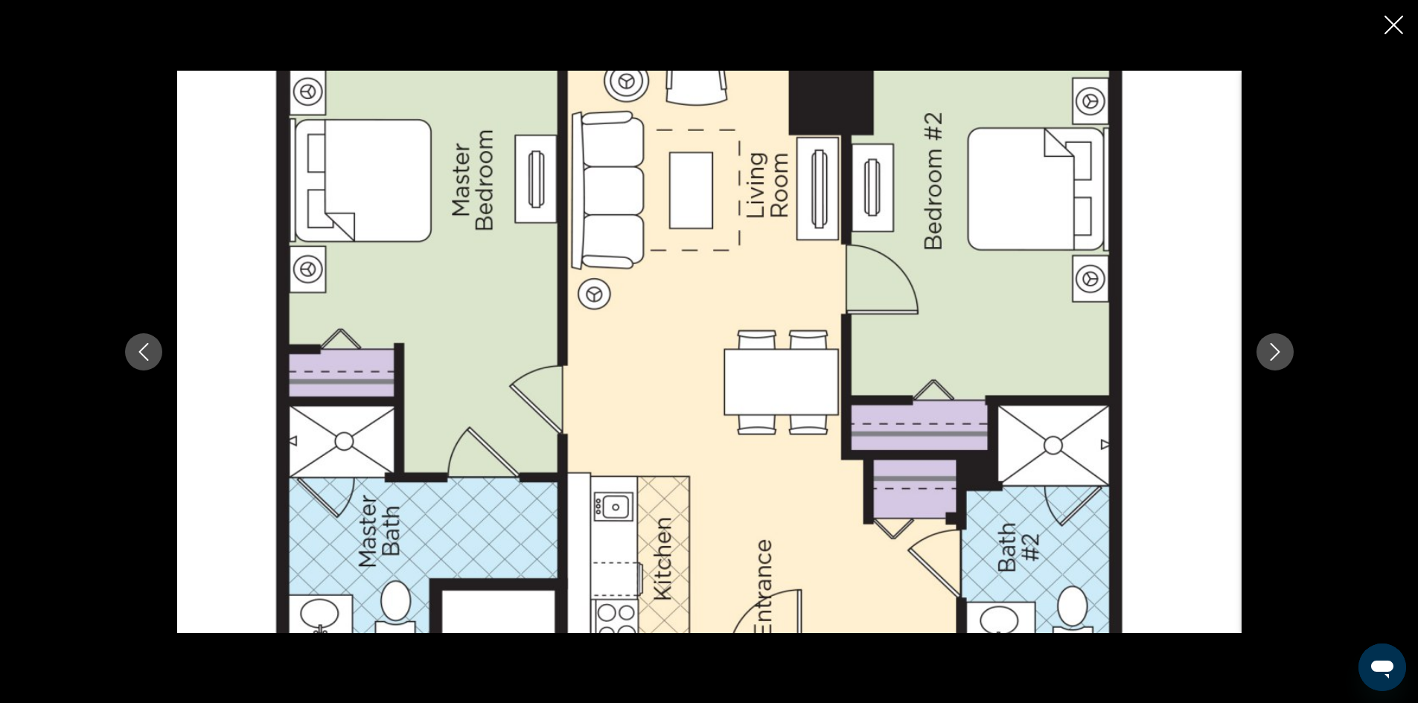
click at [1270, 354] on icon "Next image" at bounding box center [1275, 352] width 18 height 18
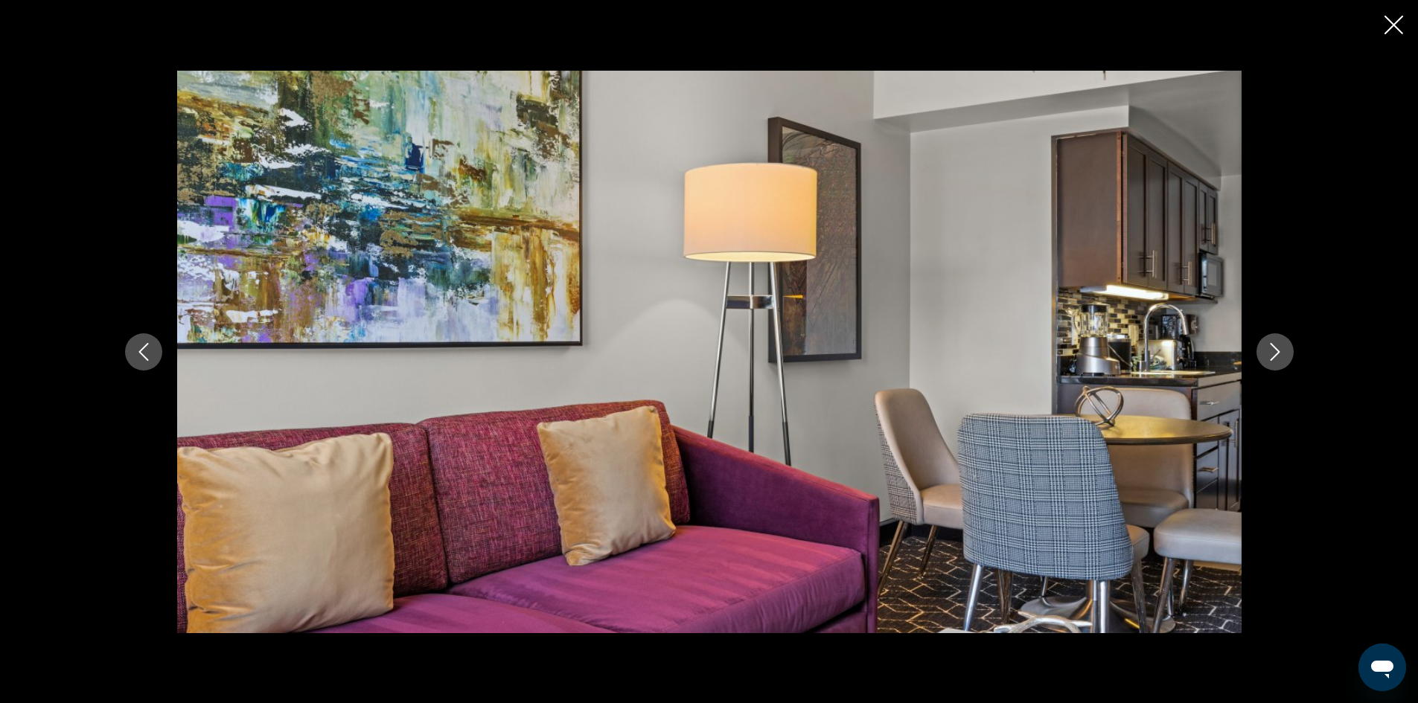
click at [1270, 354] on icon "Next image" at bounding box center [1275, 352] width 18 height 18
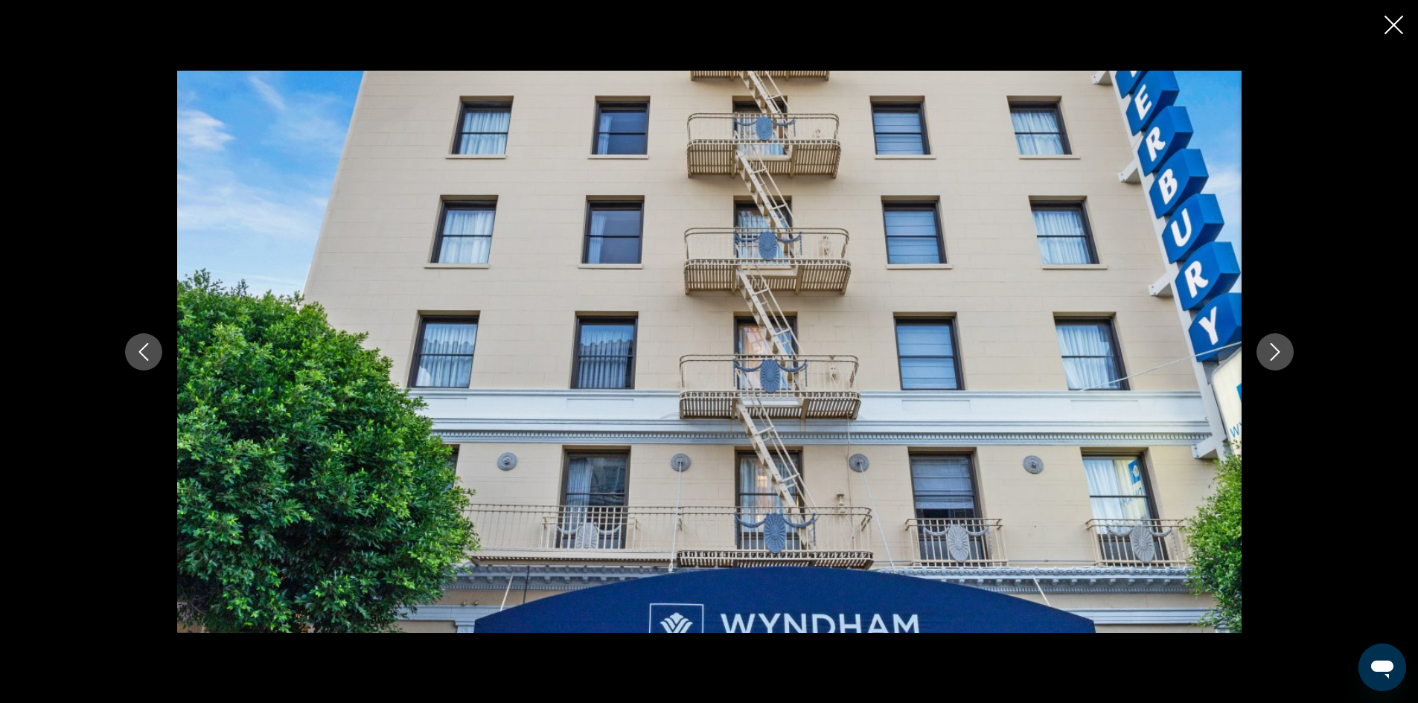
click at [1270, 354] on icon "Next image" at bounding box center [1275, 352] width 18 height 18
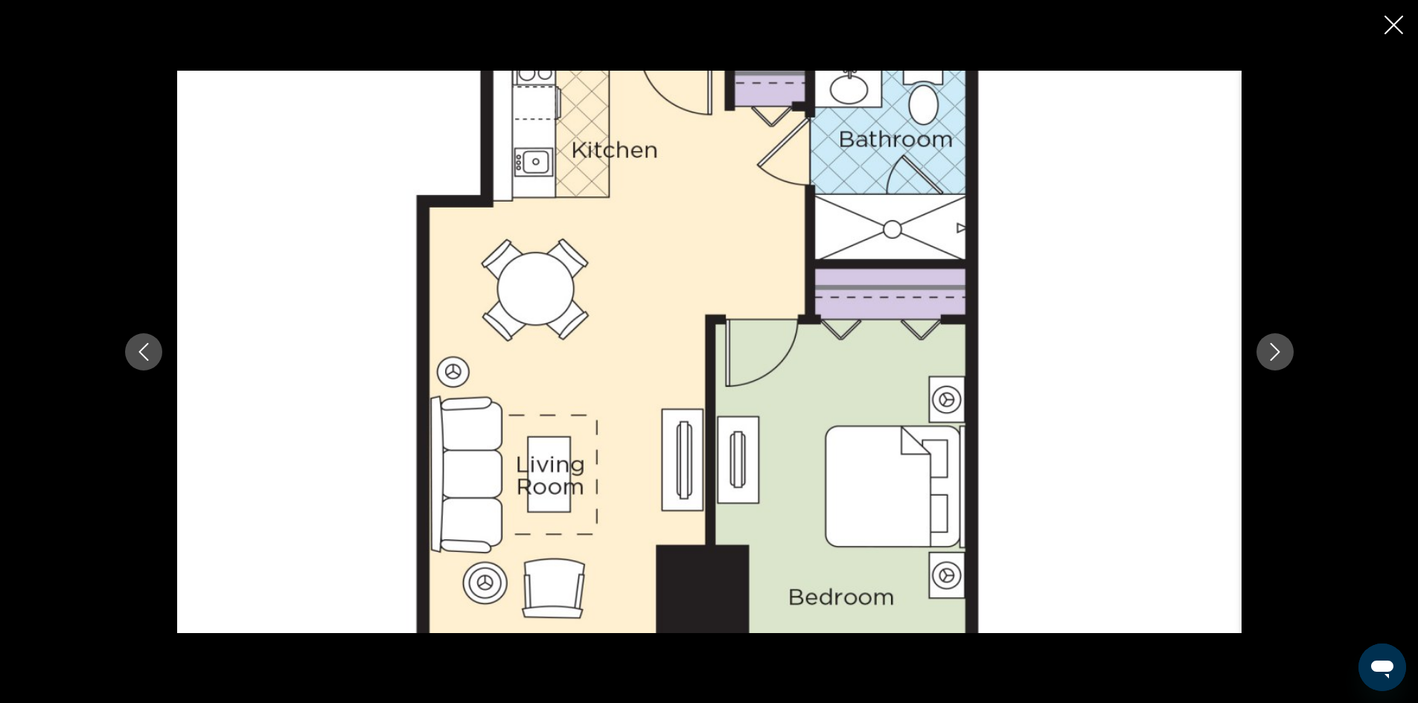
click at [1270, 354] on icon "Next image" at bounding box center [1275, 352] width 18 height 18
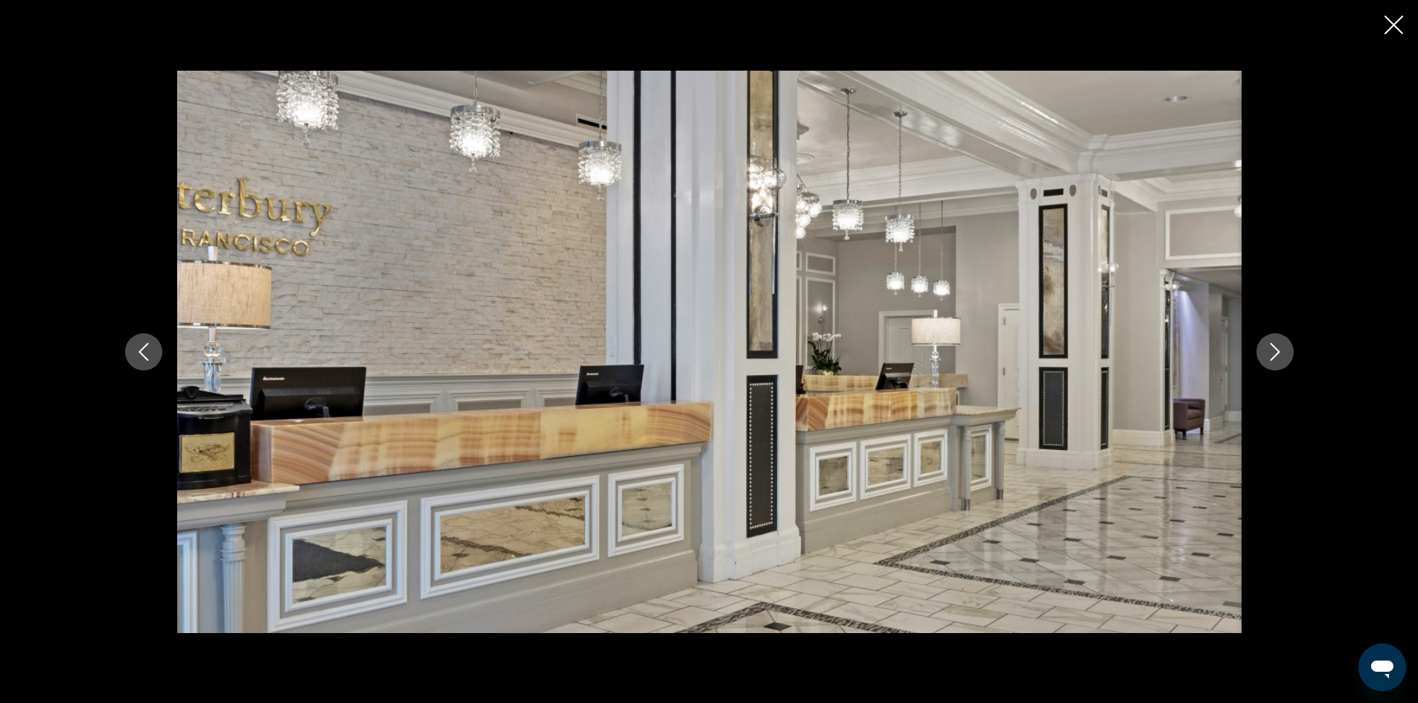
click at [125, 337] on div "Main content" at bounding box center [709, 352] width 1198 height 563
click at [122, 346] on div "Main content" at bounding box center [709, 352] width 1198 height 563
click at [125, 346] on button "Previous image" at bounding box center [143, 351] width 37 height 37
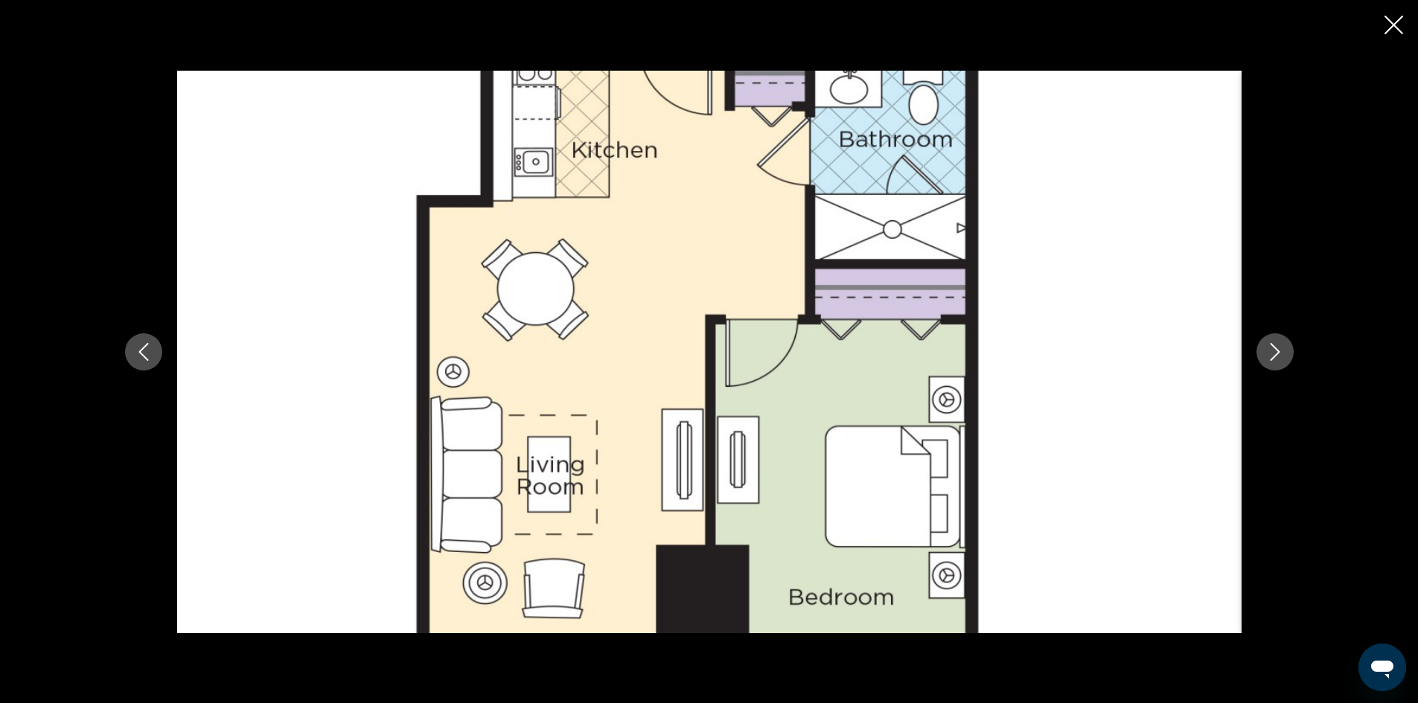
scroll to position [163, 0]
click at [1278, 355] on icon "Next image" at bounding box center [1275, 352] width 18 height 18
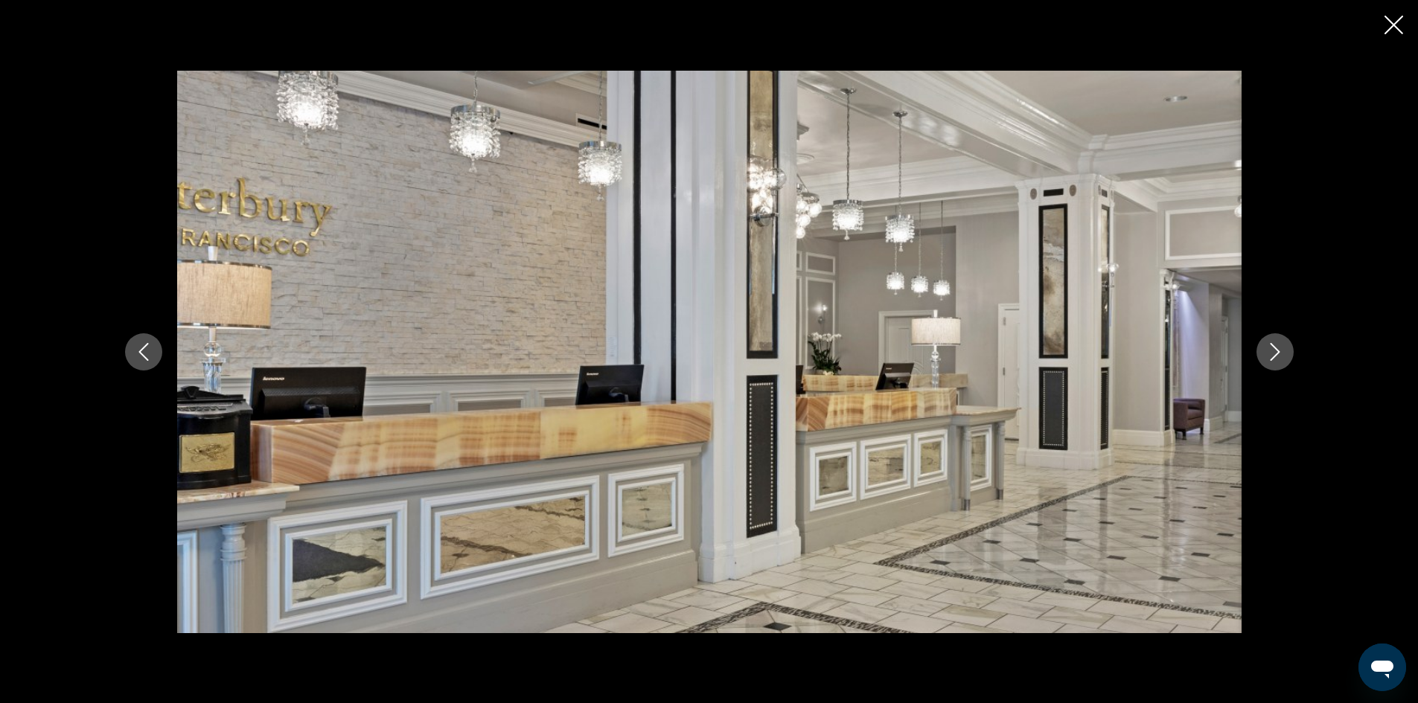
click at [1278, 355] on icon "Next image" at bounding box center [1275, 352] width 18 height 18
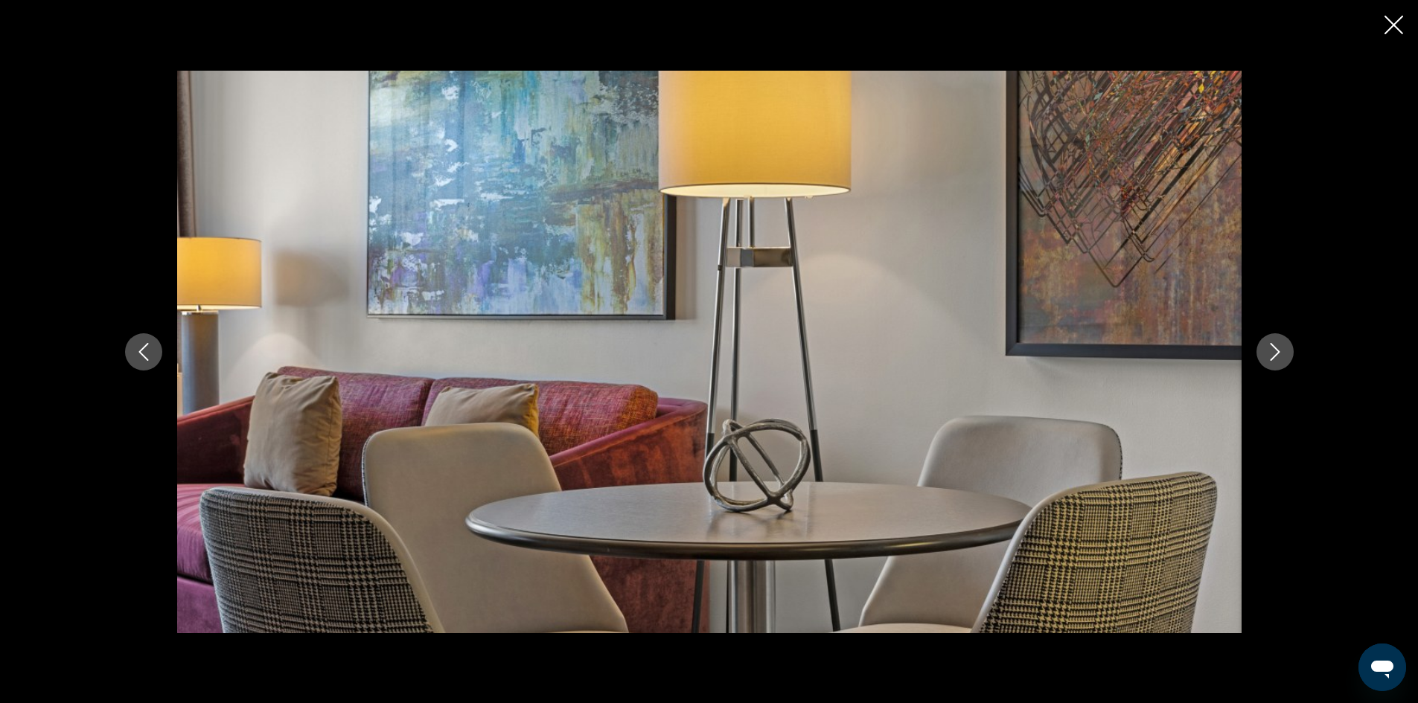
click at [1278, 355] on icon "Next image" at bounding box center [1275, 352] width 18 height 18
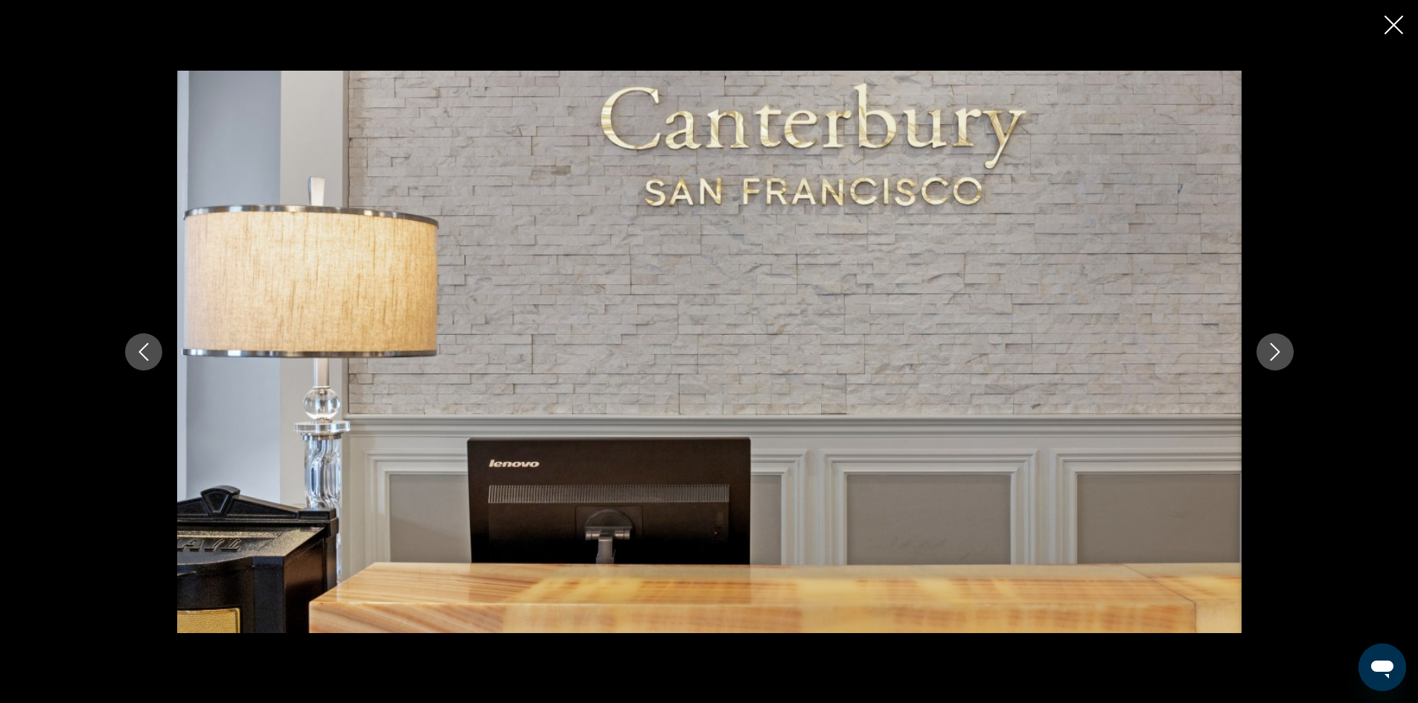
click at [1278, 355] on icon "Next image" at bounding box center [1275, 352] width 18 height 18
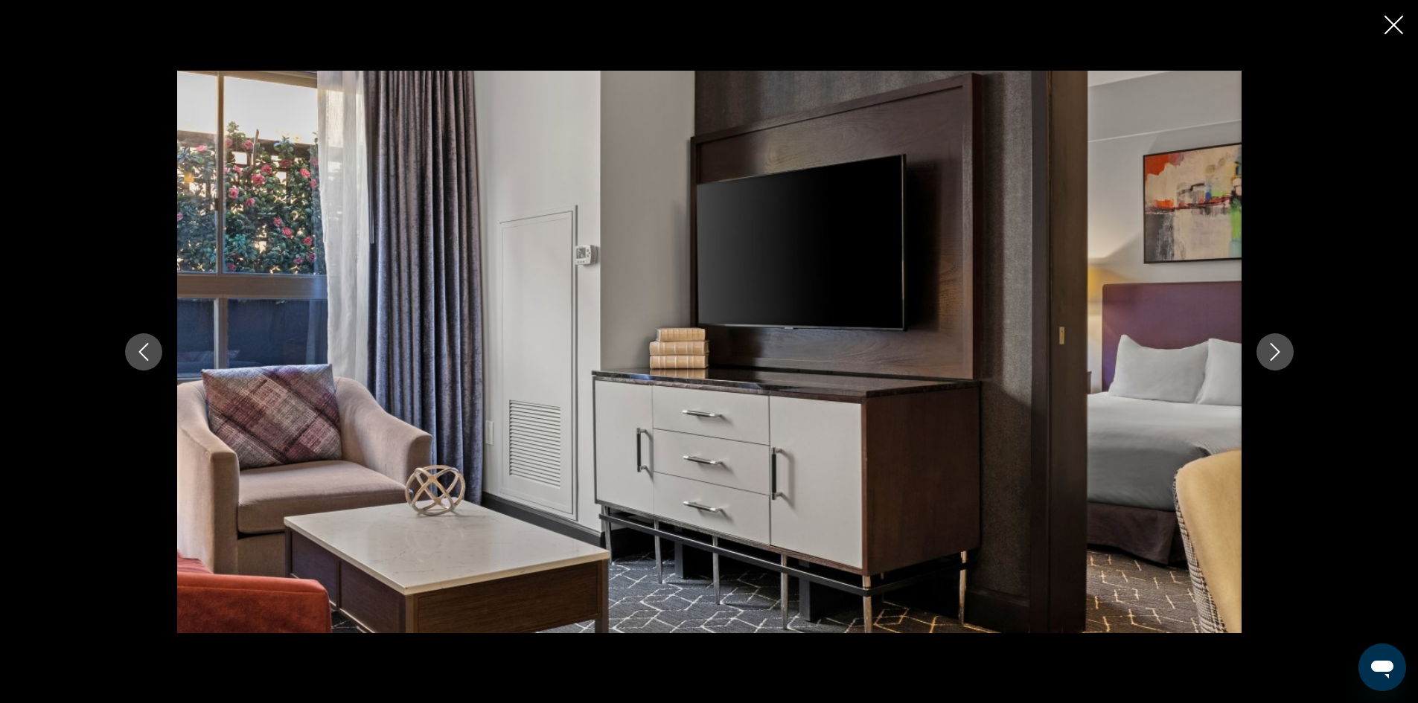
click at [1278, 355] on icon "Next image" at bounding box center [1275, 352] width 18 height 18
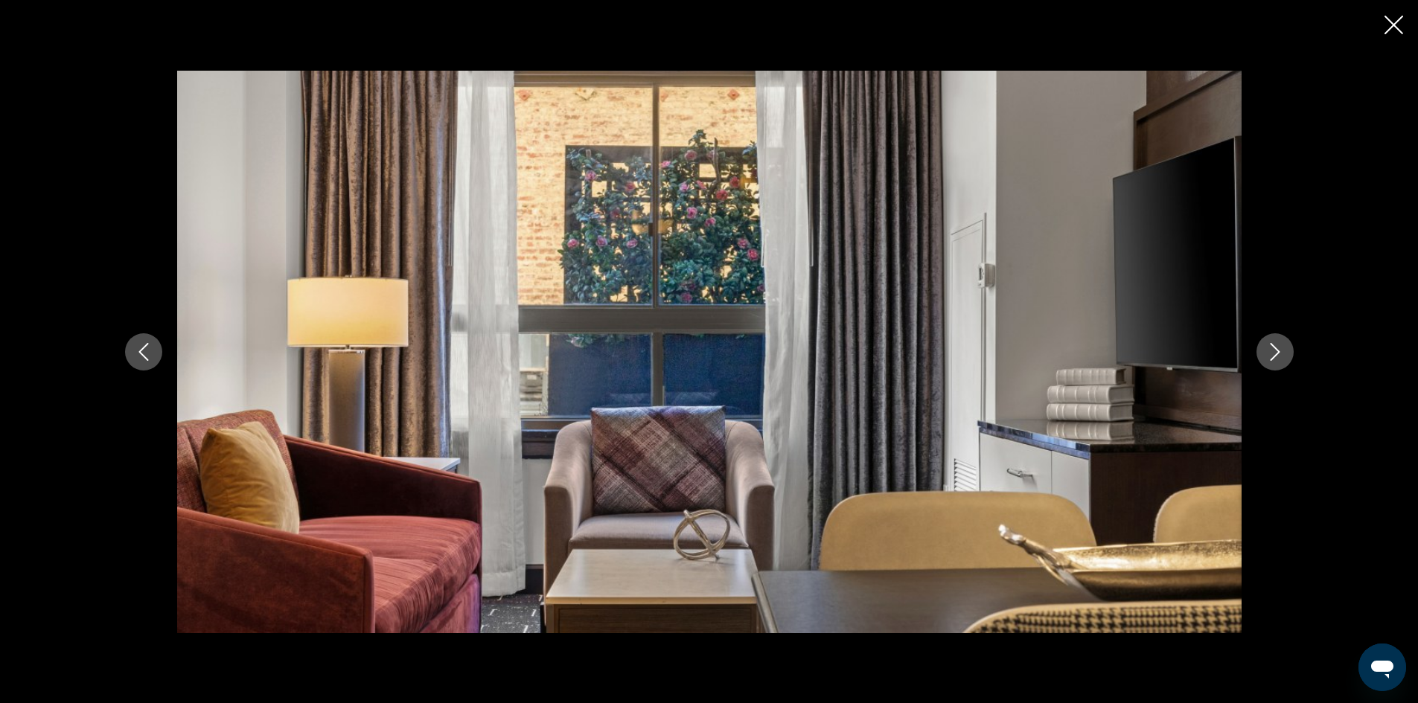
click at [1278, 355] on icon "Next image" at bounding box center [1275, 352] width 18 height 18
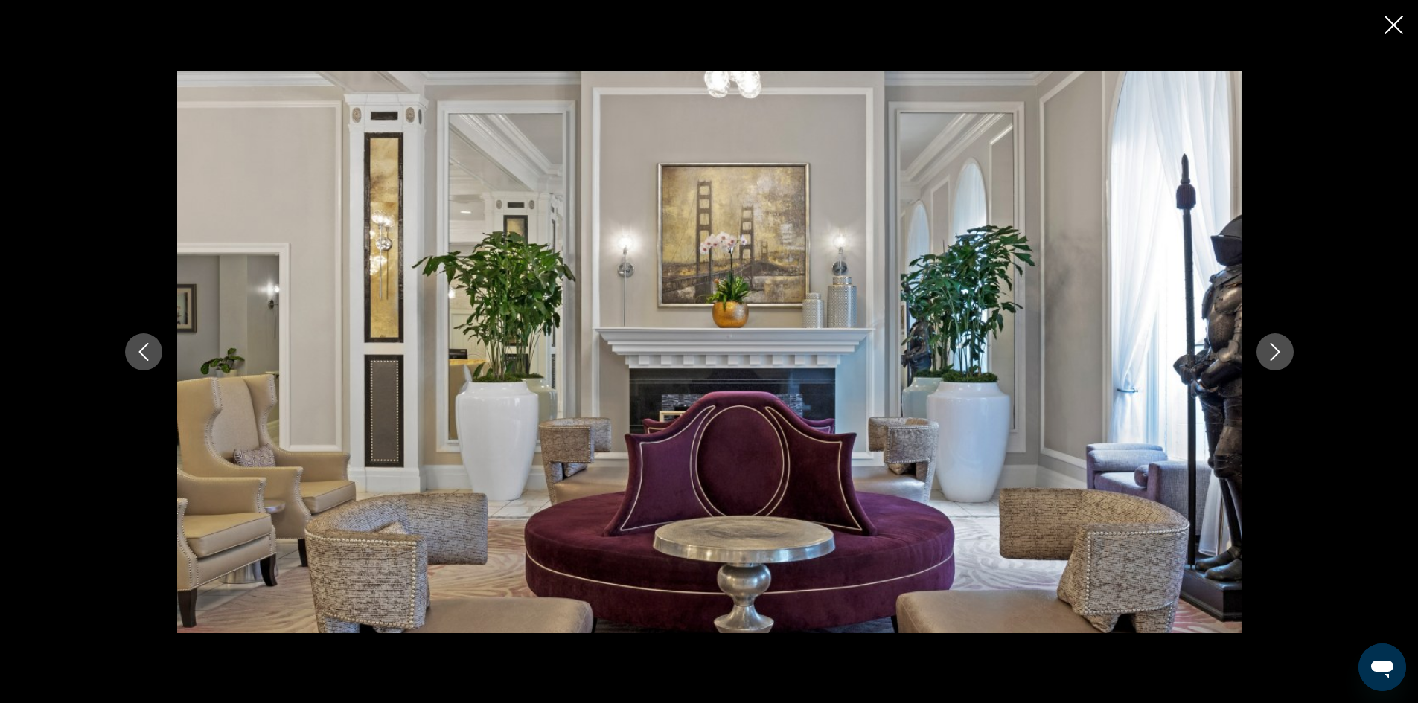
click at [1278, 355] on icon "Next image" at bounding box center [1275, 352] width 18 height 18
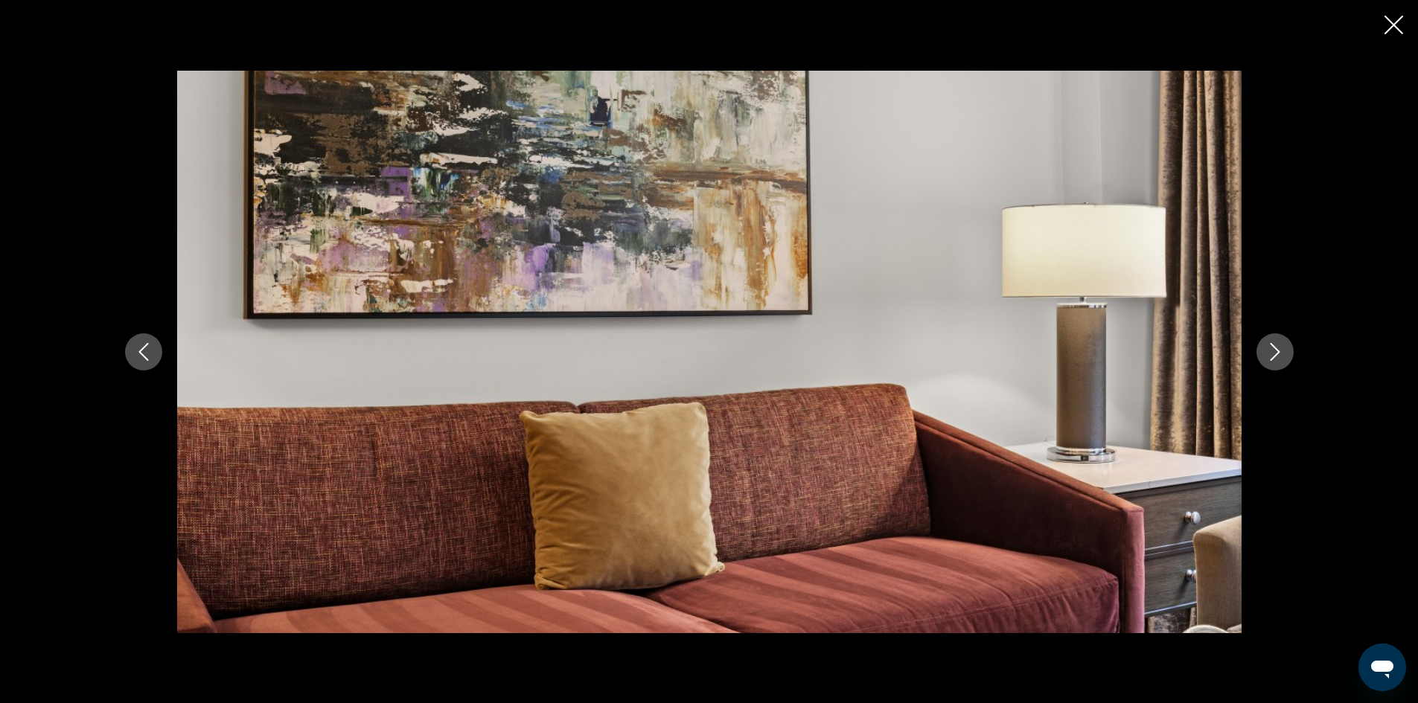
click at [1278, 355] on icon "Next image" at bounding box center [1275, 352] width 18 height 18
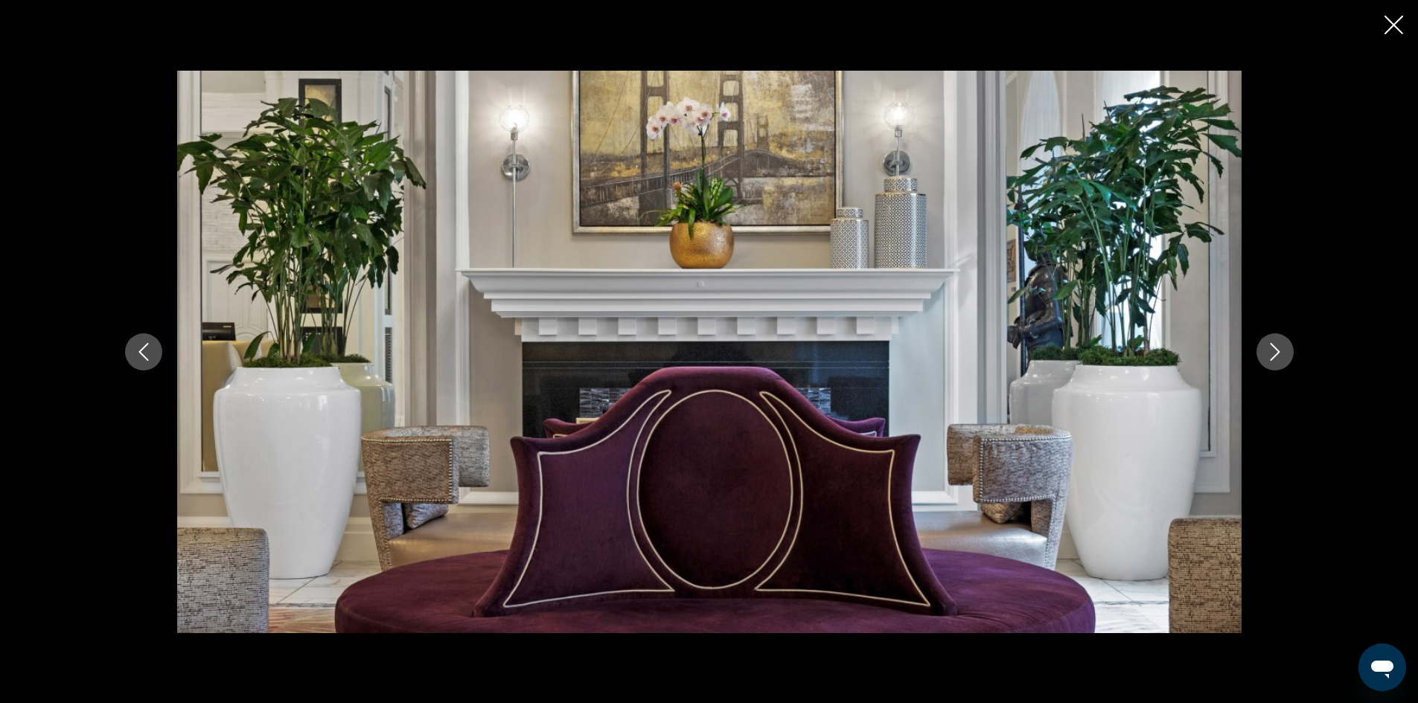
click at [1278, 355] on icon "Next image" at bounding box center [1275, 352] width 18 height 18
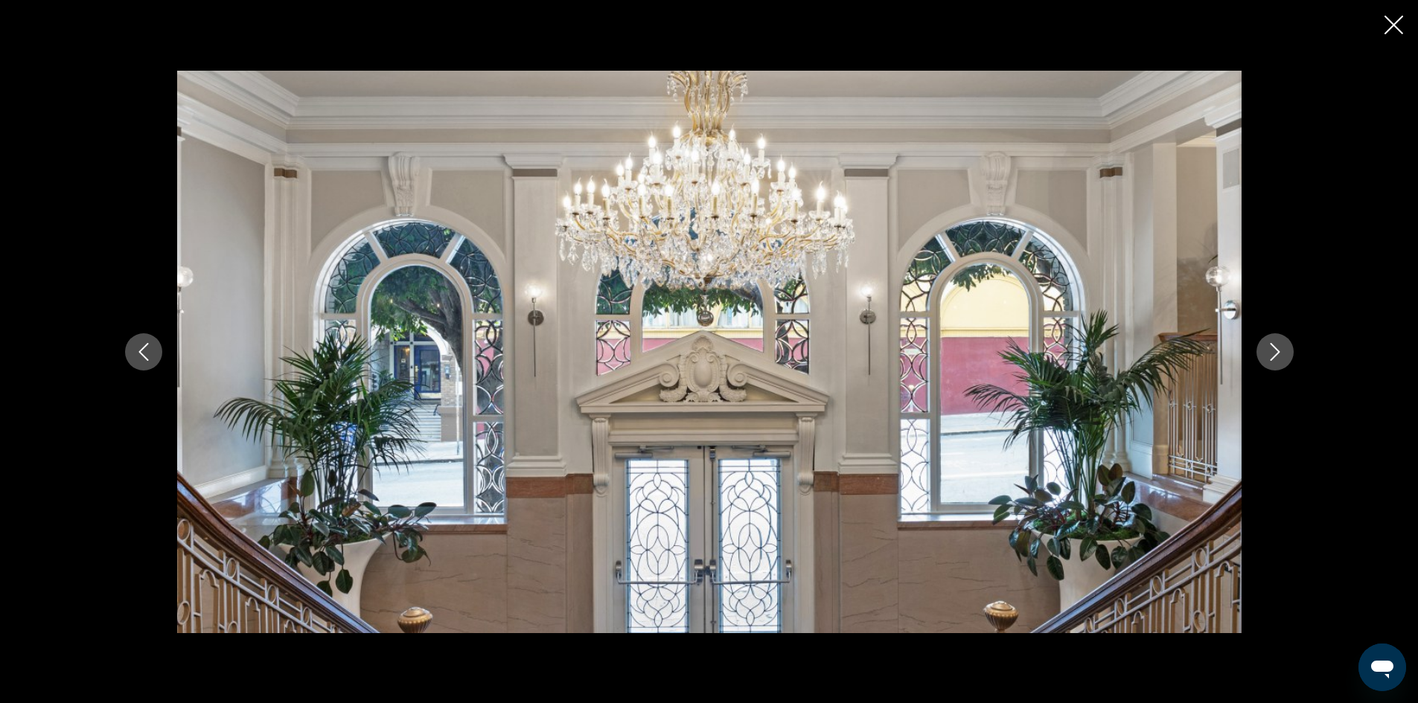
click at [1278, 355] on icon "Next image" at bounding box center [1275, 352] width 18 height 18
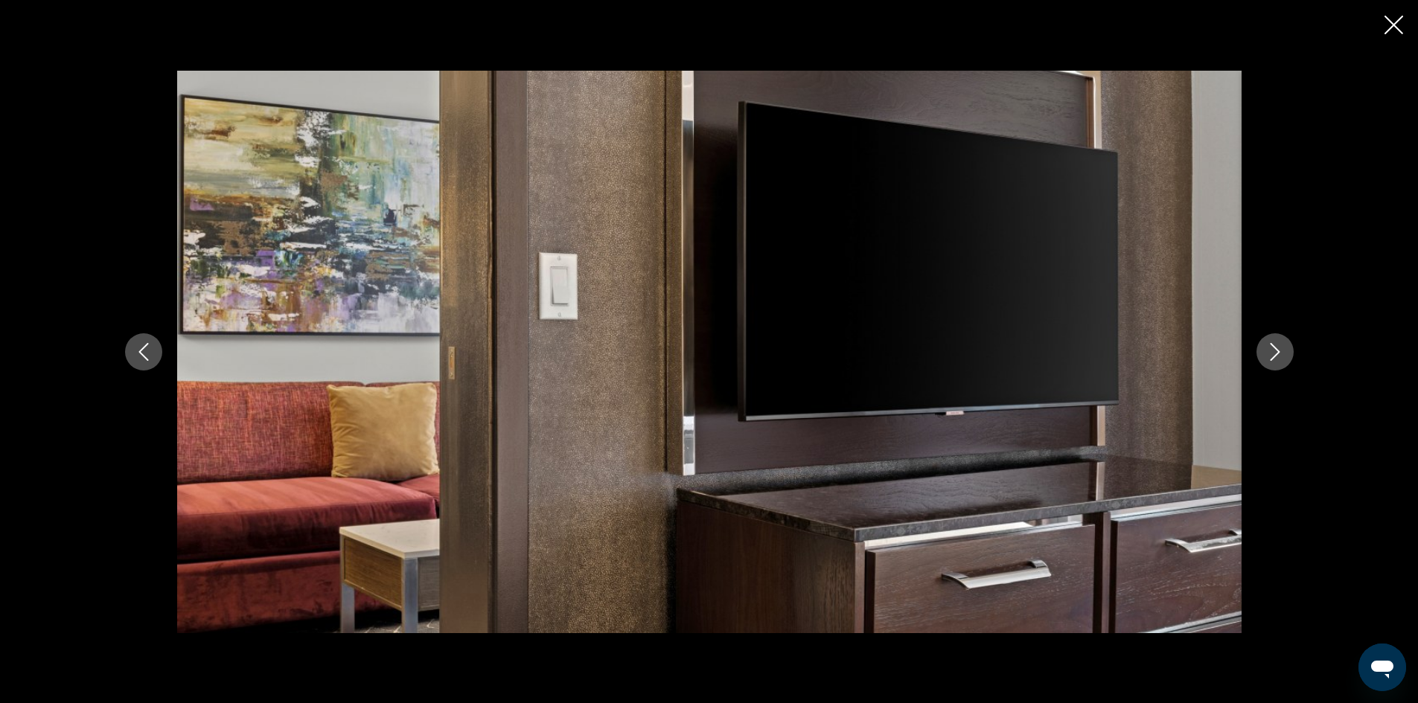
click at [1278, 355] on icon "Next image" at bounding box center [1275, 352] width 18 height 18
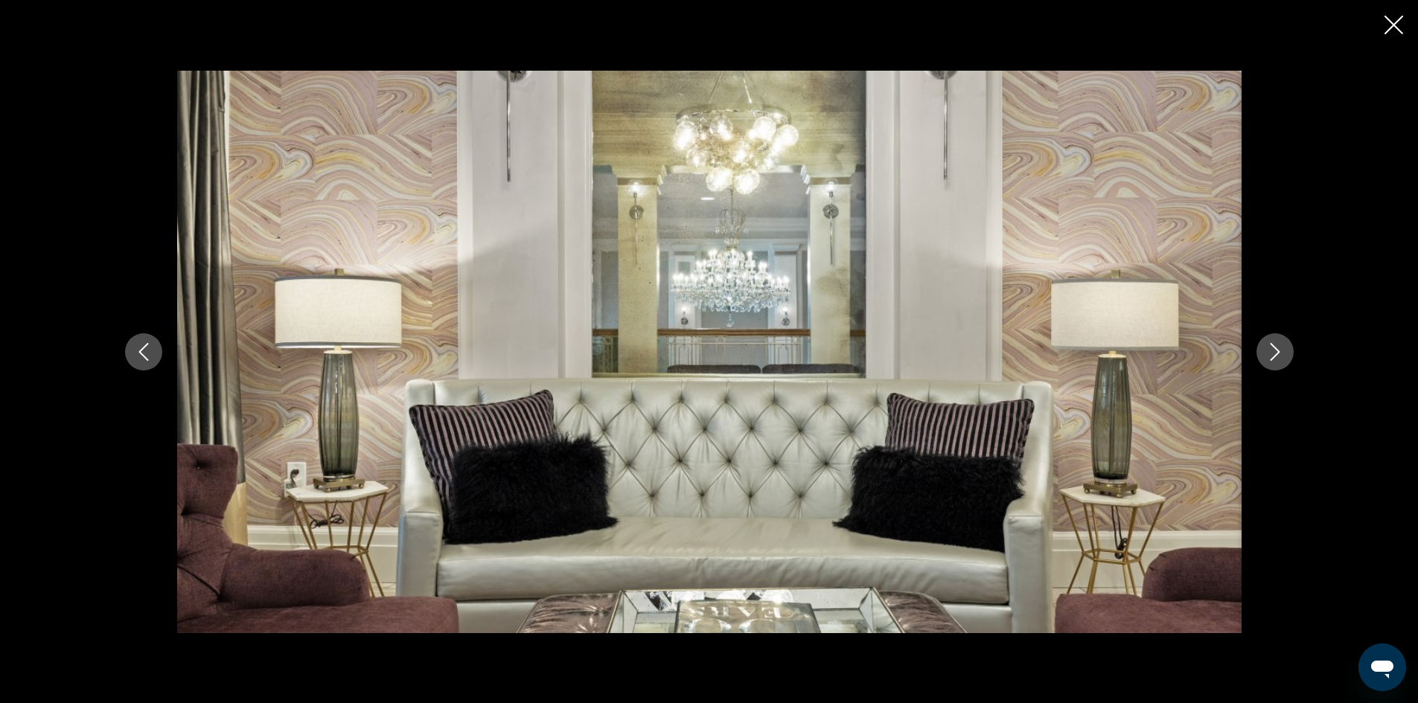
click at [1278, 355] on icon "Next image" at bounding box center [1275, 352] width 18 height 18
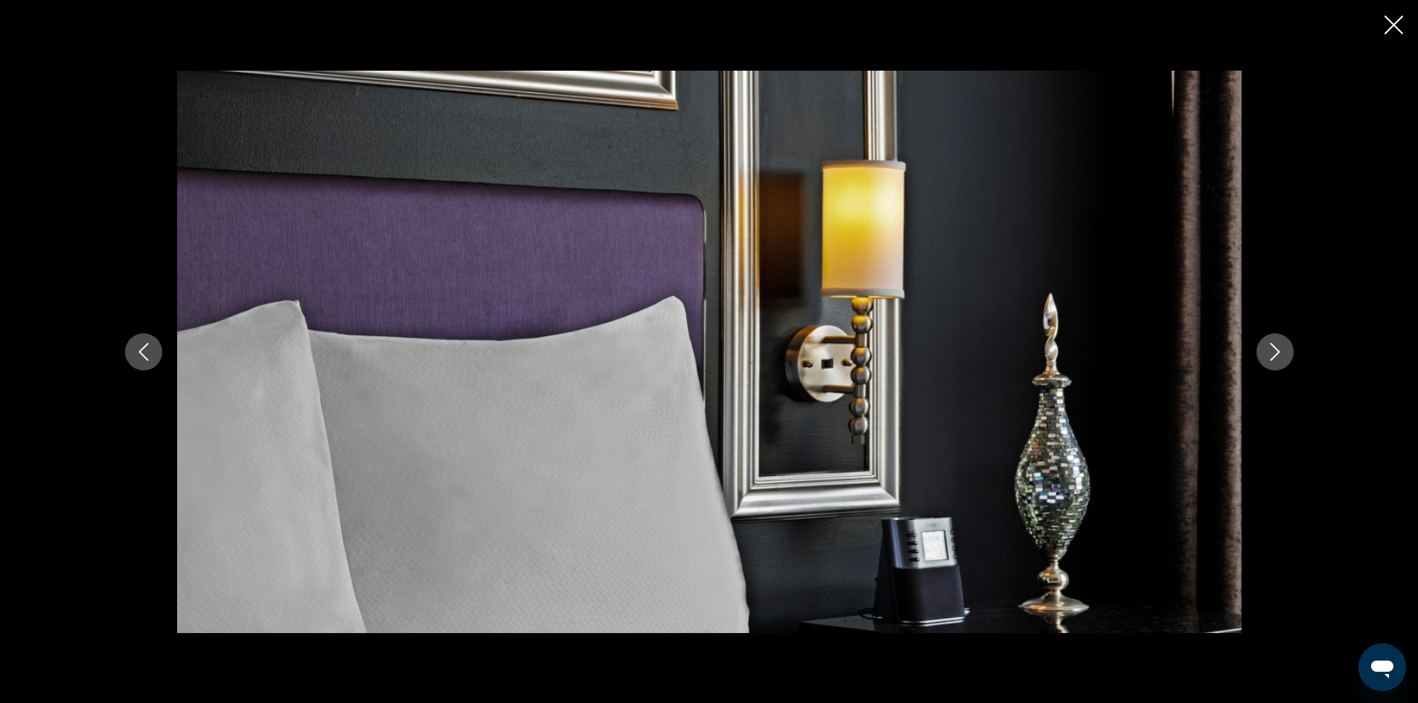
click at [1278, 355] on icon "Next image" at bounding box center [1275, 352] width 18 height 18
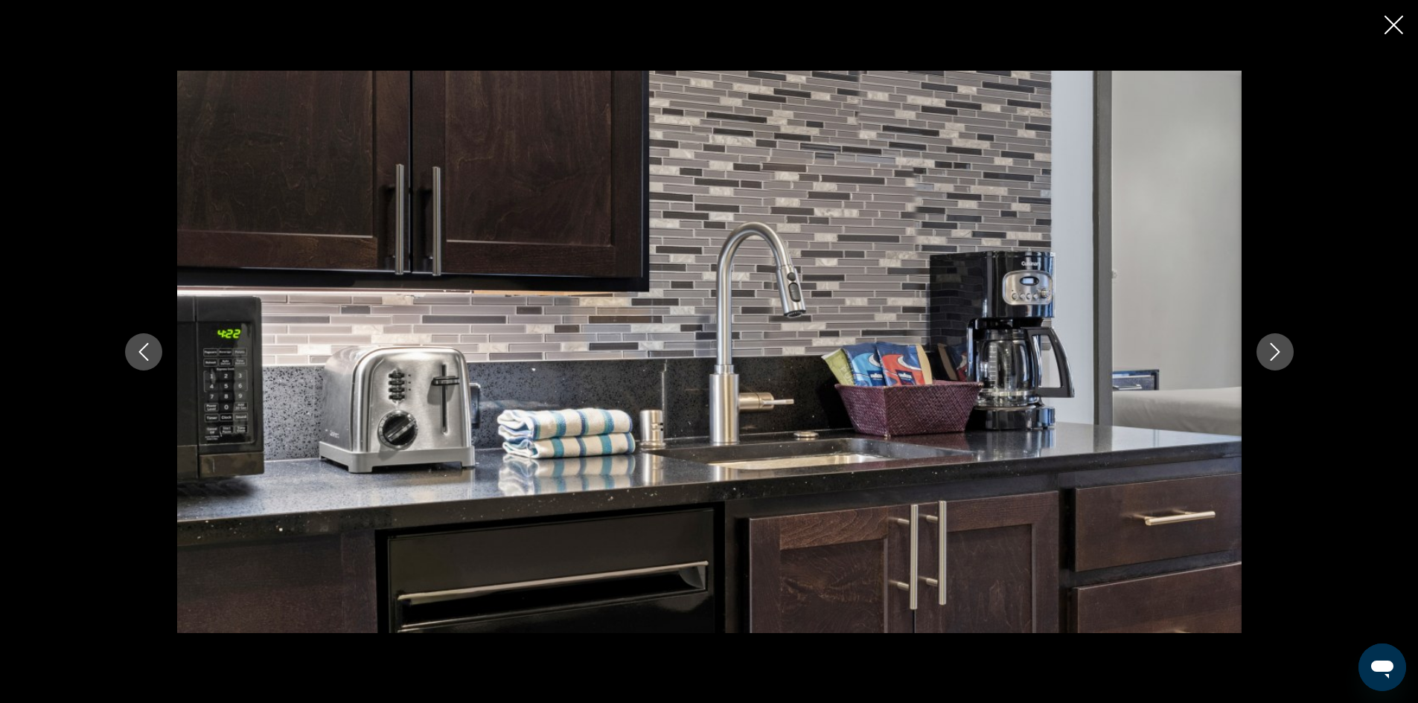
click at [1278, 355] on icon "Next image" at bounding box center [1275, 352] width 18 height 18
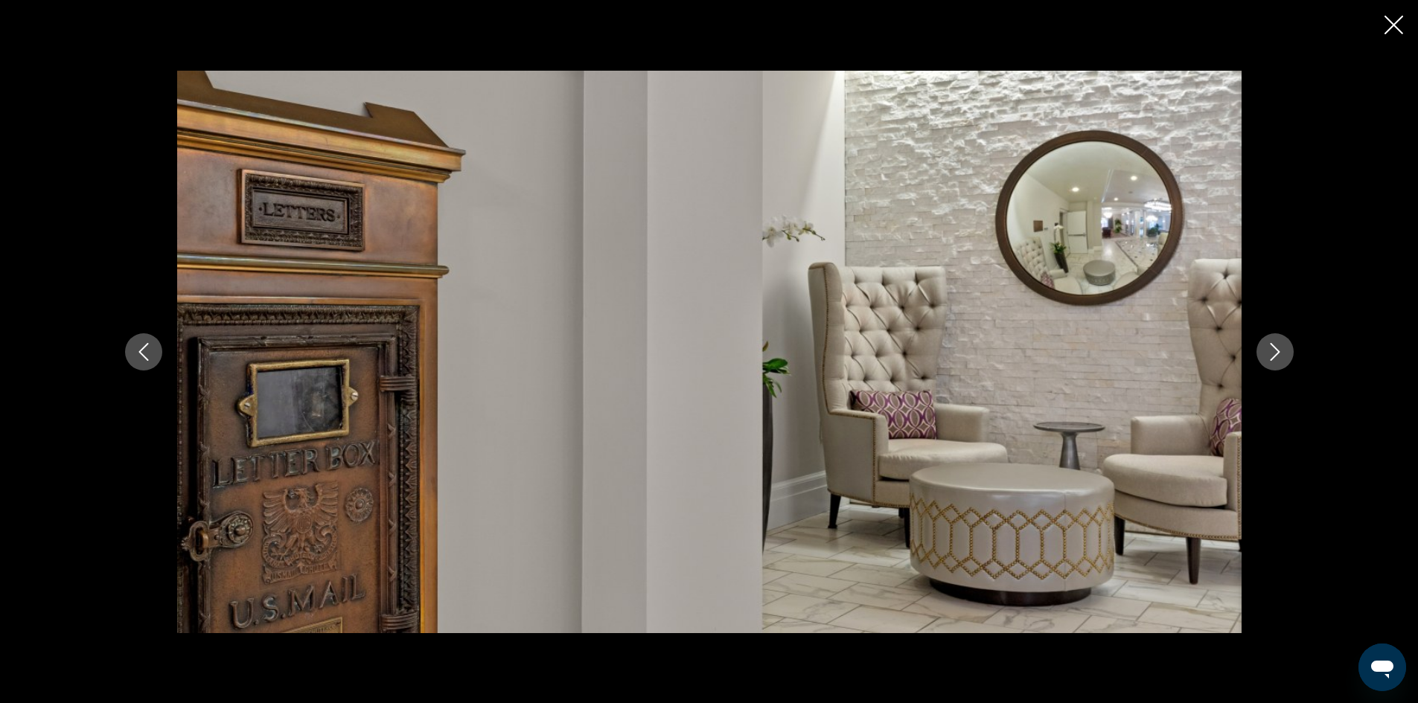
click at [1278, 355] on icon "Next image" at bounding box center [1275, 352] width 18 height 18
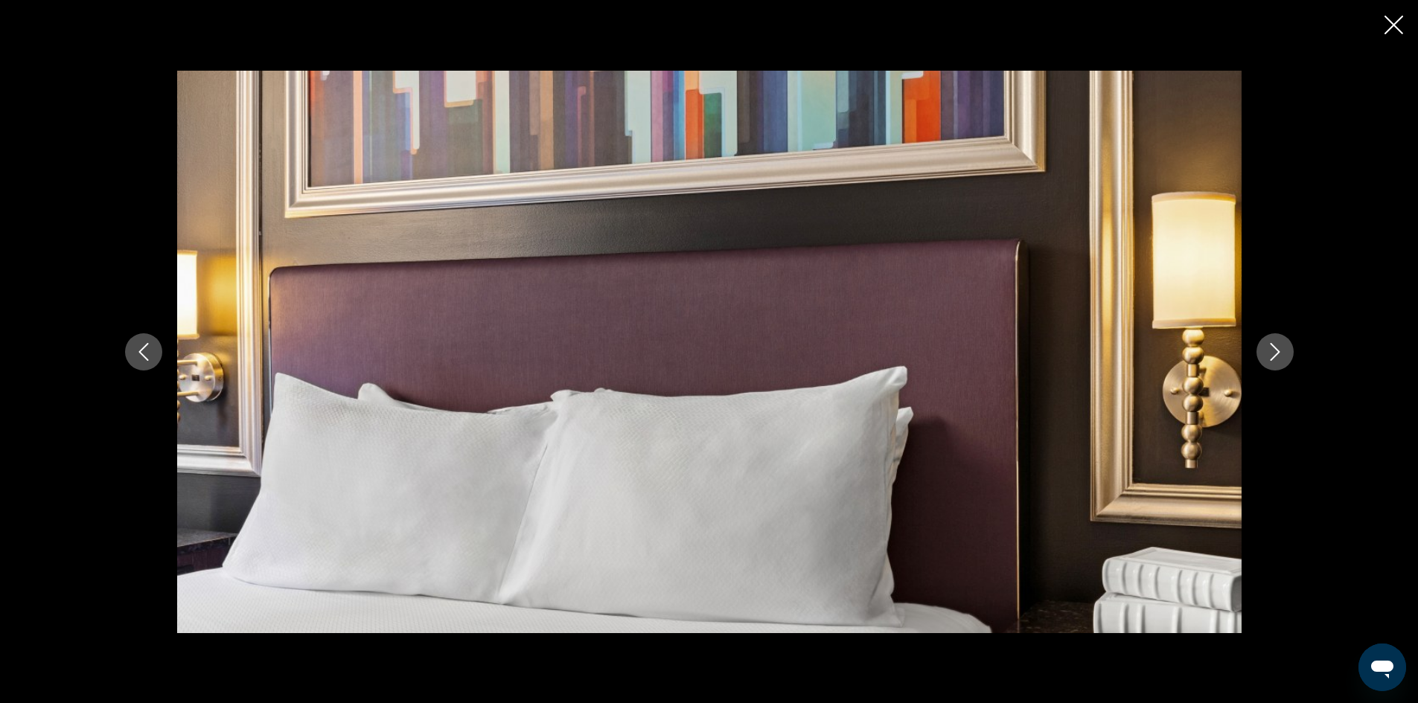
click at [1278, 355] on icon "Next image" at bounding box center [1275, 352] width 18 height 18
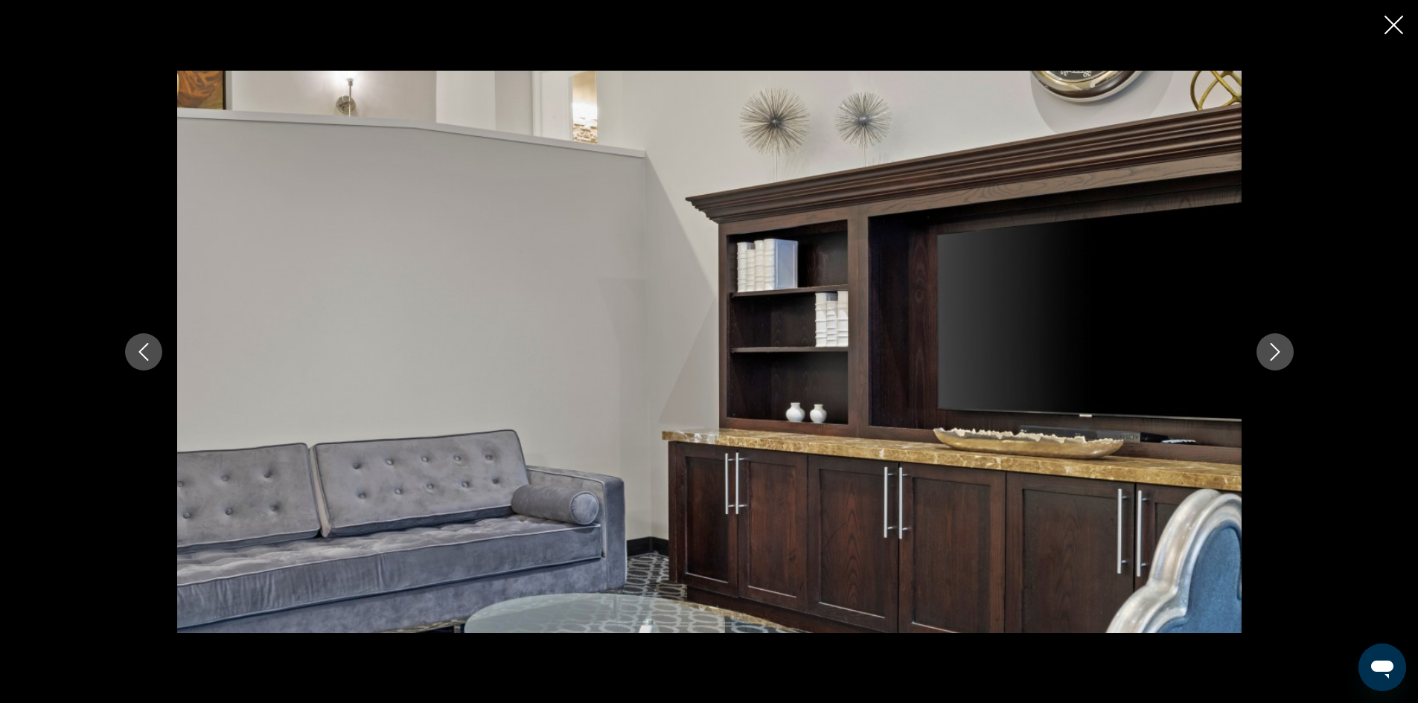
click at [1278, 355] on icon "Next image" at bounding box center [1275, 352] width 18 height 18
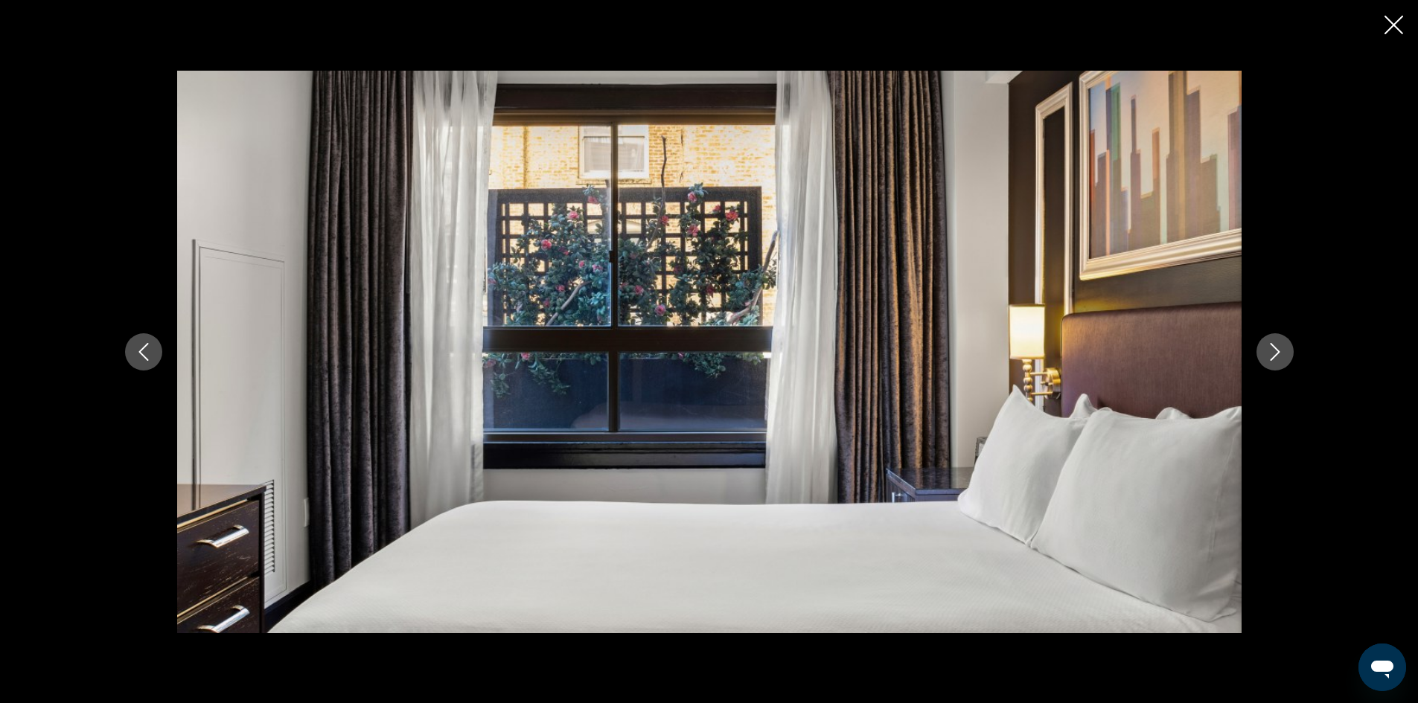
click at [1278, 355] on icon "Next image" at bounding box center [1275, 352] width 18 height 18
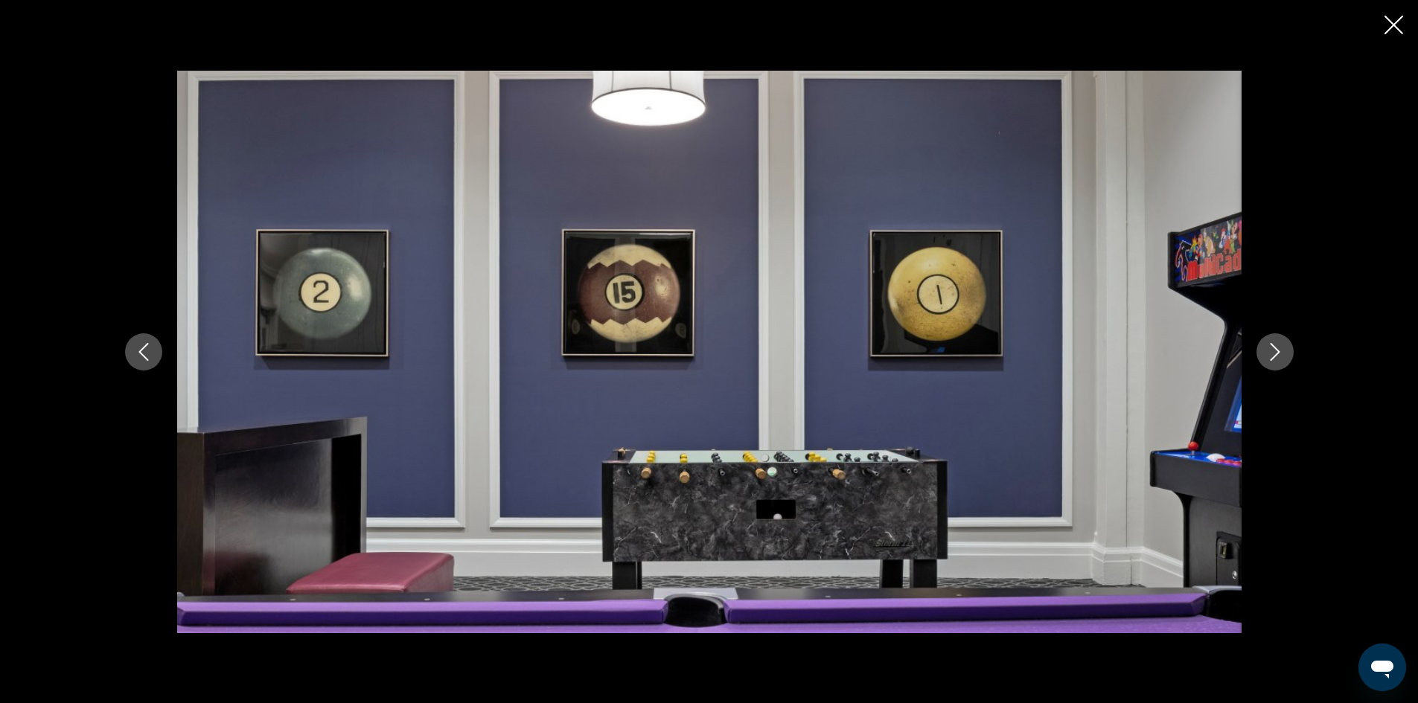
click at [1278, 355] on icon "Next image" at bounding box center [1275, 352] width 18 height 18
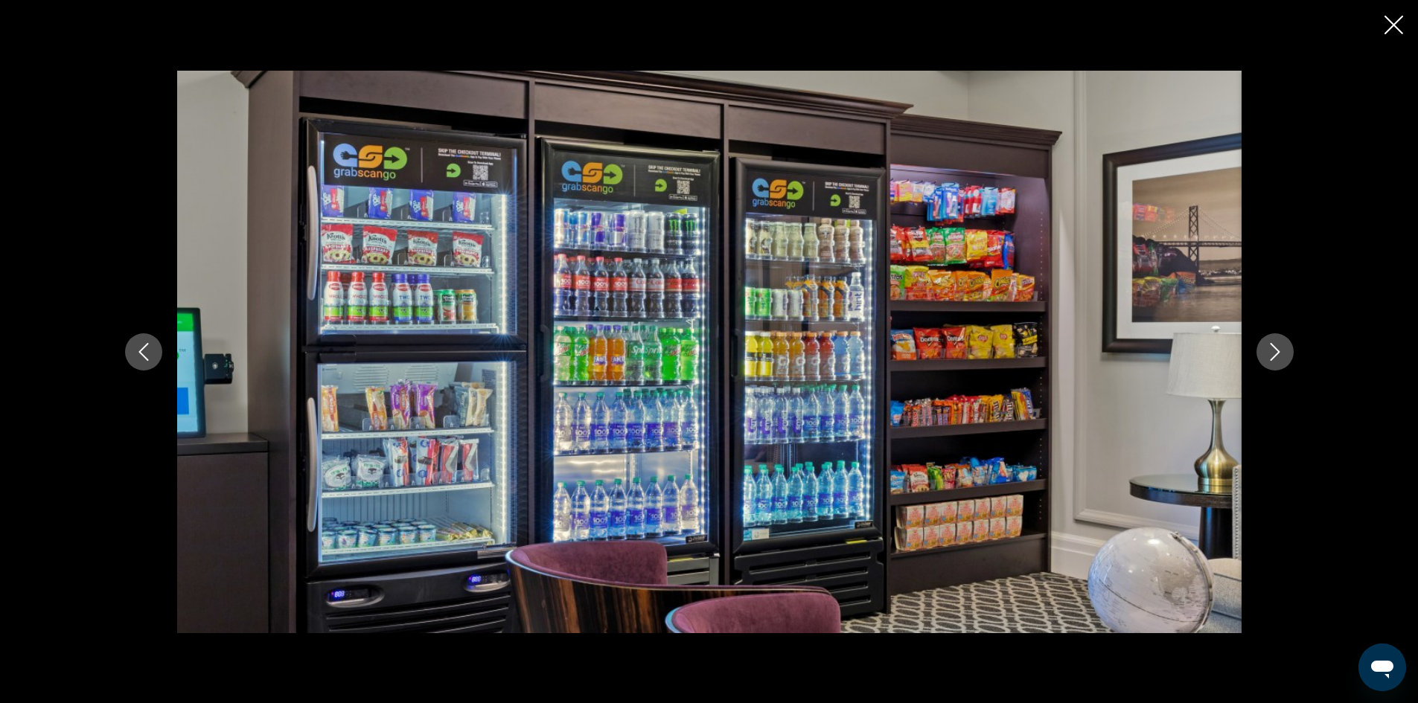
click at [1278, 355] on icon "Next image" at bounding box center [1275, 352] width 18 height 18
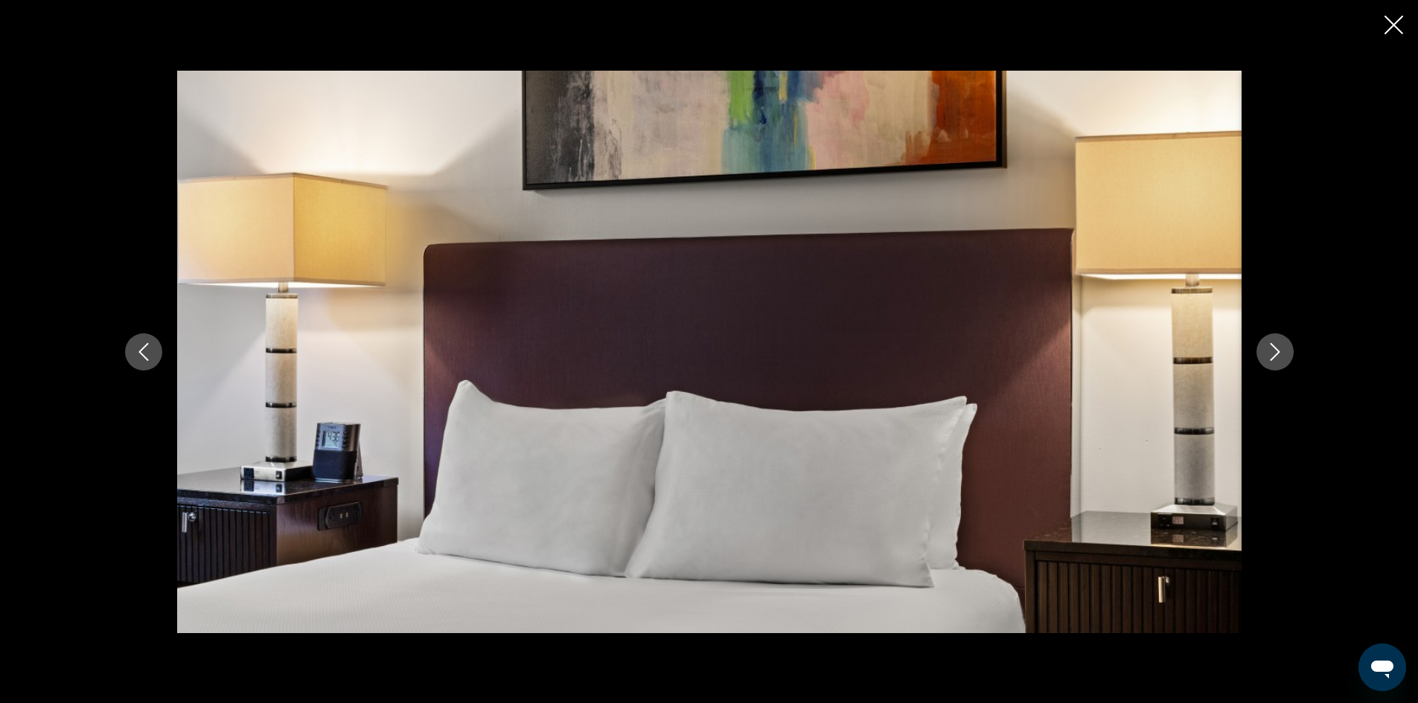
click at [1278, 355] on icon "Next image" at bounding box center [1275, 352] width 18 height 18
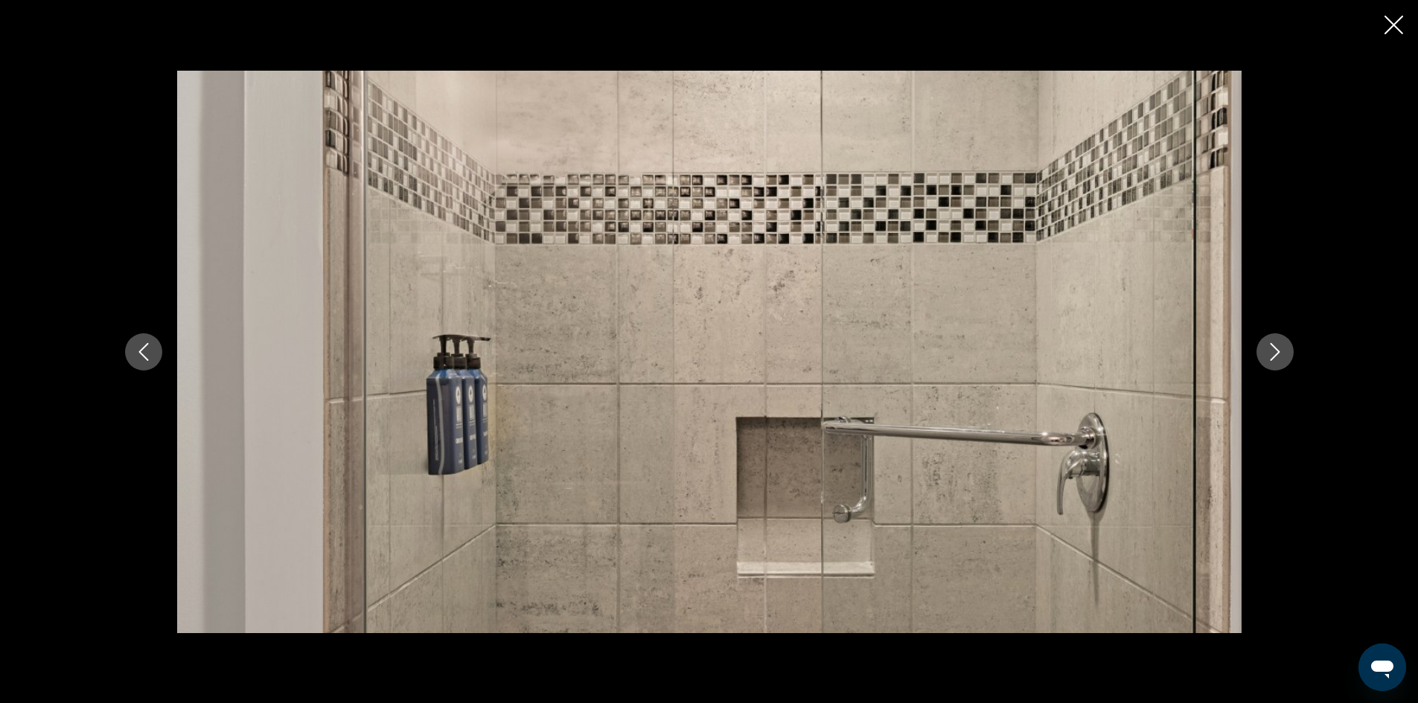
click at [1278, 355] on icon "Next image" at bounding box center [1275, 352] width 18 height 18
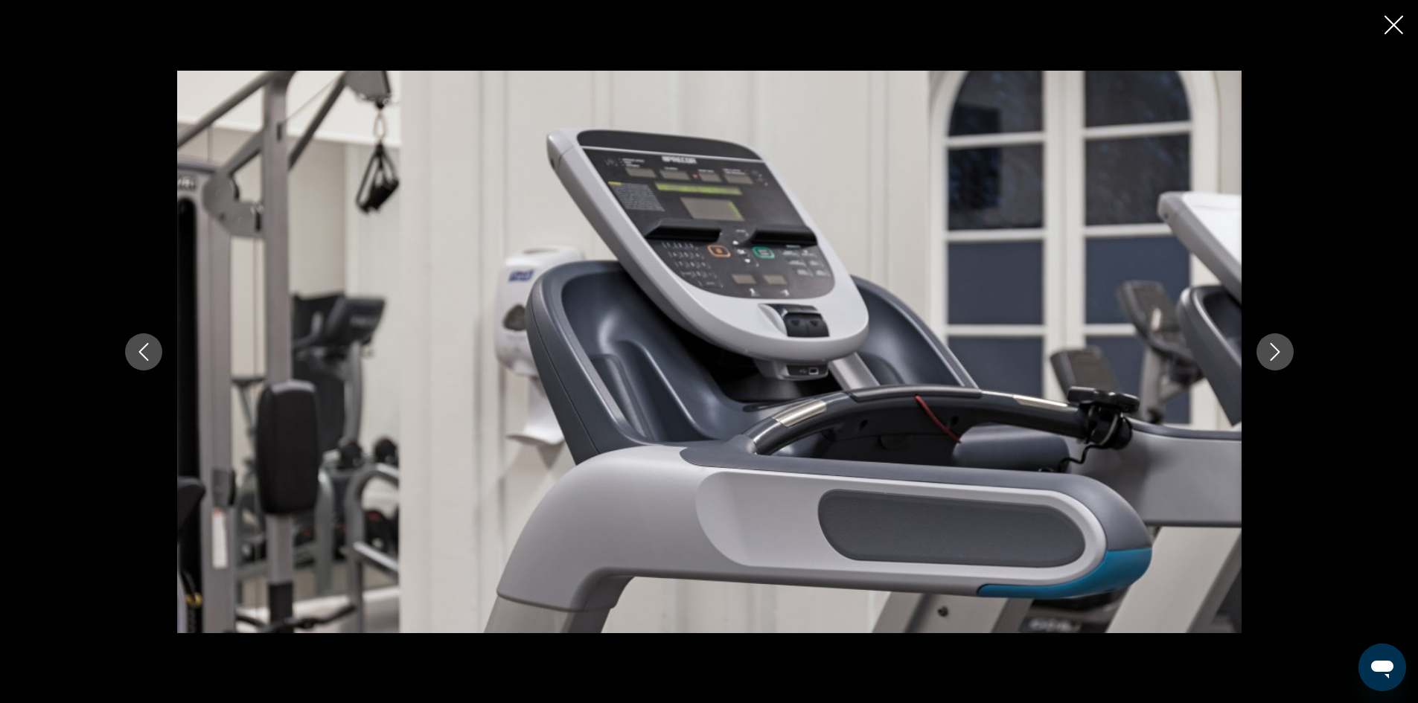
click at [1278, 355] on icon "Next image" at bounding box center [1275, 352] width 18 height 18
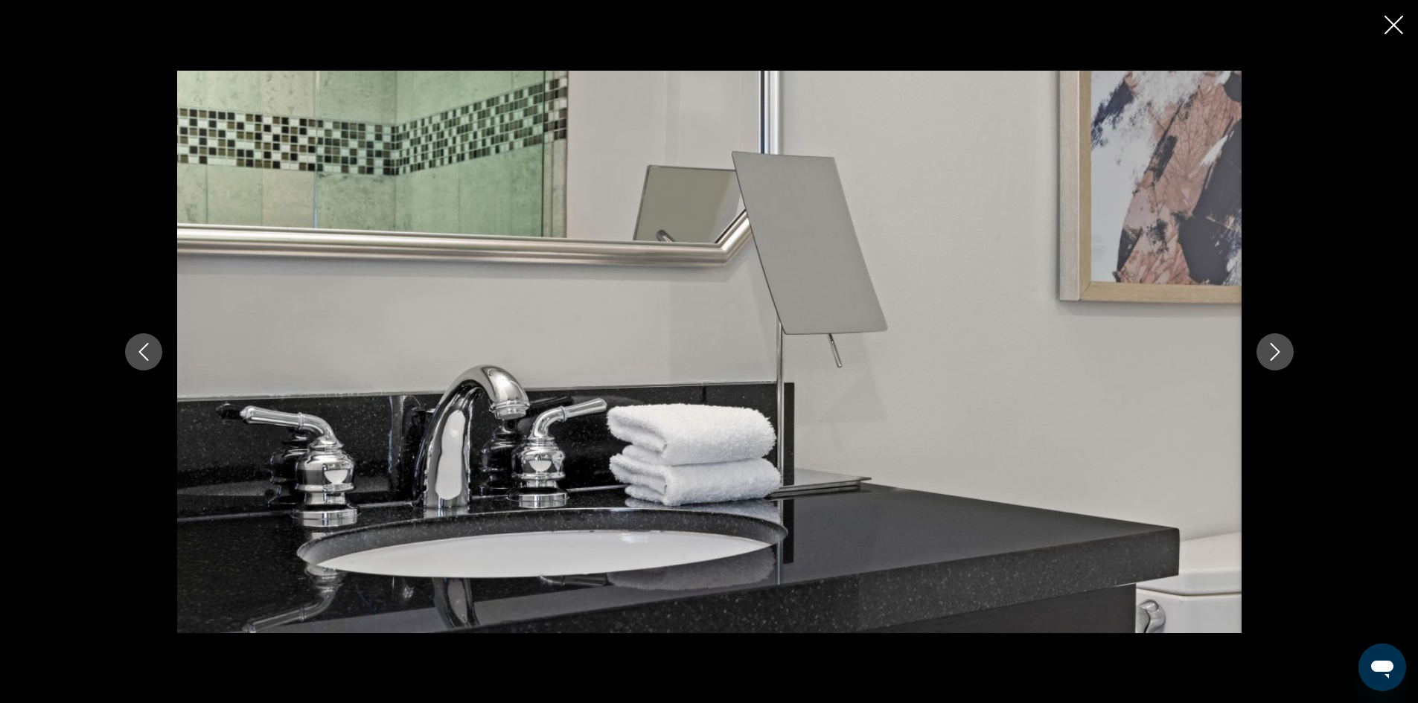
click at [1278, 355] on icon "Next image" at bounding box center [1275, 352] width 18 height 18
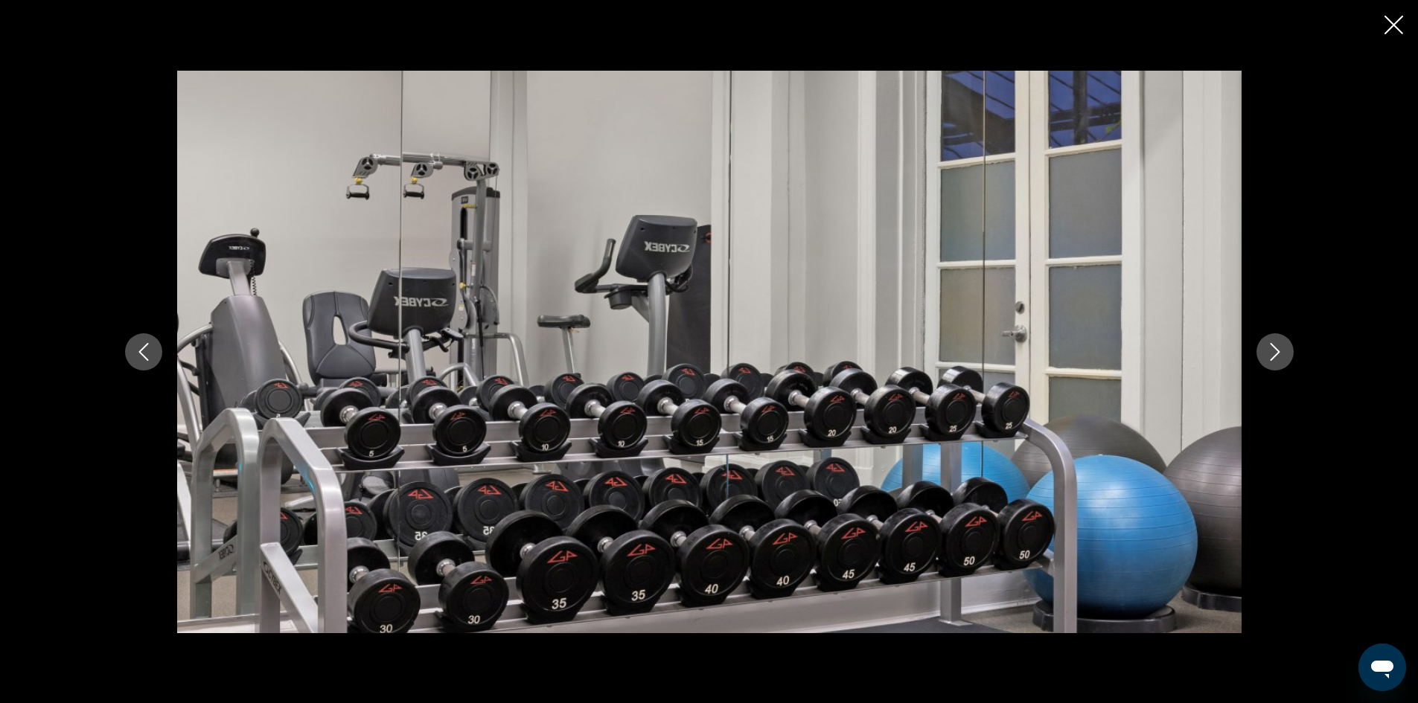
click at [1278, 355] on icon "Next image" at bounding box center [1275, 352] width 18 height 18
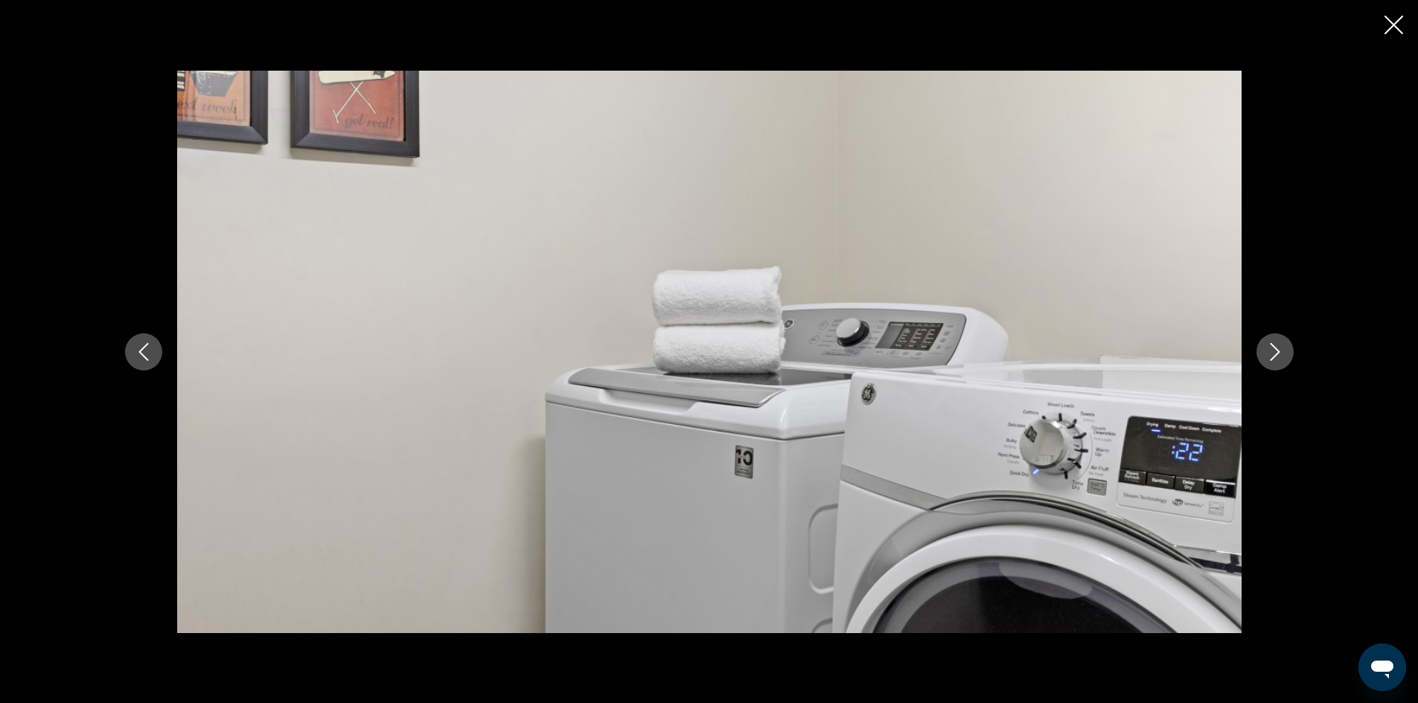
click at [1278, 355] on icon "Next image" at bounding box center [1275, 352] width 18 height 18
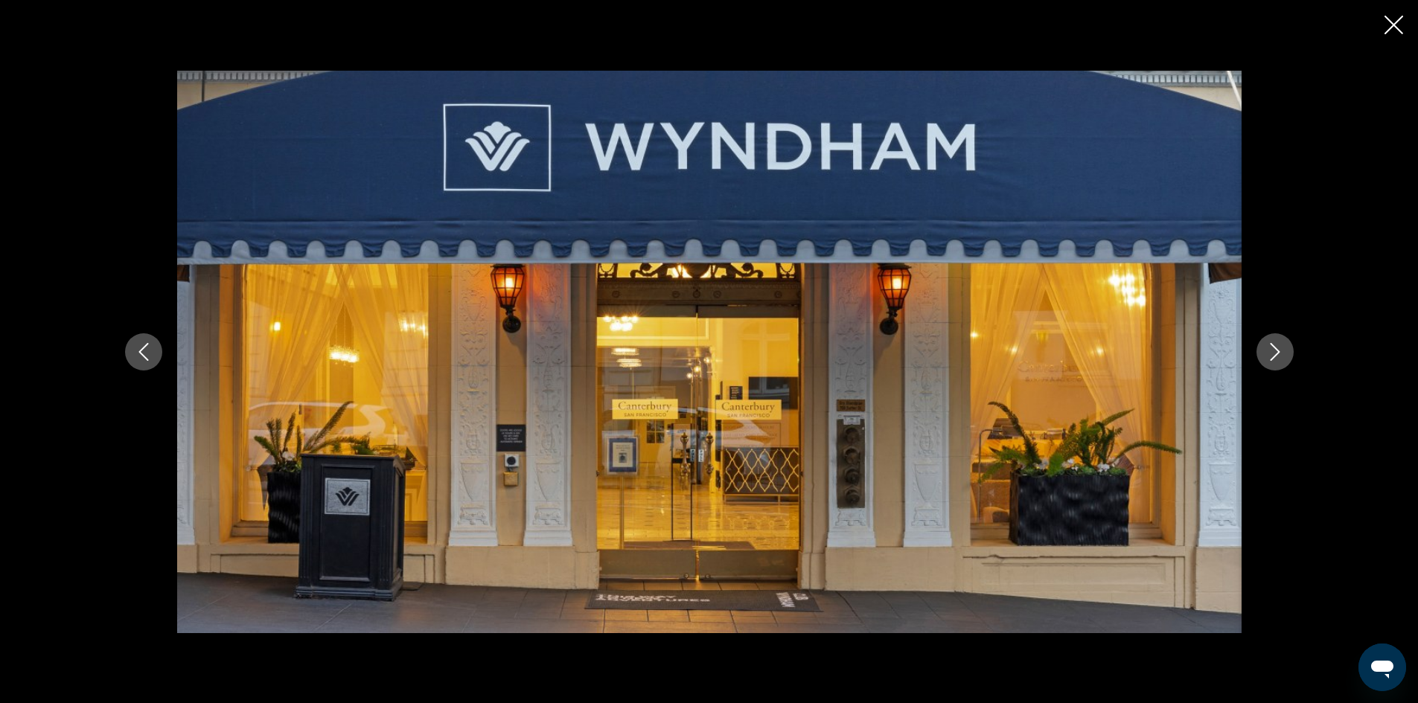
click at [1394, 33] on icon "Close slideshow" at bounding box center [1393, 25] width 19 height 19
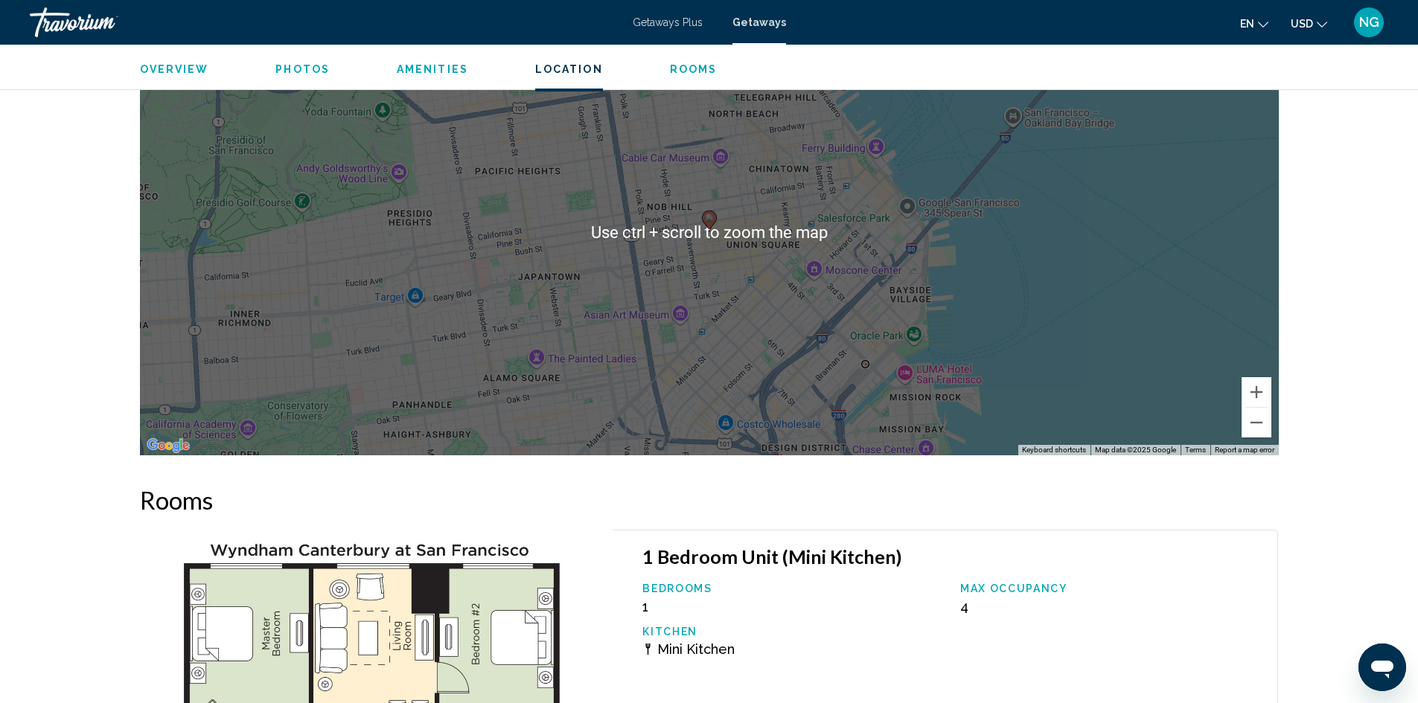
scroll to position [2247, 0]
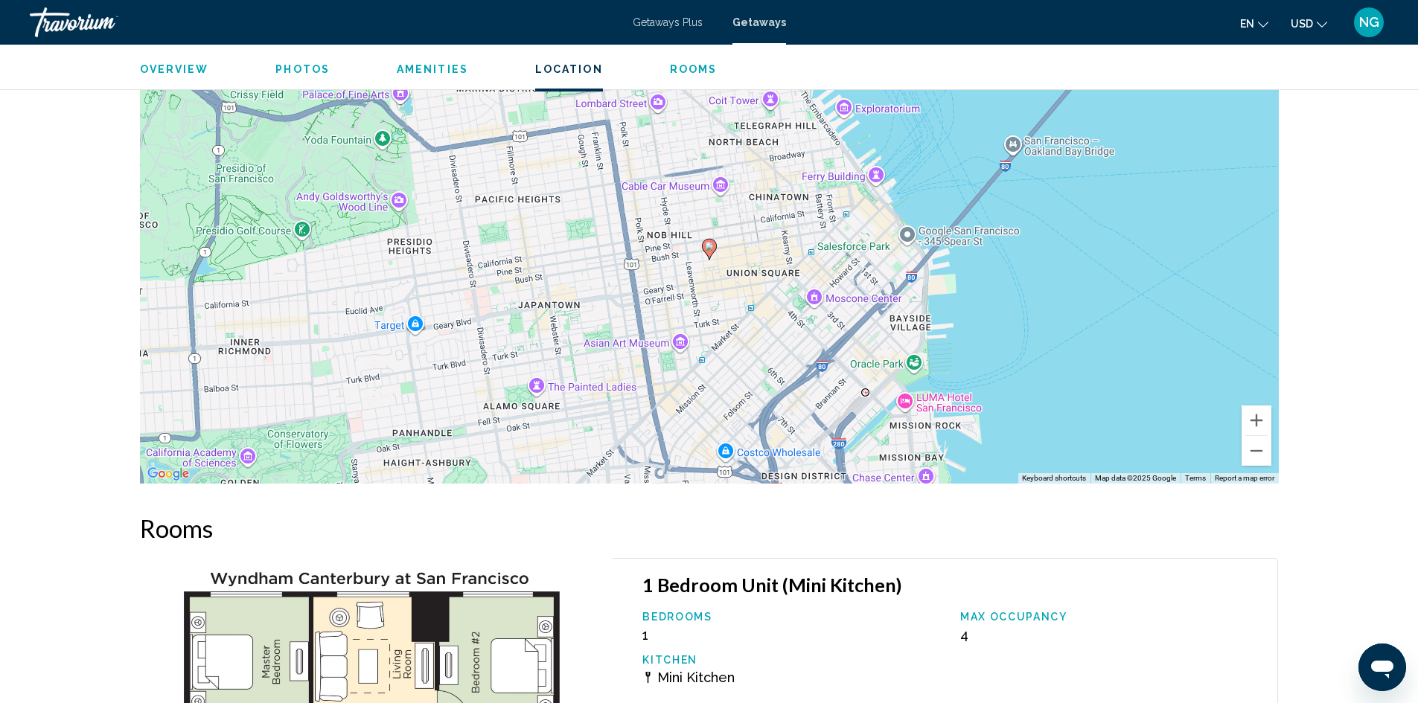
click at [679, 65] on span "Rooms" at bounding box center [694, 69] width 48 height 12
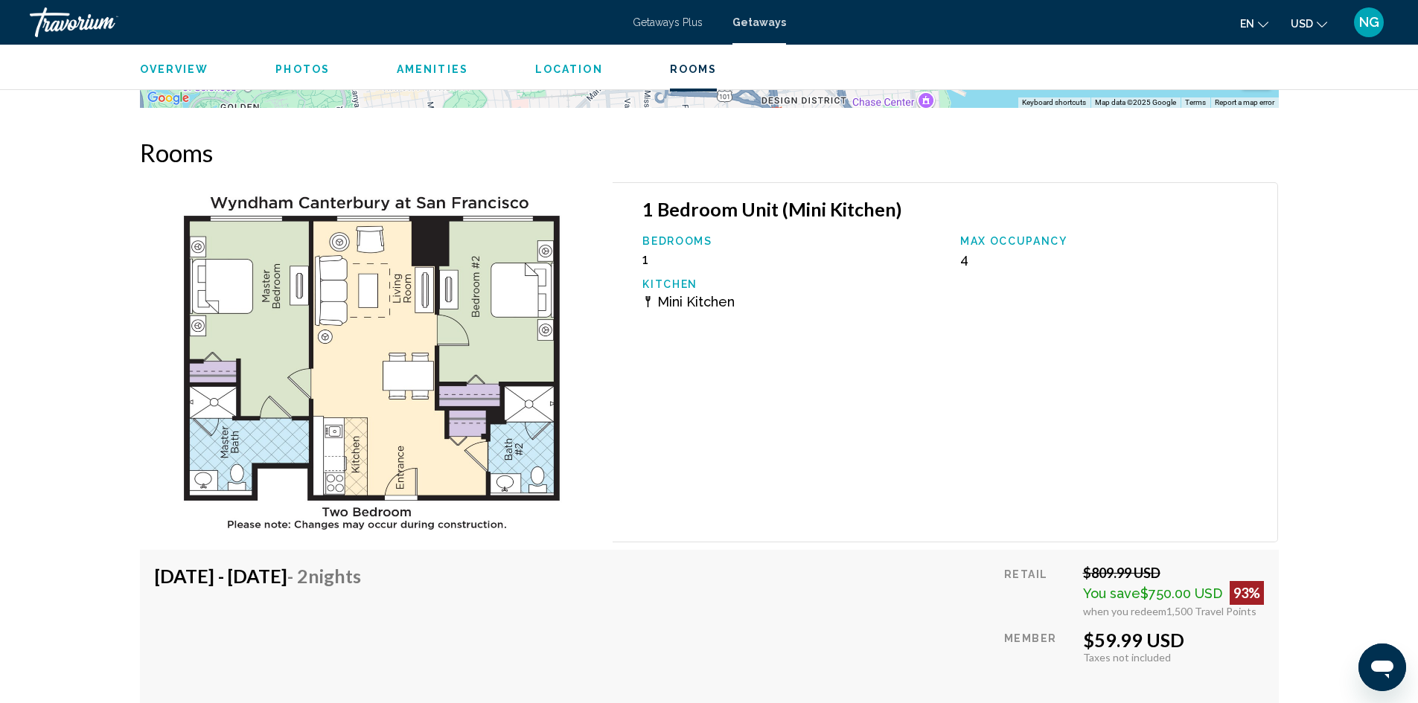
scroll to position [2627, 0]
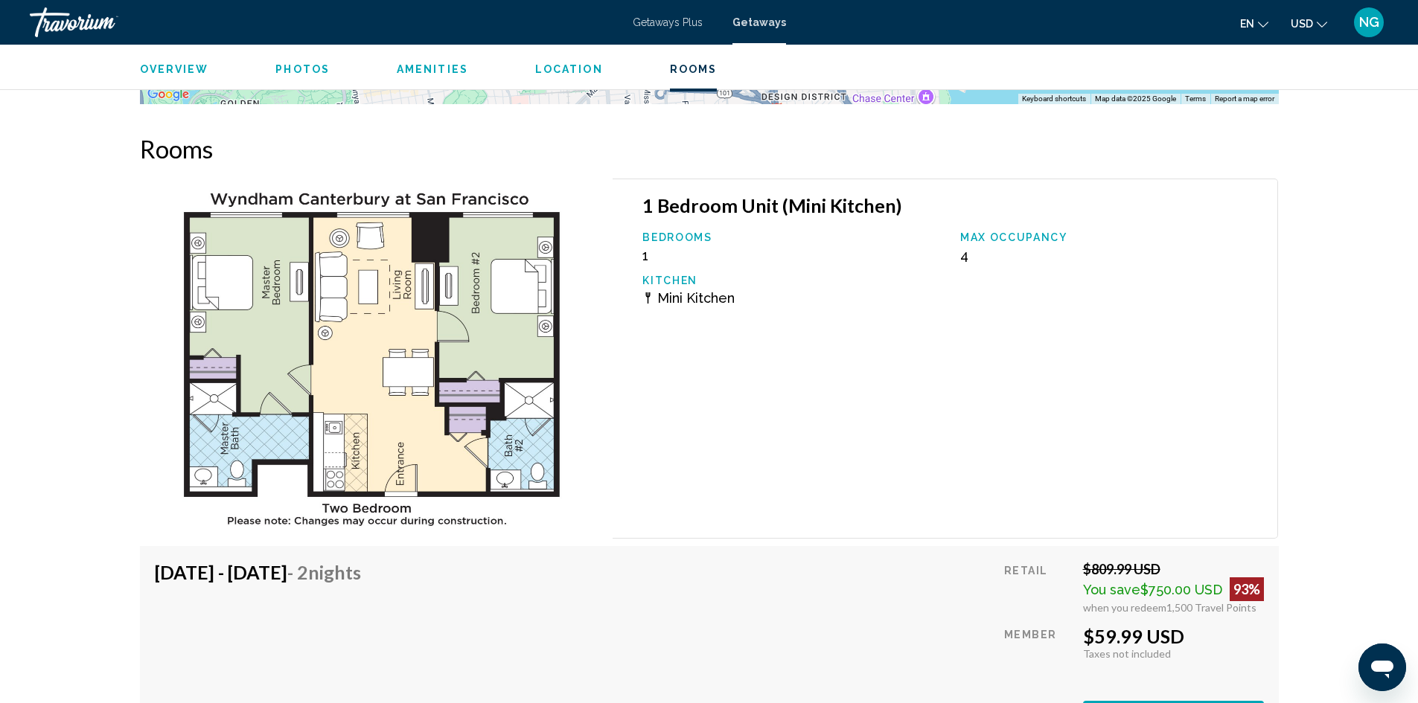
click at [687, 70] on span "Rooms" at bounding box center [694, 69] width 48 height 12
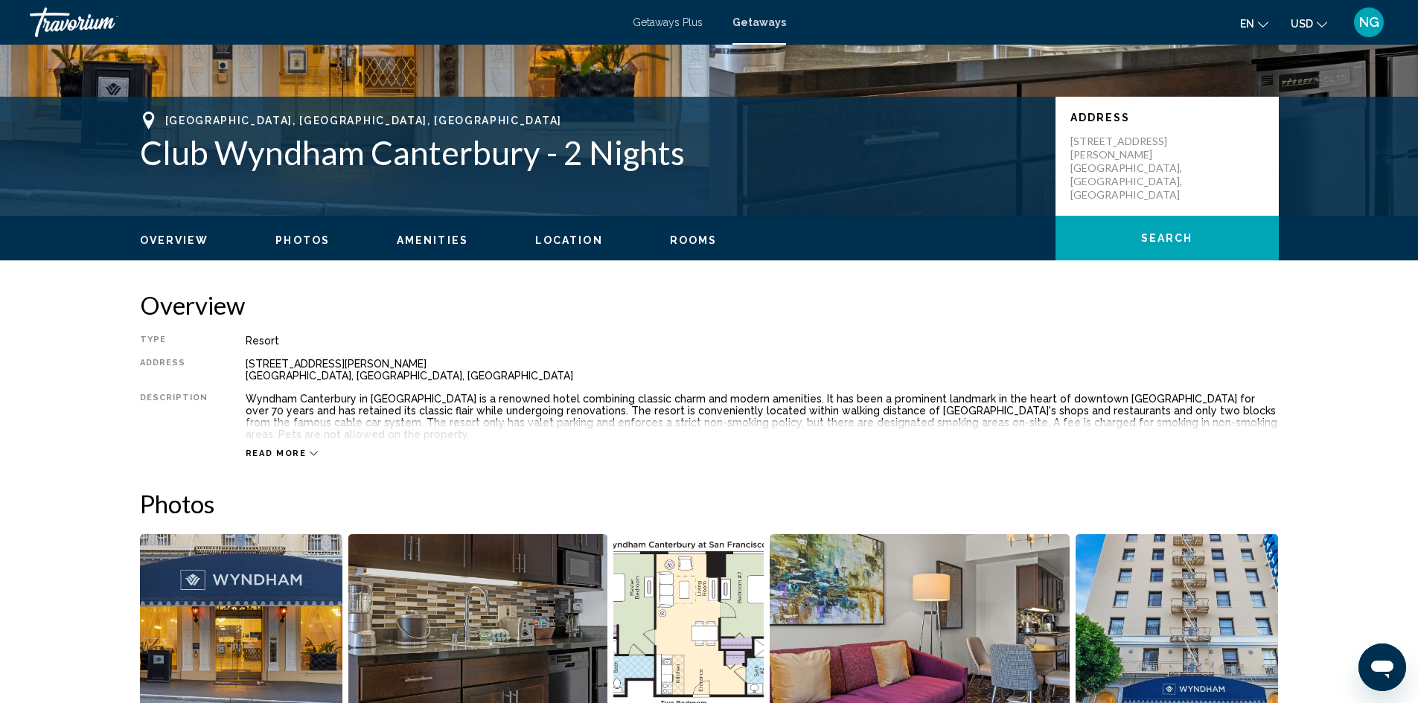
scroll to position [237, 0]
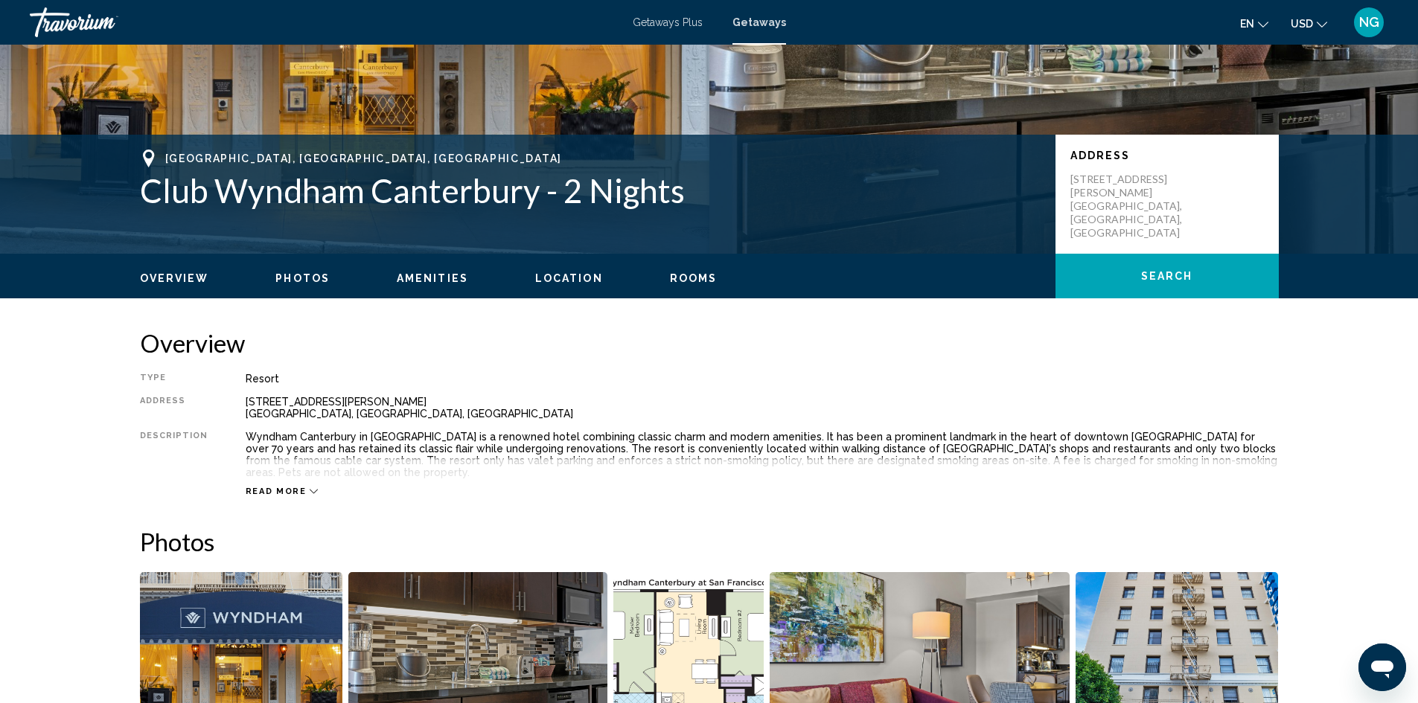
click at [698, 272] on span "Rooms" at bounding box center [694, 278] width 48 height 12
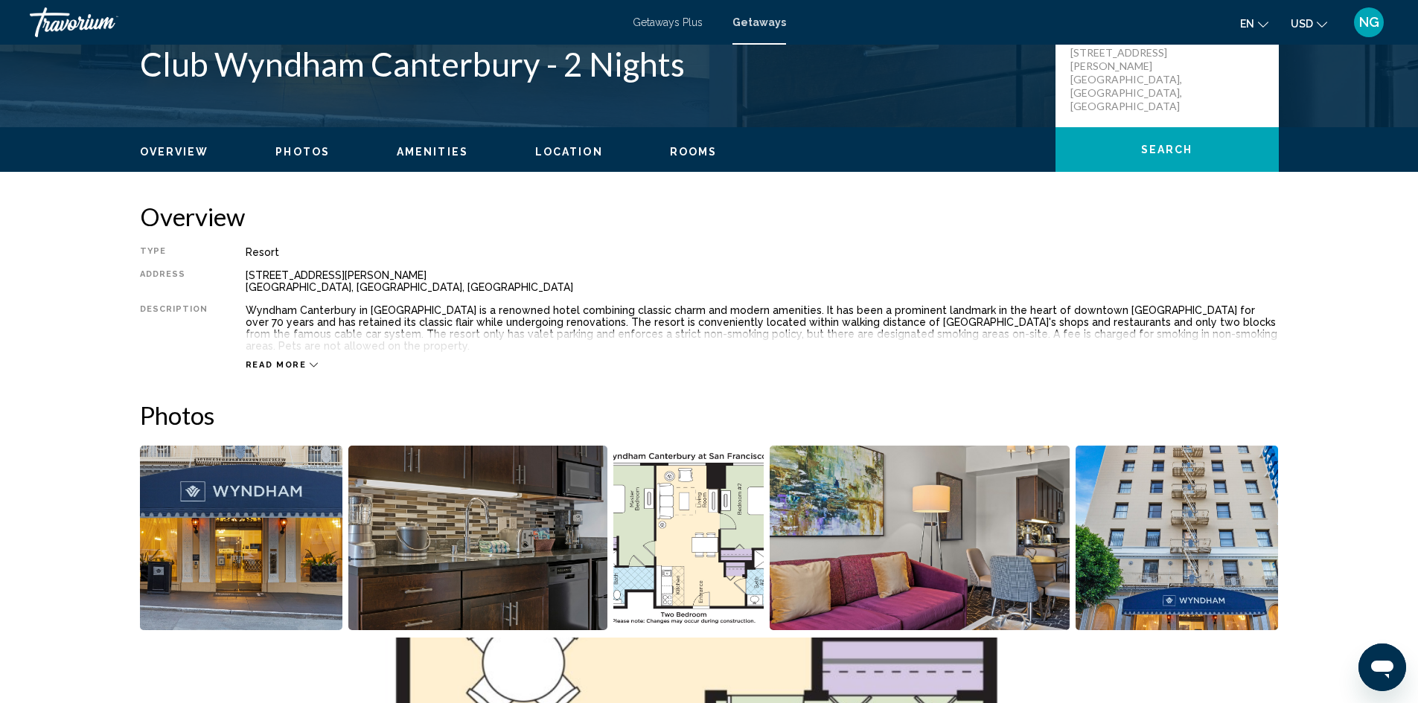
scroll to position [312, 0]
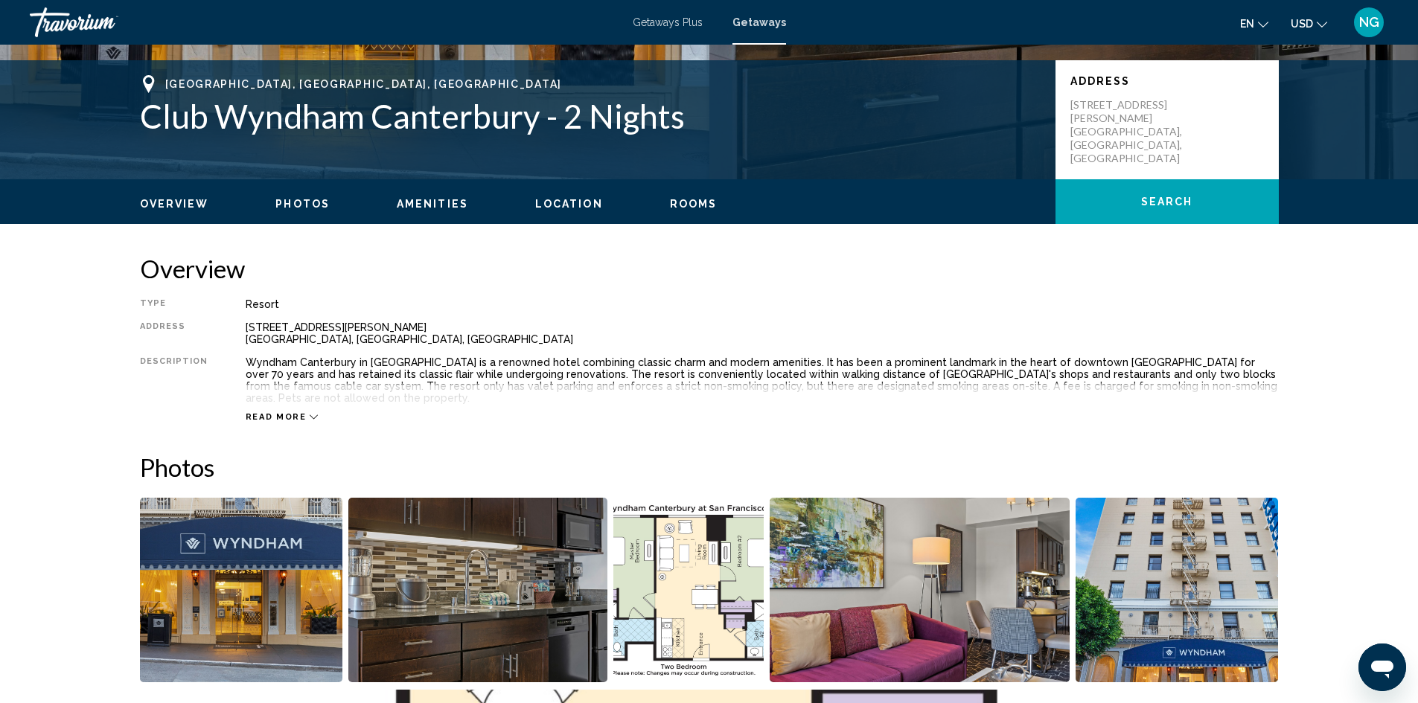
click at [300, 412] on div "Read more" at bounding box center [282, 417] width 73 height 10
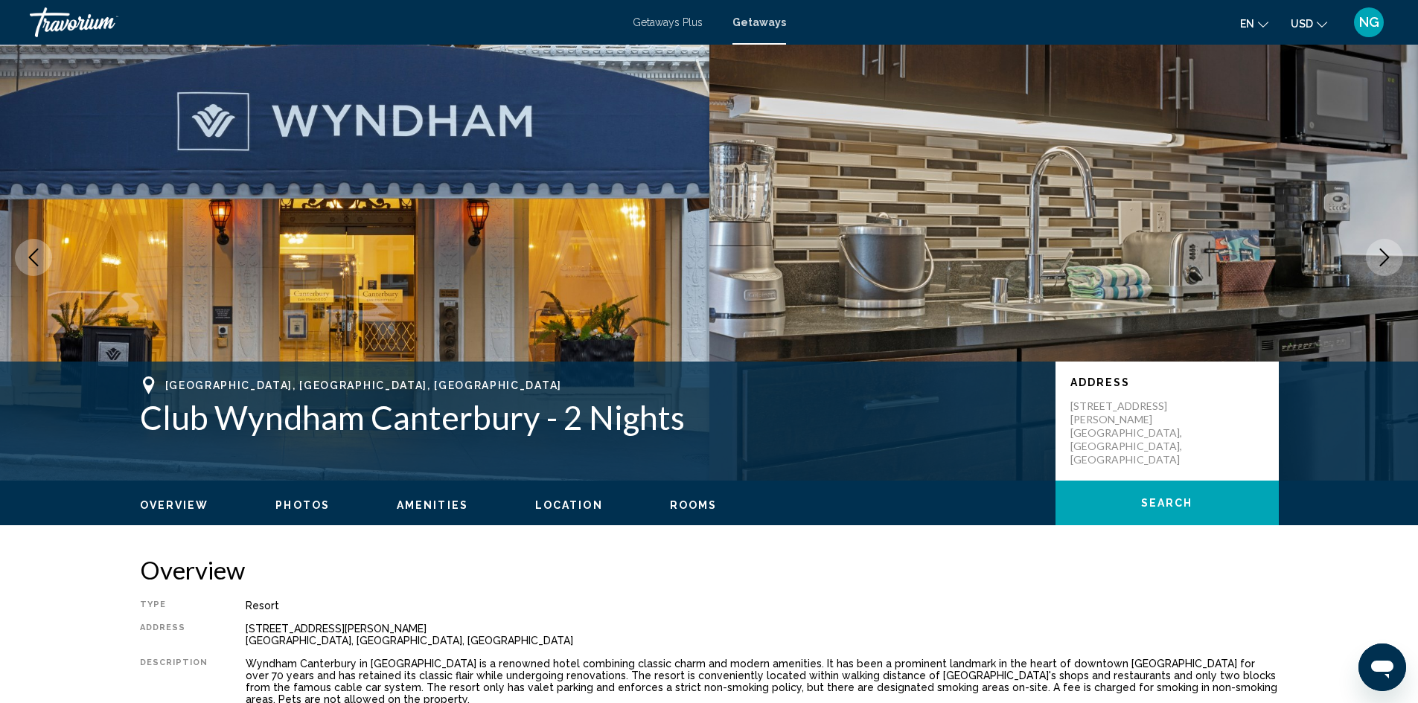
scroll to position [0, 0]
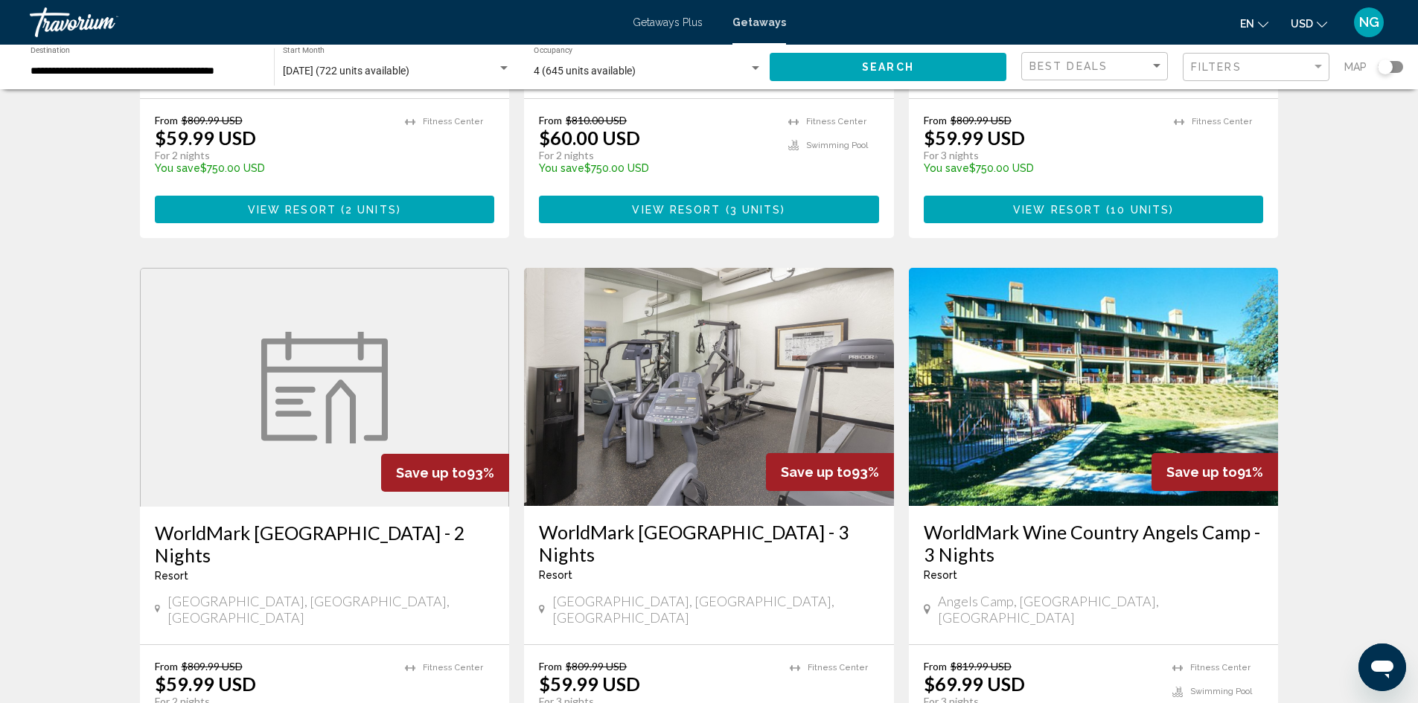
scroll to position [1563, 0]
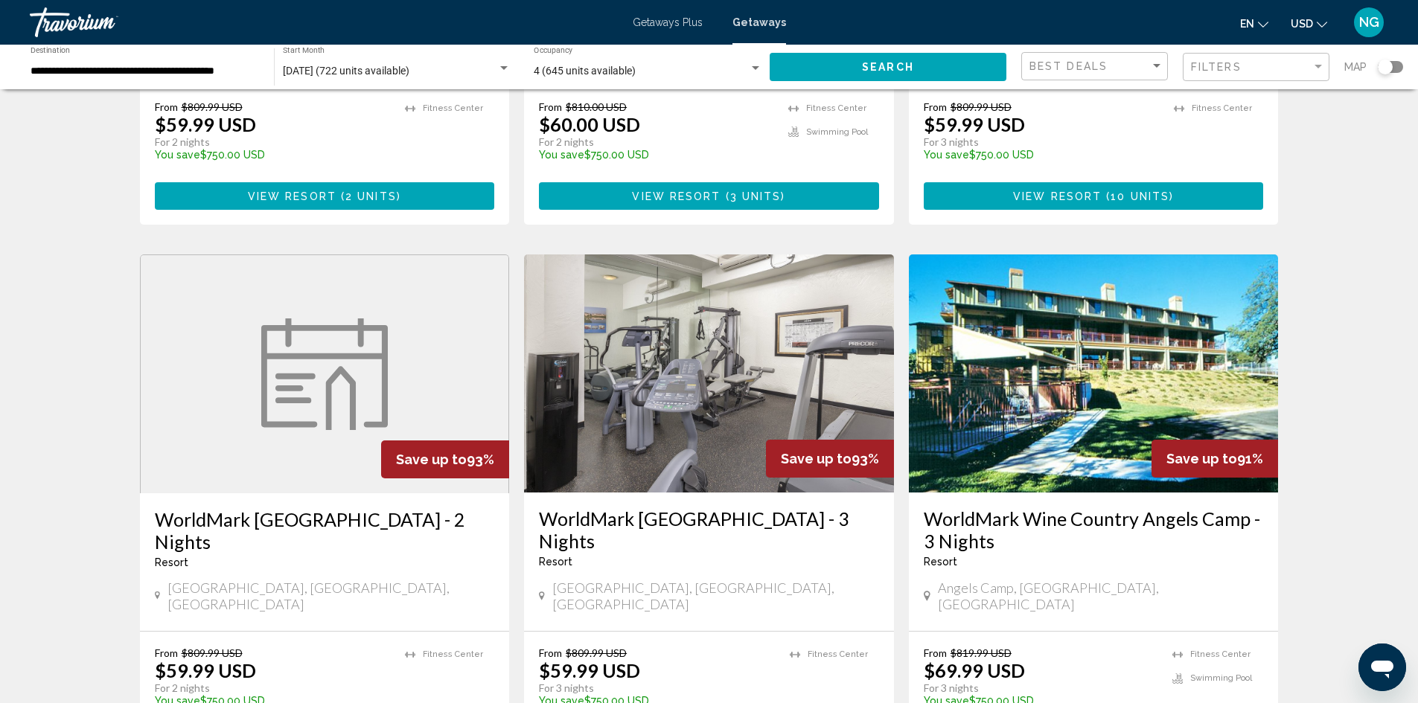
click at [292, 319] on img "Main content" at bounding box center [324, 375] width 127 height 112
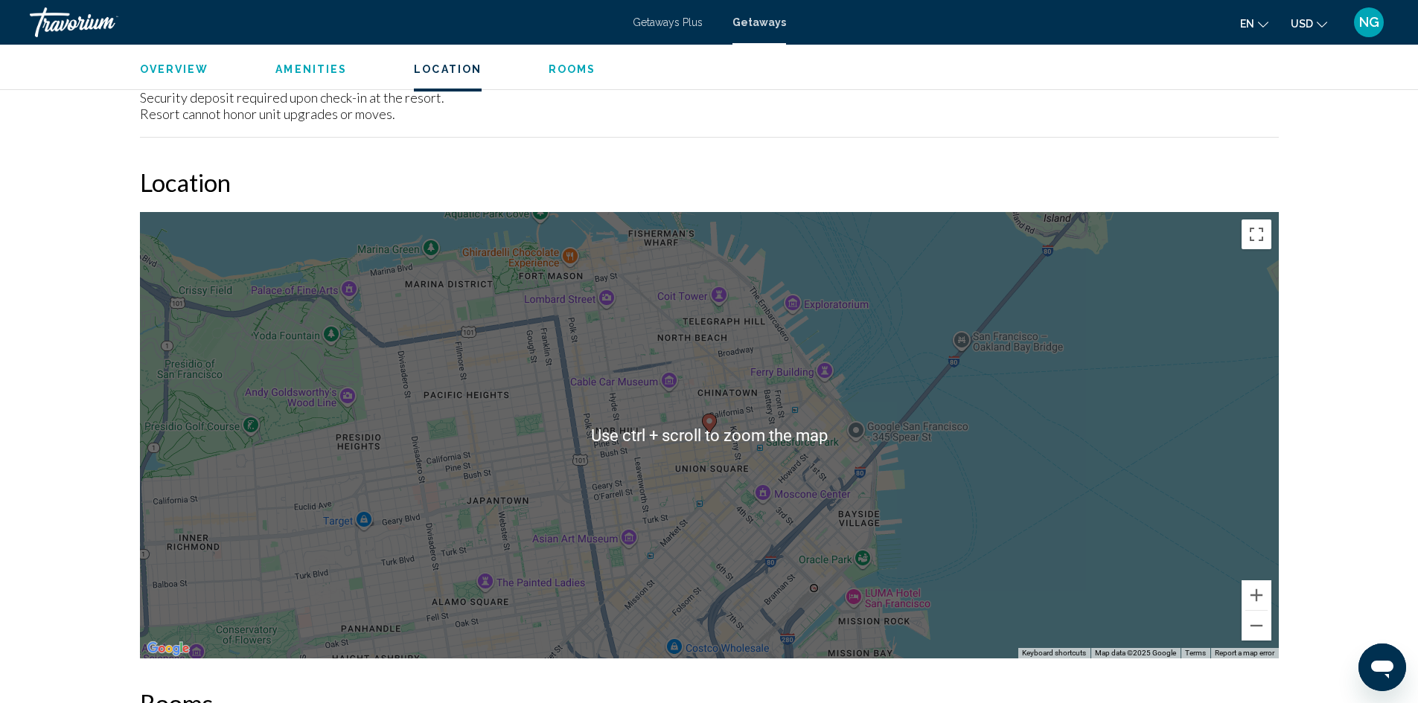
scroll to position [1355, 0]
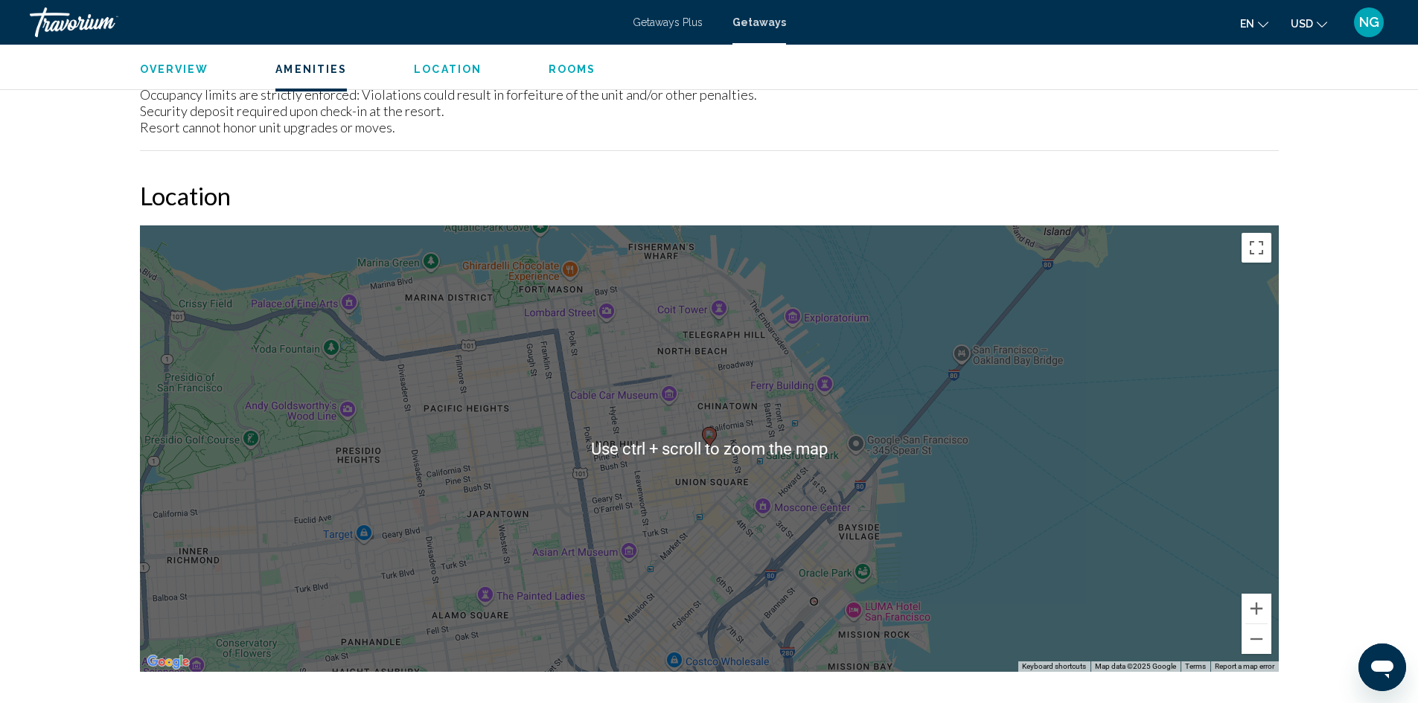
click at [895, 380] on div "To activate drag with keyboard, press Alt + Enter. Once in keyboard drag state,…" at bounding box center [709, 449] width 1139 height 447
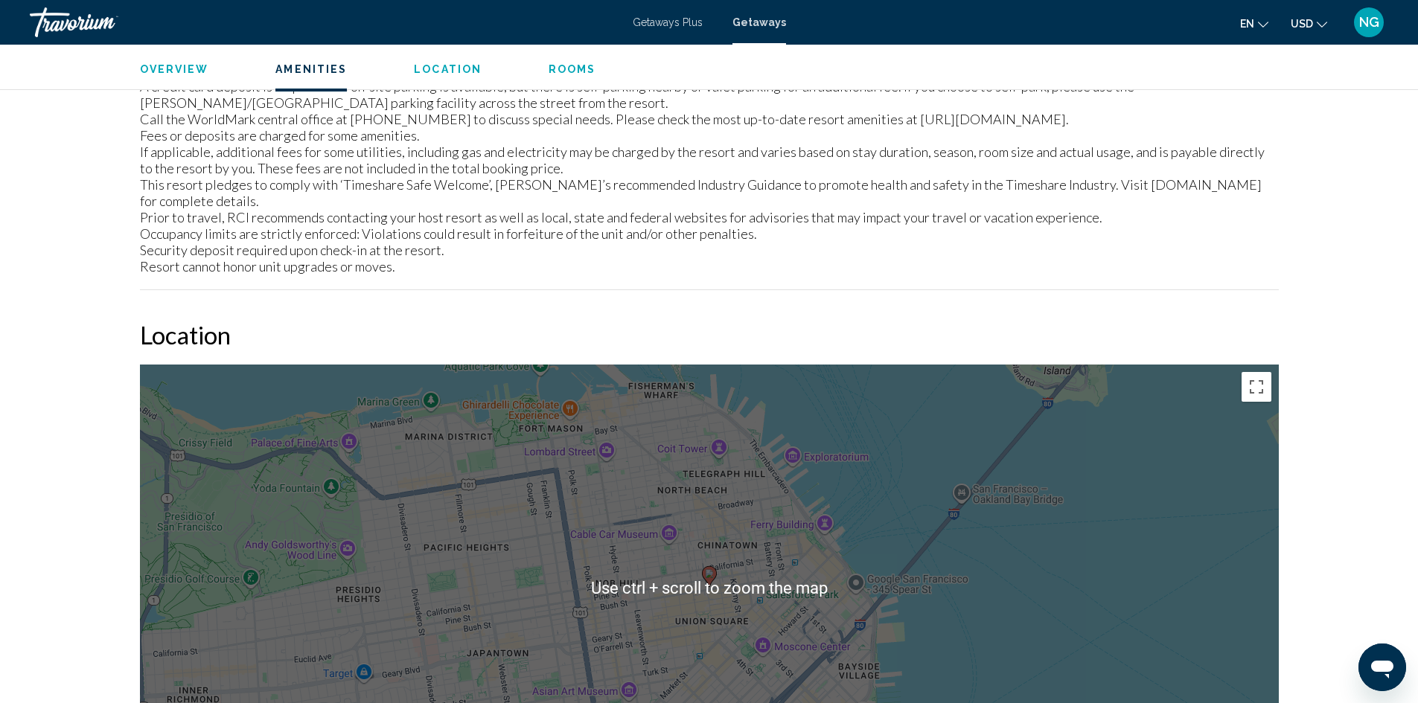
scroll to position [1206, 0]
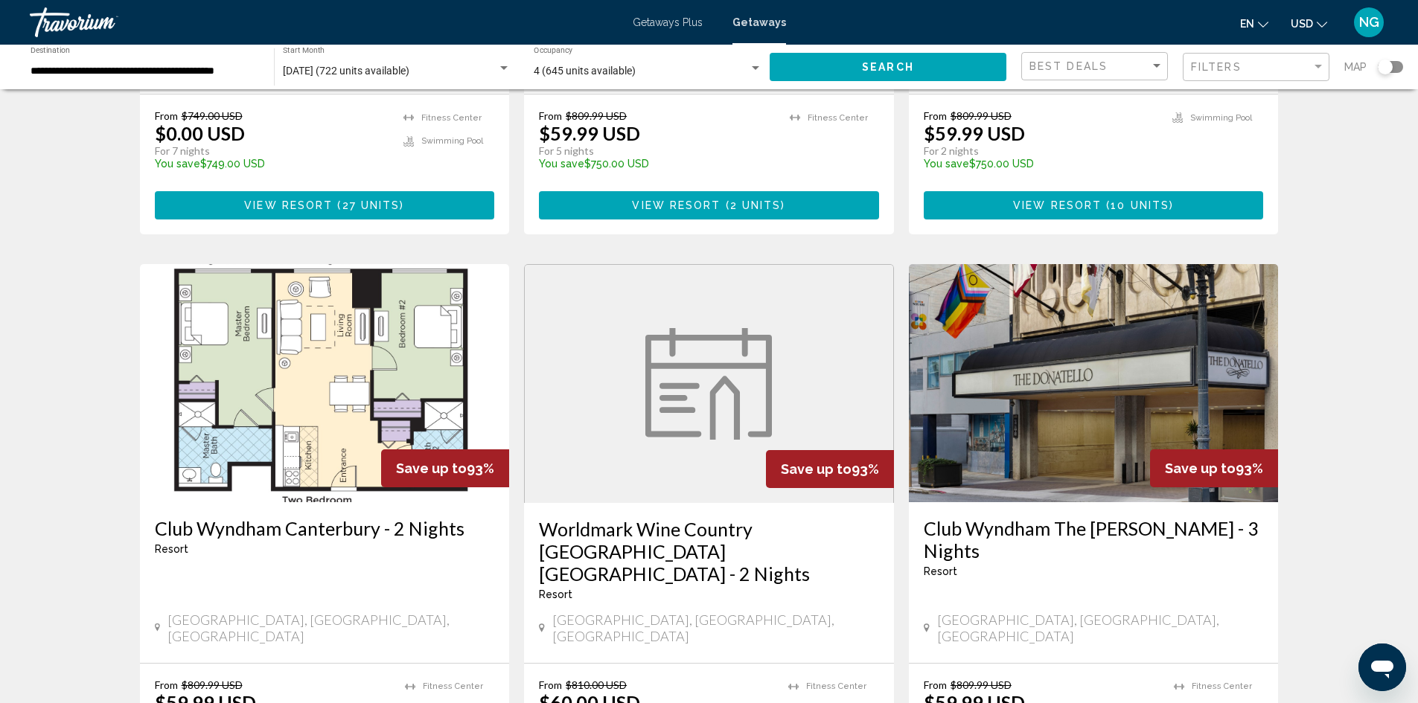
scroll to position [1042, 0]
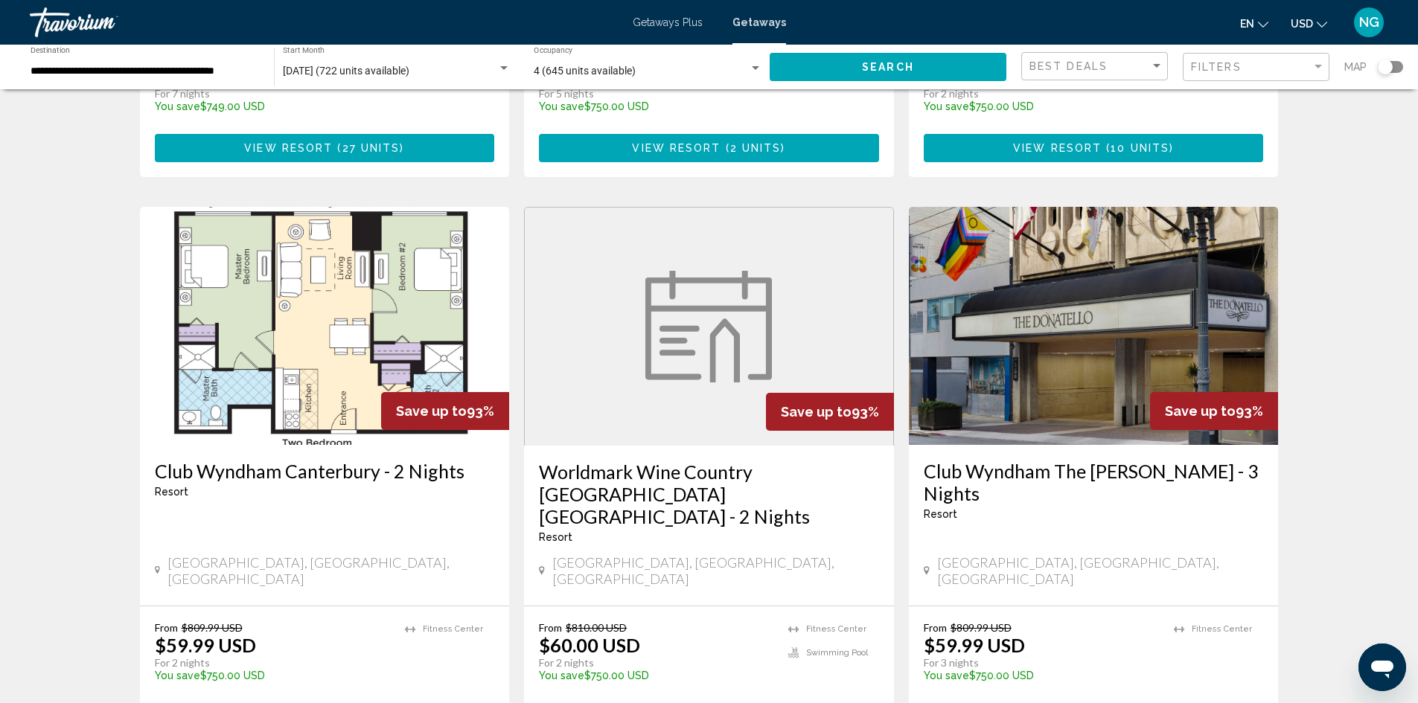
click at [270, 265] on img "Main content" at bounding box center [325, 326] width 370 height 238
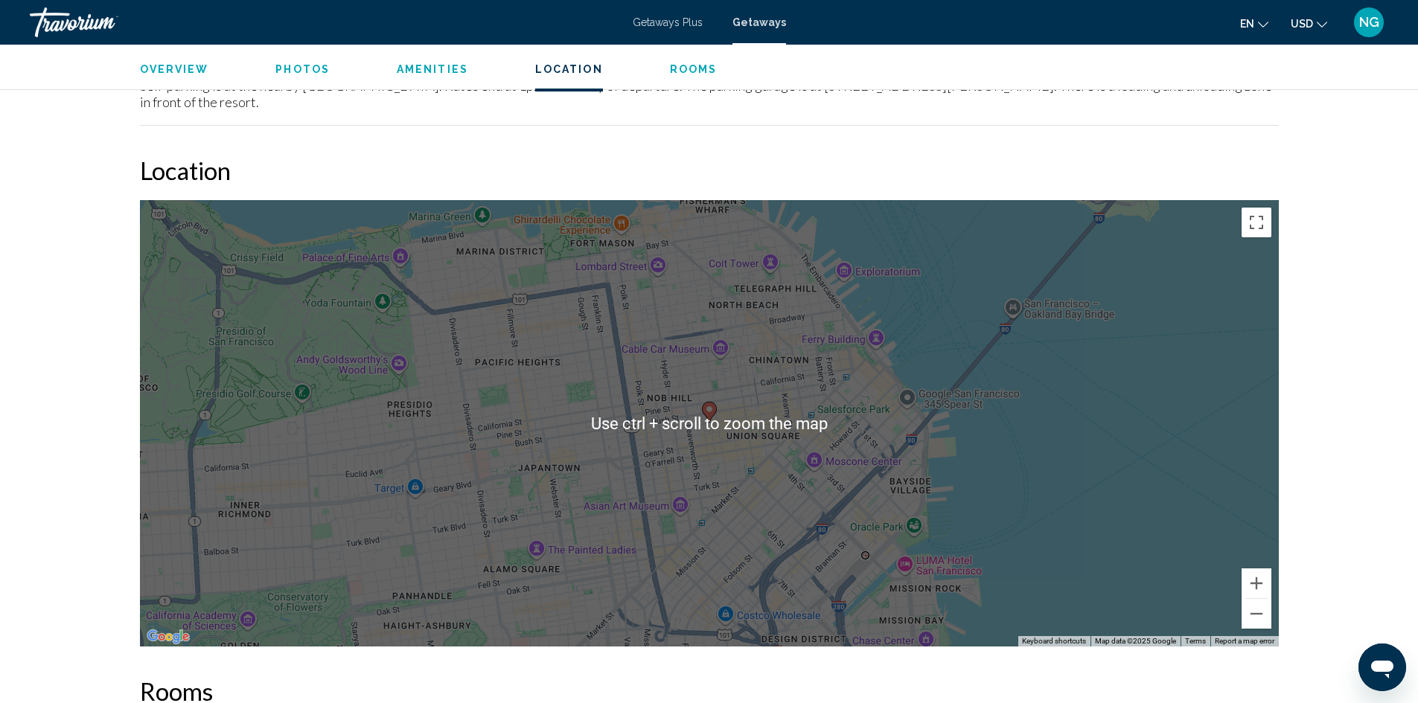
scroll to position [2233, 0]
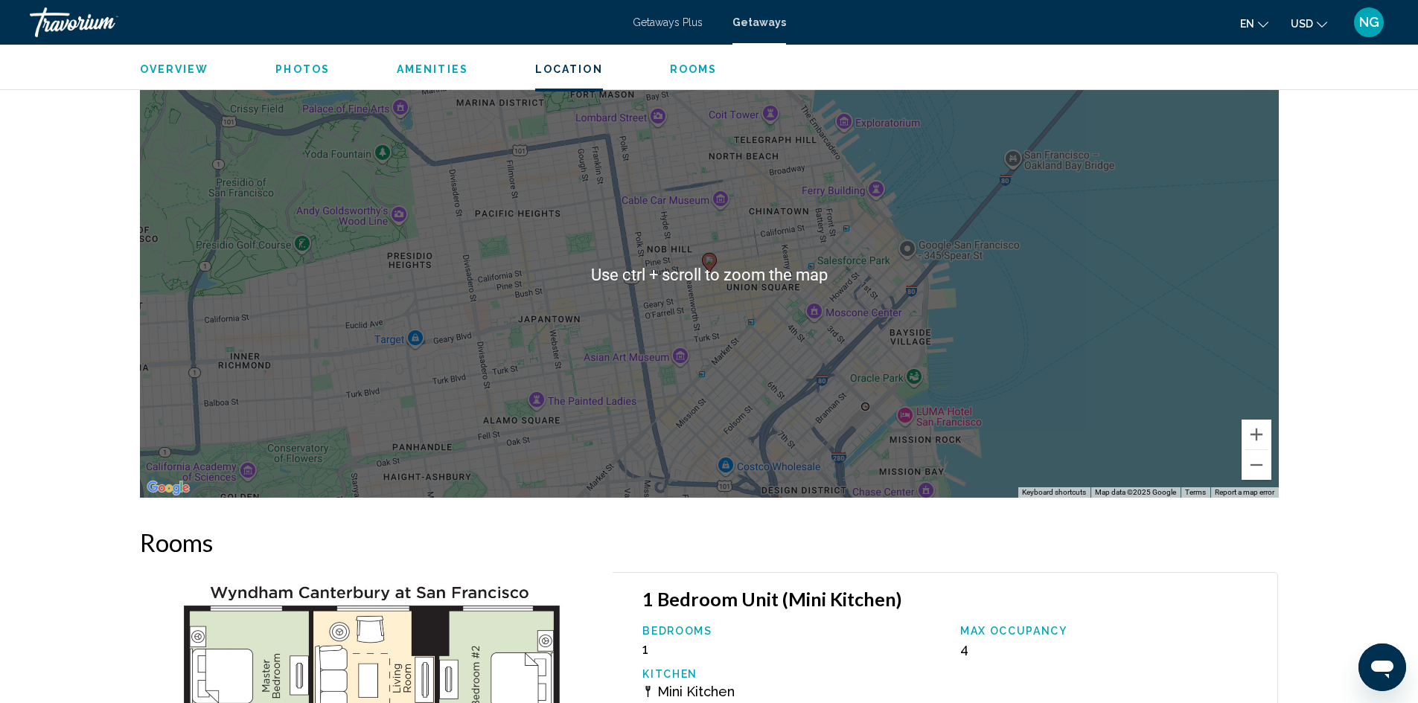
click at [668, 267] on div "To activate drag with keyboard, press Alt + Enter. Once in keyboard drag state,…" at bounding box center [709, 274] width 1139 height 447
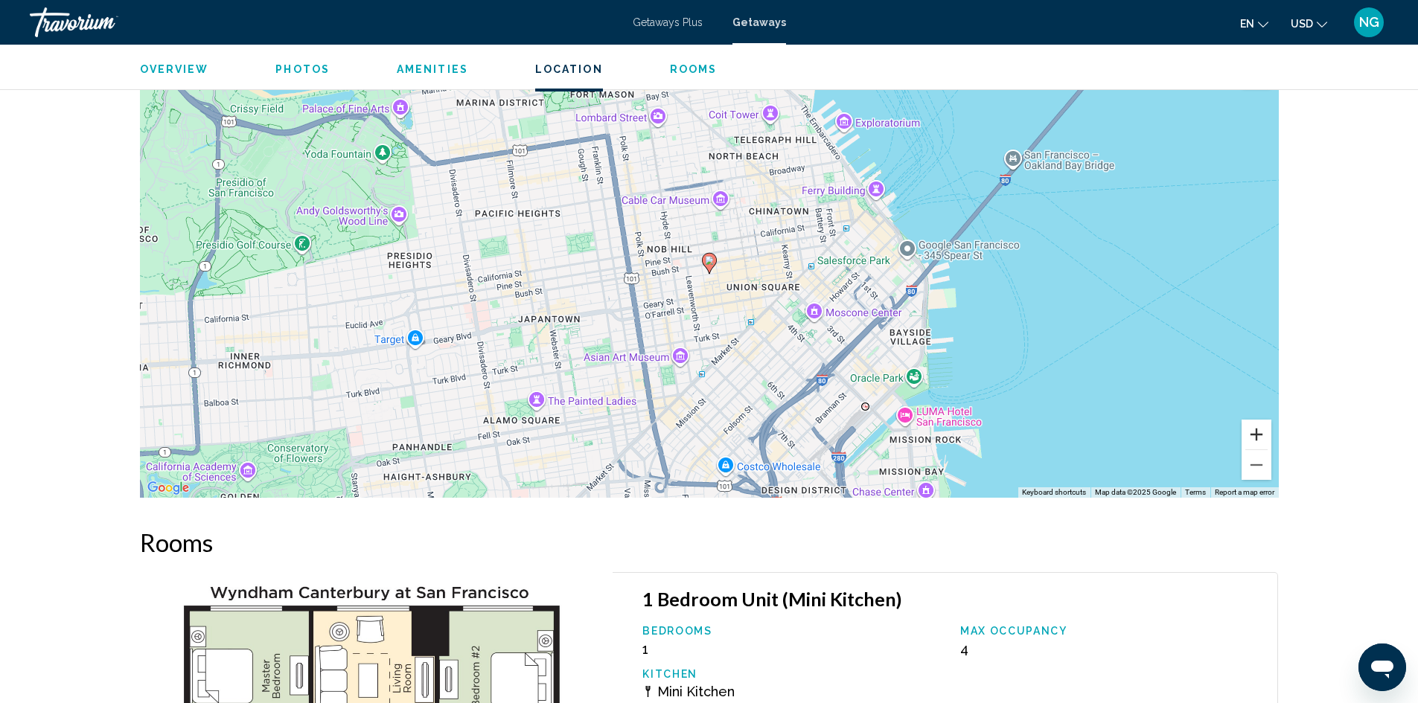
click at [1254, 420] on button "Zoom in" at bounding box center [1257, 435] width 30 height 30
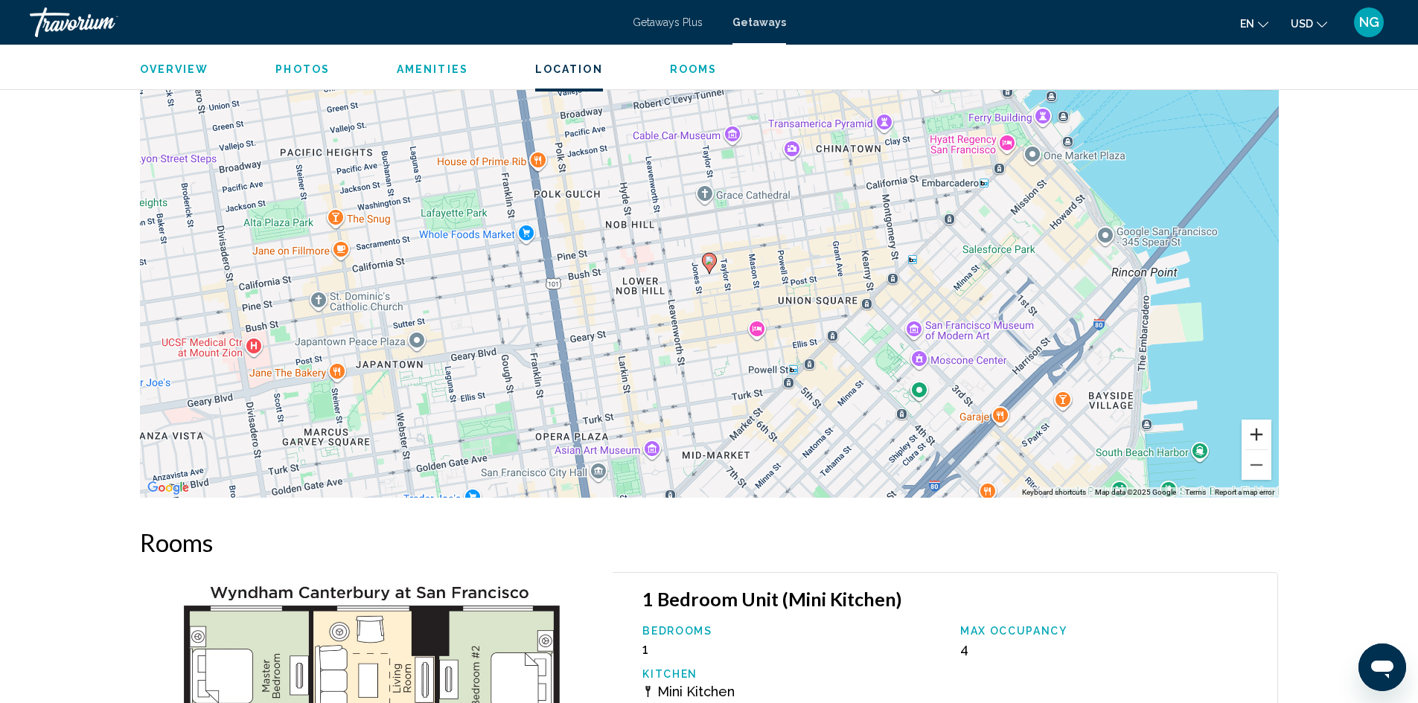
click at [1254, 420] on button "Zoom in" at bounding box center [1257, 435] width 30 height 30
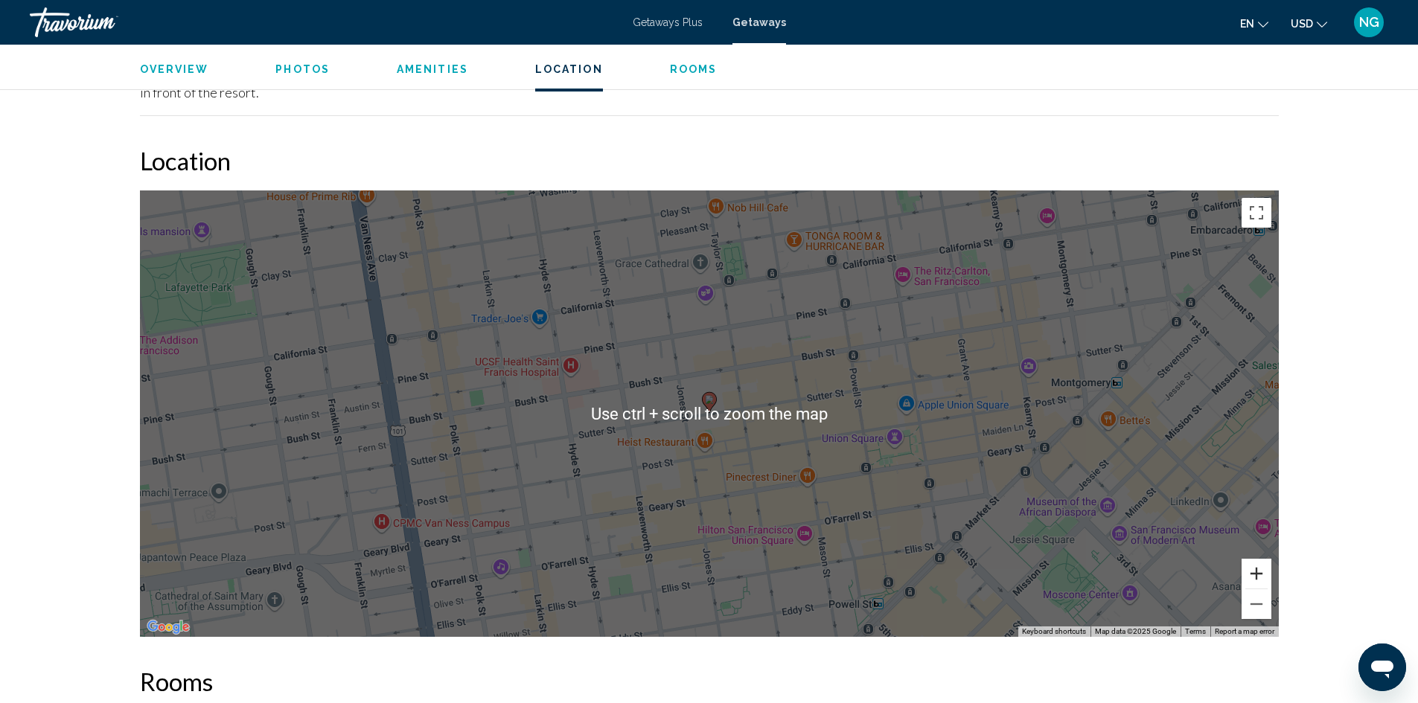
scroll to position [2084, 0]
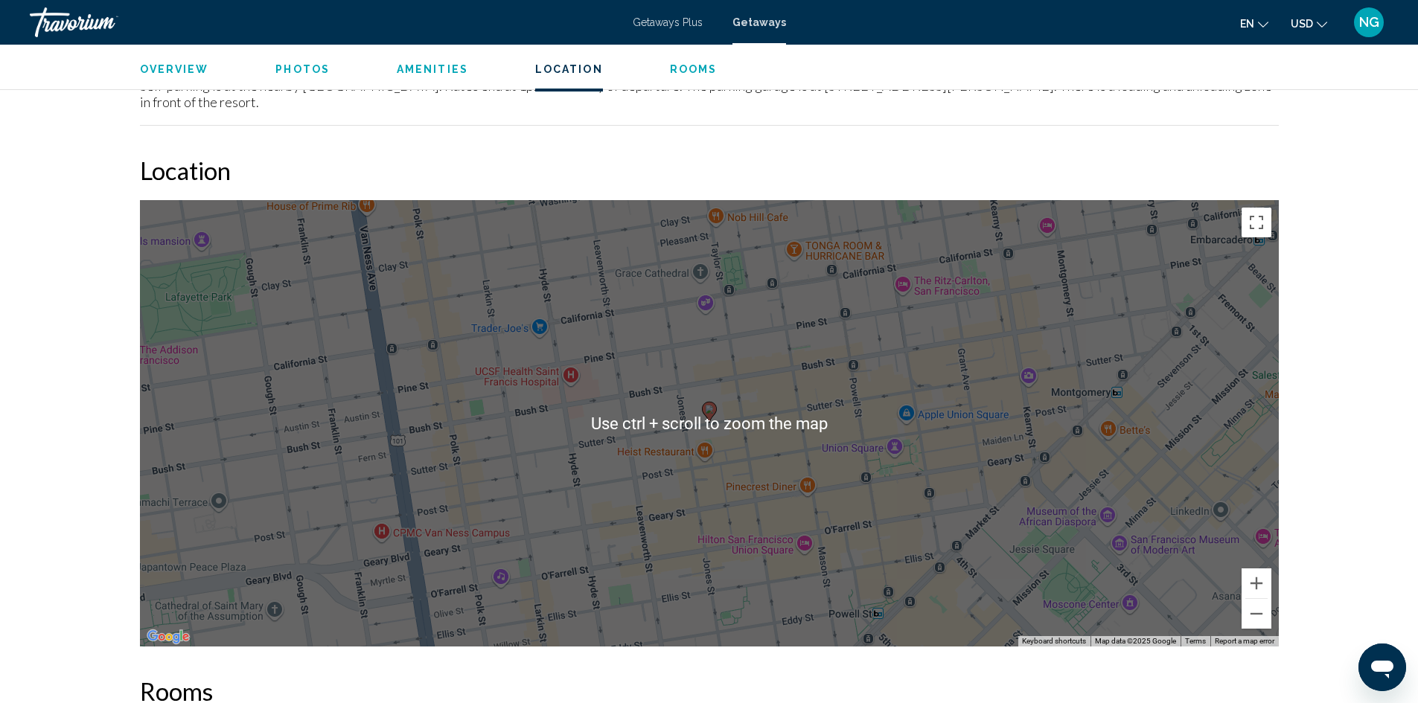
click at [732, 401] on div "To activate drag with keyboard, press Alt + Enter. Once in keyboard drag state,…" at bounding box center [709, 423] width 1139 height 447
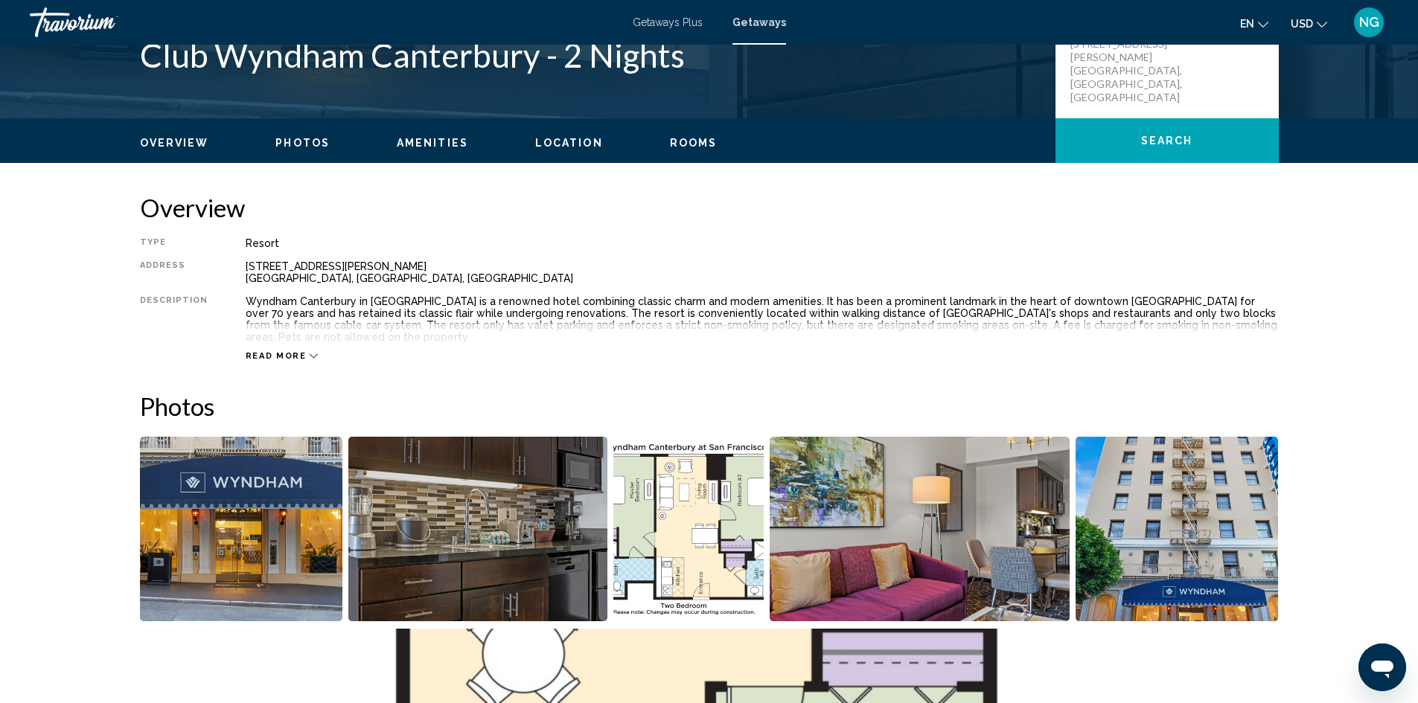
scroll to position [372, 0]
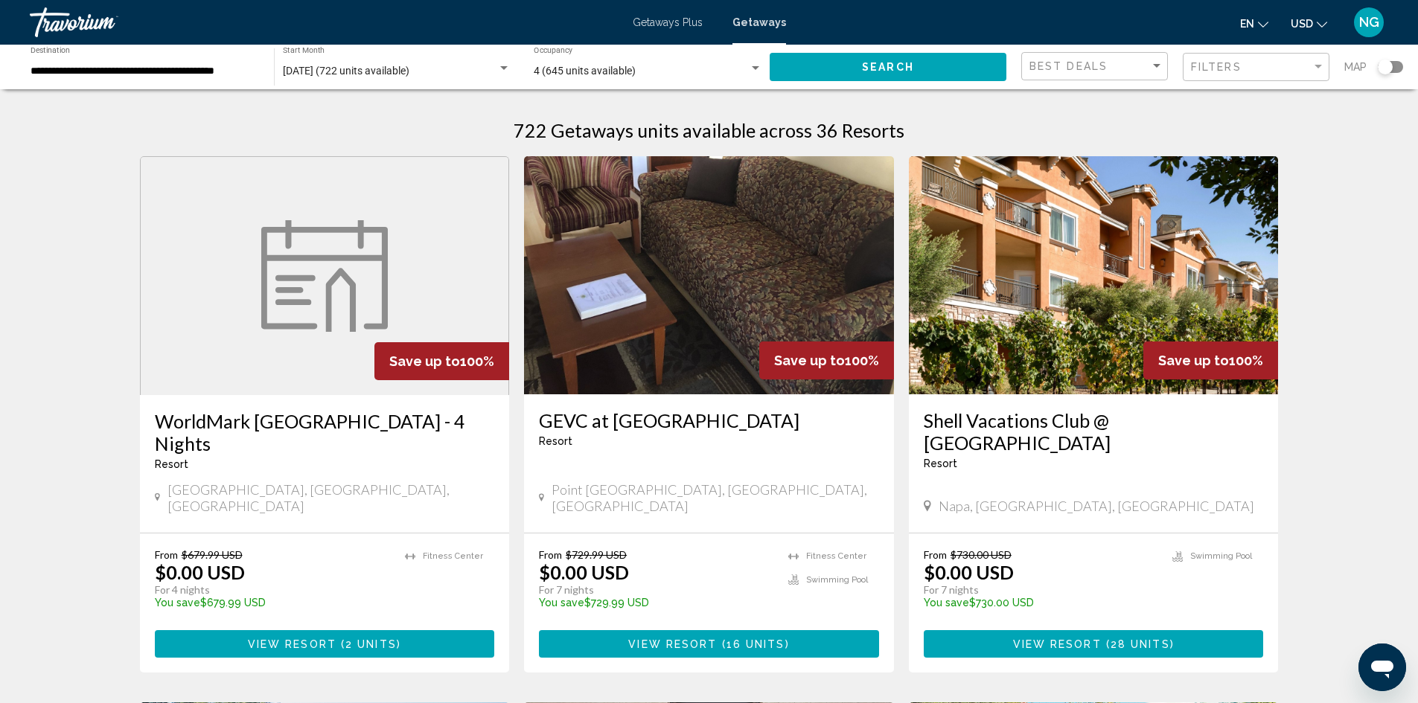
click at [382, 296] on img "Main content" at bounding box center [324, 276] width 127 height 112
